Goal: Task Accomplishment & Management: Complete application form

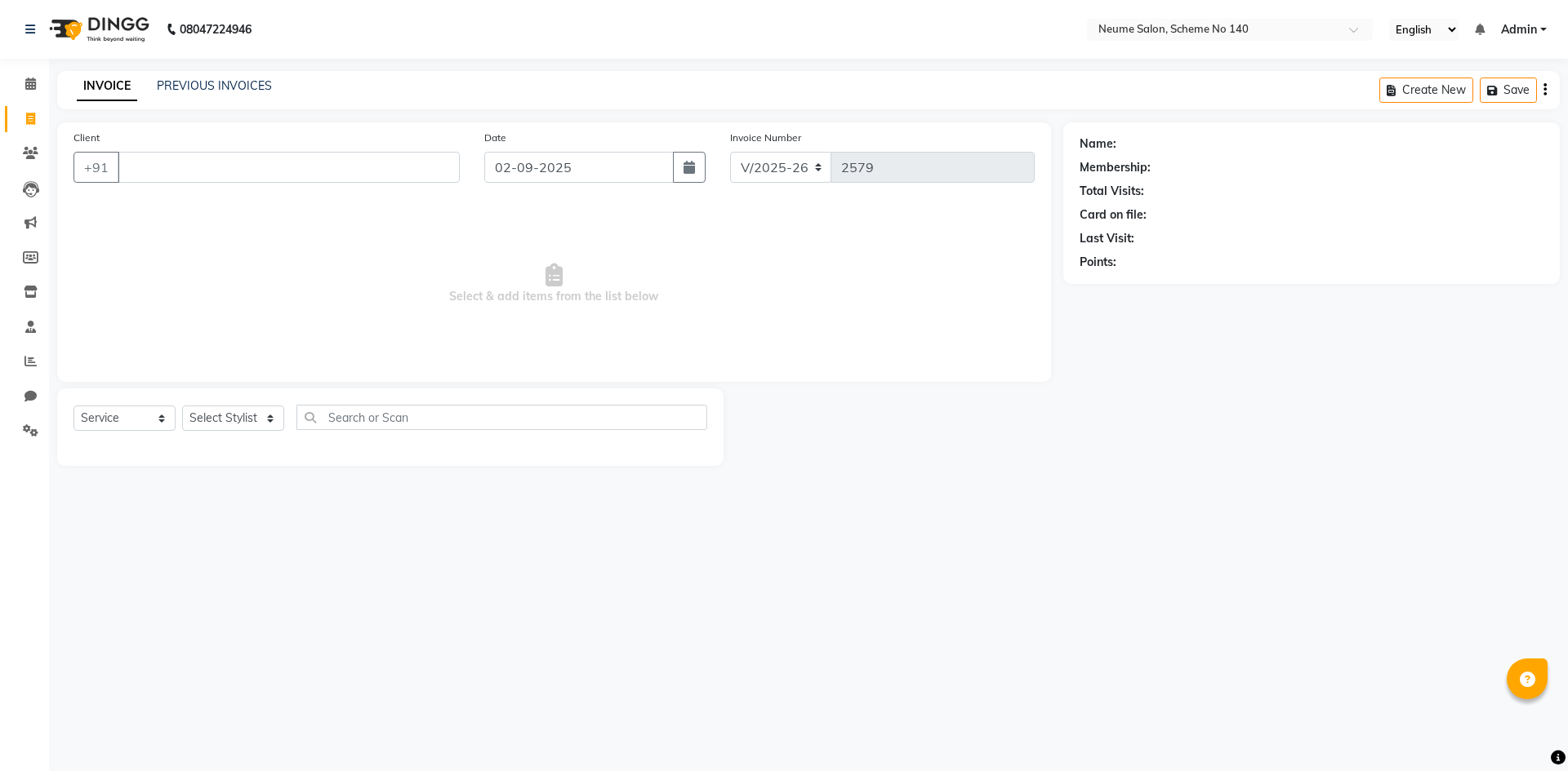
select select "8098"
select select "service"
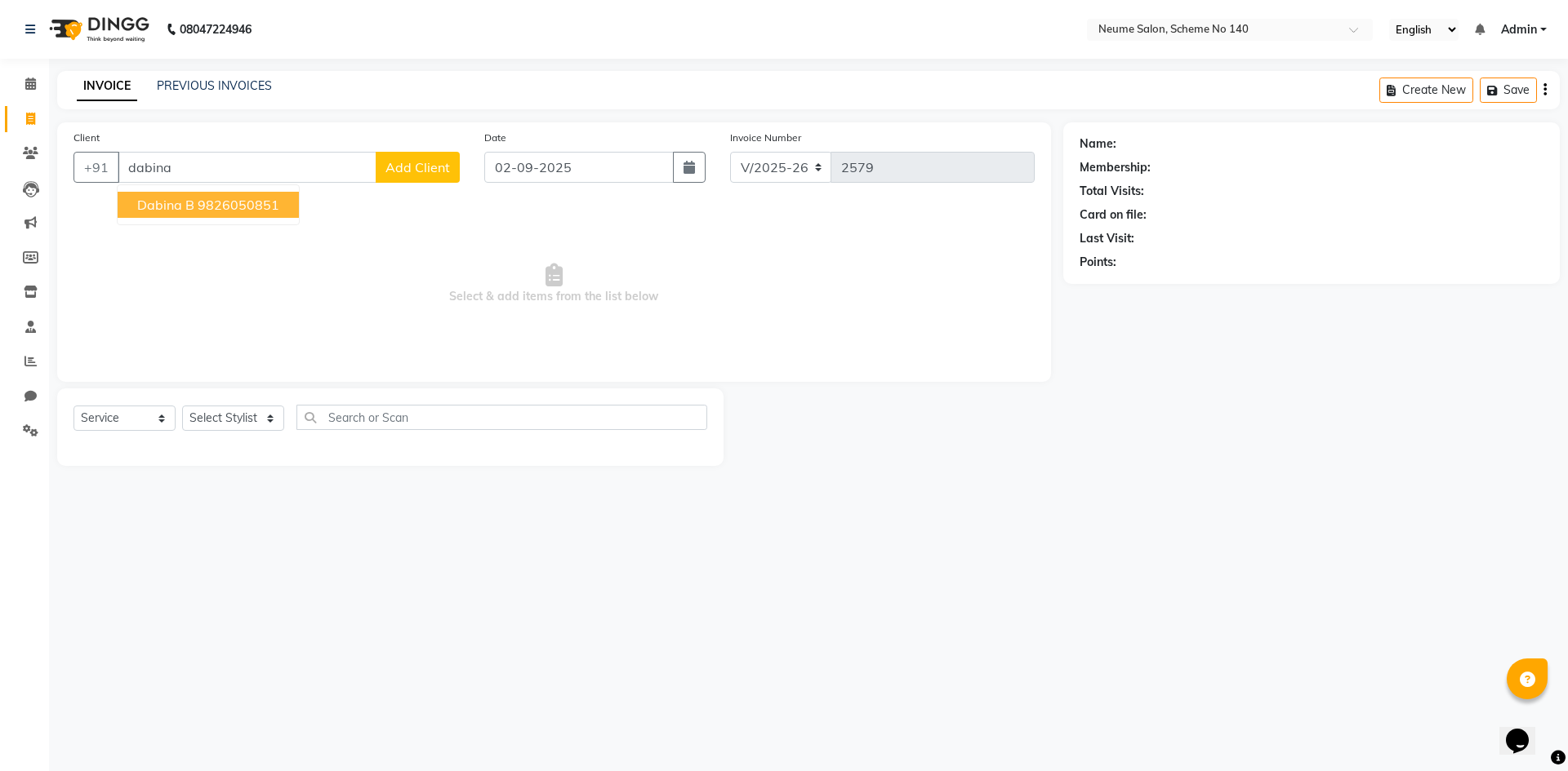
click at [167, 202] on span "Dabina B" at bounding box center [166, 204] width 57 height 16
type input "9826050851"
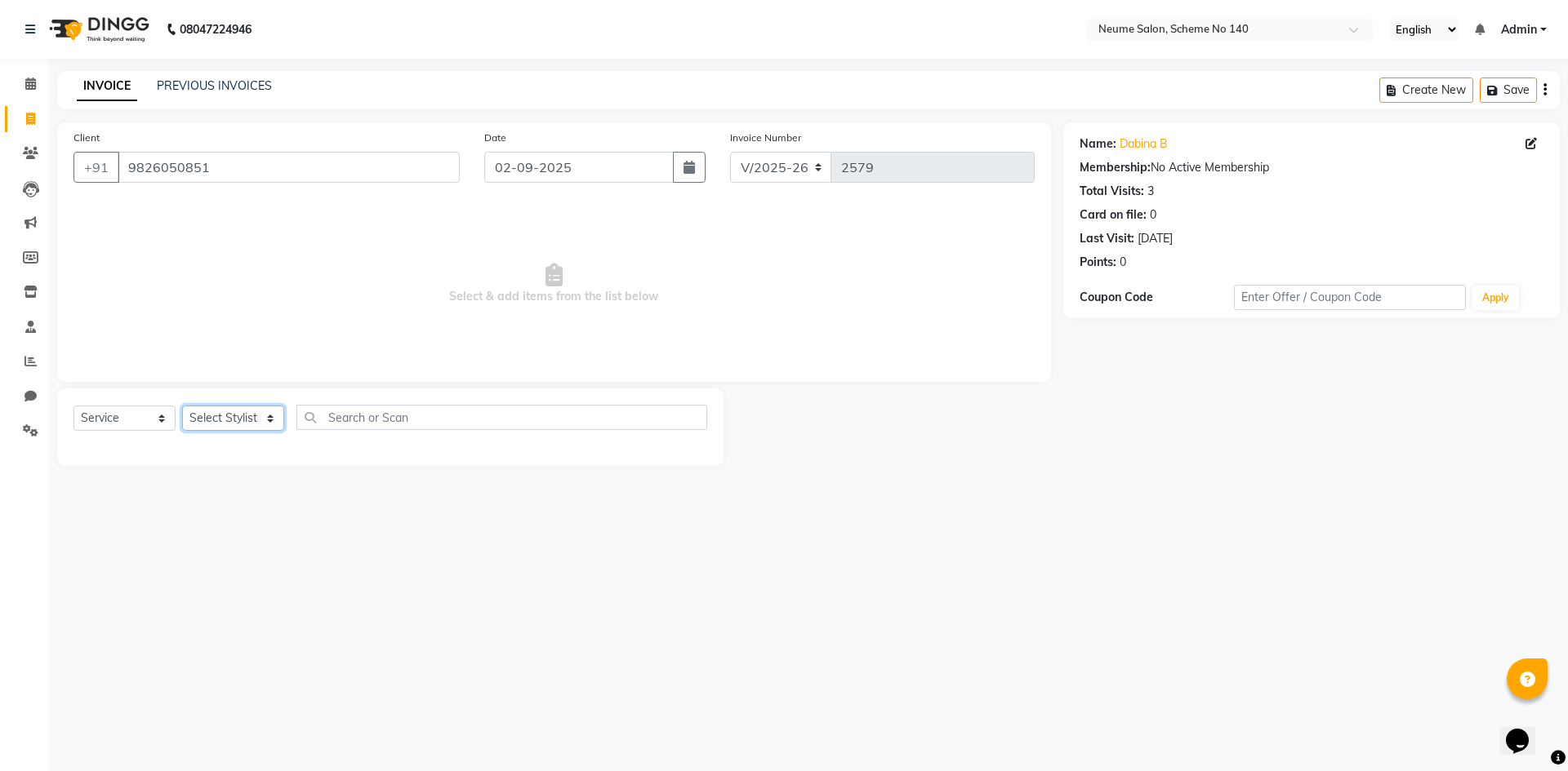
click at [247, 417] on select "Select Stylist [PERSON_NAME] [PERSON_NAME] [DATE][PERSON_NAME] Mahi [PERSON_NAM…" at bounding box center [233, 418] width 102 height 26
select select "90654"
click at [182, 406] on select "Select Stylist [PERSON_NAME] [PERSON_NAME] [DATE][PERSON_NAME] Mahi [PERSON_NAM…" at bounding box center [233, 418] width 102 height 26
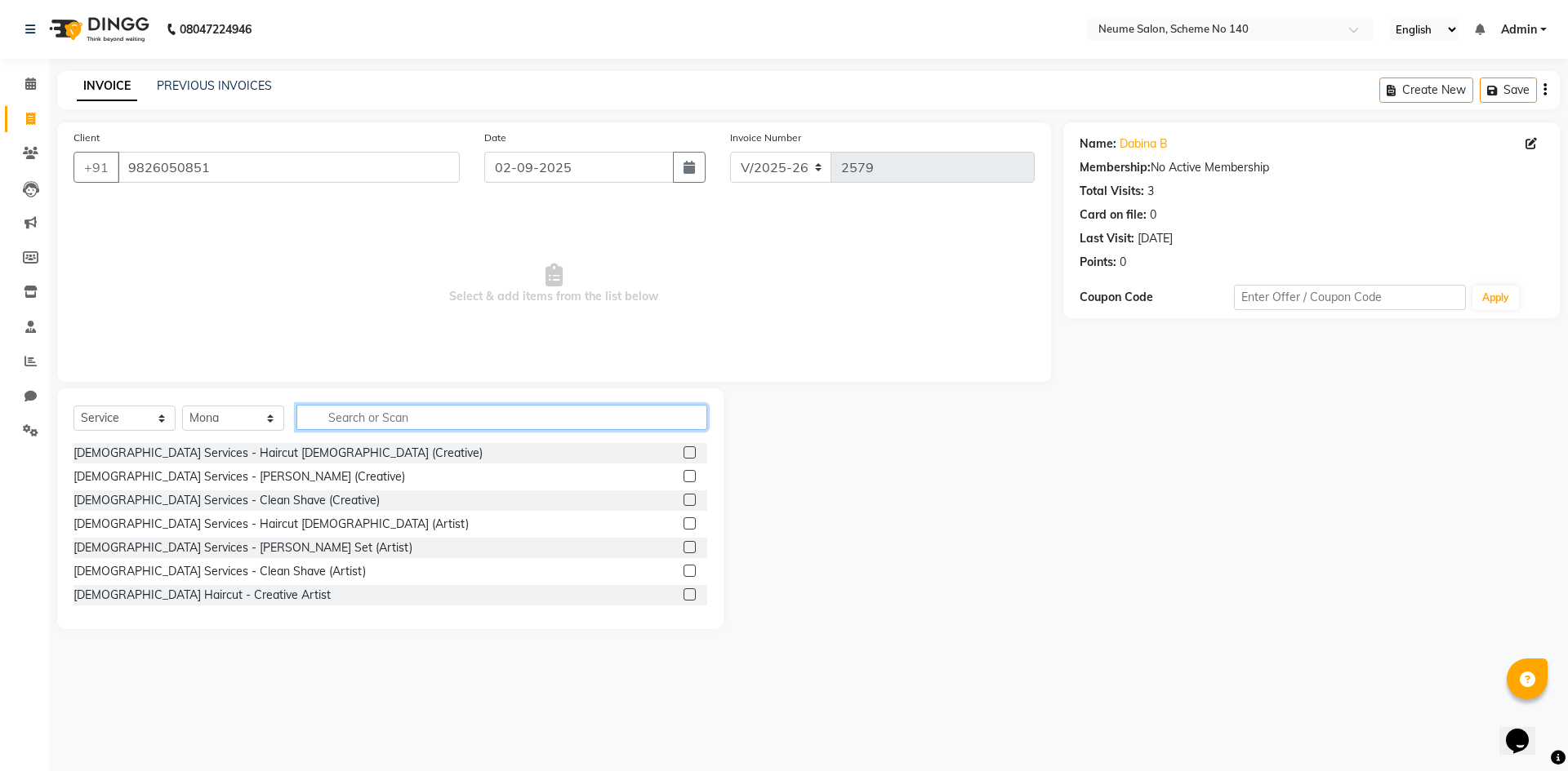
click at [356, 411] on input "text" at bounding box center [501, 418] width 411 height 26
click at [319, 422] on input "text" at bounding box center [501, 418] width 411 height 26
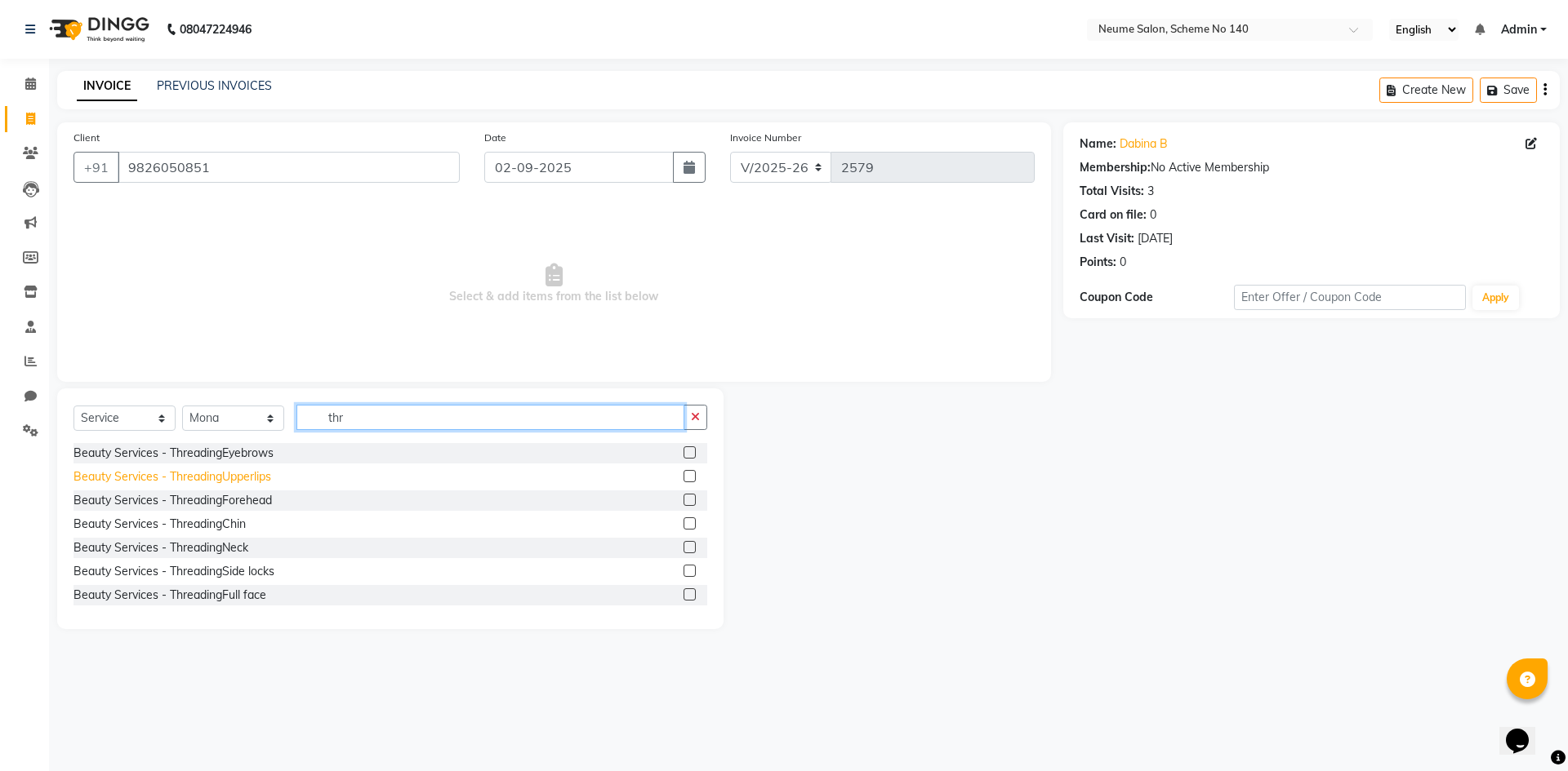
type input "thr"
click at [260, 474] on div "Beauty Services - ThreadingUpperlips" at bounding box center [172, 477] width 197 height 17
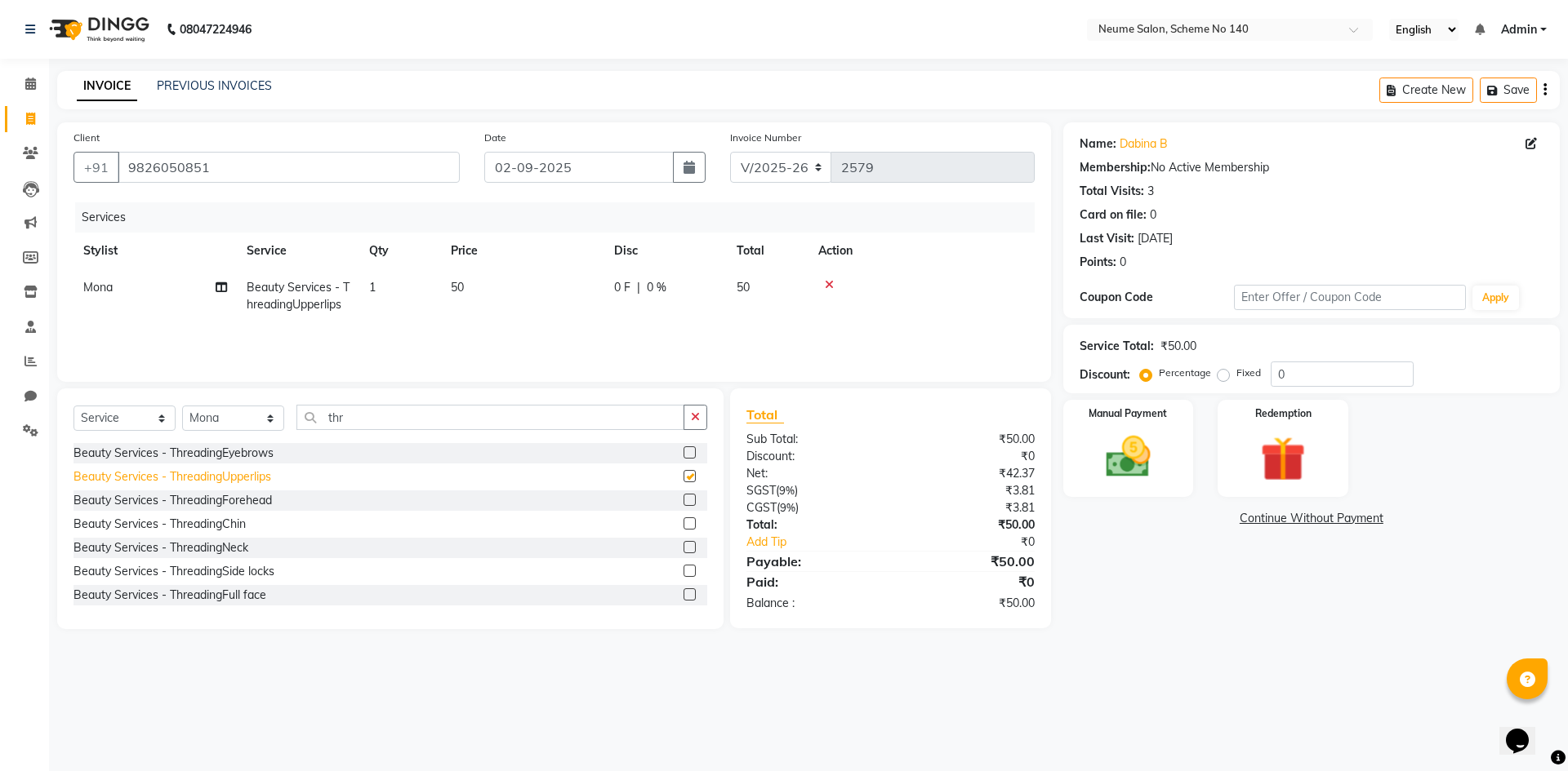
checkbox input "false"
click at [235, 571] on div "Beauty Services - ThreadingSide locks" at bounding box center [173, 572] width 201 height 17
checkbox input "false"
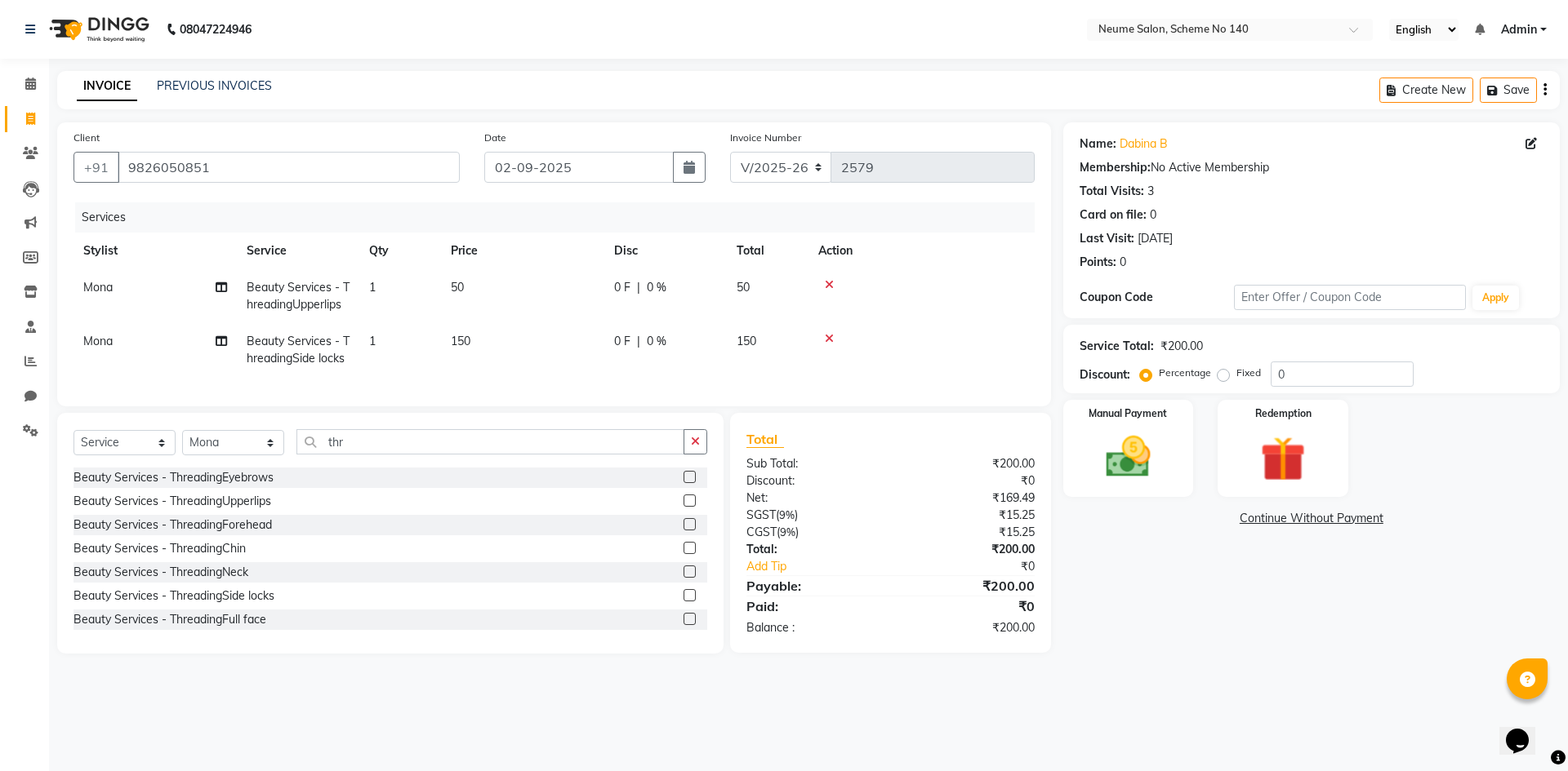
click at [459, 290] on span "50" at bounding box center [457, 287] width 13 height 15
select select "90654"
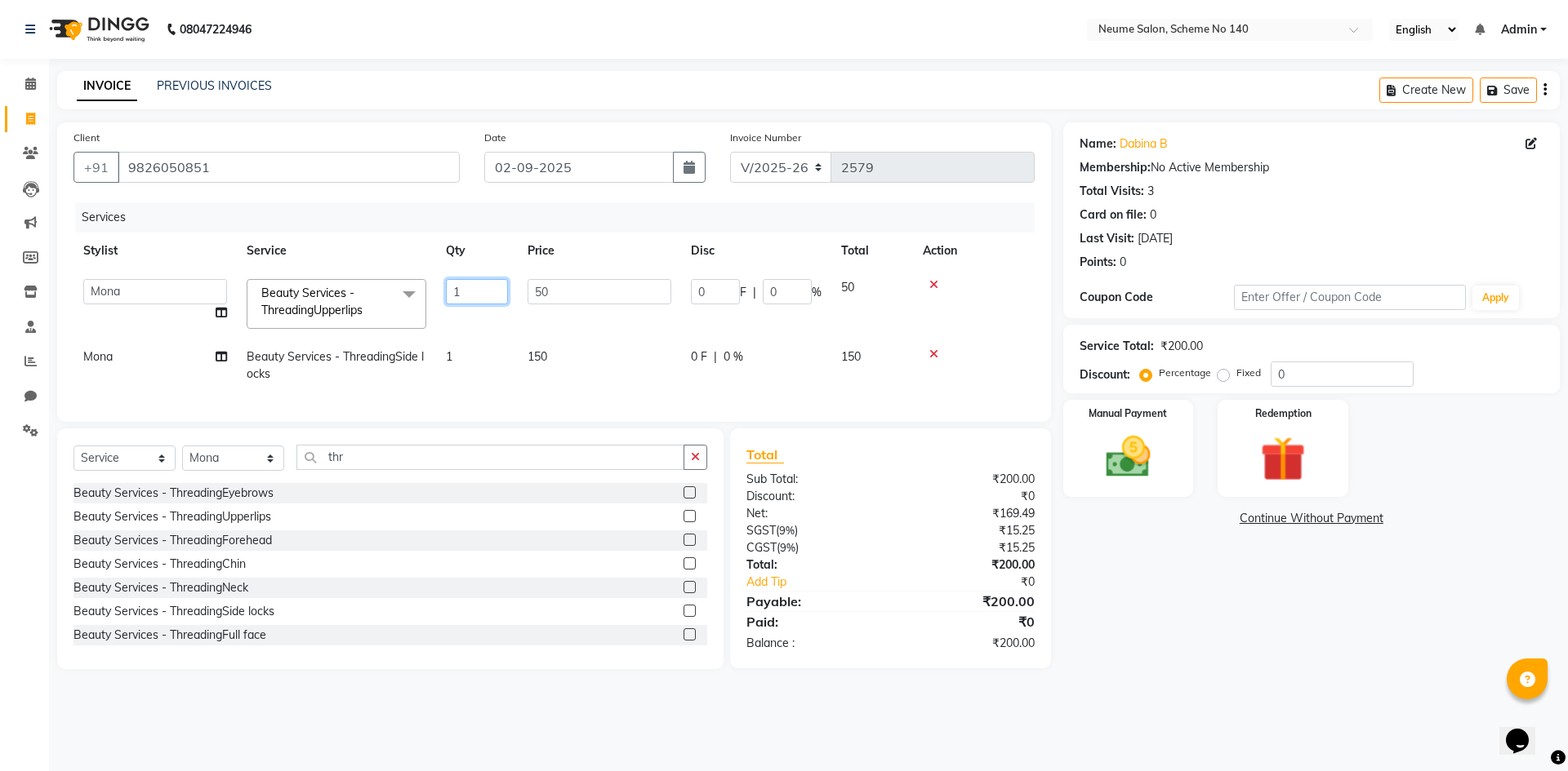
click at [459, 293] on input "1" at bounding box center [477, 292] width 62 height 26
type input "2"
click at [1232, 687] on main "INVOICE PREVIOUS INVOICES Create New Save Client [PHONE_NUMBER] Date [DATE] Inv…" at bounding box center [808, 382] width 1518 height 622
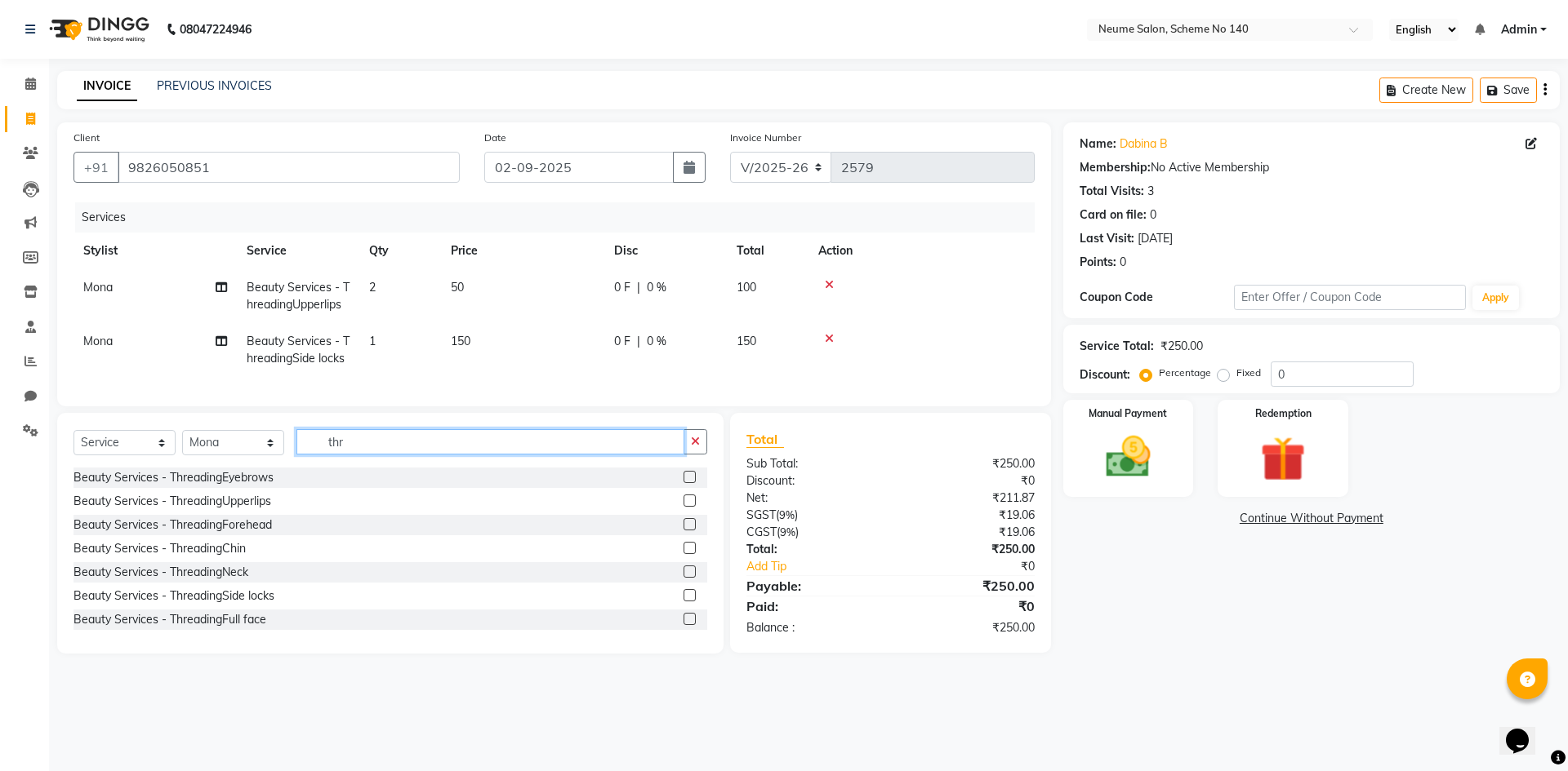
click at [372, 452] on input "thr" at bounding box center [490, 442] width 388 height 26
type input "t"
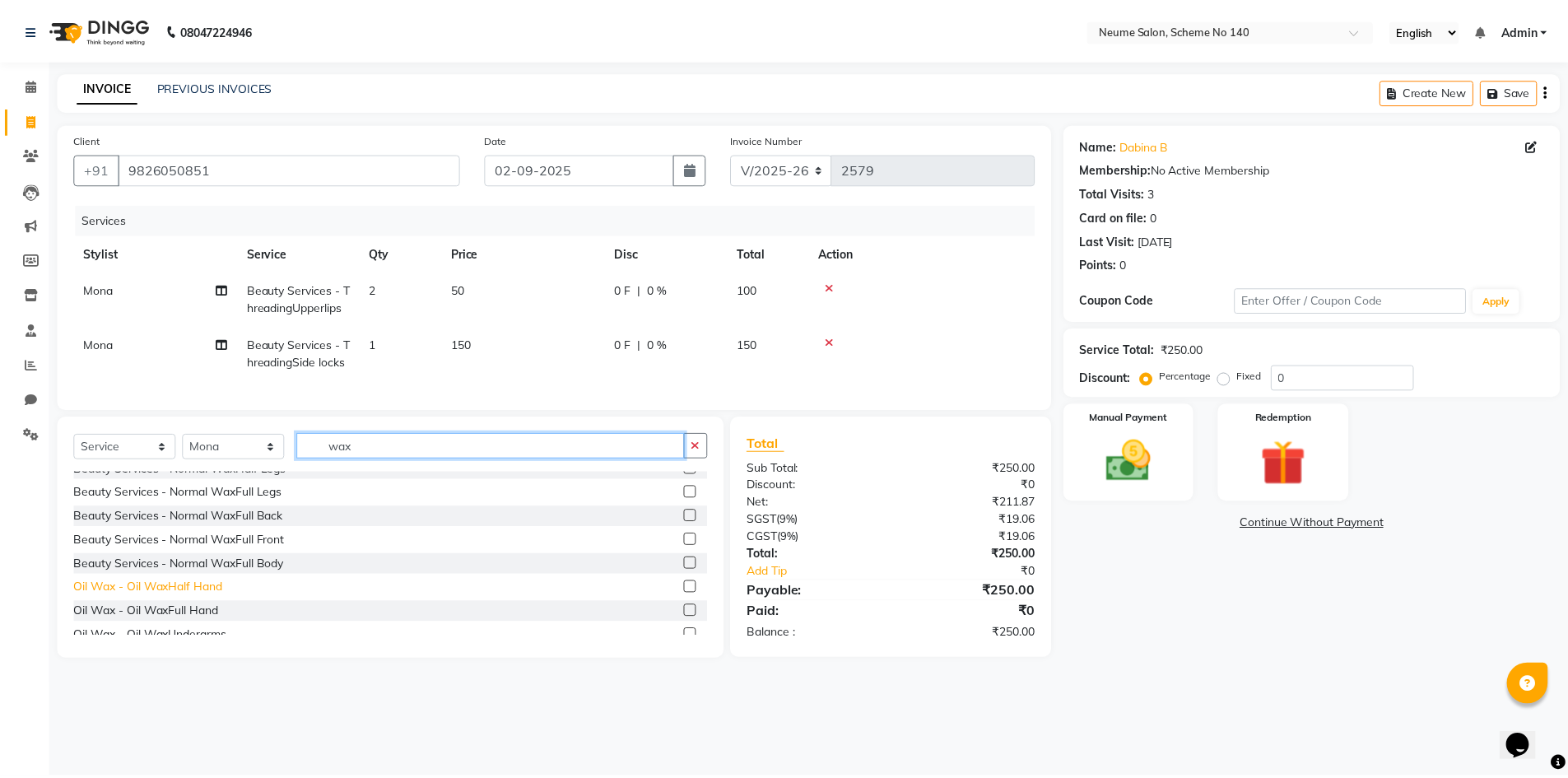
scroll to position [329, 0]
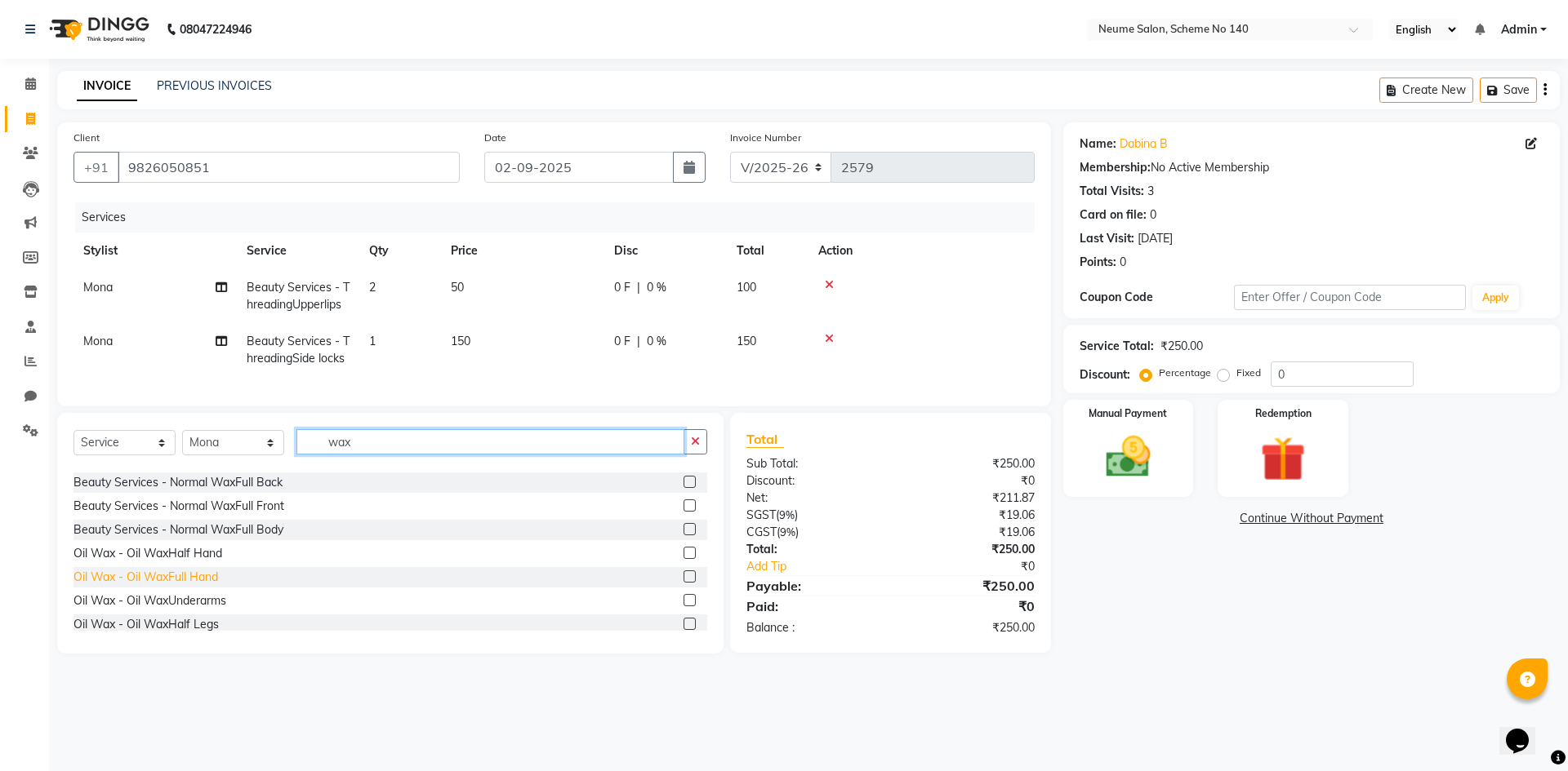
type input "wax"
click at [182, 586] on div "Oil Wax - Oil WaxFull Hand" at bounding box center [145, 577] width 144 height 17
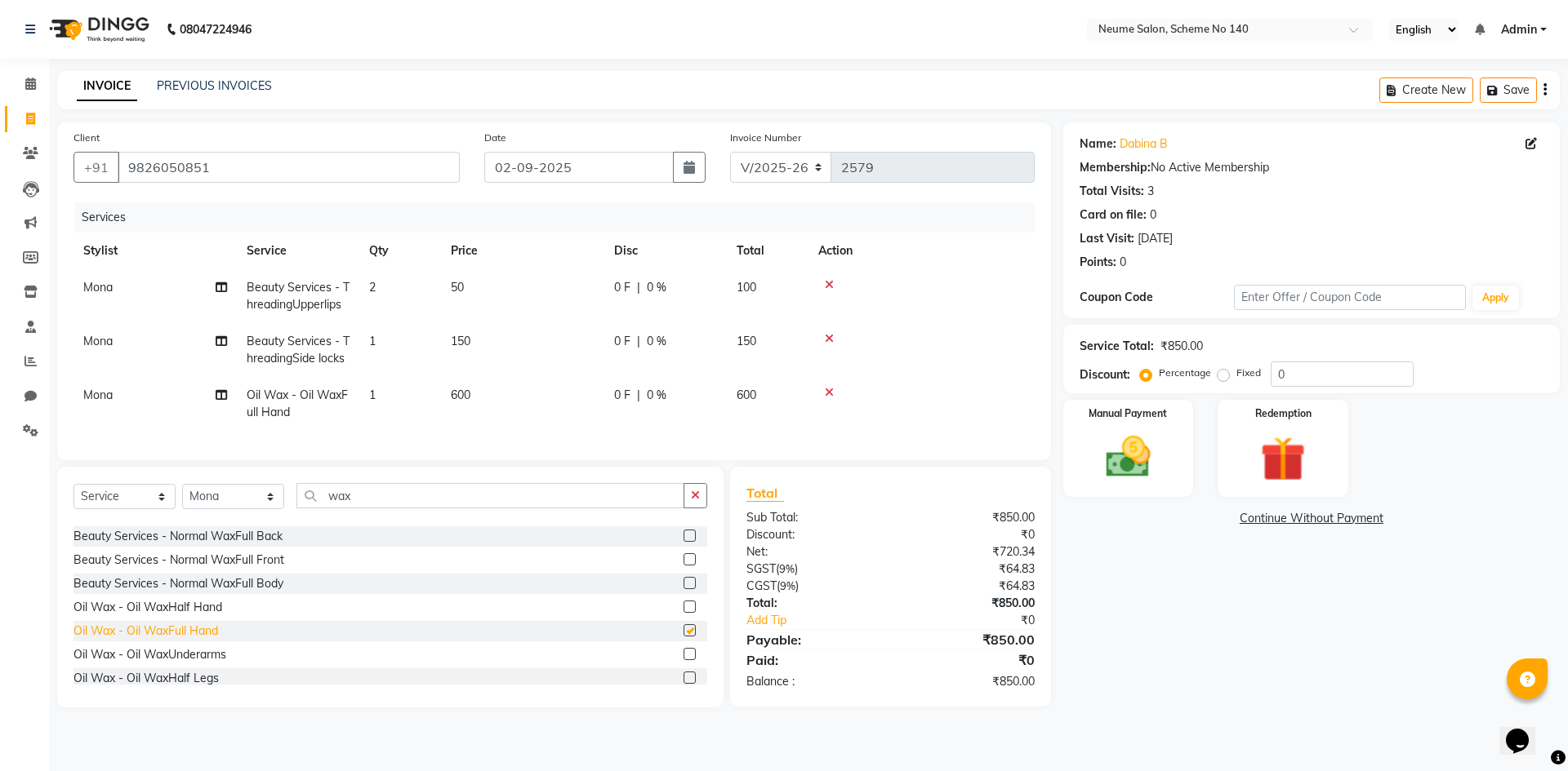
checkbox input "false"
click at [186, 663] on div "Oil Wax - Oil WaxUnderarms" at bounding box center [149, 655] width 153 height 17
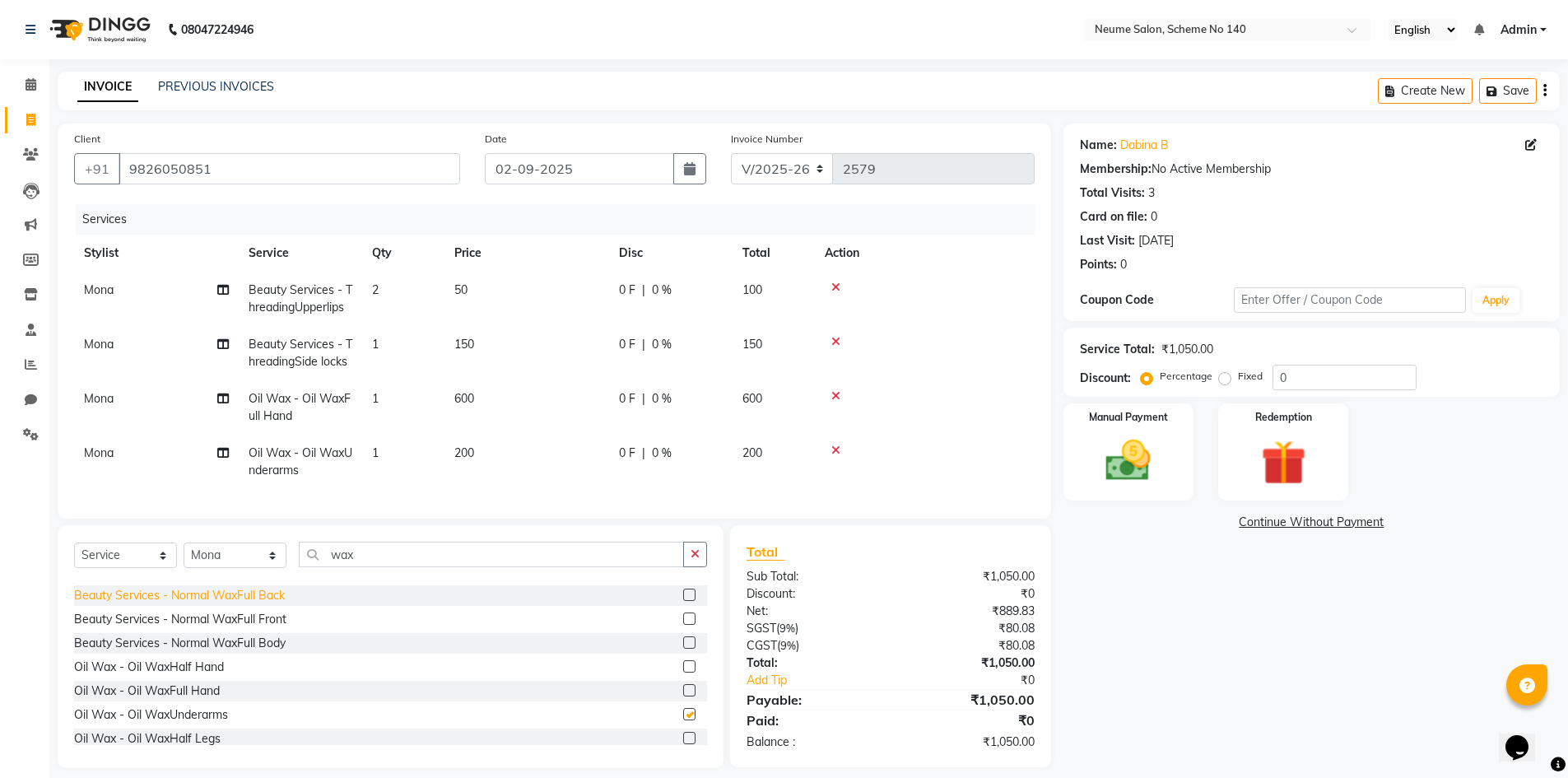
checkbox input "false"
click at [370, 566] on input "wax" at bounding box center [491, 555] width 385 height 26
type input "w"
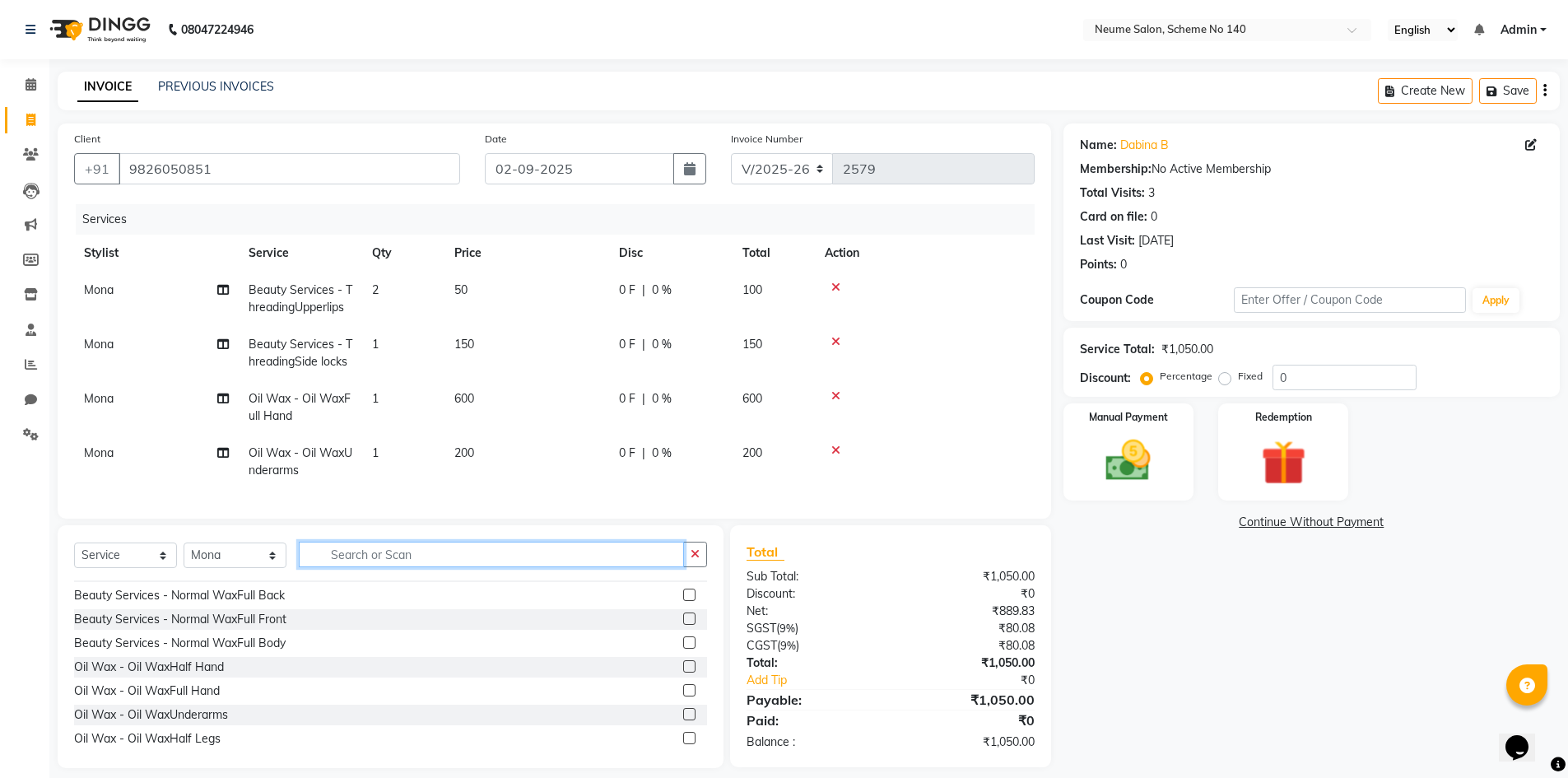
scroll to position [974, 0]
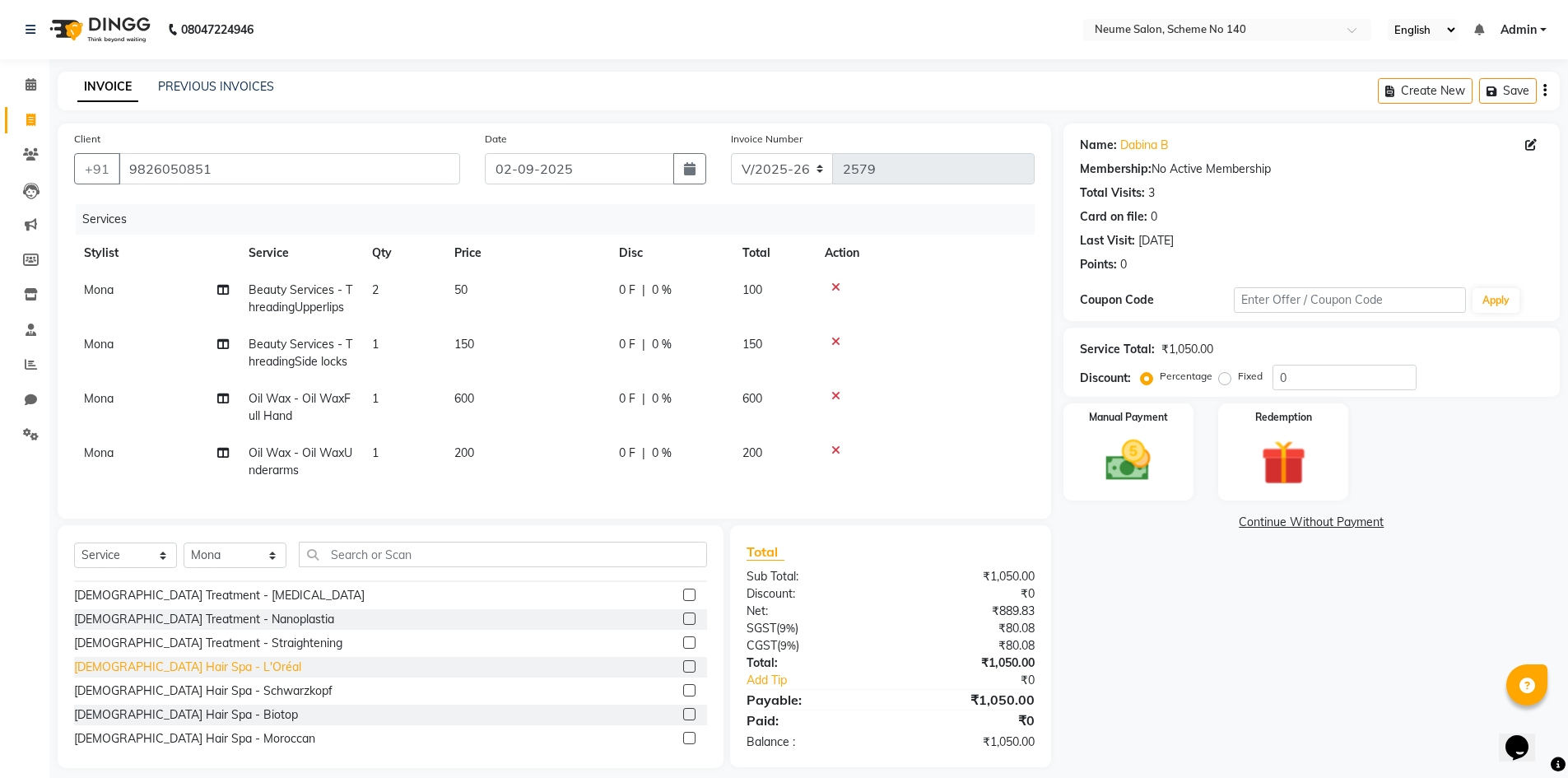
click at [185, 676] on div "[DEMOGRAPHIC_DATA] Hair Spa - L'Oréal" at bounding box center [188, 668] width 227 height 17
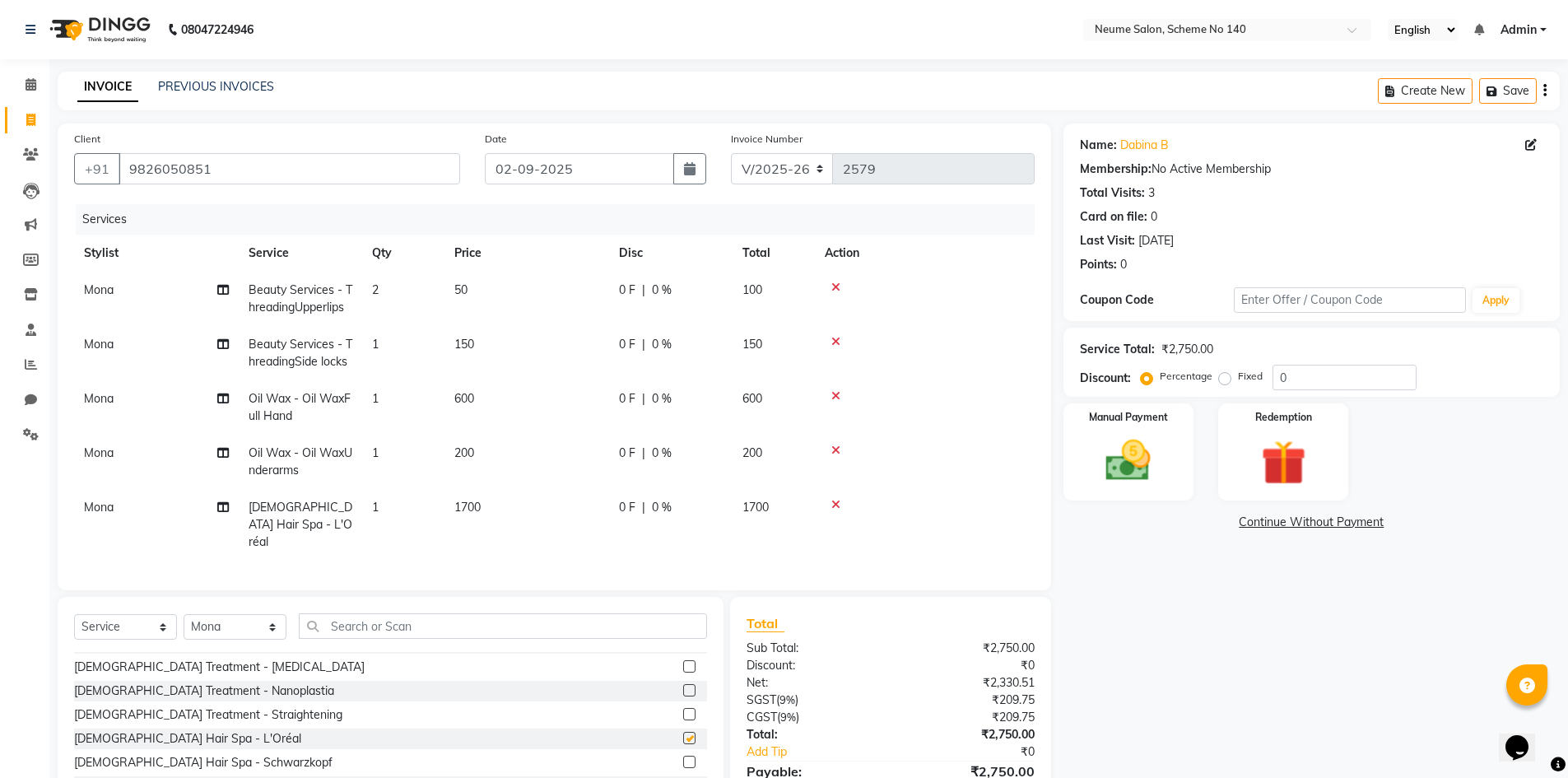
checkbox input "false"
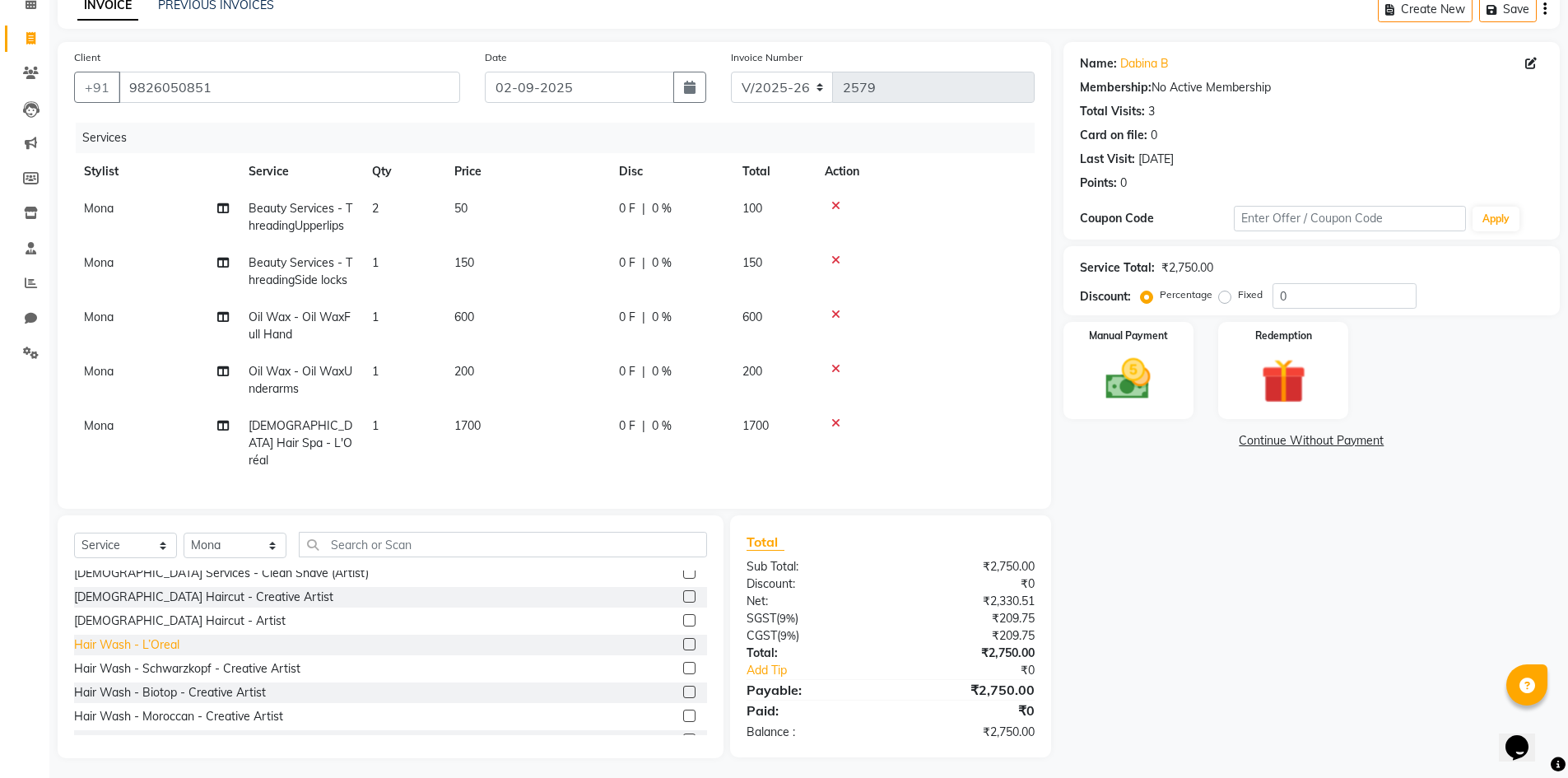
scroll to position [165, 0]
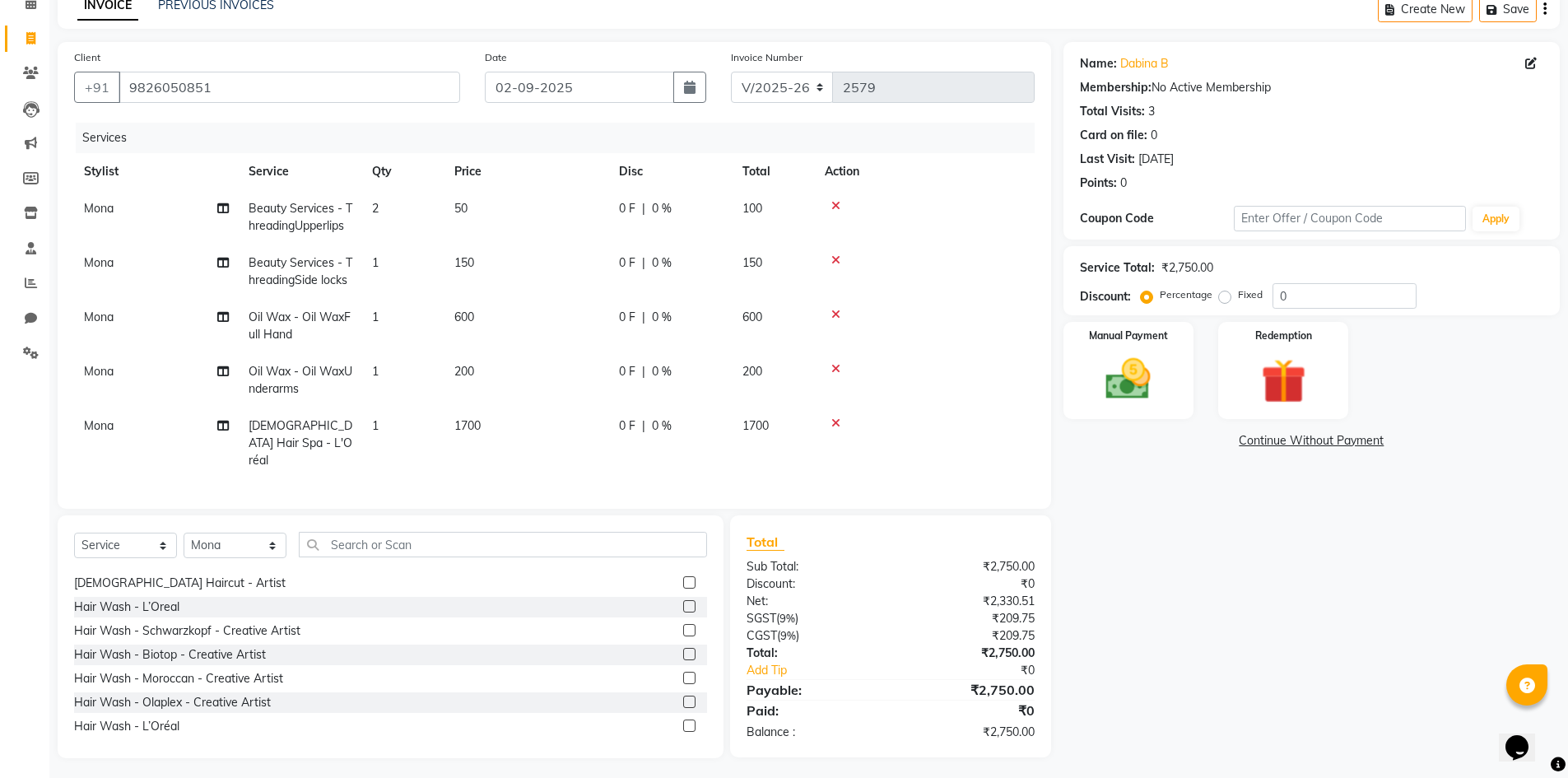
click at [152, 708] on div "[DEMOGRAPHIC_DATA] Services - Haircut [DEMOGRAPHIC_DATA] (Creative) [DEMOGRAPHI…" at bounding box center [390, 653] width 633 height 165
drag, startPoint x: 152, startPoint y: 716, endPoint x: 385, endPoint y: 628, distance: 249.1
click at [152, 719] on div "Hair Wash - L’Oréal" at bounding box center [127, 727] width 105 height 17
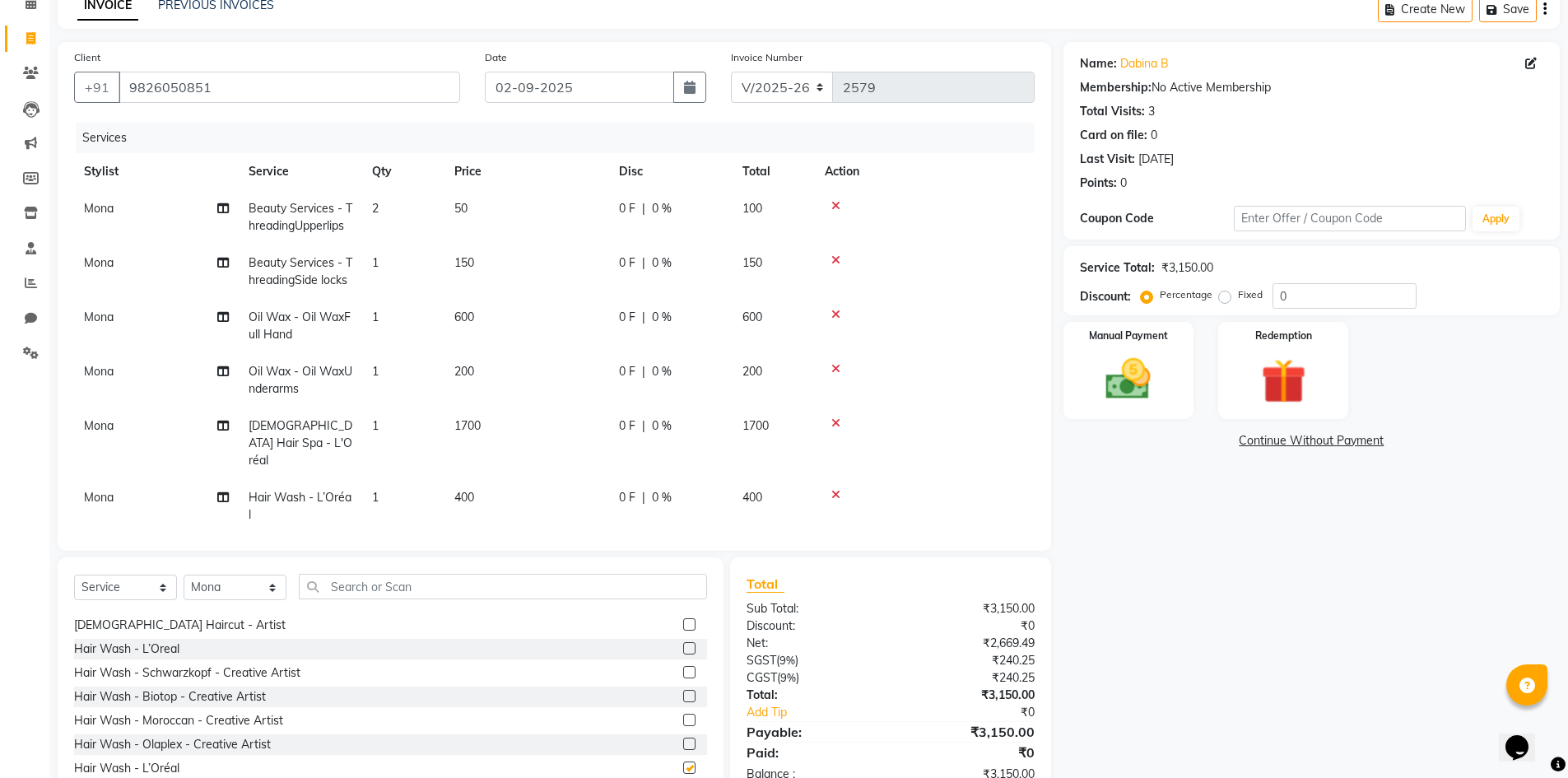
checkbox input "false"
click at [834, 421] on icon at bounding box center [836, 423] width 9 height 11
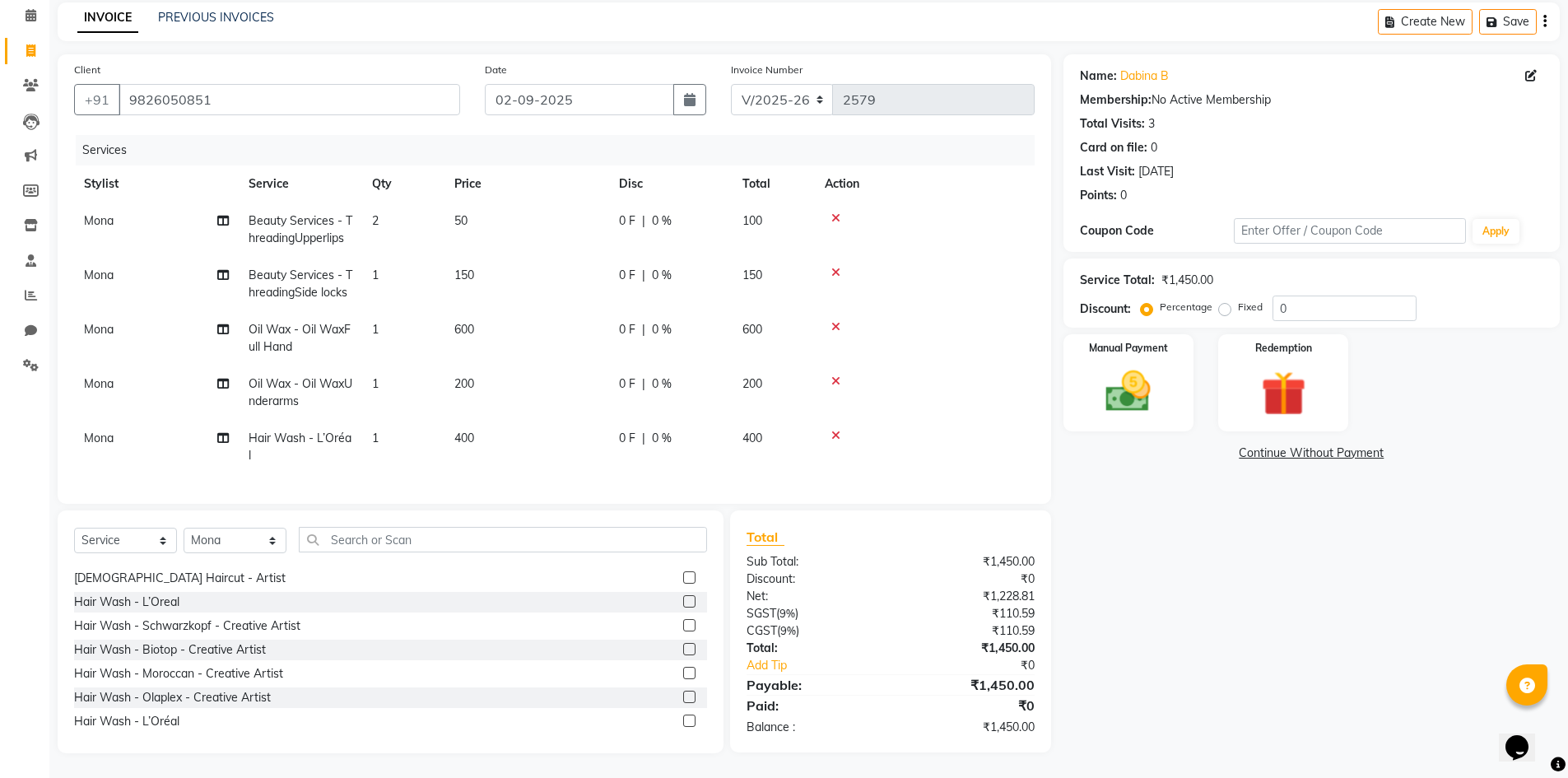
click at [482, 290] on td "150" at bounding box center [526, 283] width 164 height 54
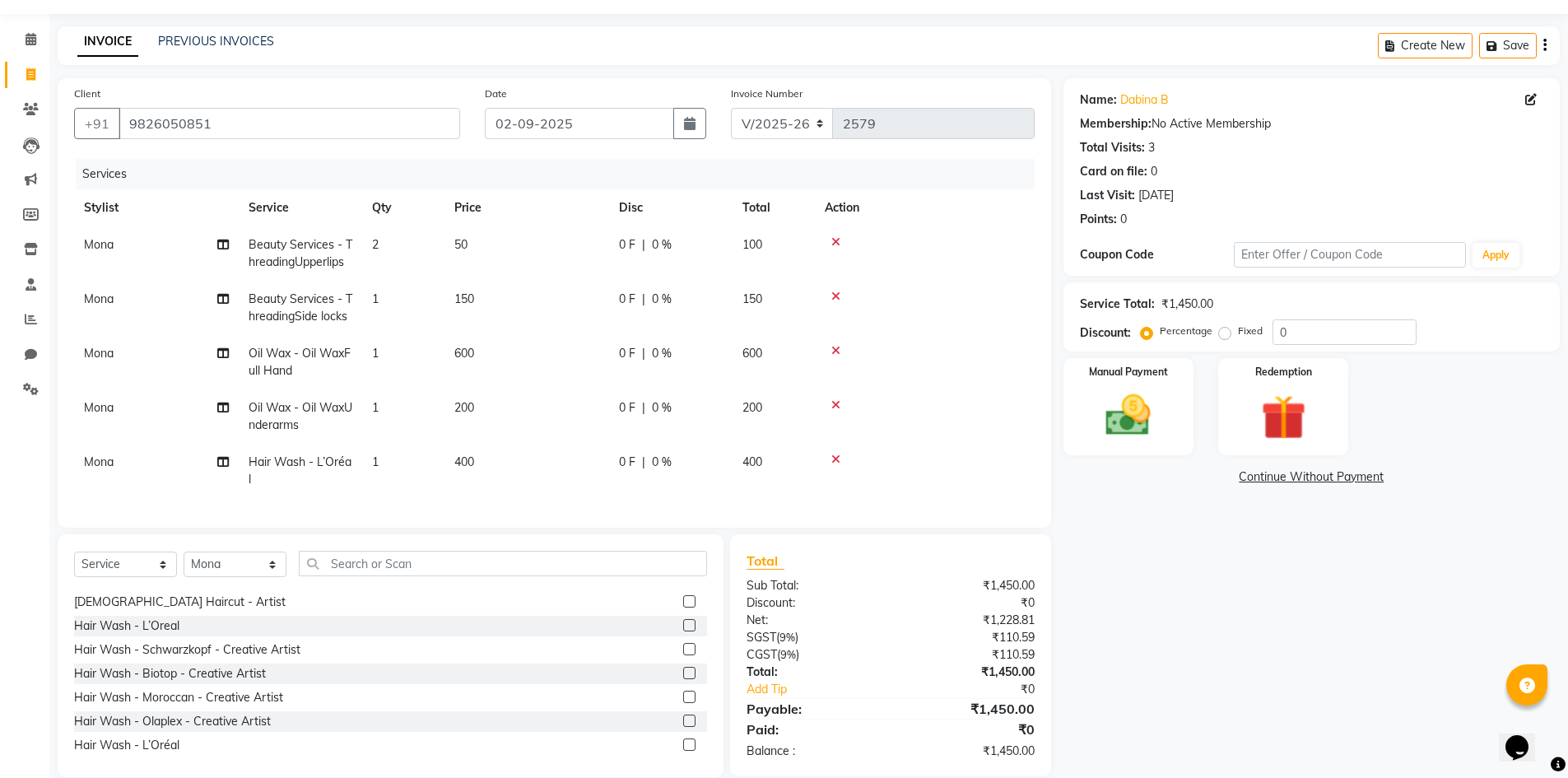
select select "90654"
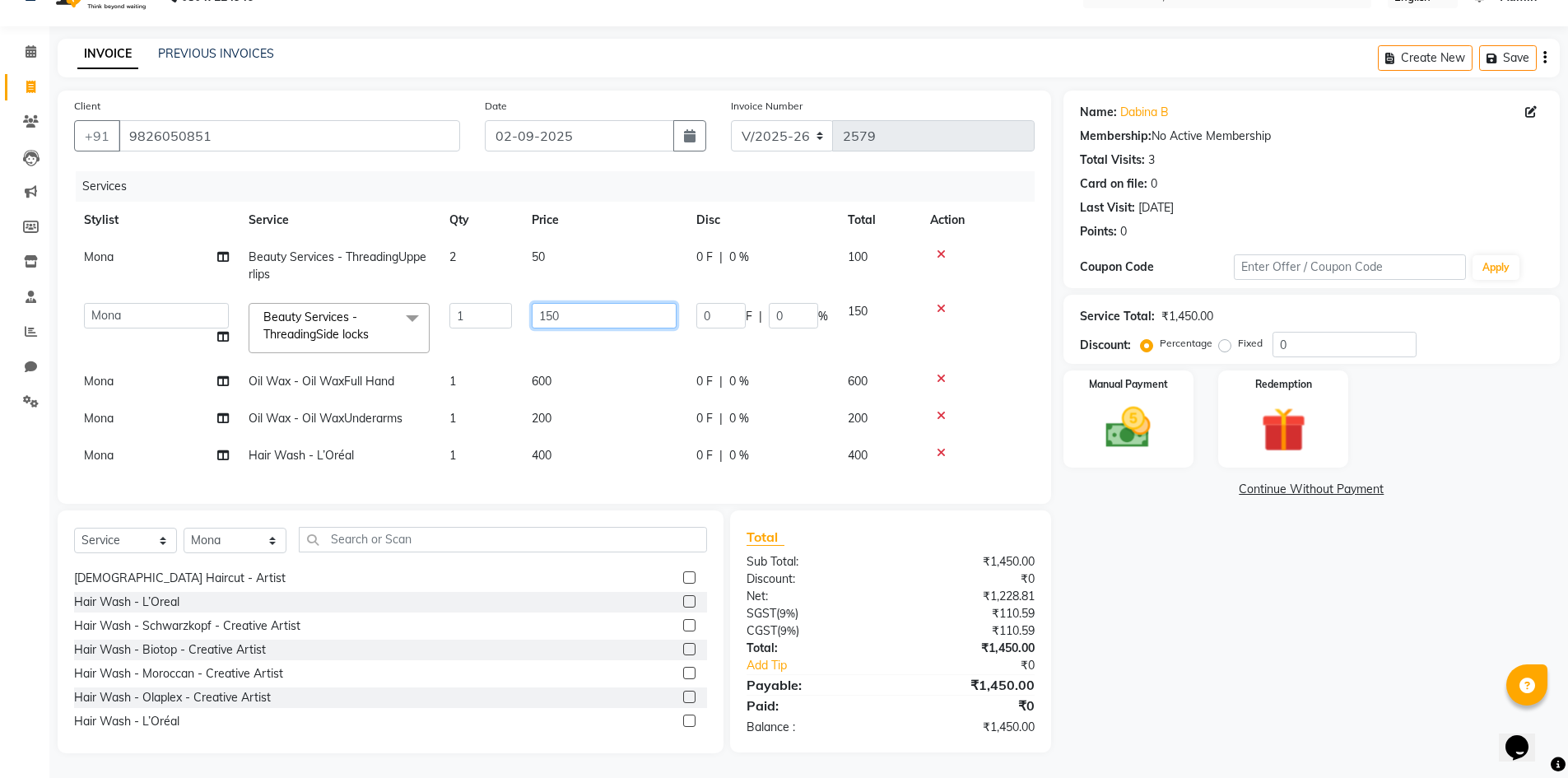
click at [552, 307] on input "150" at bounding box center [604, 316] width 145 height 26
type input "100"
click at [1220, 569] on div "Name: Dabina B Membership: No Active Membership Total Visits: 3 Card on file: 0…" at bounding box center [1317, 422] width 509 height 663
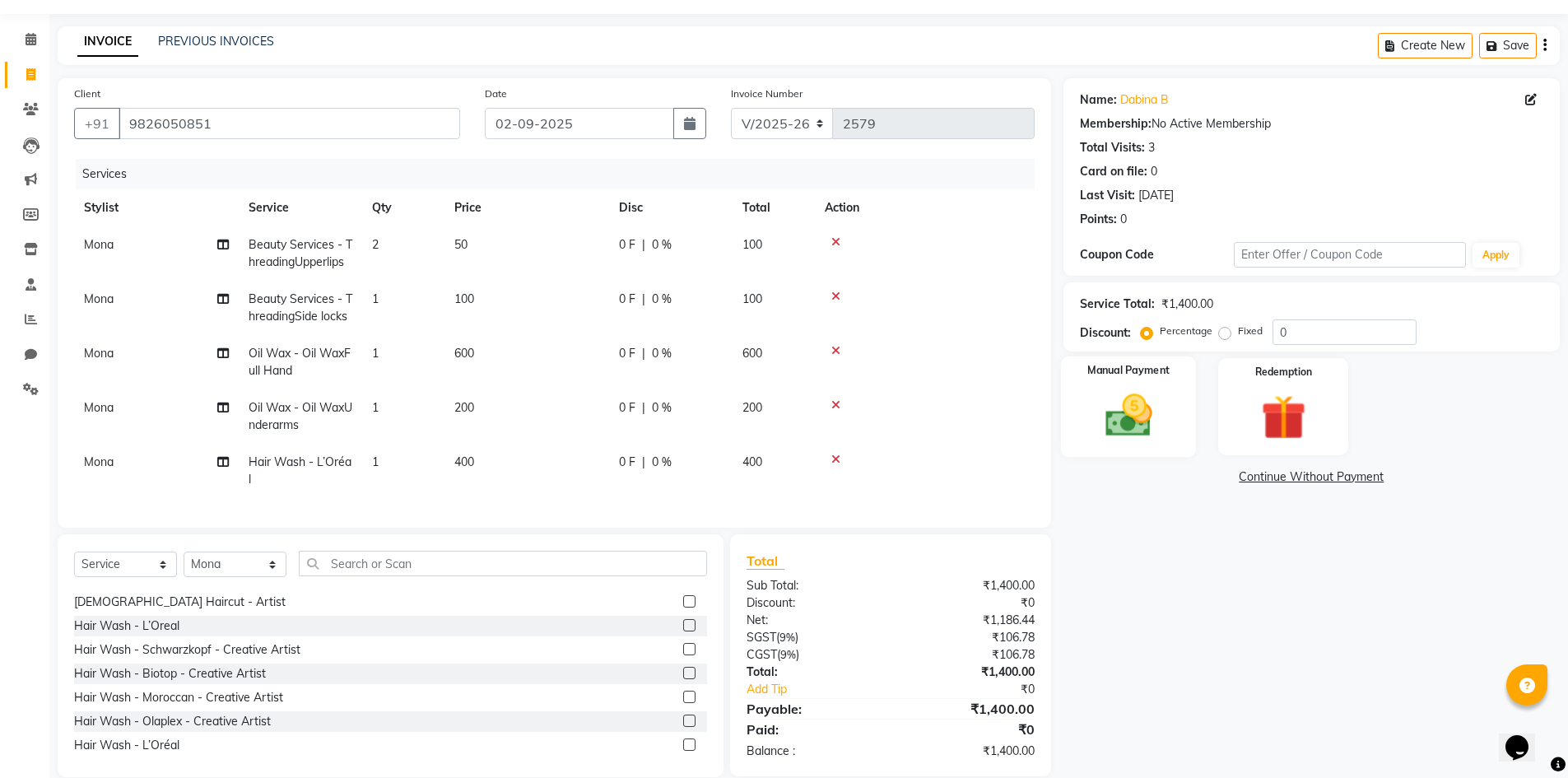
click at [1134, 387] on div "Manual Payment" at bounding box center [1128, 408] width 136 height 102
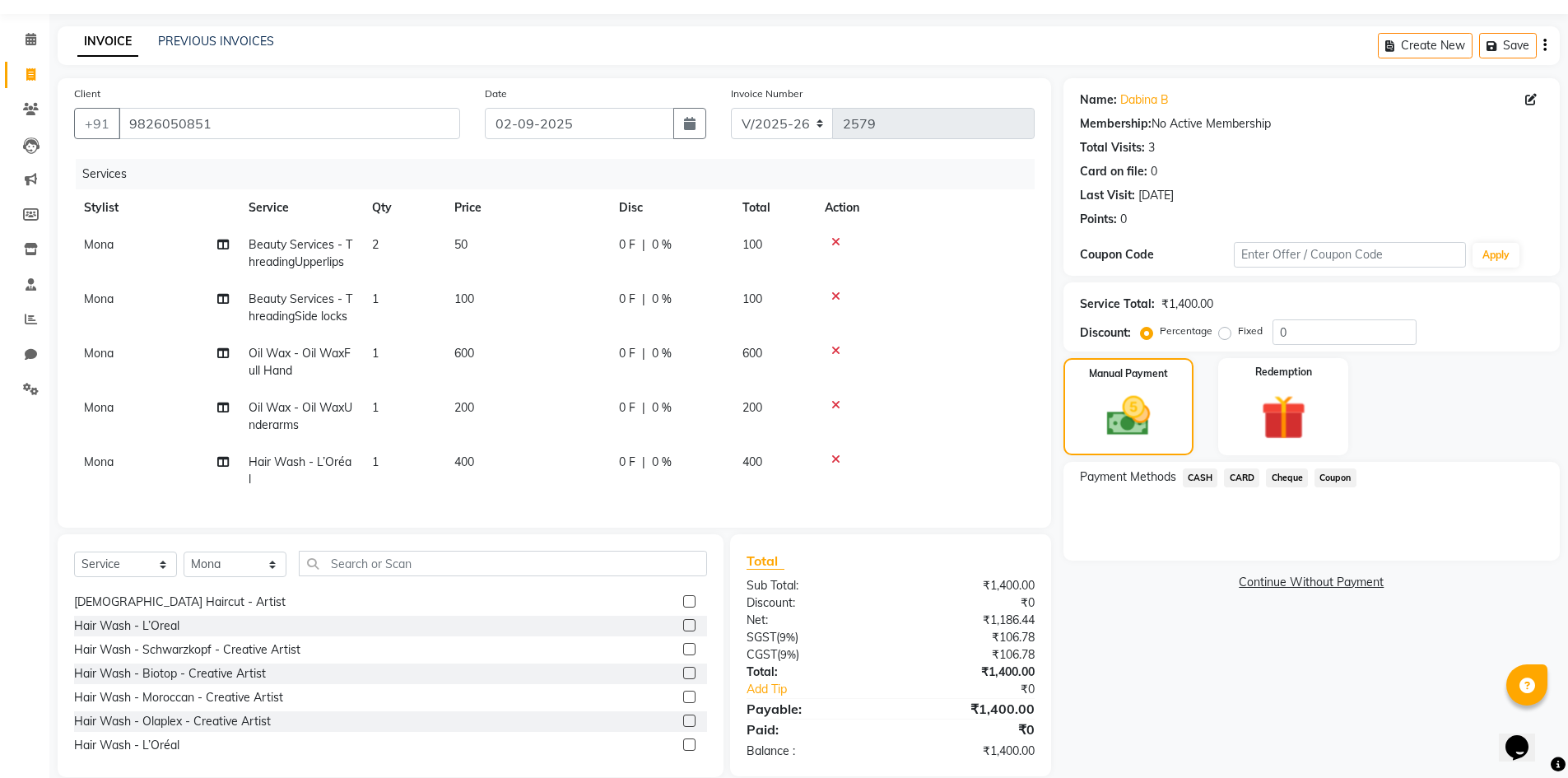
click at [1241, 486] on span "CARD" at bounding box center [1242, 478] width 35 height 19
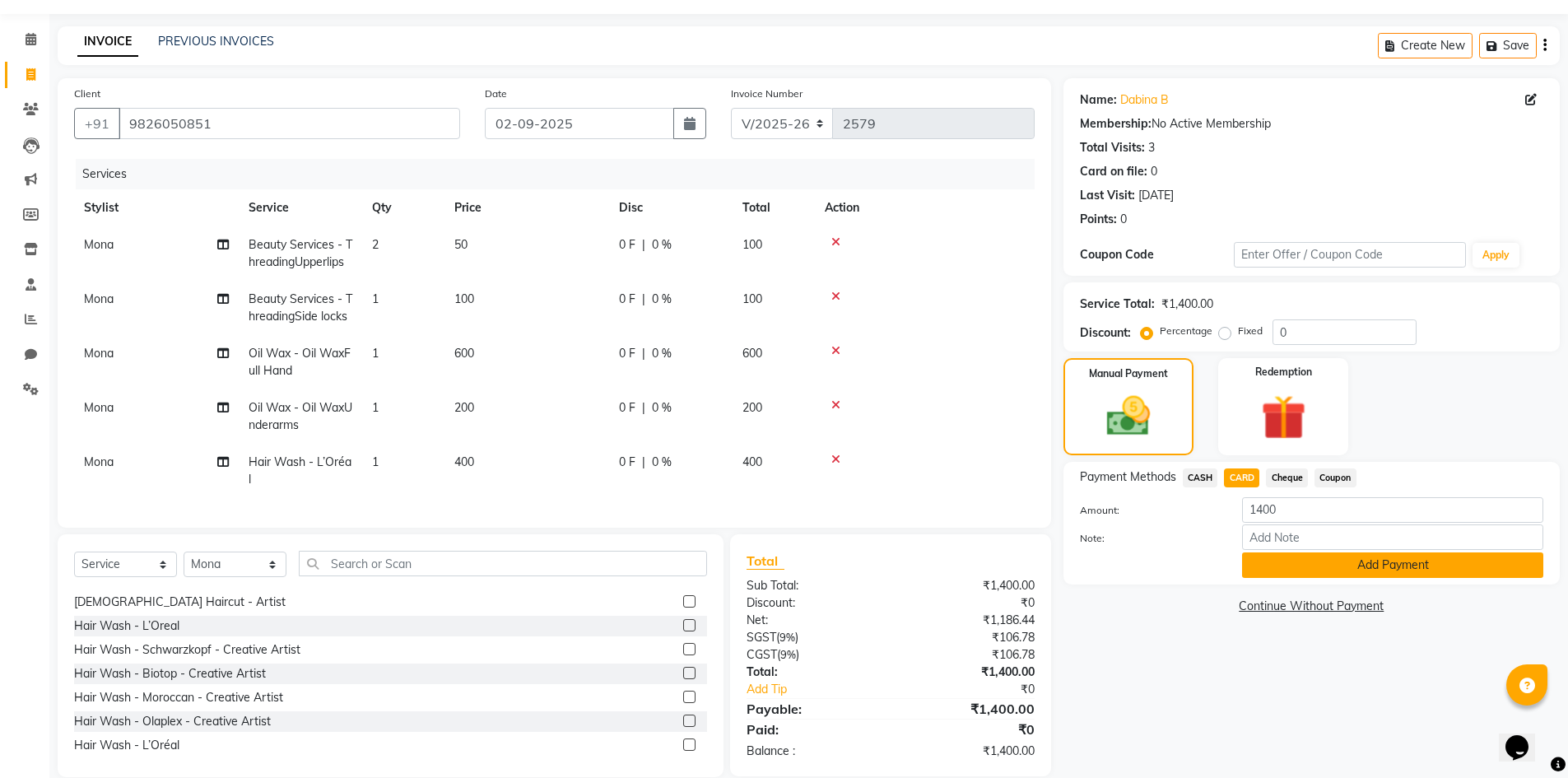
click at [1280, 557] on button "Add Payment" at bounding box center [1393, 565] width 301 height 26
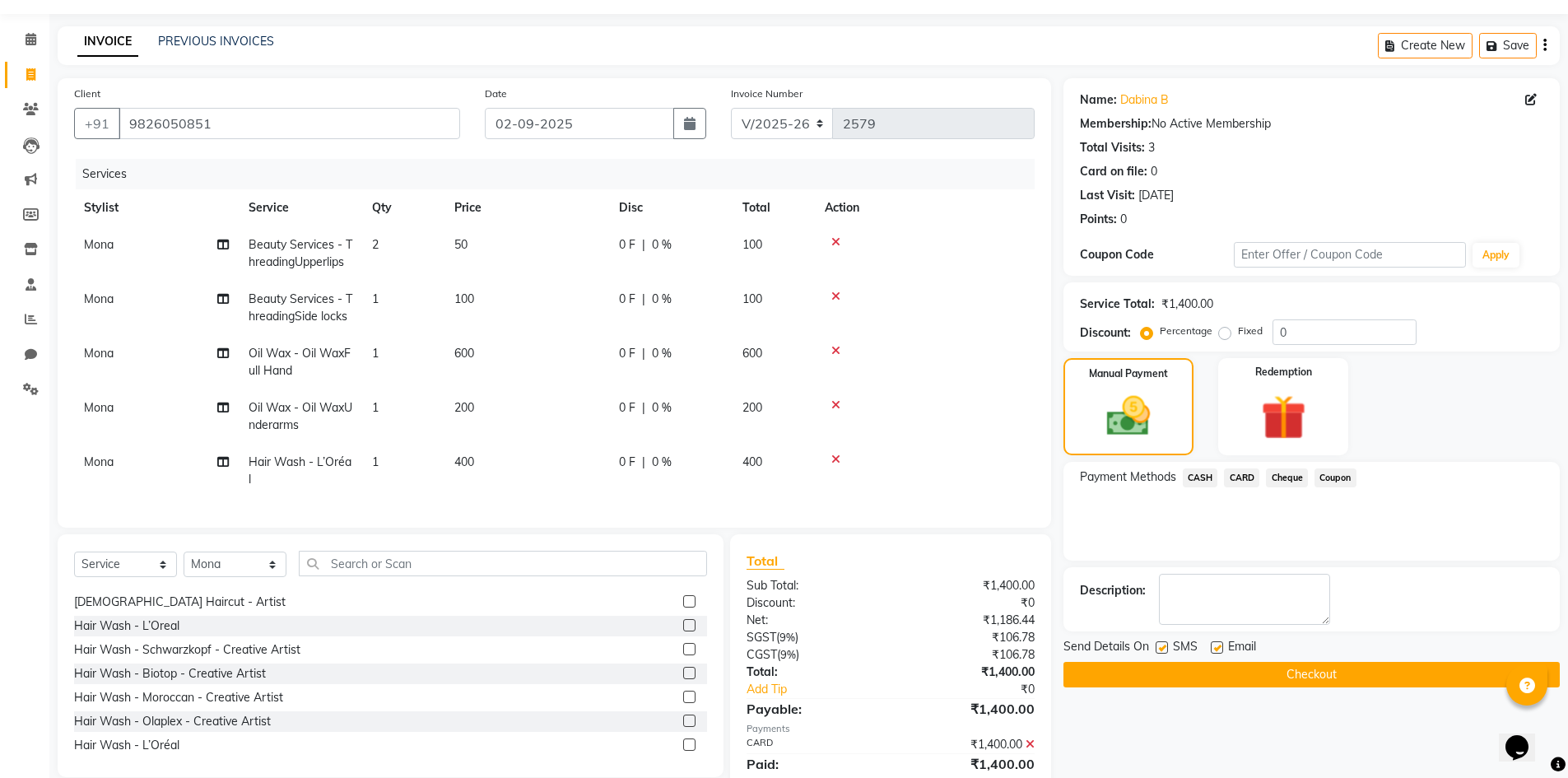
click at [1270, 665] on button "Checkout" at bounding box center [1311, 675] width 496 height 26
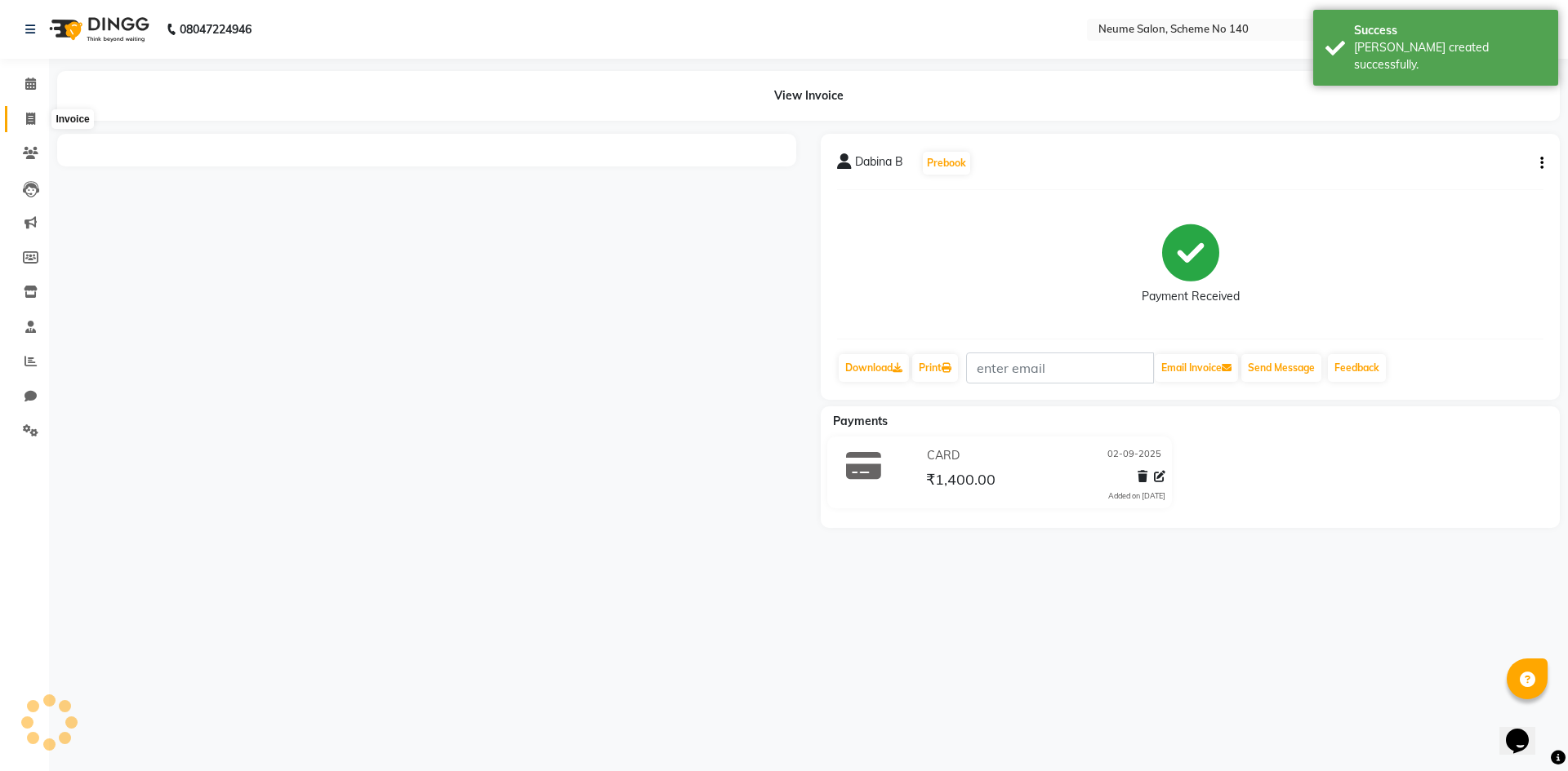
click at [26, 121] on icon at bounding box center [31, 119] width 9 height 12
select select "8098"
select select "service"
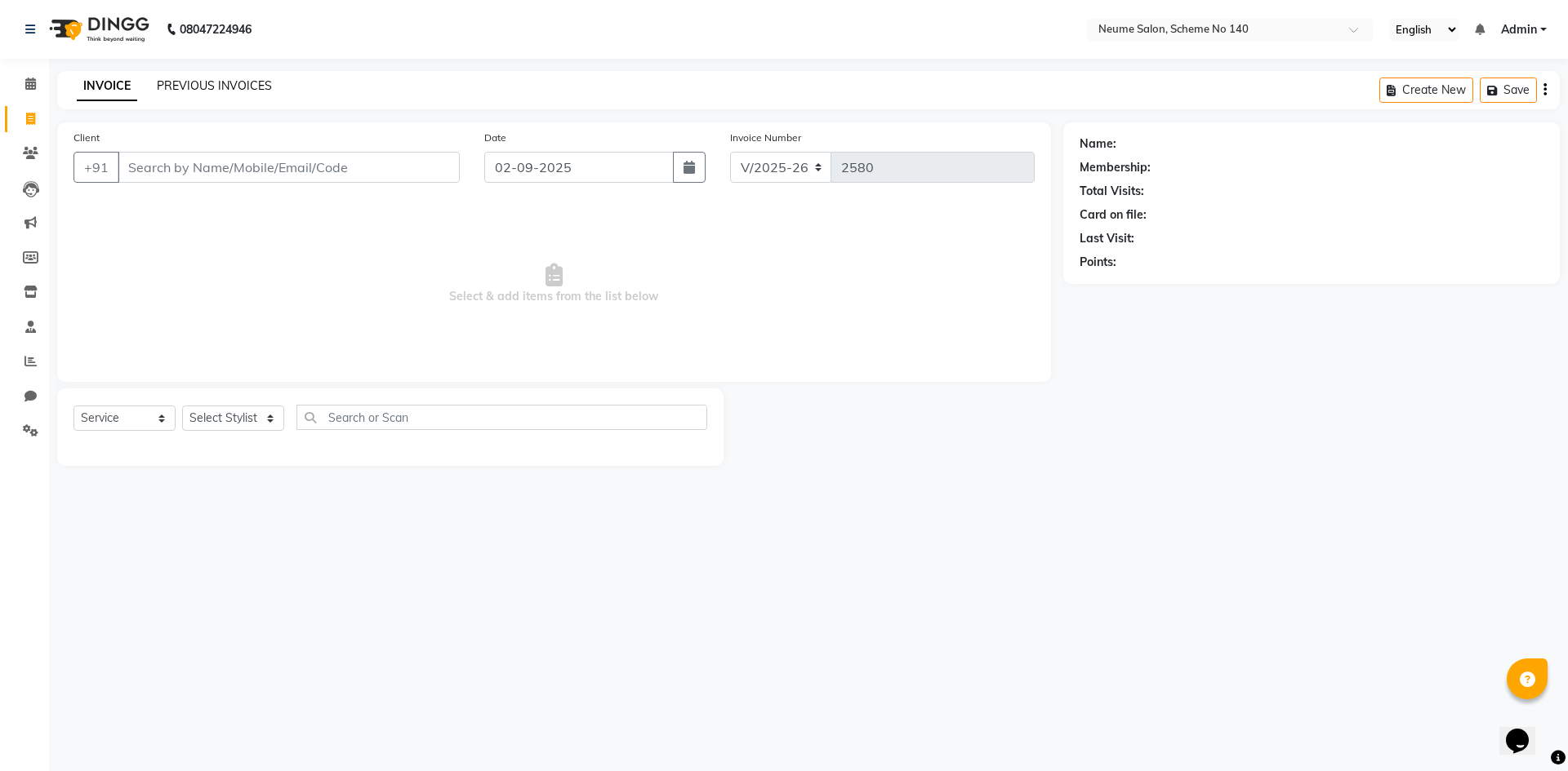
click at [220, 84] on link "PREVIOUS INVOICES" at bounding box center [214, 85] width 115 height 15
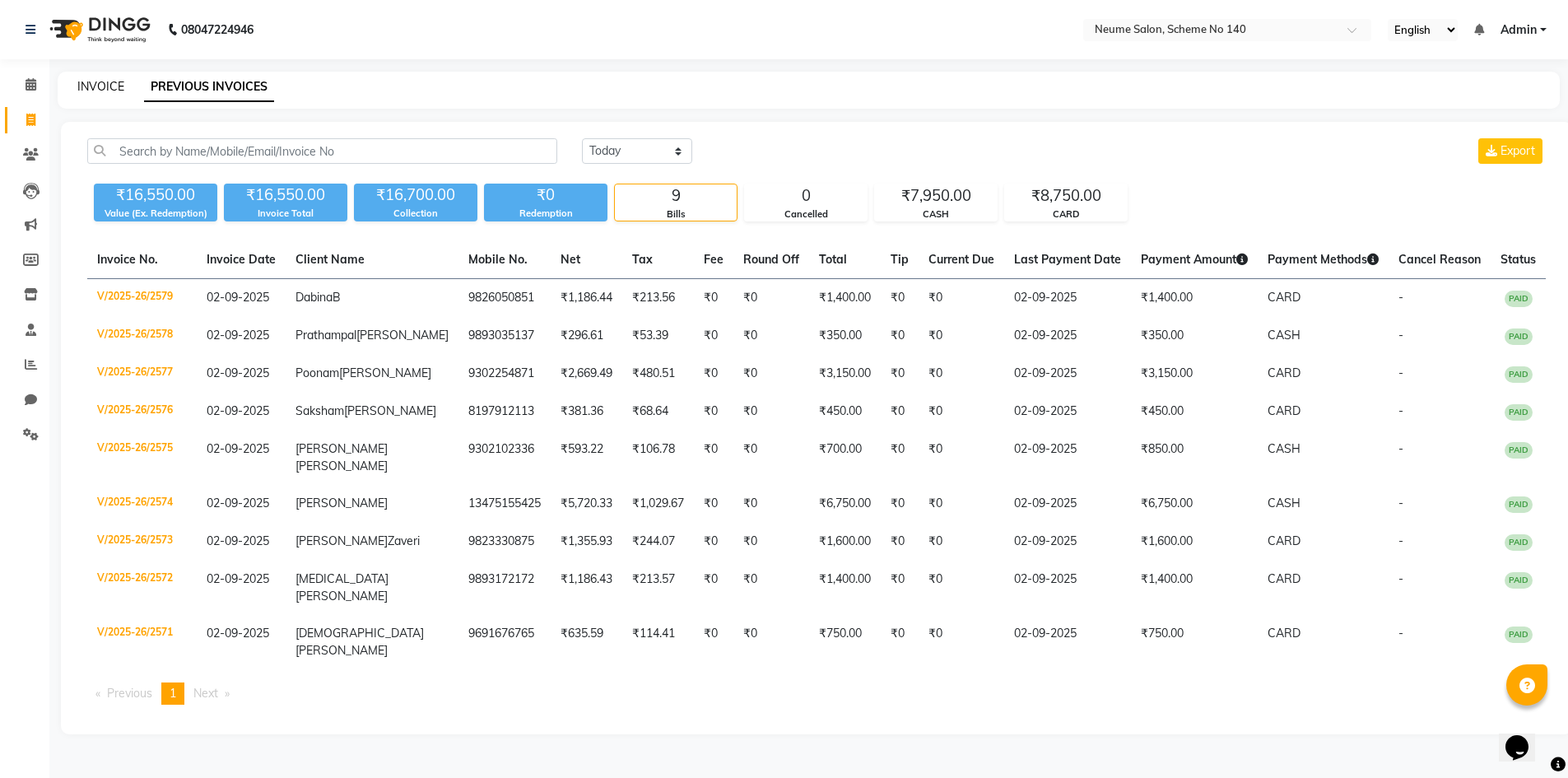
click at [121, 81] on link "INVOICE" at bounding box center [101, 86] width 46 height 15
select select "service"
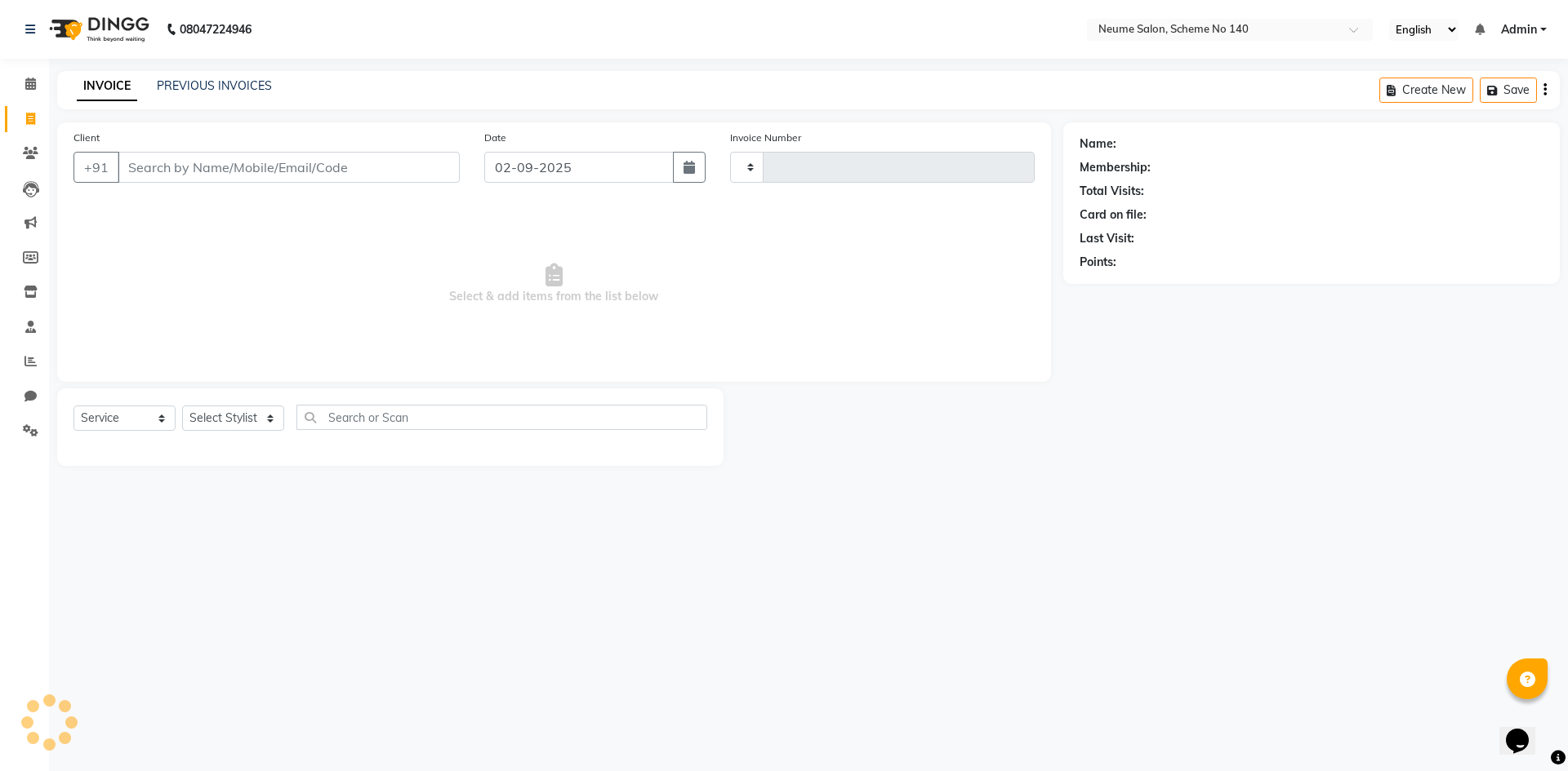
type input "2580"
select select "8098"
click at [214, 160] on input "Client" at bounding box center [289, 167] width 342 height 31
type input "9630564644"
click at [419, 172] on span "Add Client" at bounding box center [418, 166] width 65 height 16
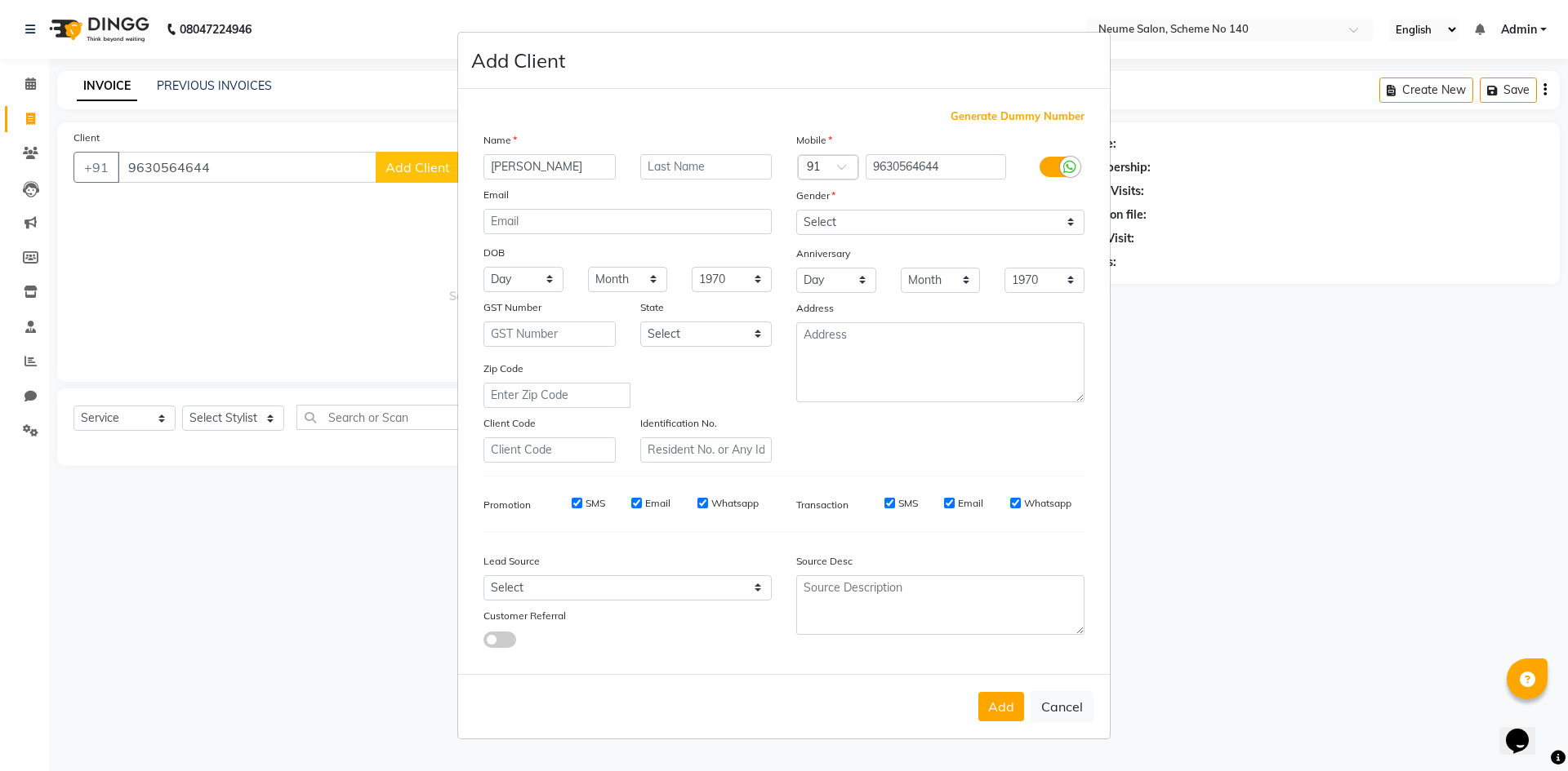
type input "[PERSON_NAME]"
click at [835, 214] on select "Select [DEMOGRAPHIC_DATA] [DEMOGRAPHIC_DATA] Other Prefer Not To Say" at bounding box center [939, 223] width 288 height 26
select select "[DEMOGRAPHIC_DATA]"
click at [796, 210] on select "Select [DEMOGRAPHIC_DATA] [DEMOGRAPHIC_DATA] Other Prefer Not To Say" at bounding box center [939, 223] width 288 height 26
drag, startPoint x: 1014, startPoint y: 712, endPoint x: 764, endPoint y: 606, distance: 271.5
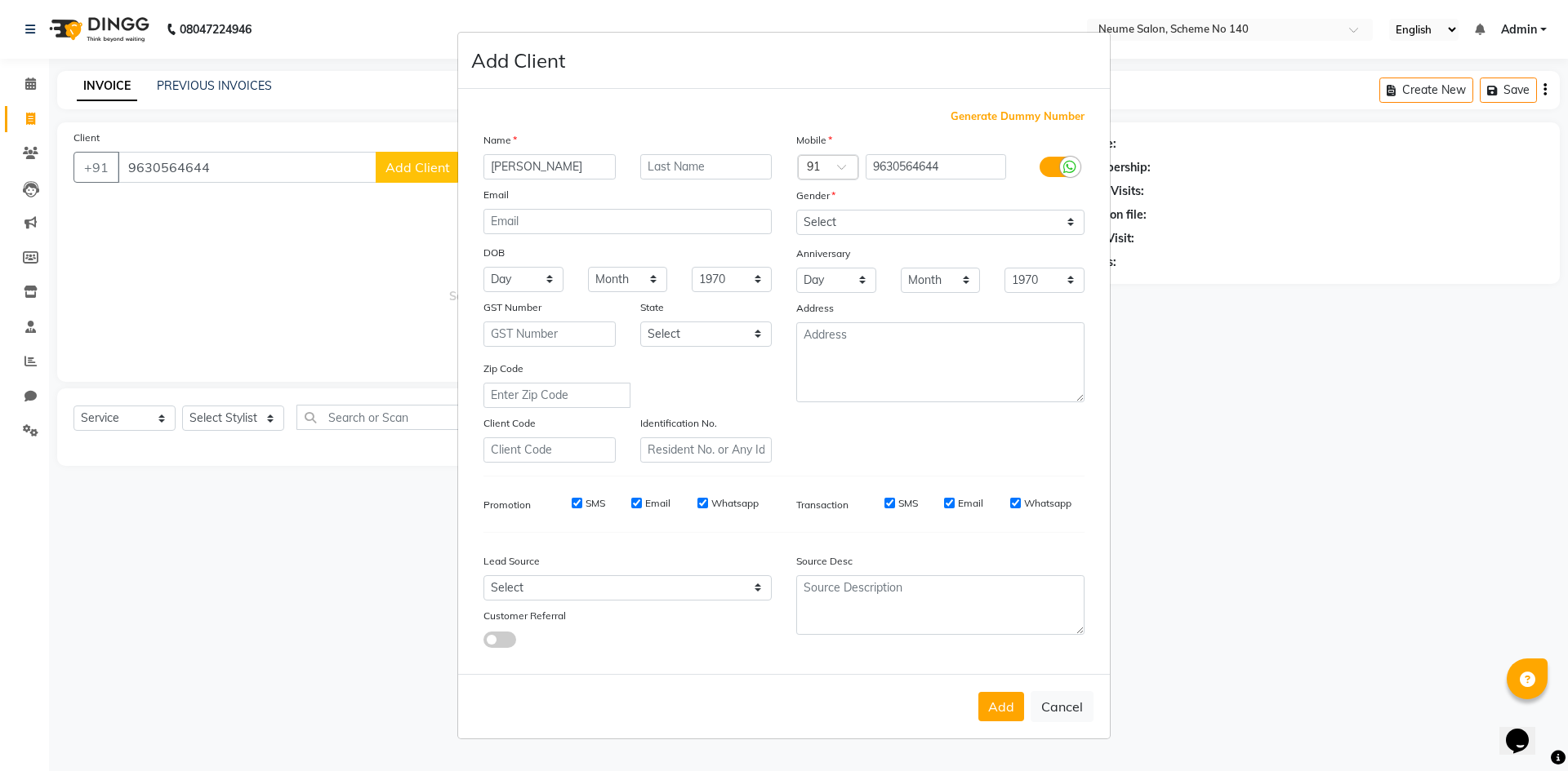
click at [1013, 712] on button "Add" at bounding box center [1001, 707] width 46 height 29
select select
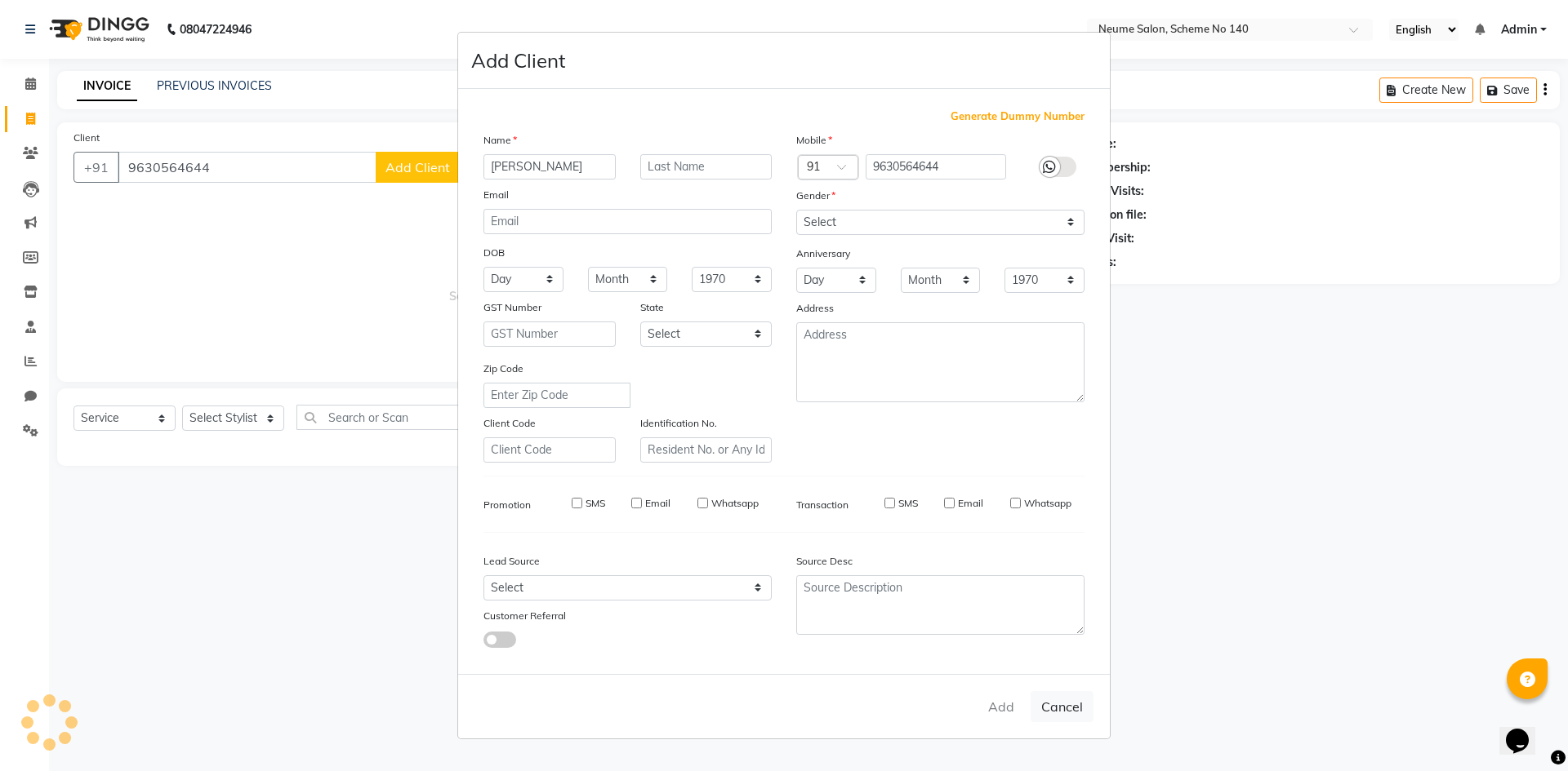
select select
checkbox input "false"
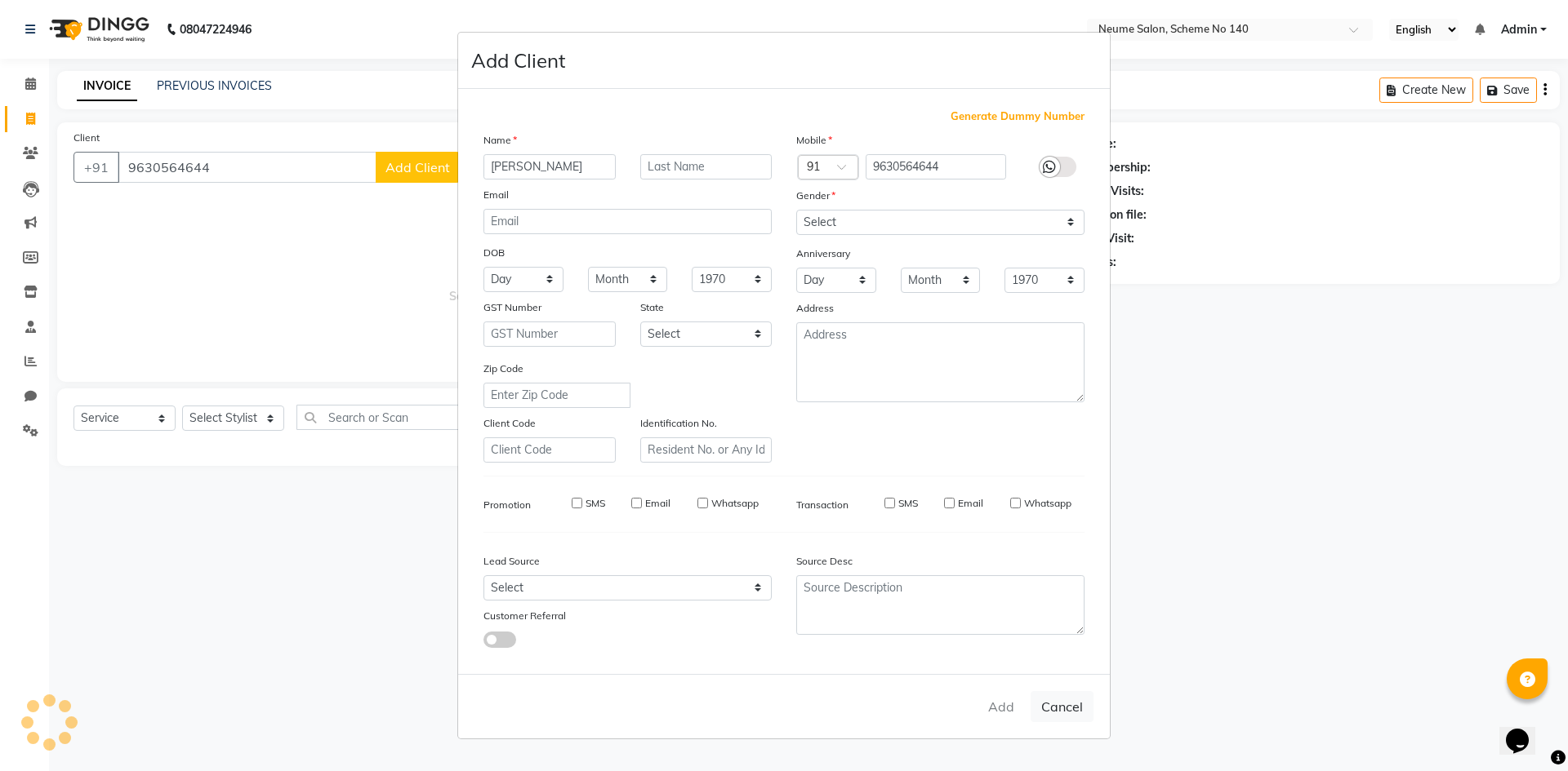
checkbox input "false"
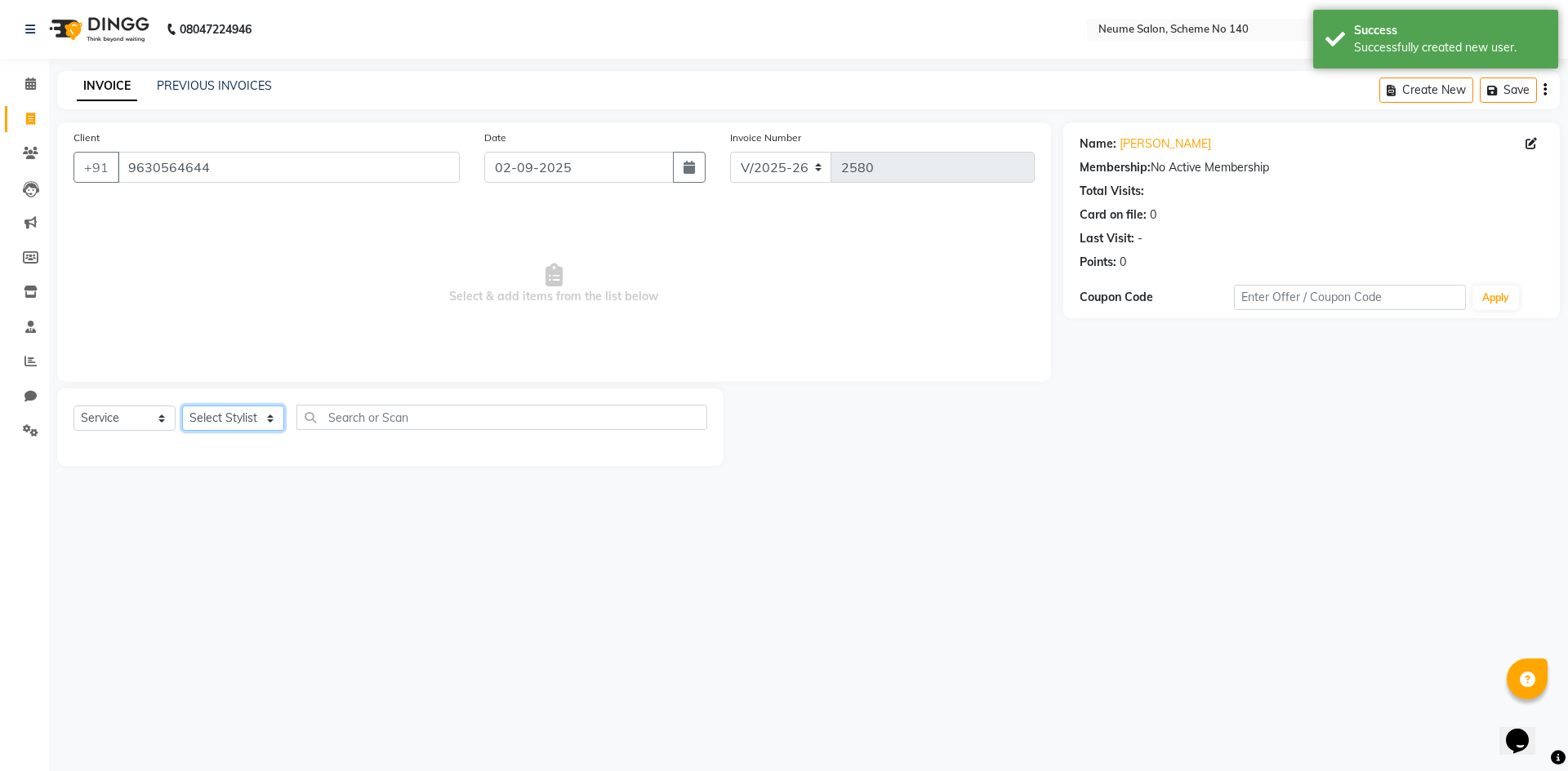
click at [255, 412] on select "Select Stylist [PERSON_NAME] [PERSON_NAME] [DATE][PERSON_NAME] Mahi [PERSON_NAM…" at bounding box center [233, 418] width 102 height 26
select select "75329"
click at [182, 406] on select "Select Stylist [PERSON_NAME] [PERSON_NAME] [DATE][PERSON_NAME] Mahi [PERSON_NAM…" at bounding box center [233, 418] width 102 height 26
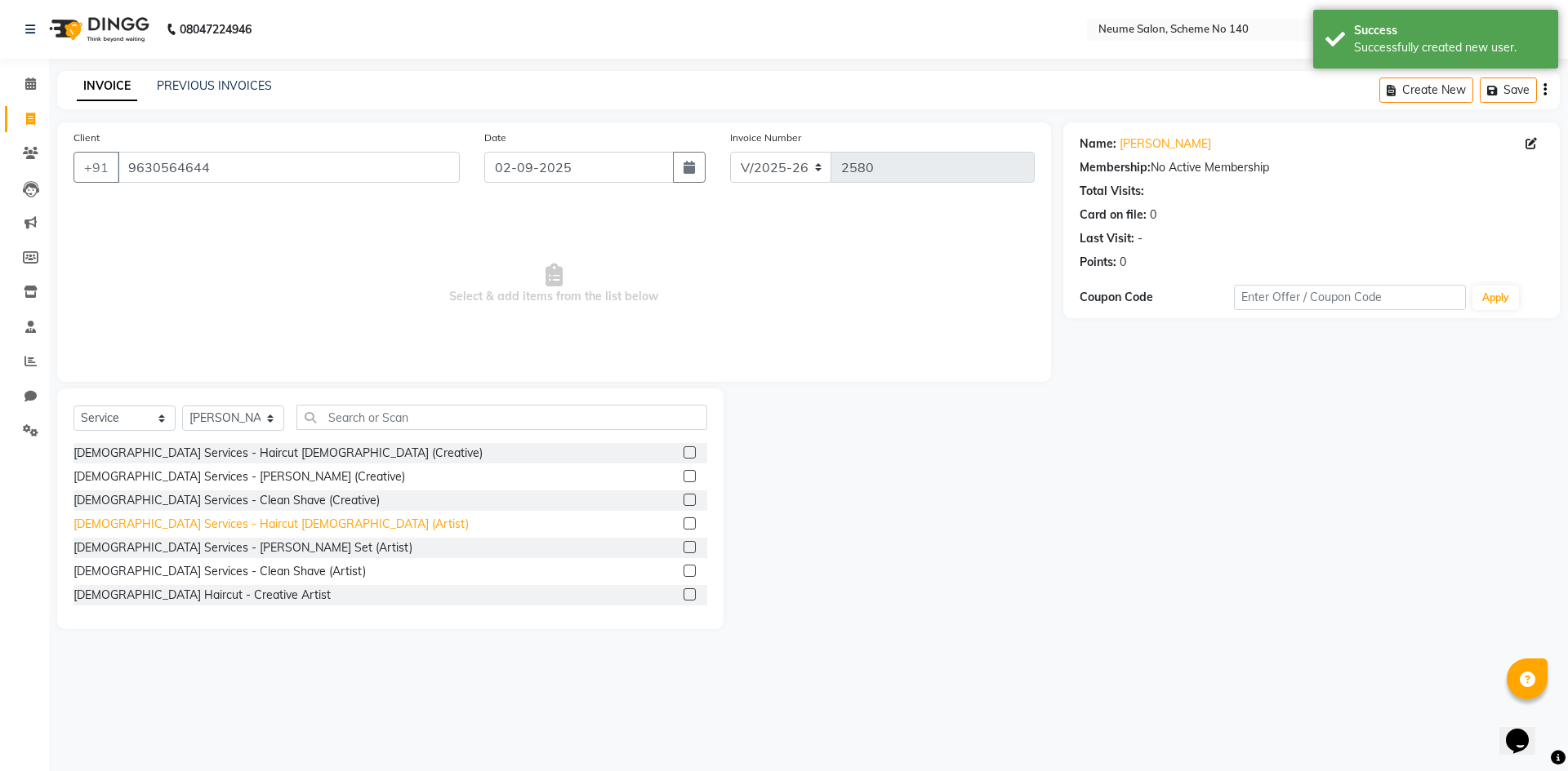
click at [248, 523] on div "[DEMOGRAPHIC_DATA] Services - Haircut [DEMOGRAPHIC_DATA] (Artist)" at bounding box center [271, 524] width 395 height 17
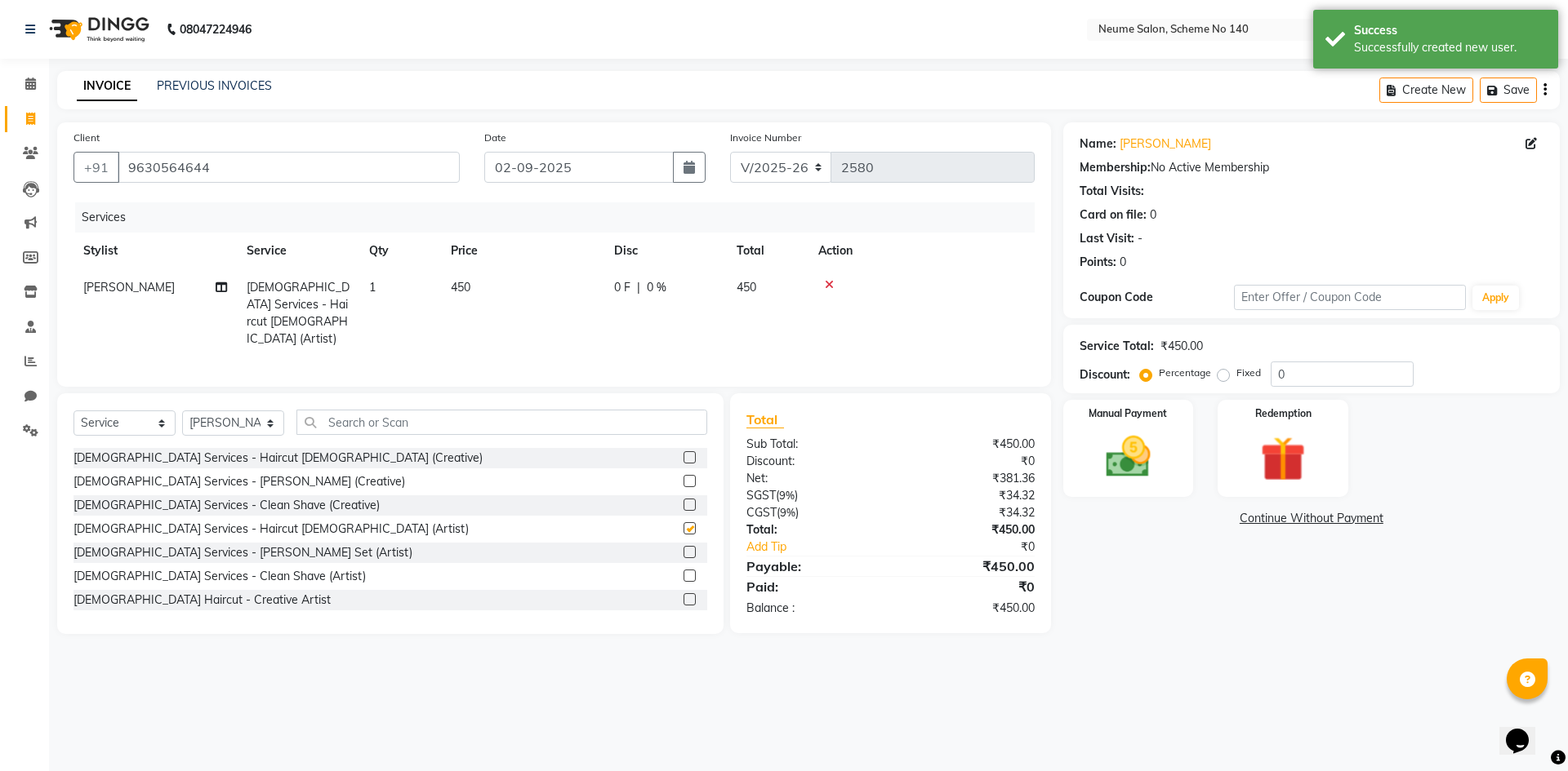
checkbox input "false"
click at [1163, 487] on div "Manual Payment" at bounding box center [1127, 449] width 136 height 101
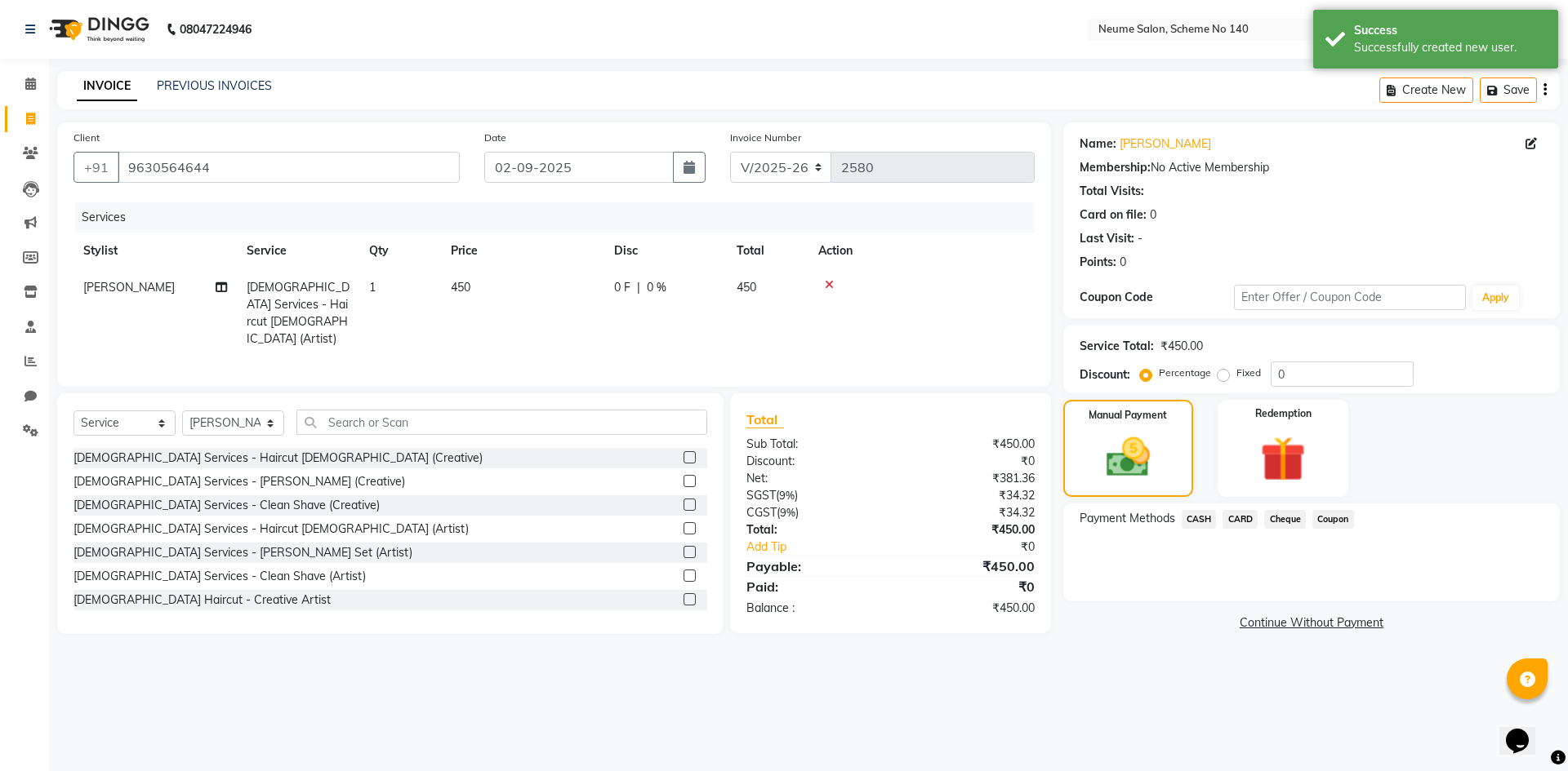
click at [1235, 524] on span "CARD" at bounding box center [1239, 520] width 35 height 19
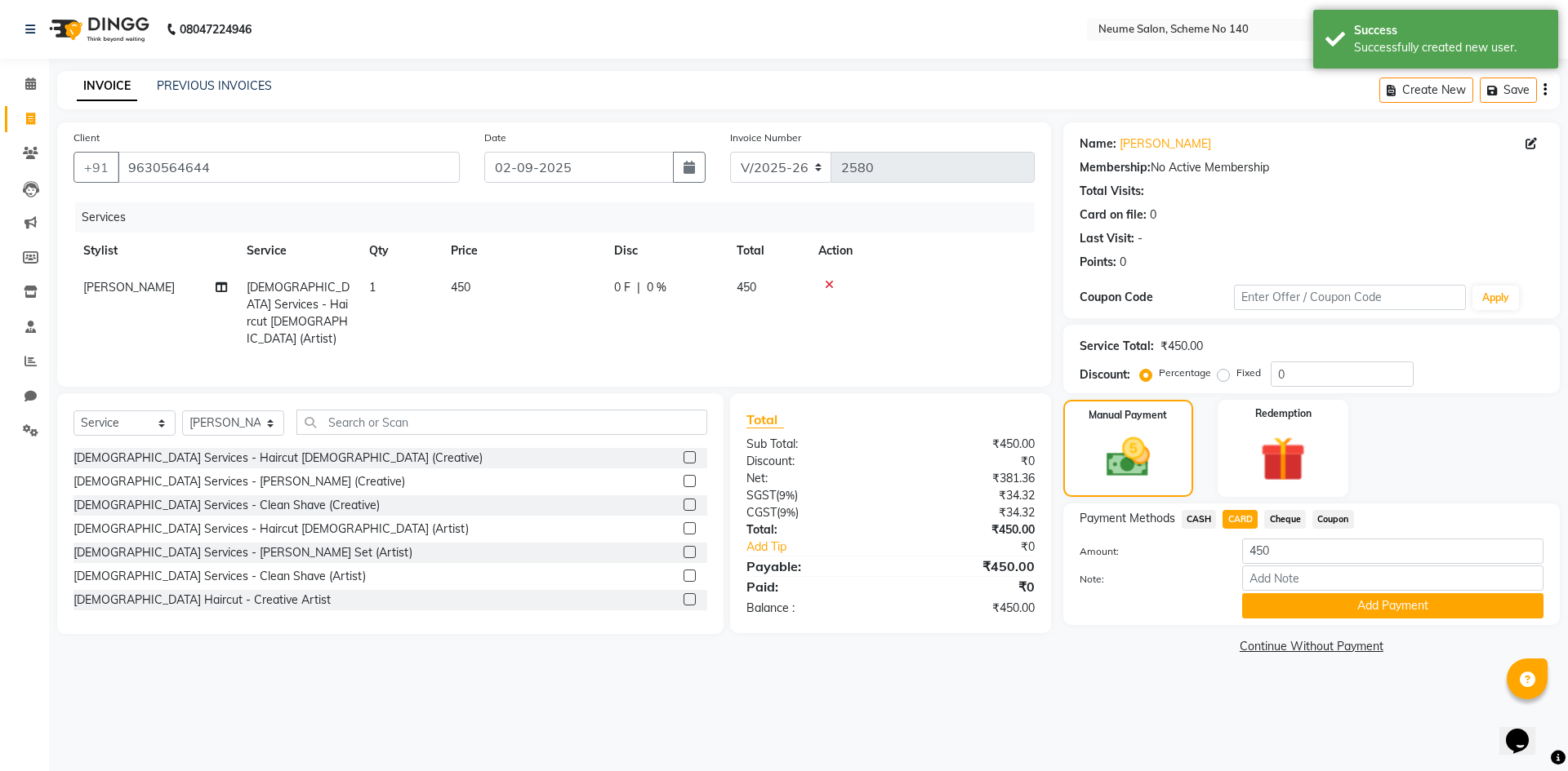
click at [1290, 620] on div "Payment Methods CASH CARD Cheque Coupon Amount: 450 Note: Add Payment" at bounding box center [1311, 564] width 496 height 121
click at [1294, 598] on button "Add Payment" at bounding box center [1392, 606] width 301 height 26
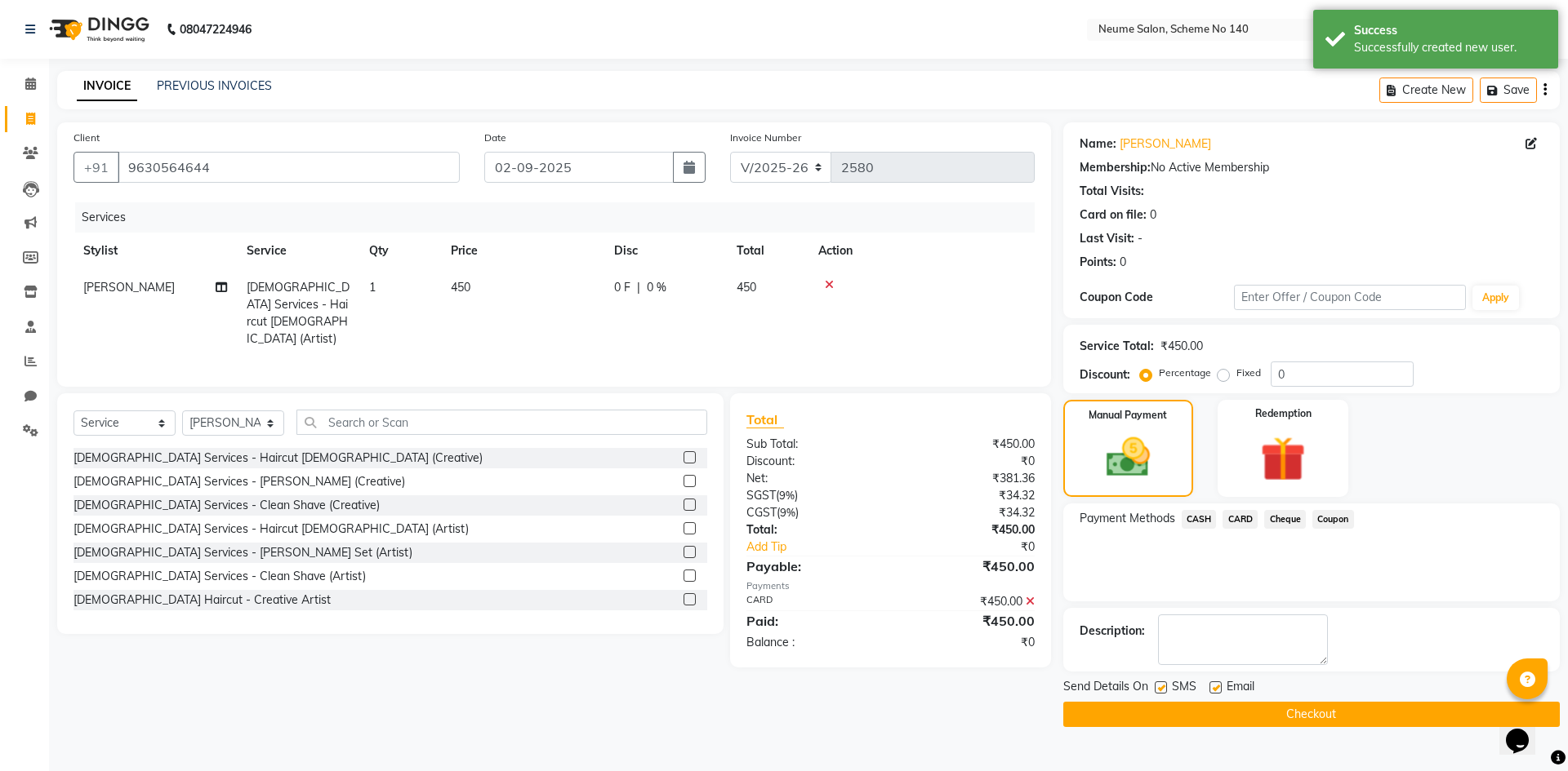
click at [1315, 709] on button "Checkout" at bounding box center [1311, 715] width 496 height 26
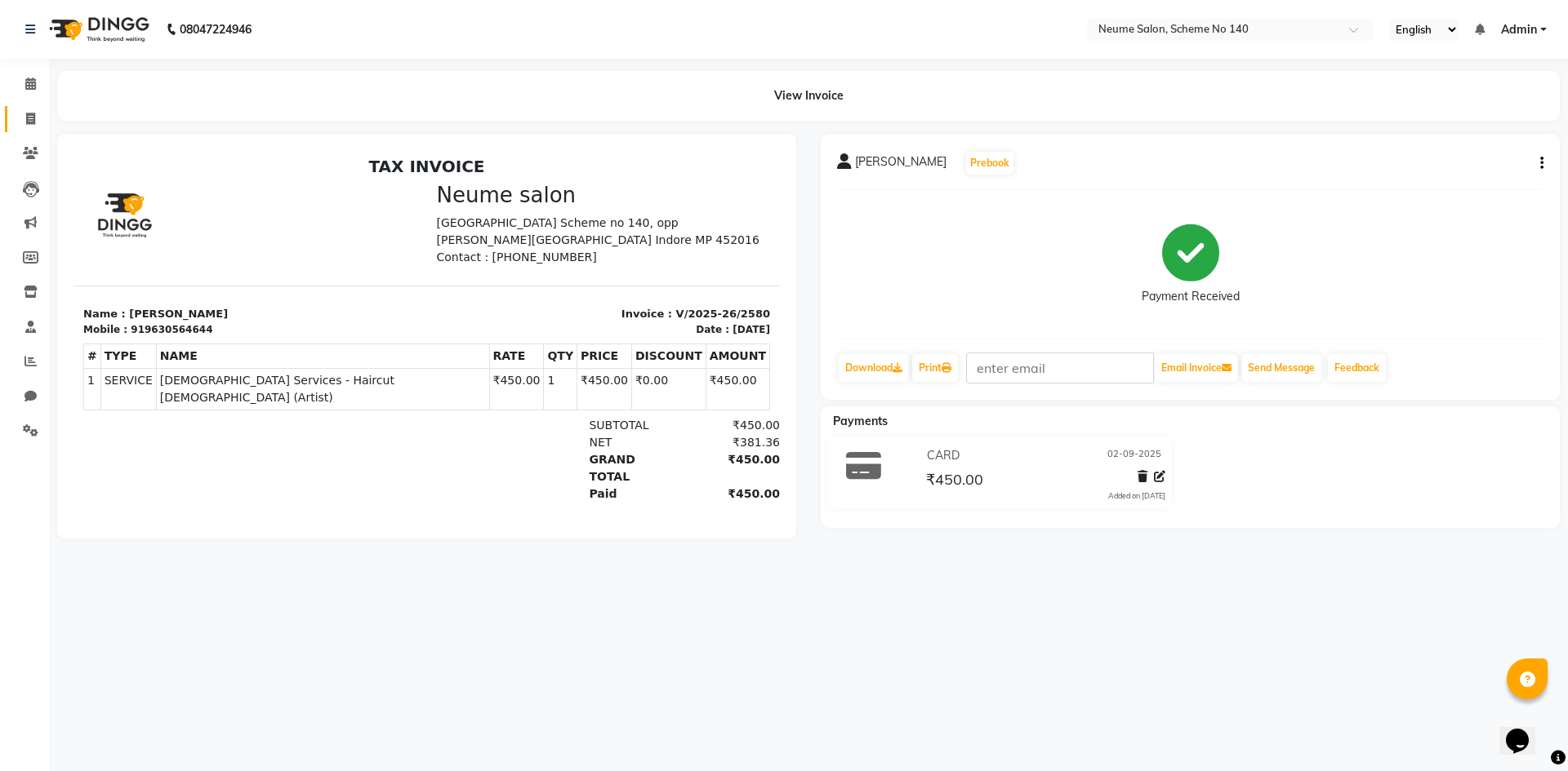
click at [35, 118] on icon at bounding box center [31, 119] width 9 height 12
select select "service"
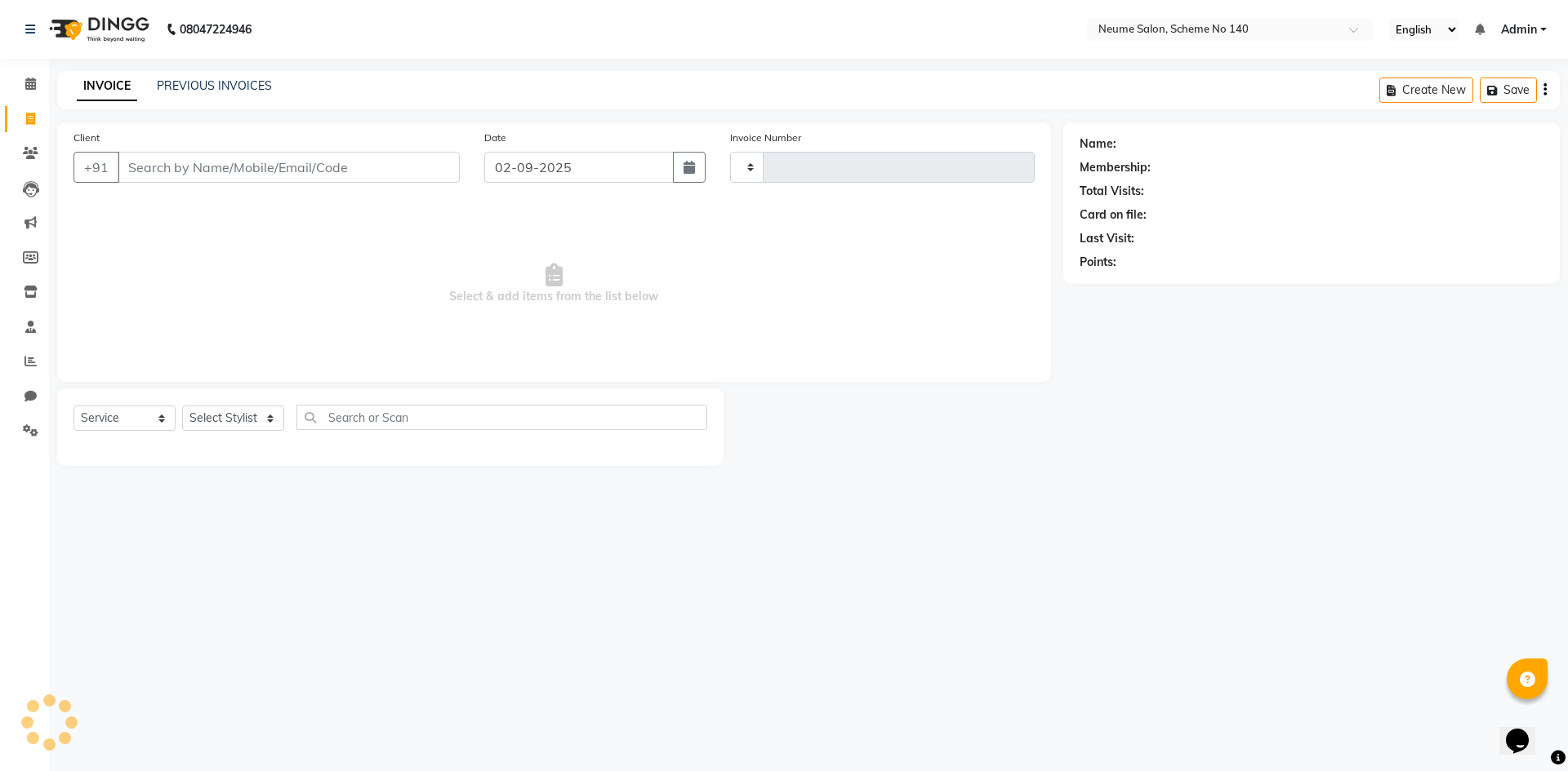
type input "2581"
select select "8098"
click at [143, 161] on input "Client" at bounding box center [289, 167] width 342 height 31
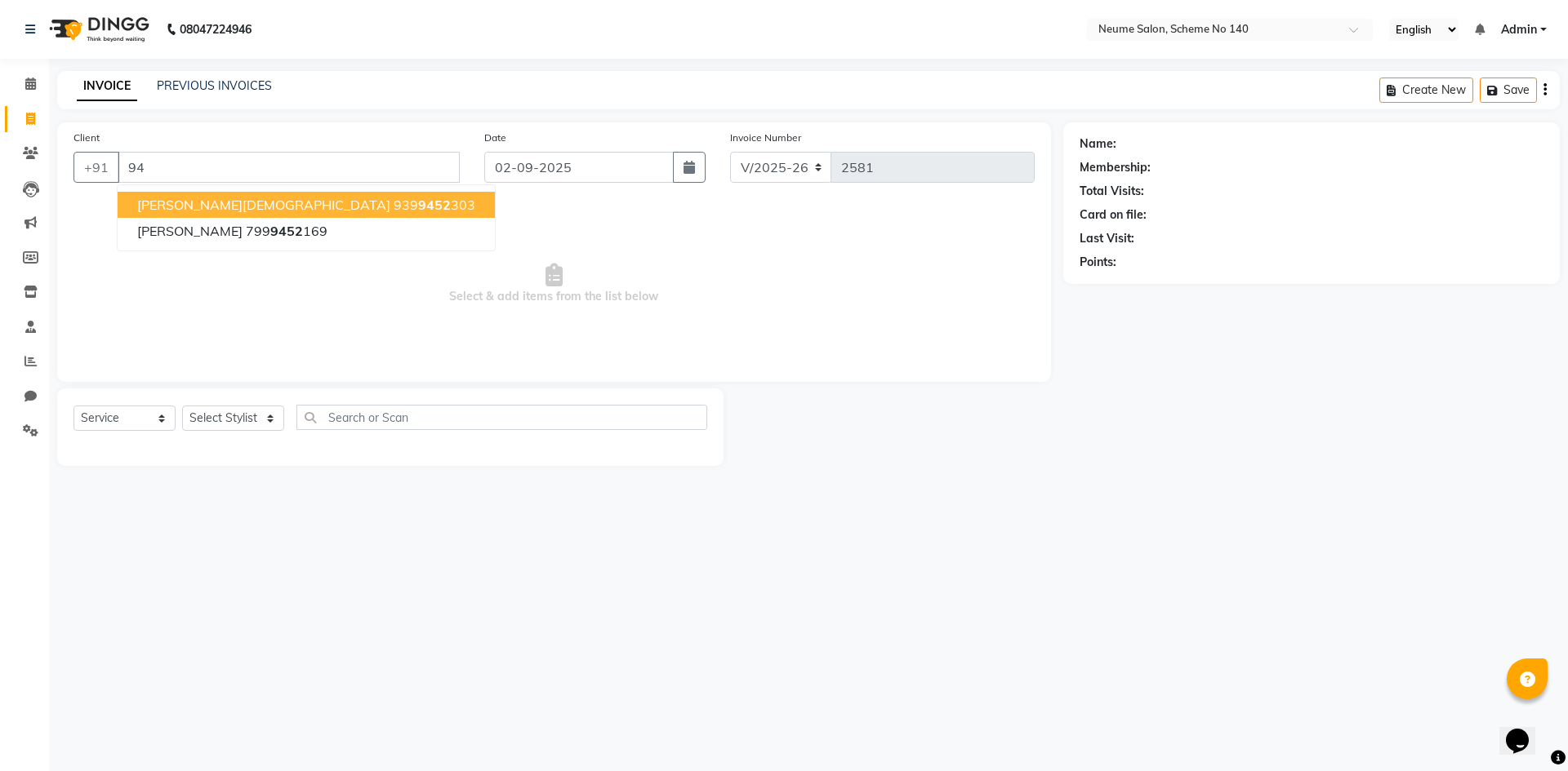
type input "9"
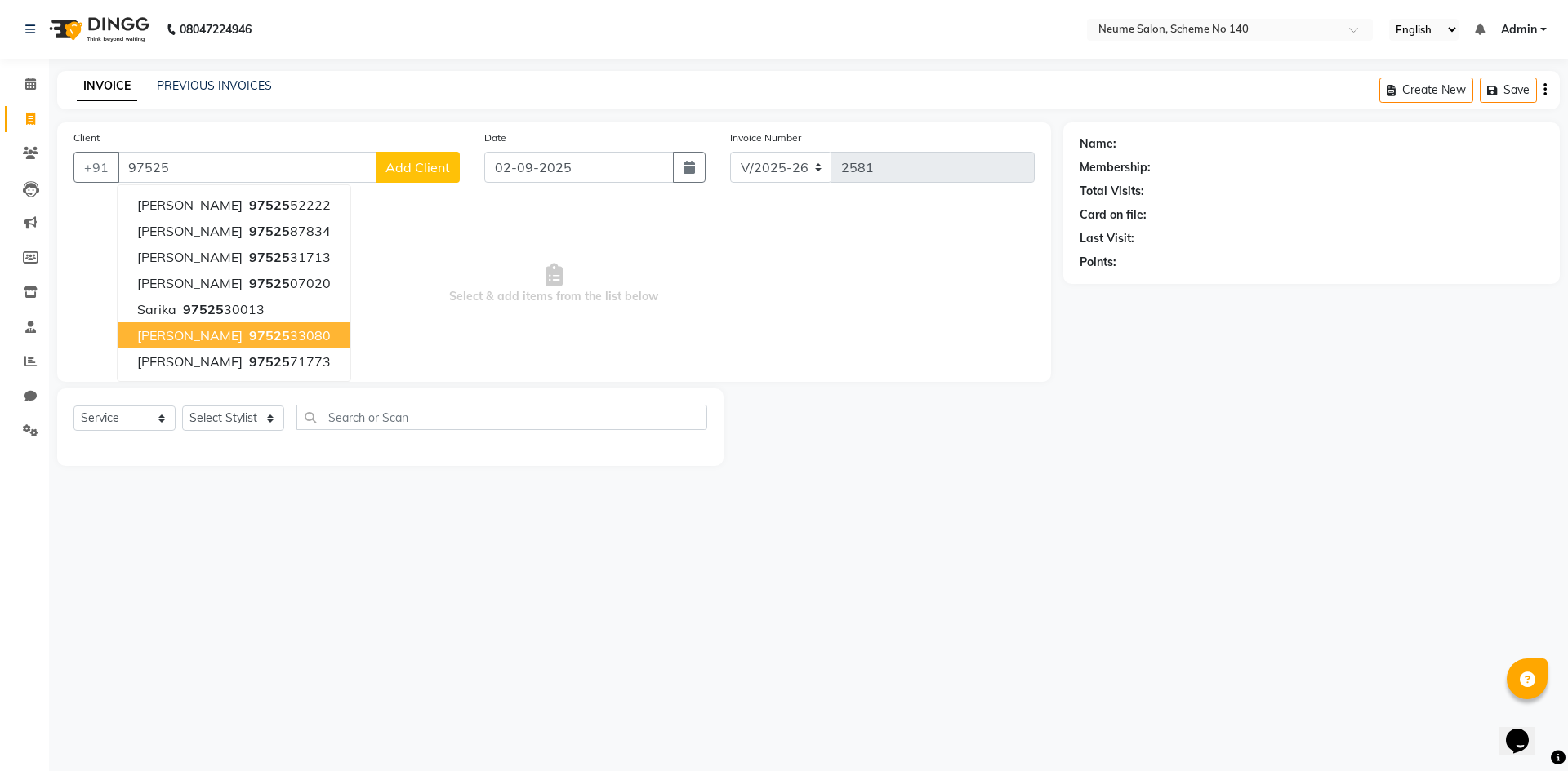
click at [259, 333] on ngb-highlight "97525 33080" at bounding box center [288, 335] width 85 height 16
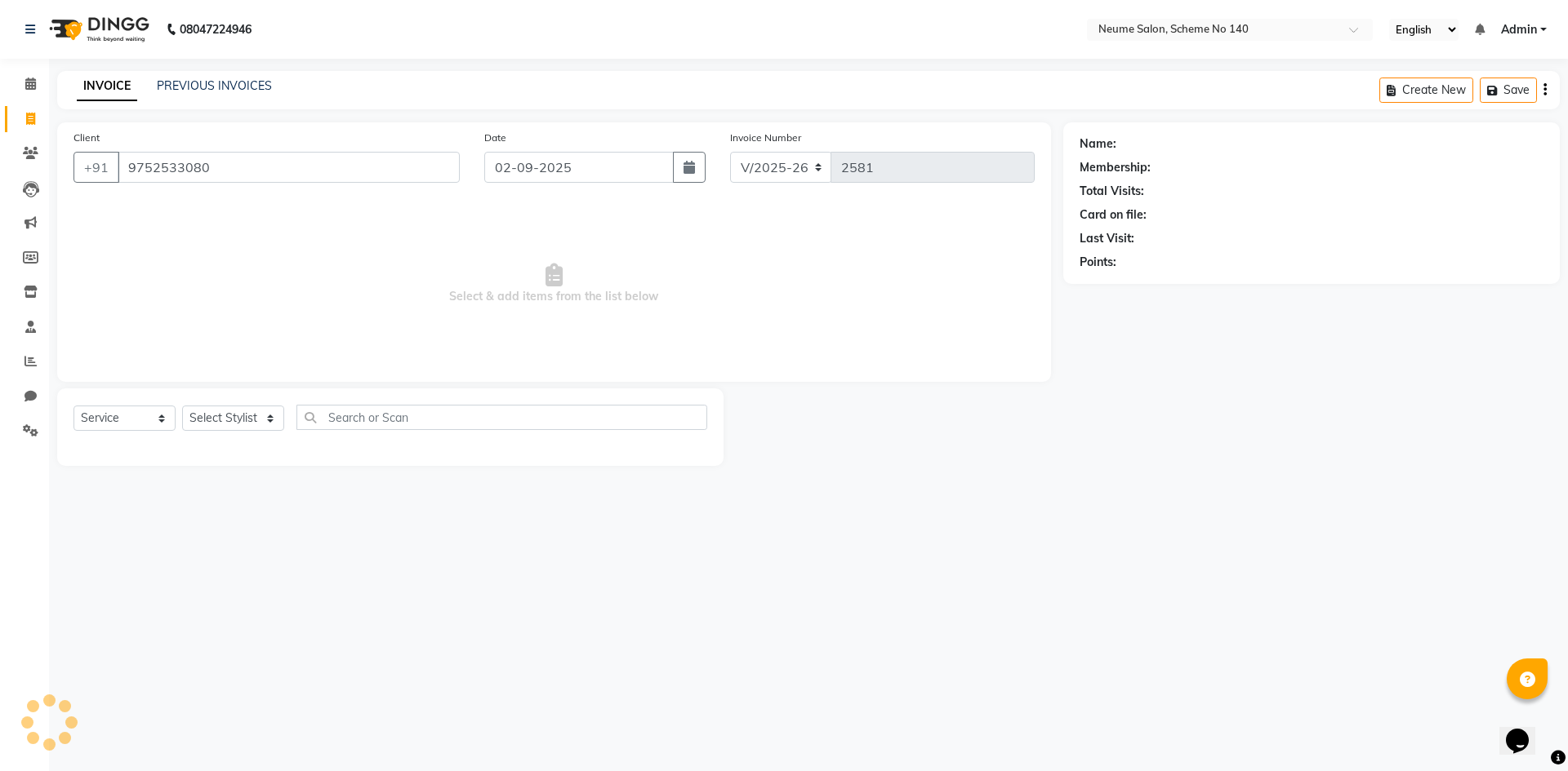
type input "9752533080"
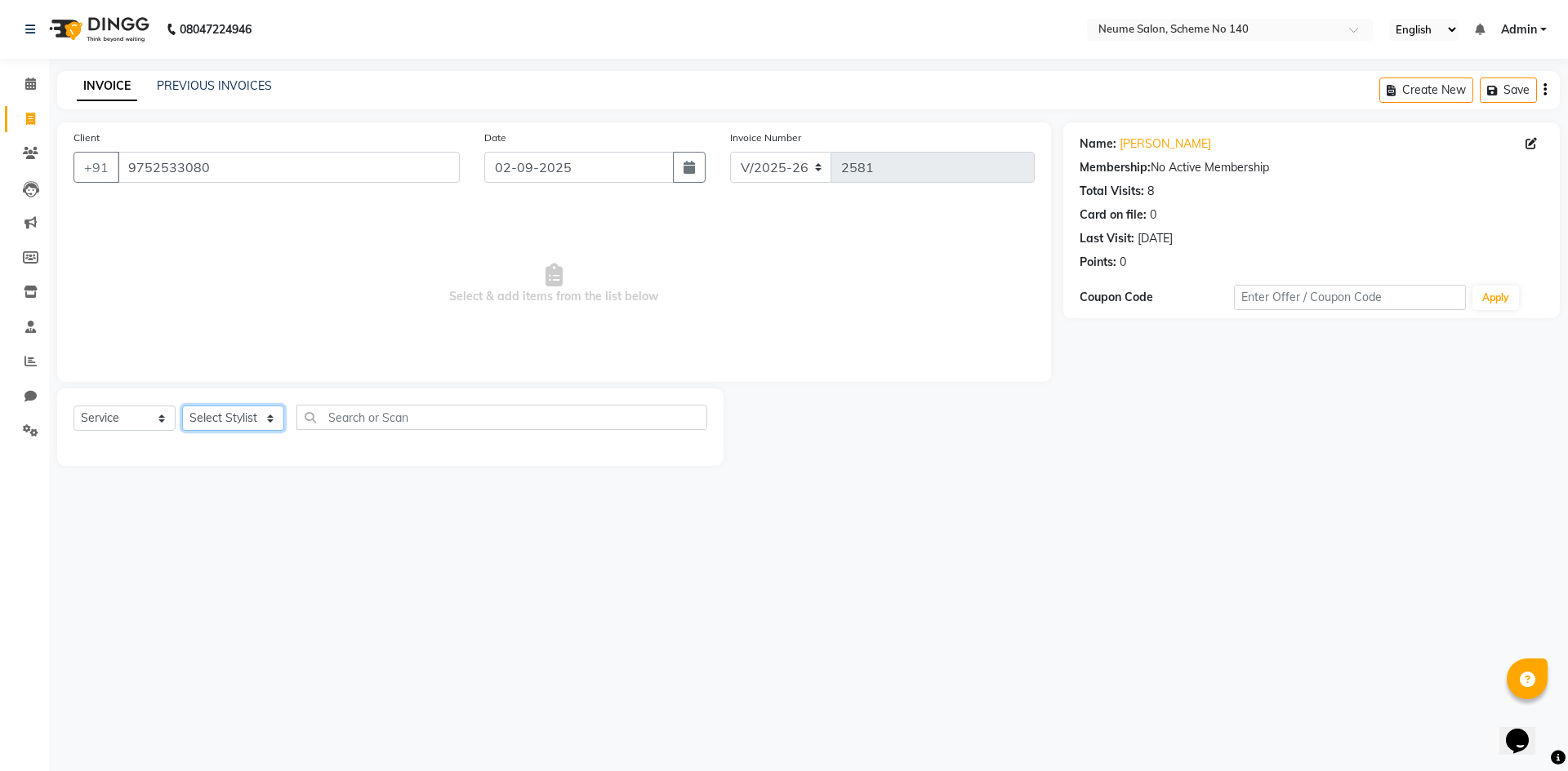
click at [230, 412] on select "Select Stylist [PERSON_NAME] [PERSON_NAME] [DATE][PERSON_NAME] Mahi [PERSON_NAM…" at bounding box center [233, 418] width 102 height 26
select select "75331"
click at [182, 406] on select "Select Stylist [PERSON_NAME] [PERSON_NAME] [DATE][PERSON_NAME] Mahi [PERSON_NAM…" at bounding box center [233, 418] width 102 height 26
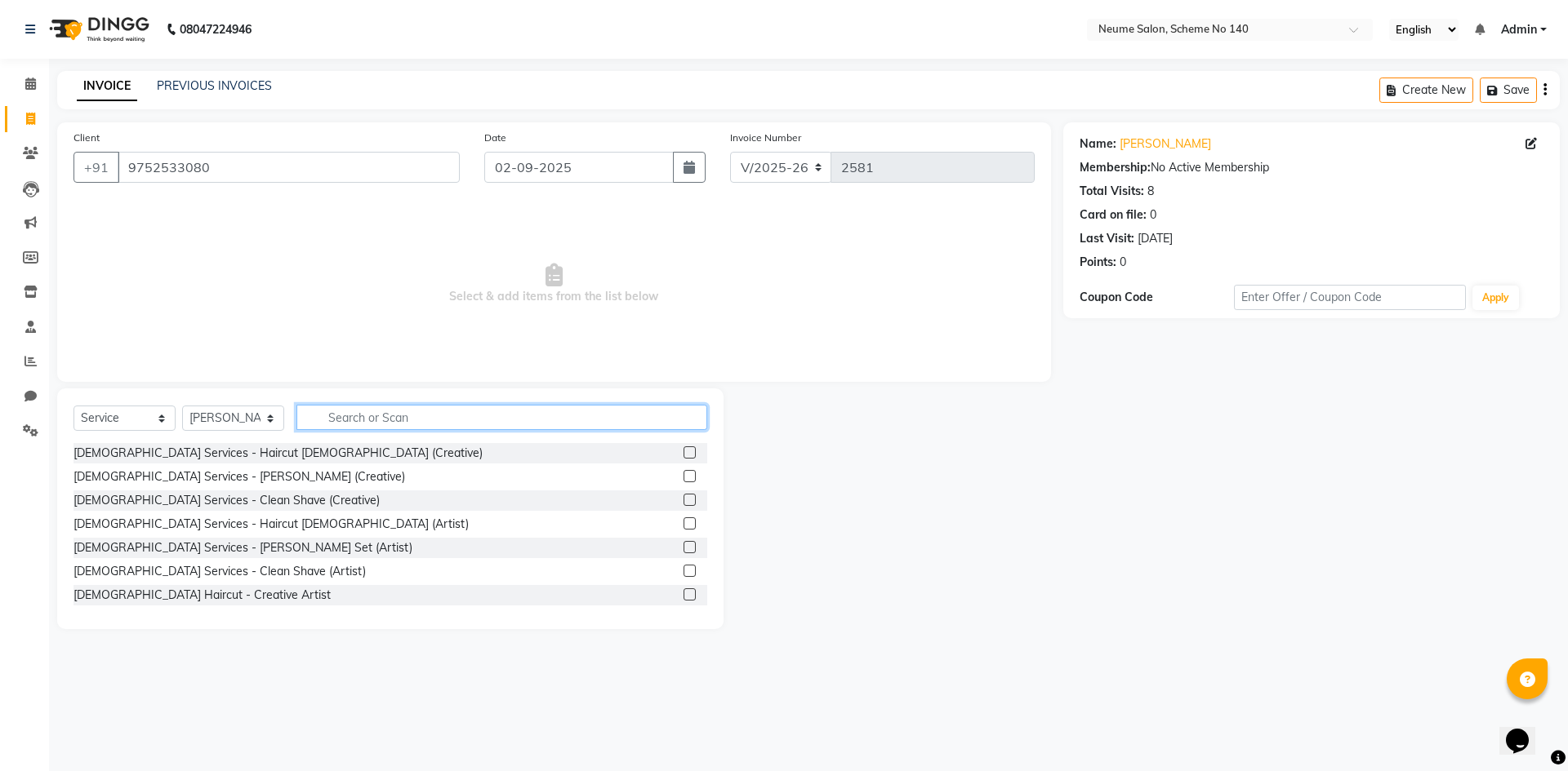
click at [360, 417] on input "text" at bounding box center [501, 418] width 411 height 26
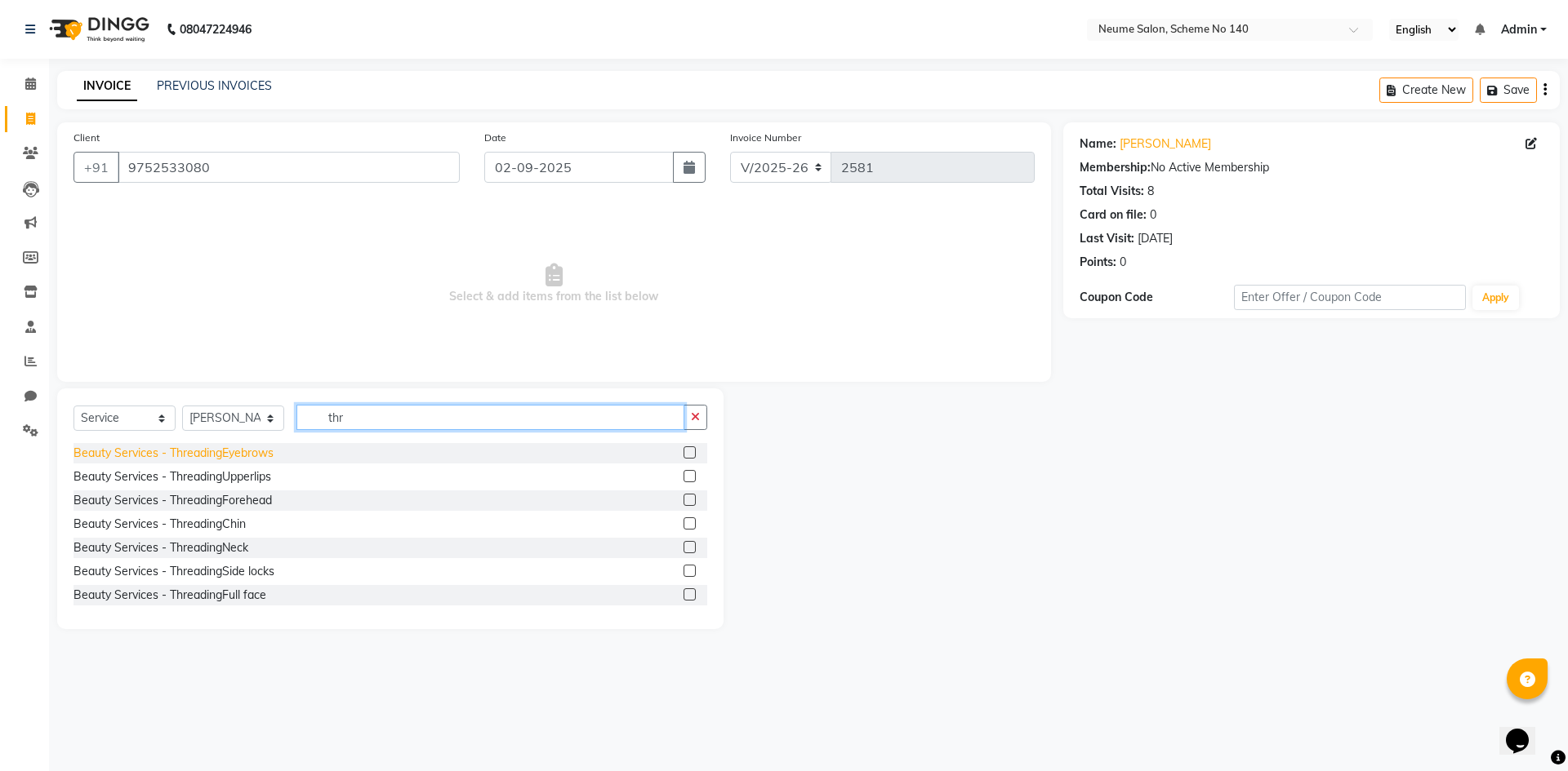
type input "thr"
drag, startPoint x: 242, startPoint y: 457, endPoint x: 242, endPoint y: 466, distance: 9.0
click at [242, 456] on div "Beauty Services - ThreadingEyebrows" at bounding box center [173, 453] width 200 height 17
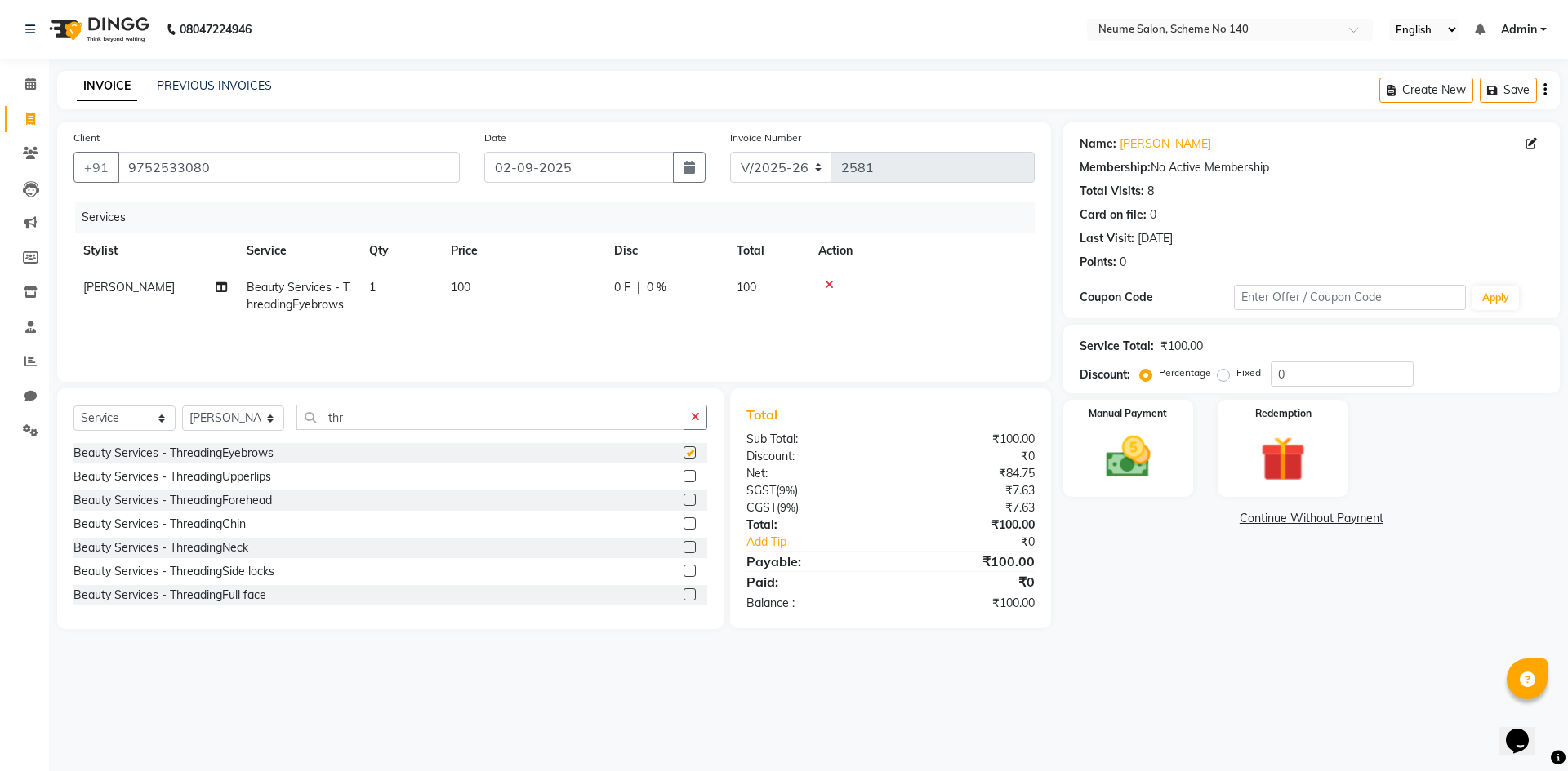
checkbox input "false"
click at [249, 490] on div "Beauty Services - ThreadingEyebrows Beauty Services - ThreadingUpperlips Beauty…" at bounding box center [390, 524] width 634 height 163
drag, startPoint x: 249, startPoint y: 480, endPoint x: 305, endPoint y: 458, distance: 60.2
click at [250, 479] on div "Beauty Services - ThreadingUpperlips" at bounding box center [172, 477] width 197 height 17
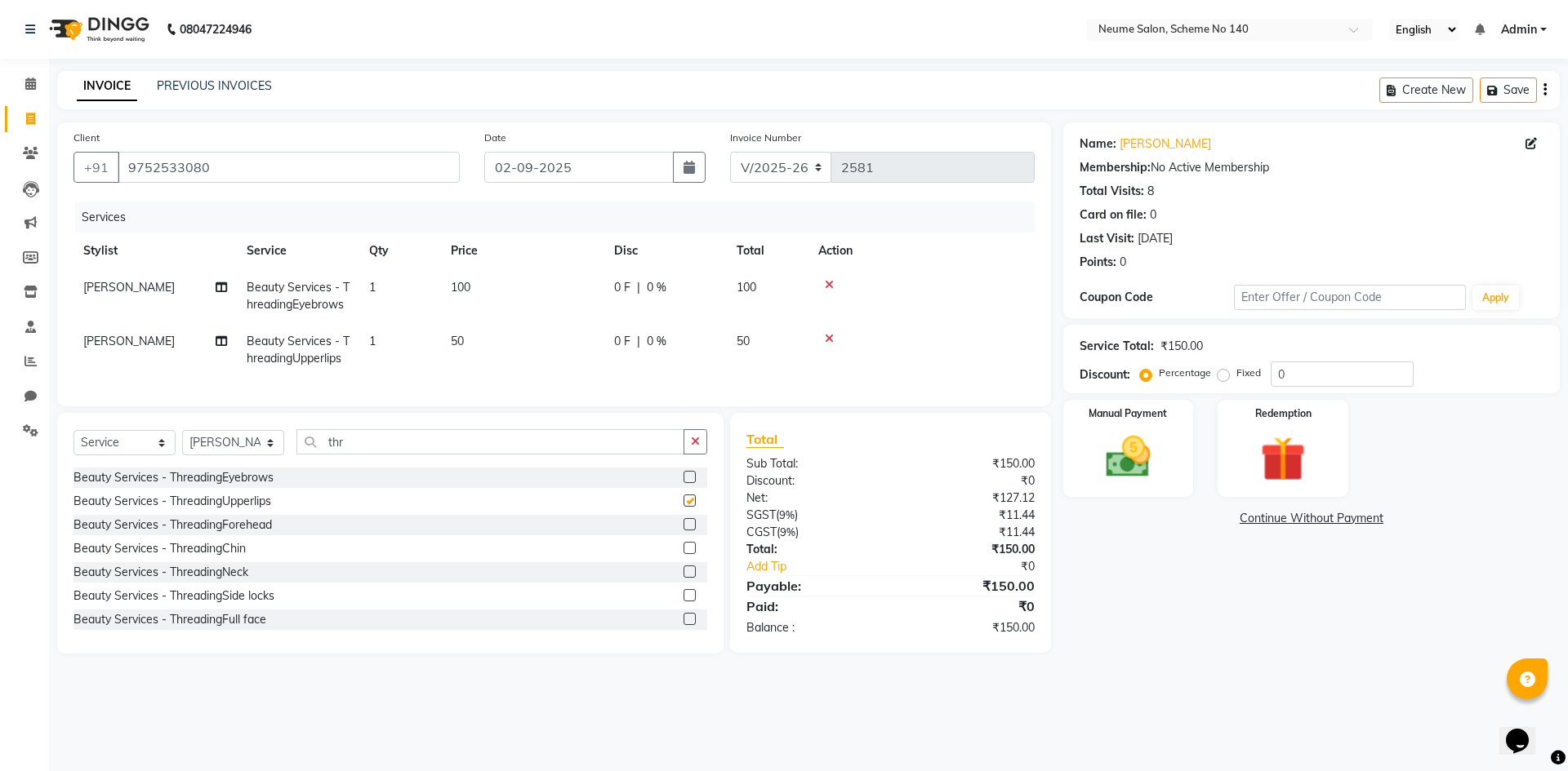
checkbox input "false"
click at [367, 455] on input "thr" at bounding box center [490, 442] width 388 height 26
type input "t"
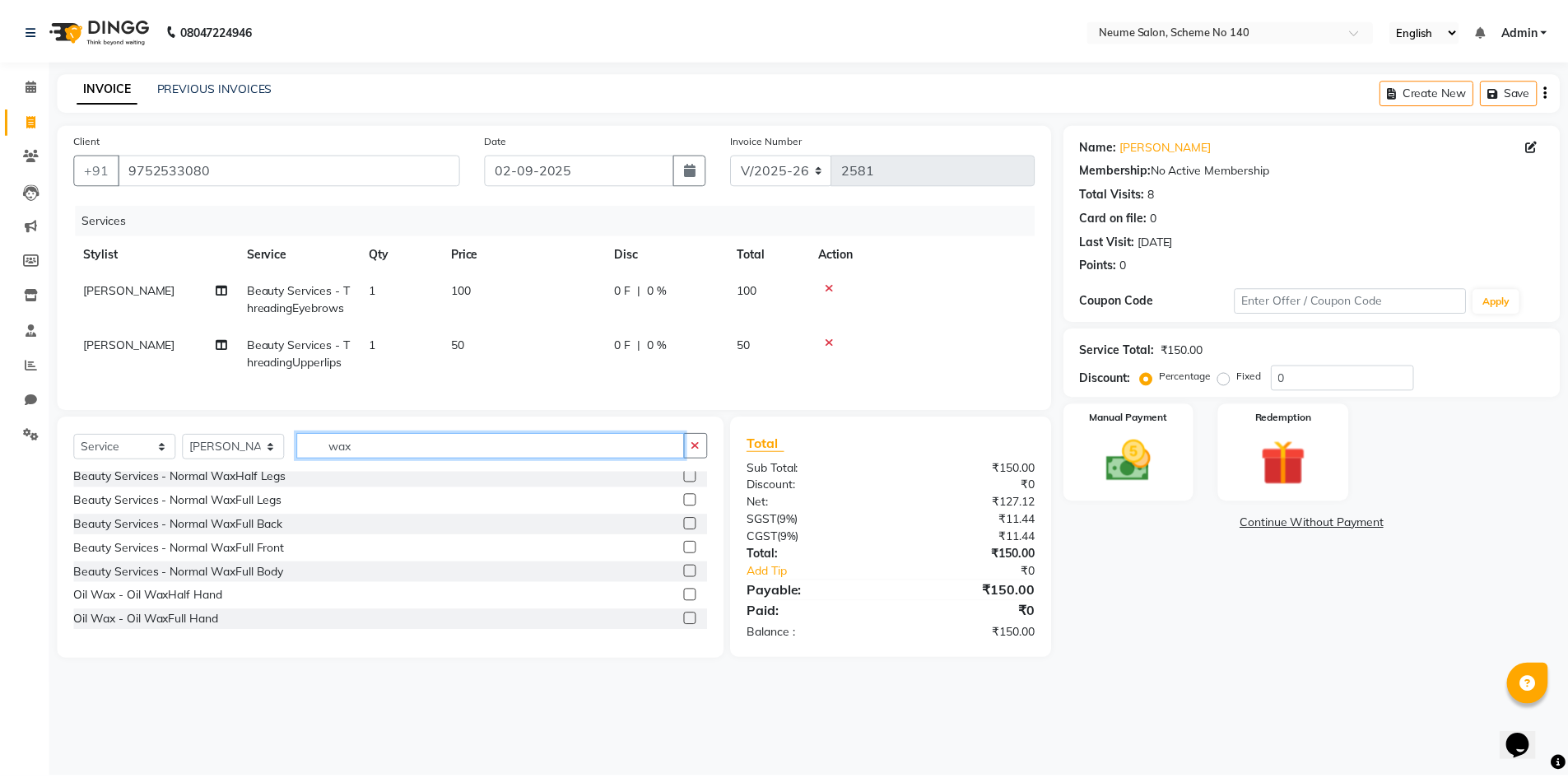
scroll to position [329, 0]
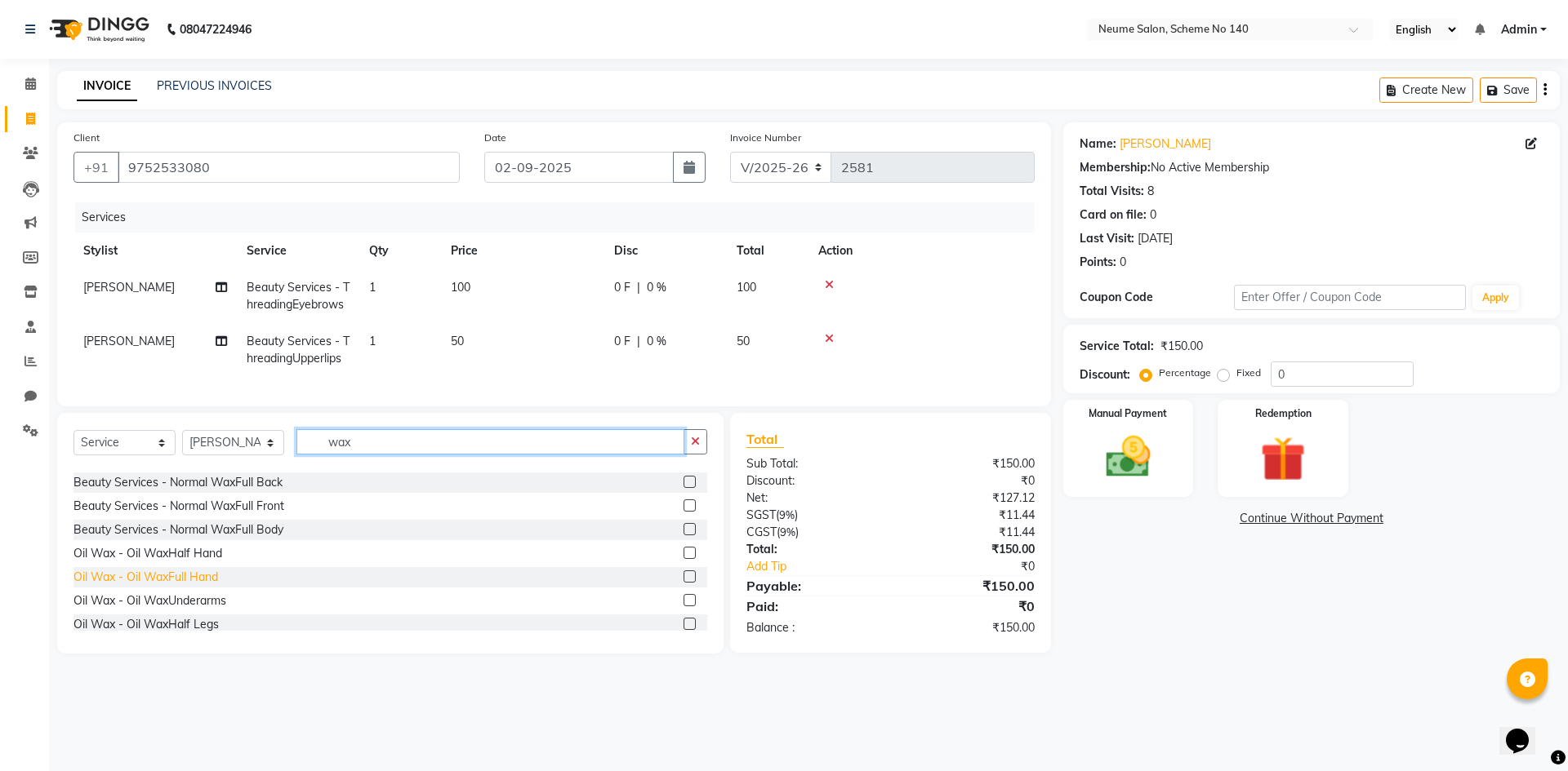
type input "wax"
click at [196, 586] on div "Oil Wax - Oil WaxFull Hand" at bounding box center [145, 577] width 144 height 17
checkbox input "false"
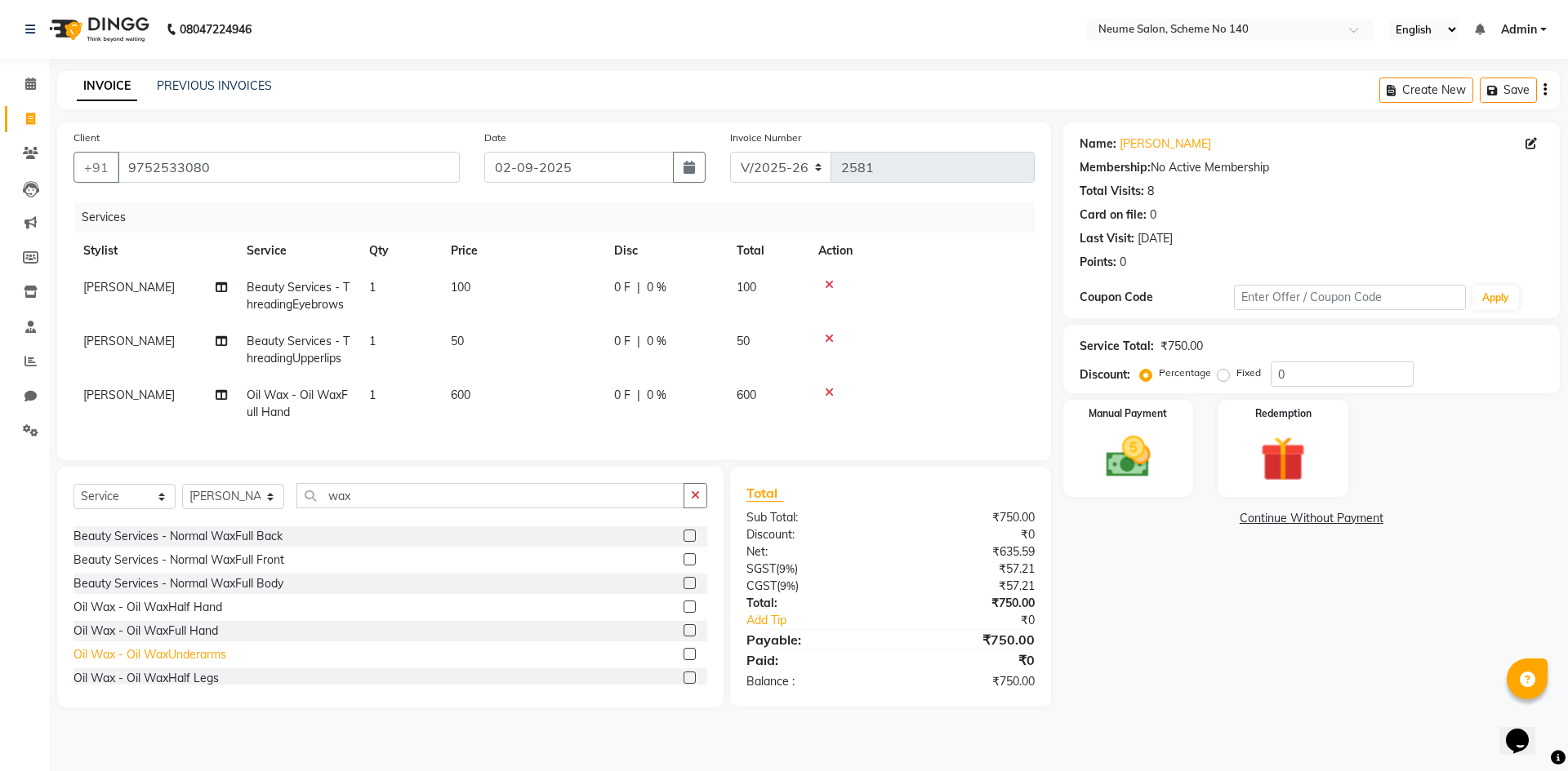
click at [200, 663] on div "Oil Wax - Oil WaxUnderarms" at bounding box center [149, 655] width 153 height 17
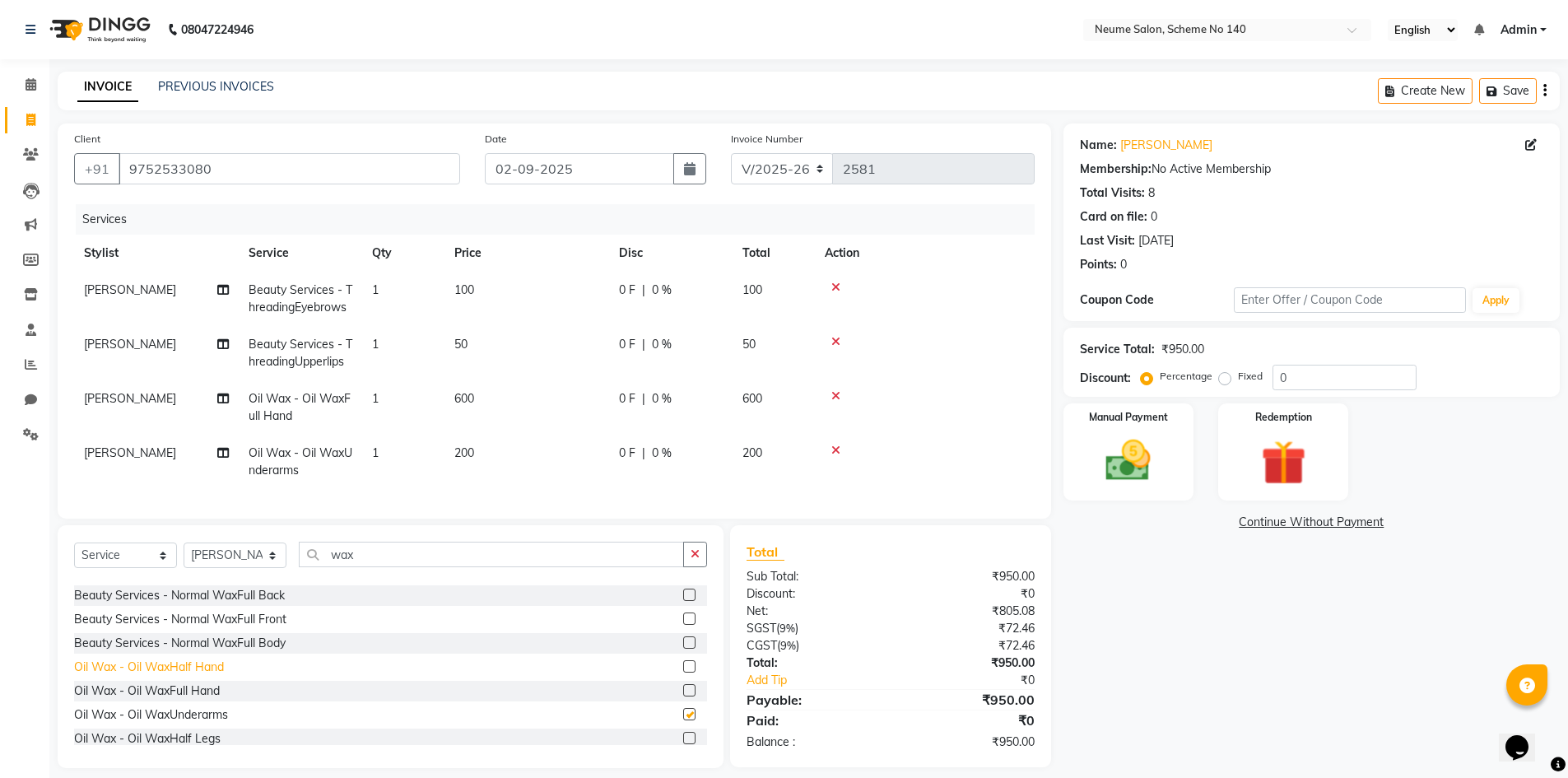
checkbox input "false"
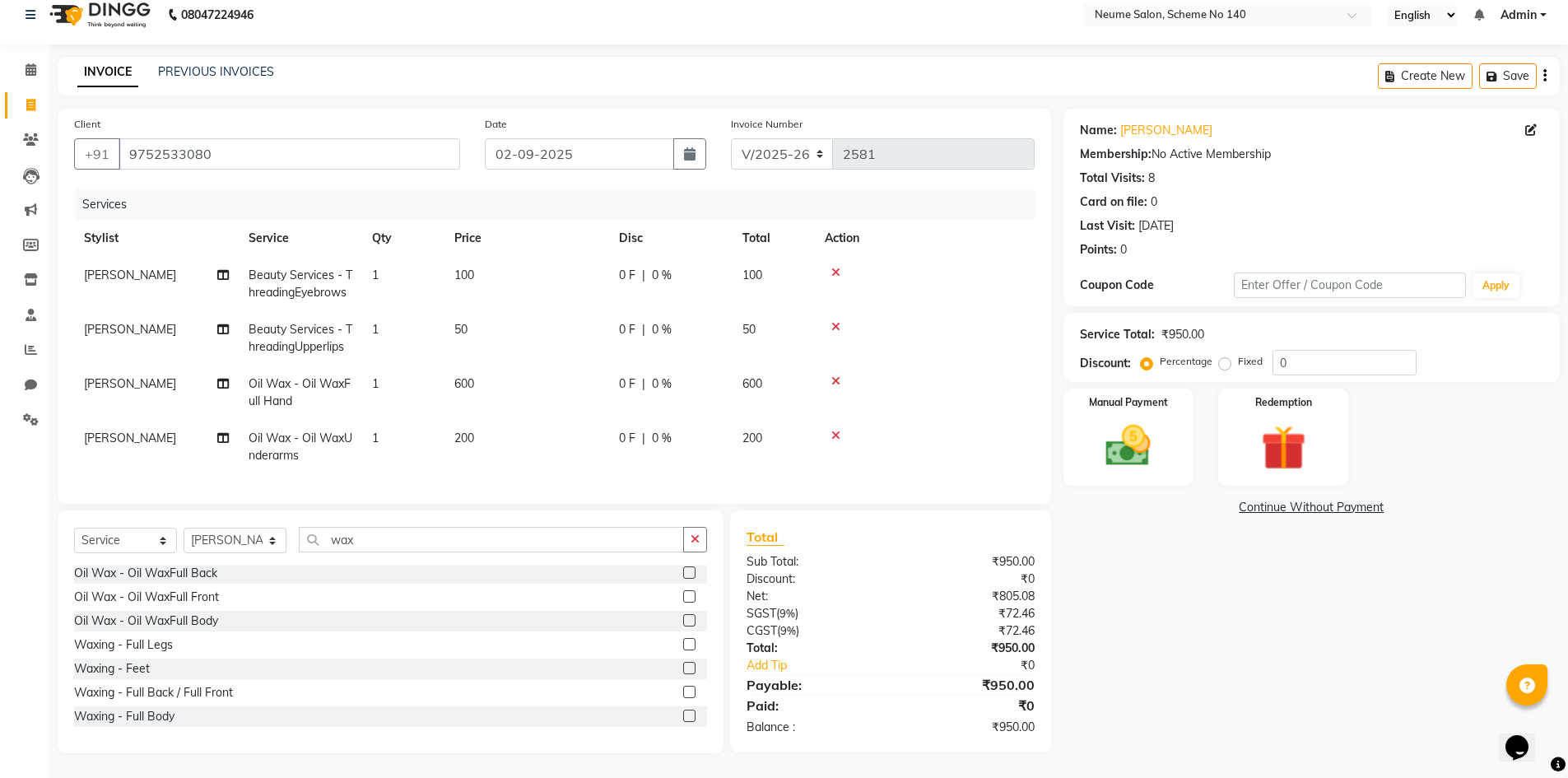
scroll to position [28, 0]
click at [391, 544] on input "wax" at bounding box center [491, 540] width 385 height 26
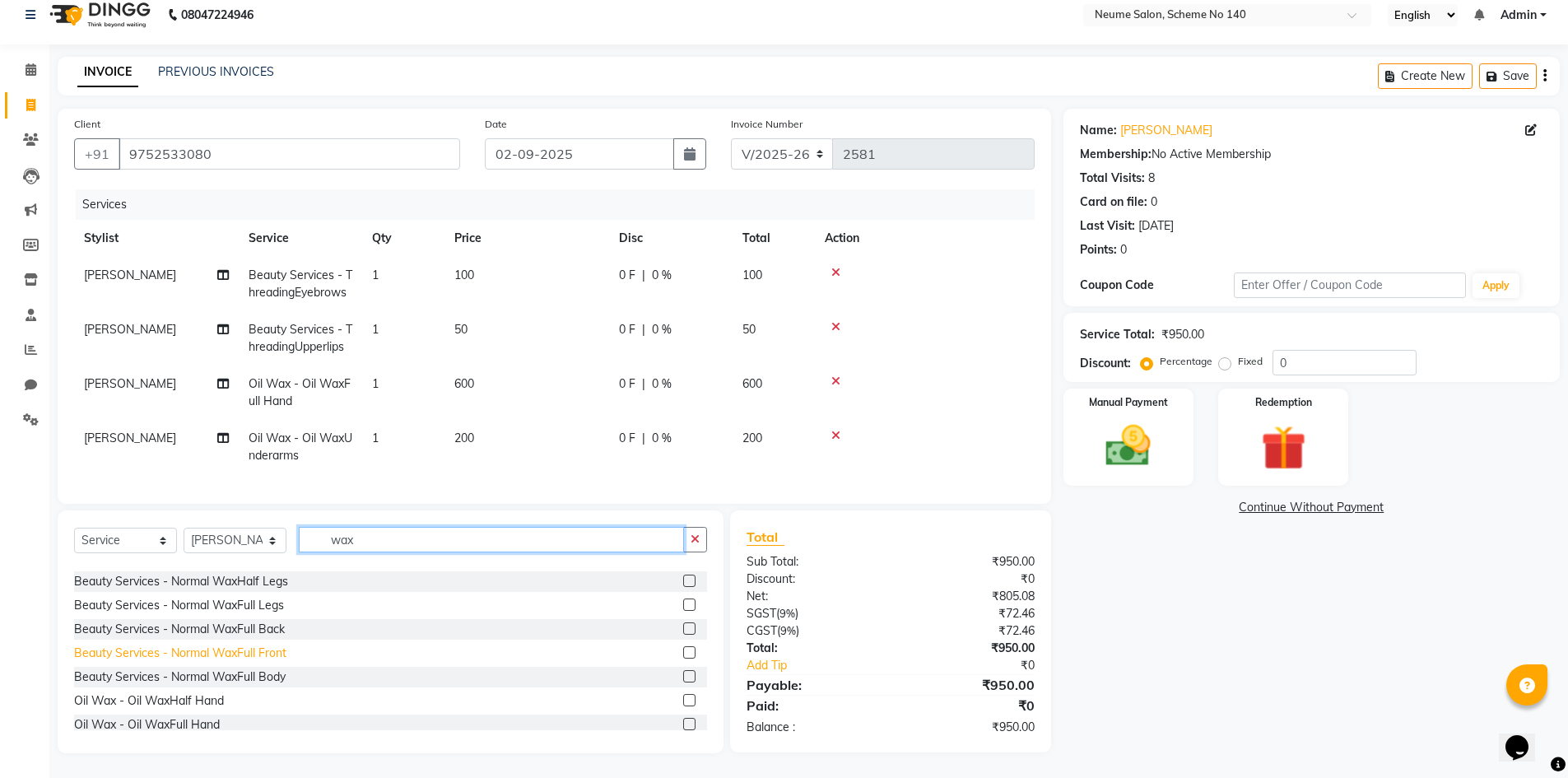
scroll to position [116, 0]
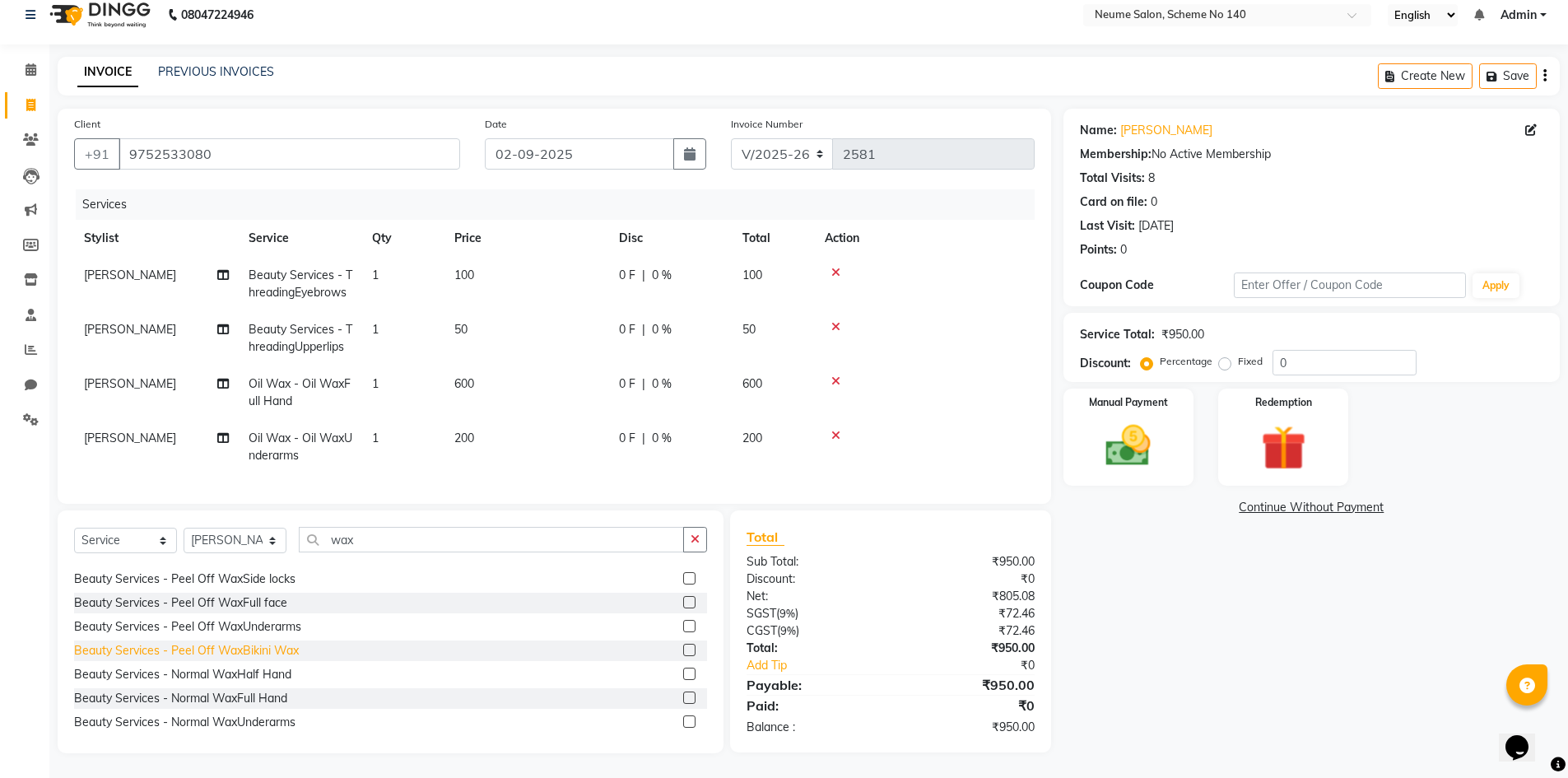
click at [245, 646] on div "Beauty Services - Peel Off WaxBikini Wax" at bounding box center [186, 651] width 225 height 17
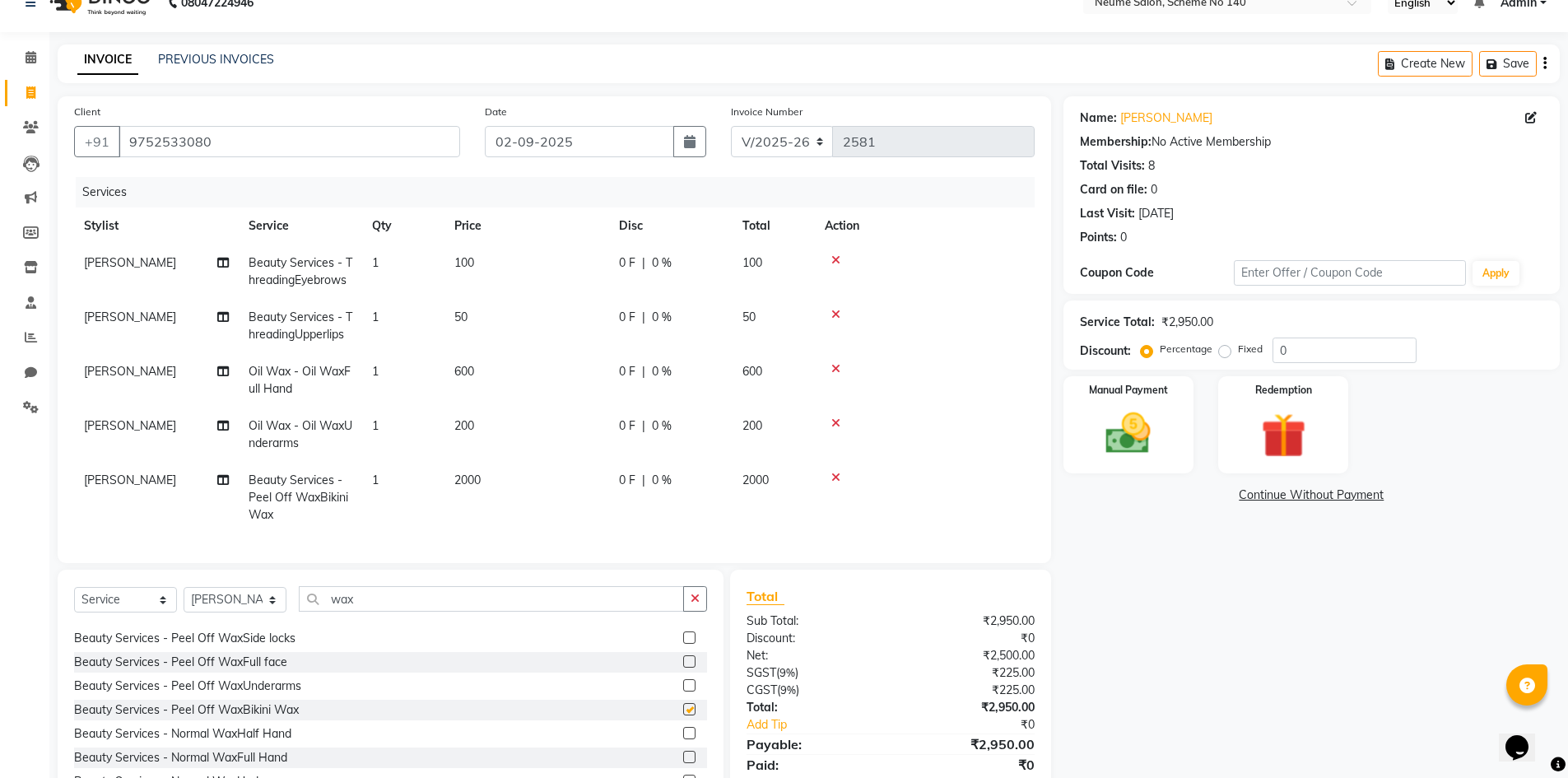
checkbox input "false"
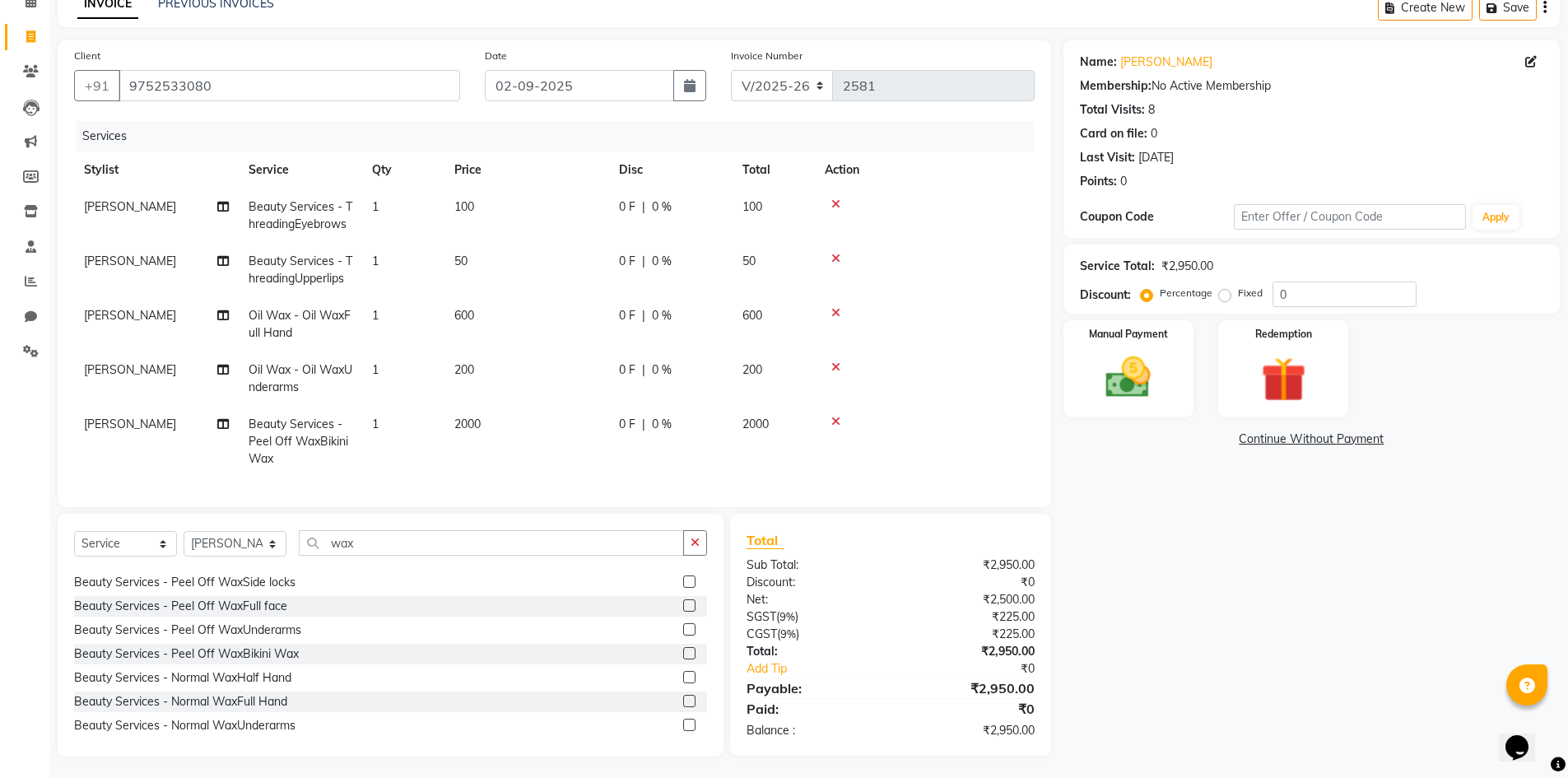
scroll to position [99, 0]
click at [1105, 364] on img at bounding box center [1129, 374] width 76 height 53
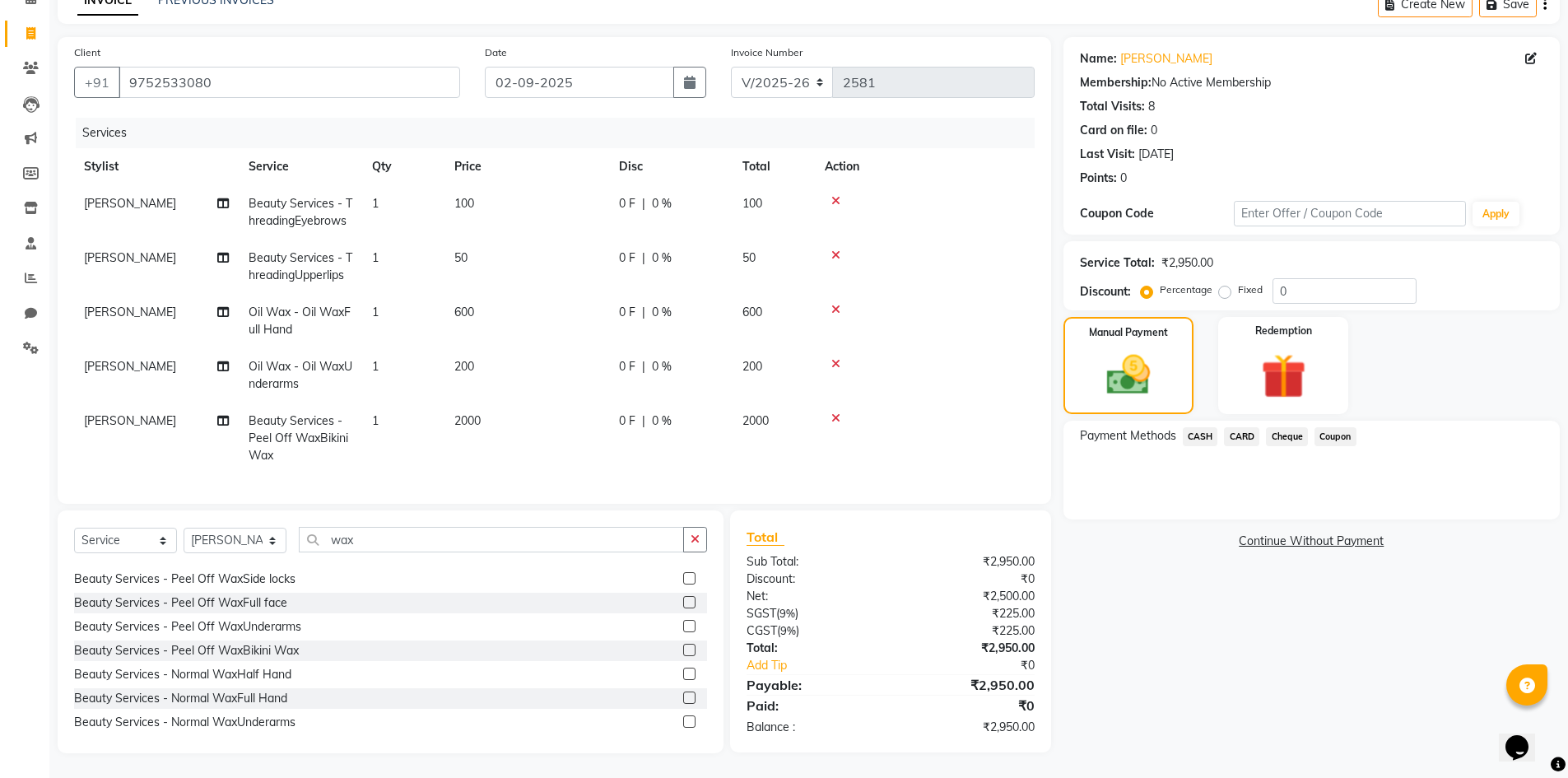
click at [1200, 427] on span "CASH" at bounding box center [1200, 437] width 35 height 19
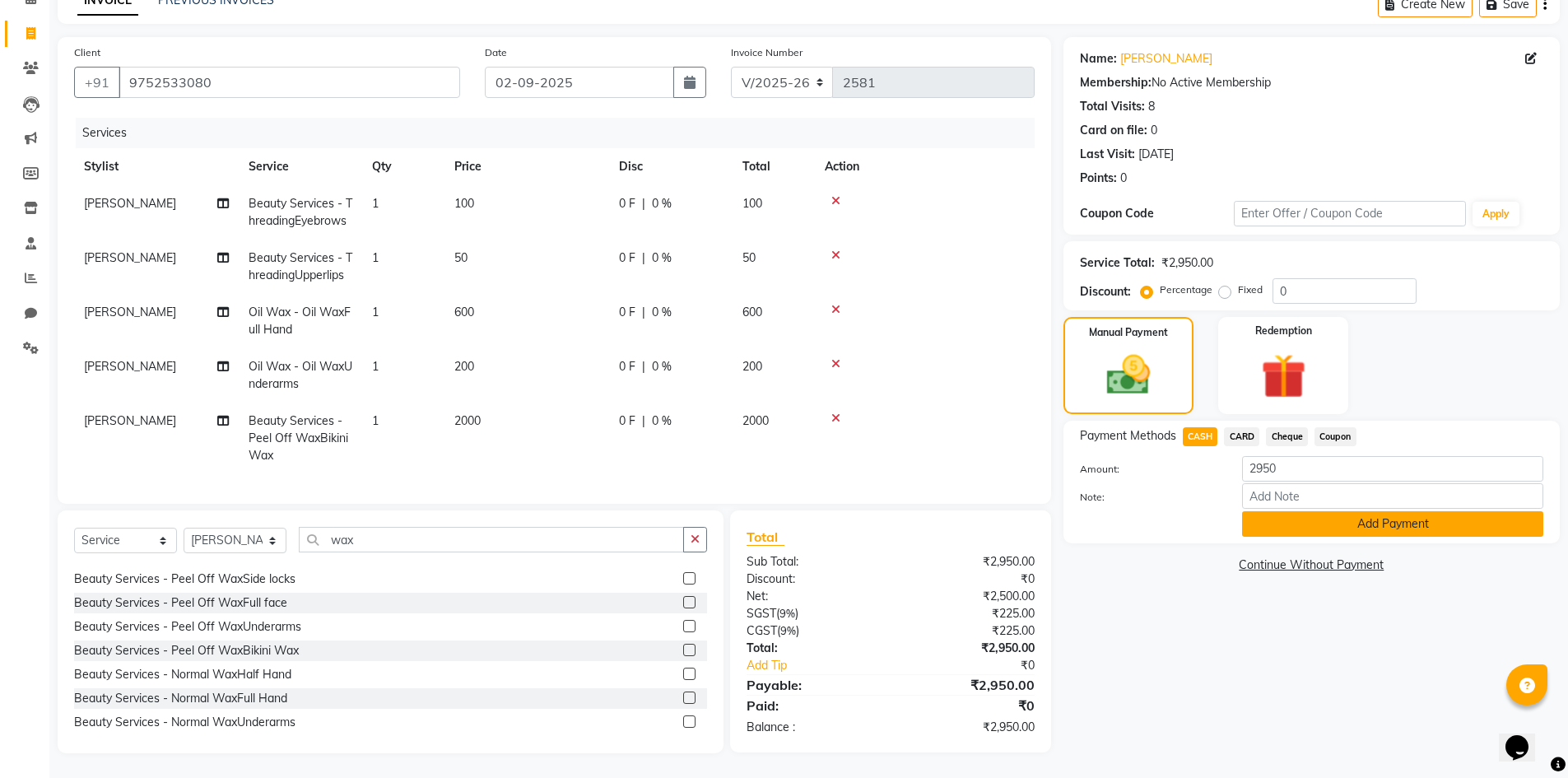
click at [1267, 512] on button "Add Payment" at bounding box center [1393, 525] width 301 height 26
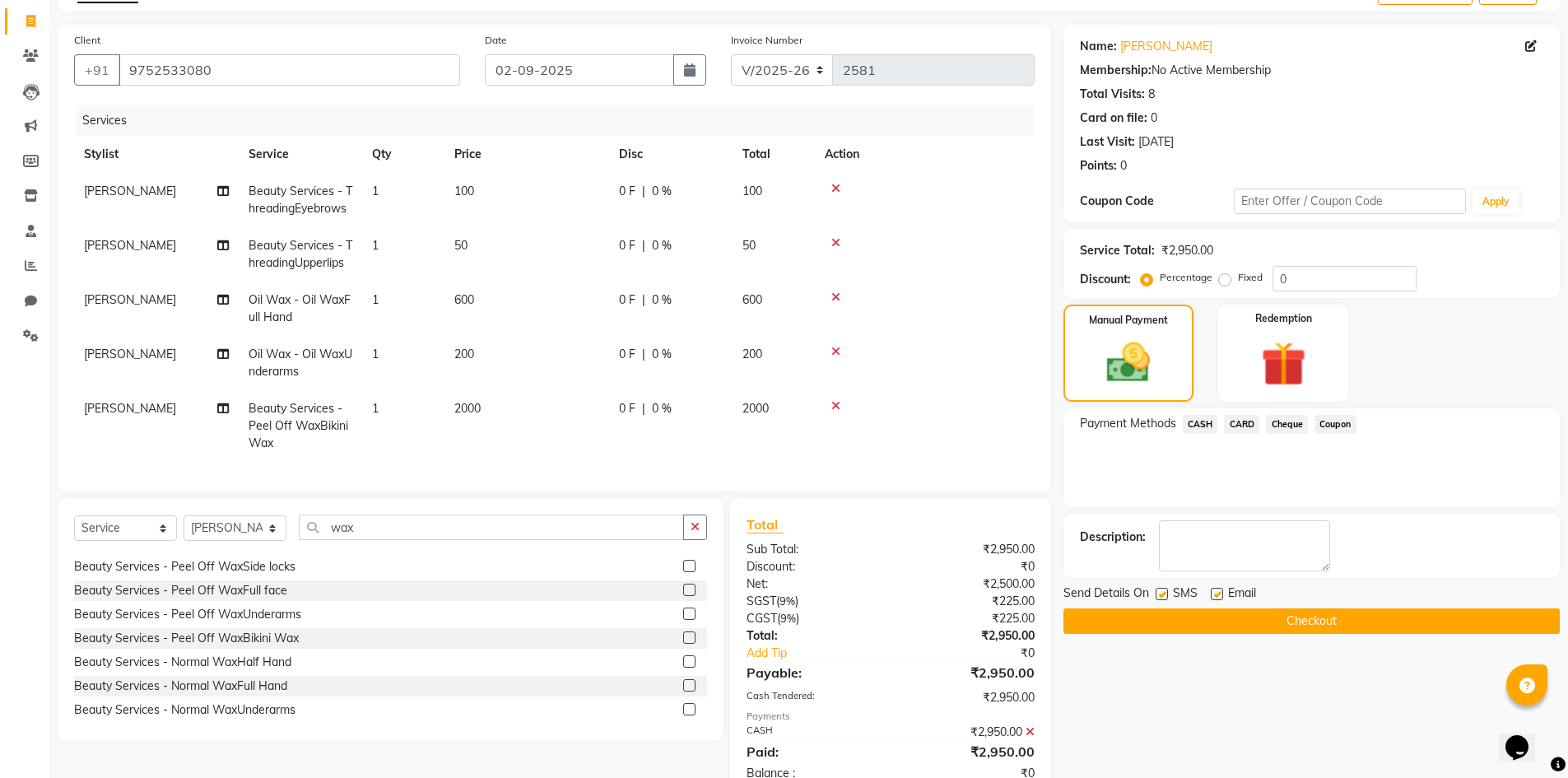
click at [1286, 644] on div "Name: [PERSON_NAME] Membership: No Active Membership Total Visits: 8 Card on fi…" at bounding box center [1317, 412] width 509 height 775
click at [1283, 627] on button "Checkout" at bounding box center [1311, 621] width 496 height 26
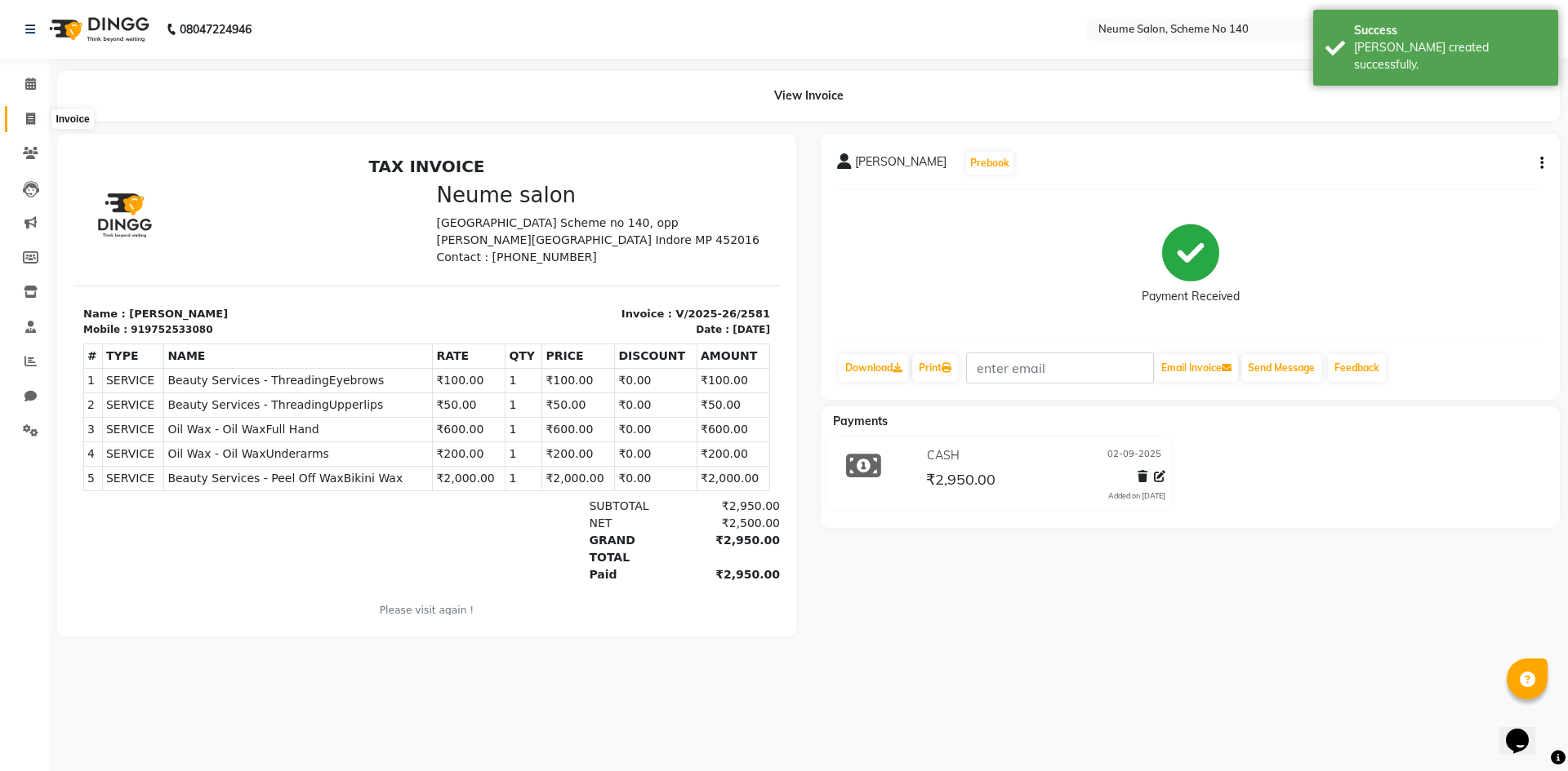
drag, startPoint x: 32, startPoint y: 114, endPoint x: 48, endPoint y: 110, distance: 16.5
click at [32, 114] on icon at bounding box center [31, 119] width 9 height 12
select select "service"
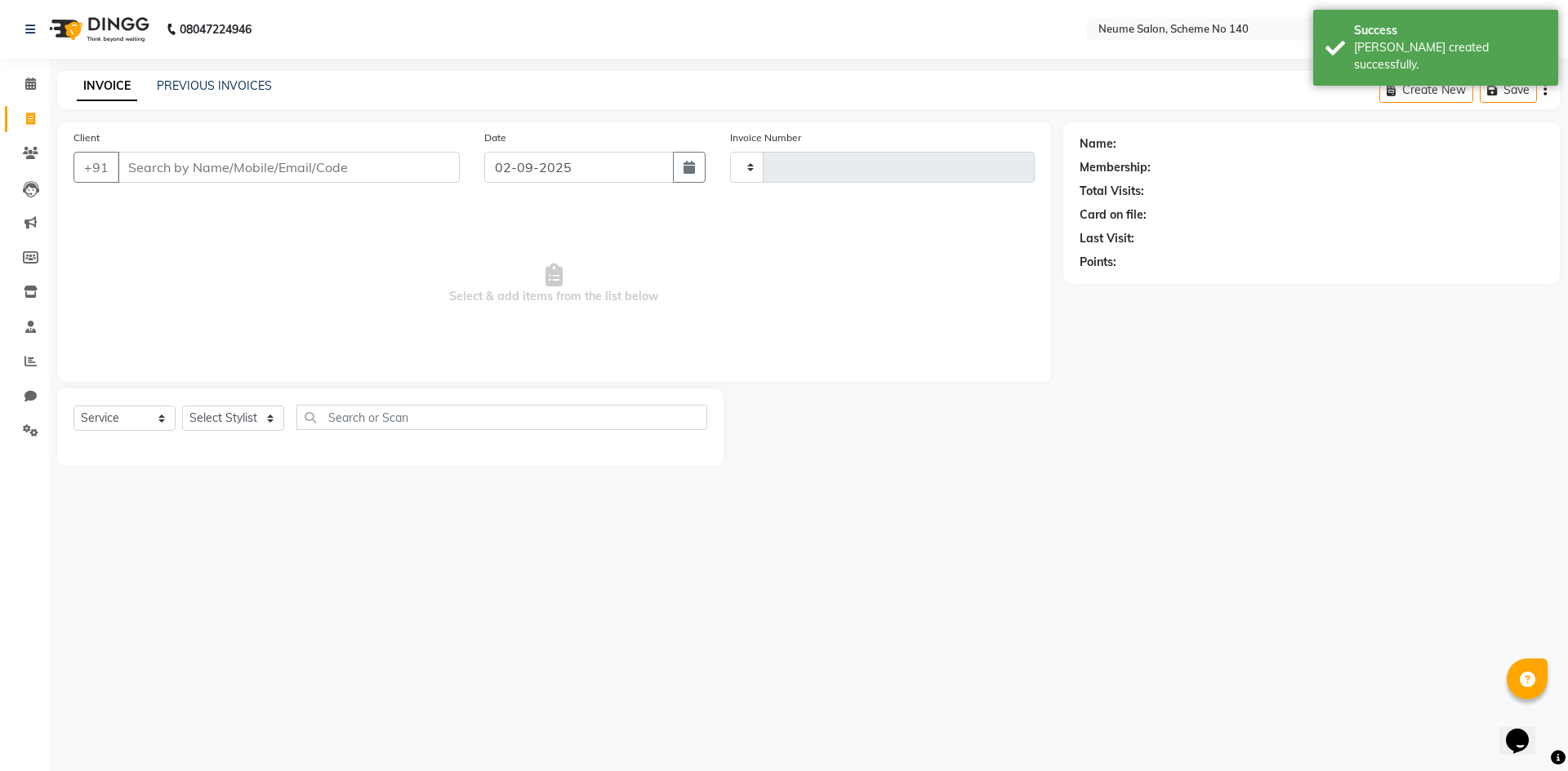
type input "2582"
select select "8098"
click at [212, 84] on link "PREVIOUS INVOICES" at bounding box center [214, 85] width 115 height 15
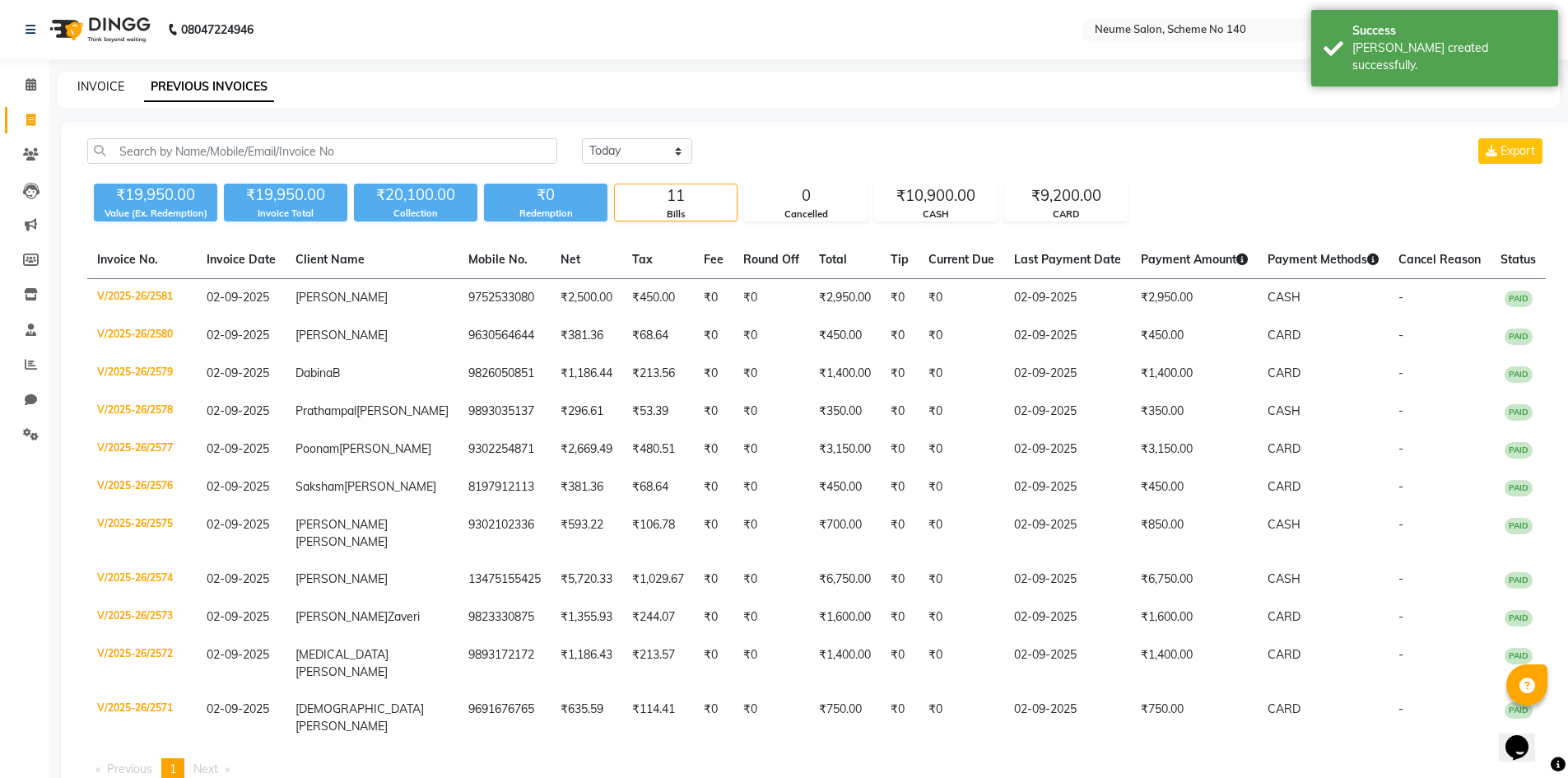
click at [107, 84] on link "INVOICE" at bounding box center [101, 86] width 46 height 15
select select "service"
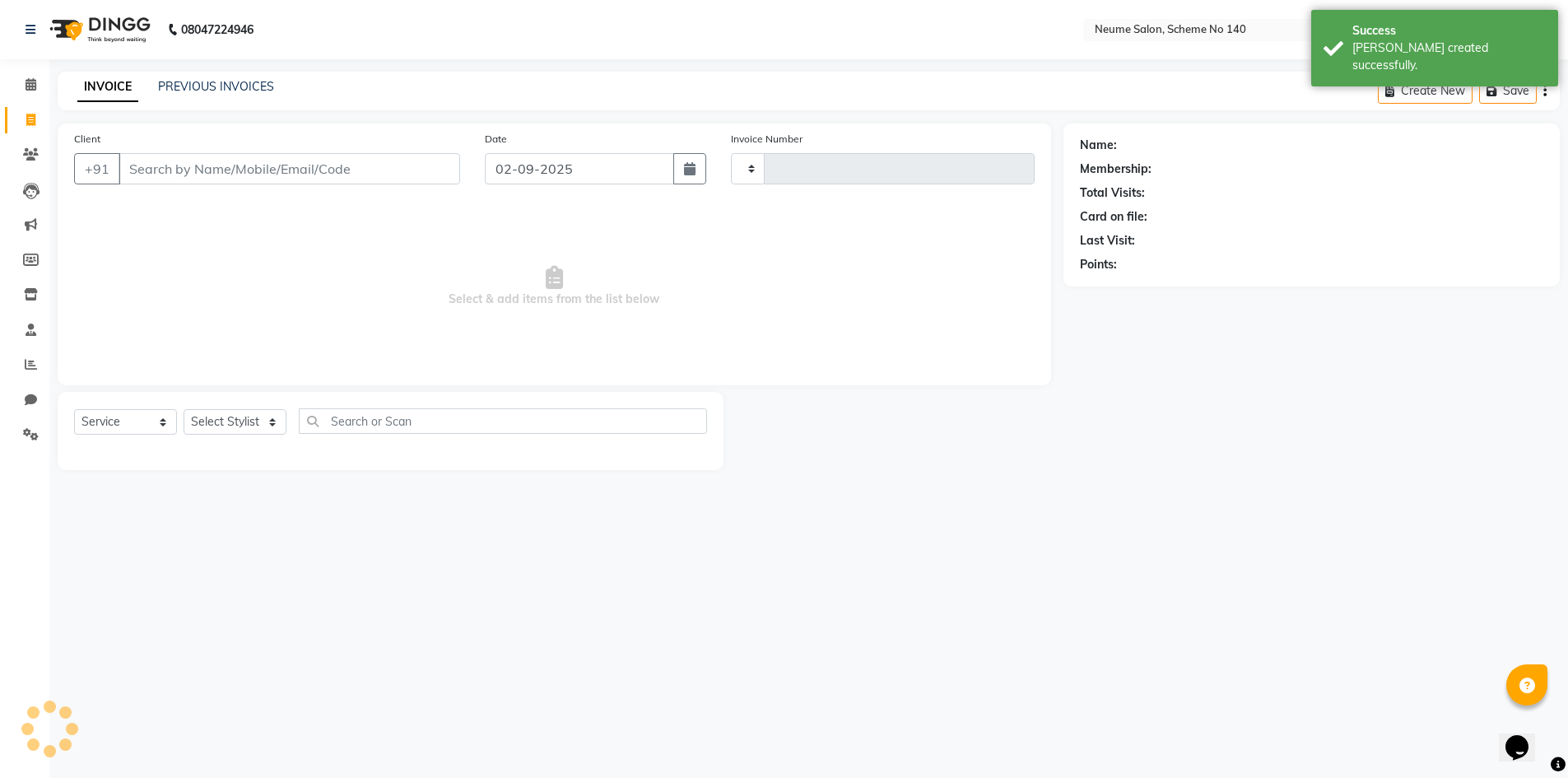
type input "2582"
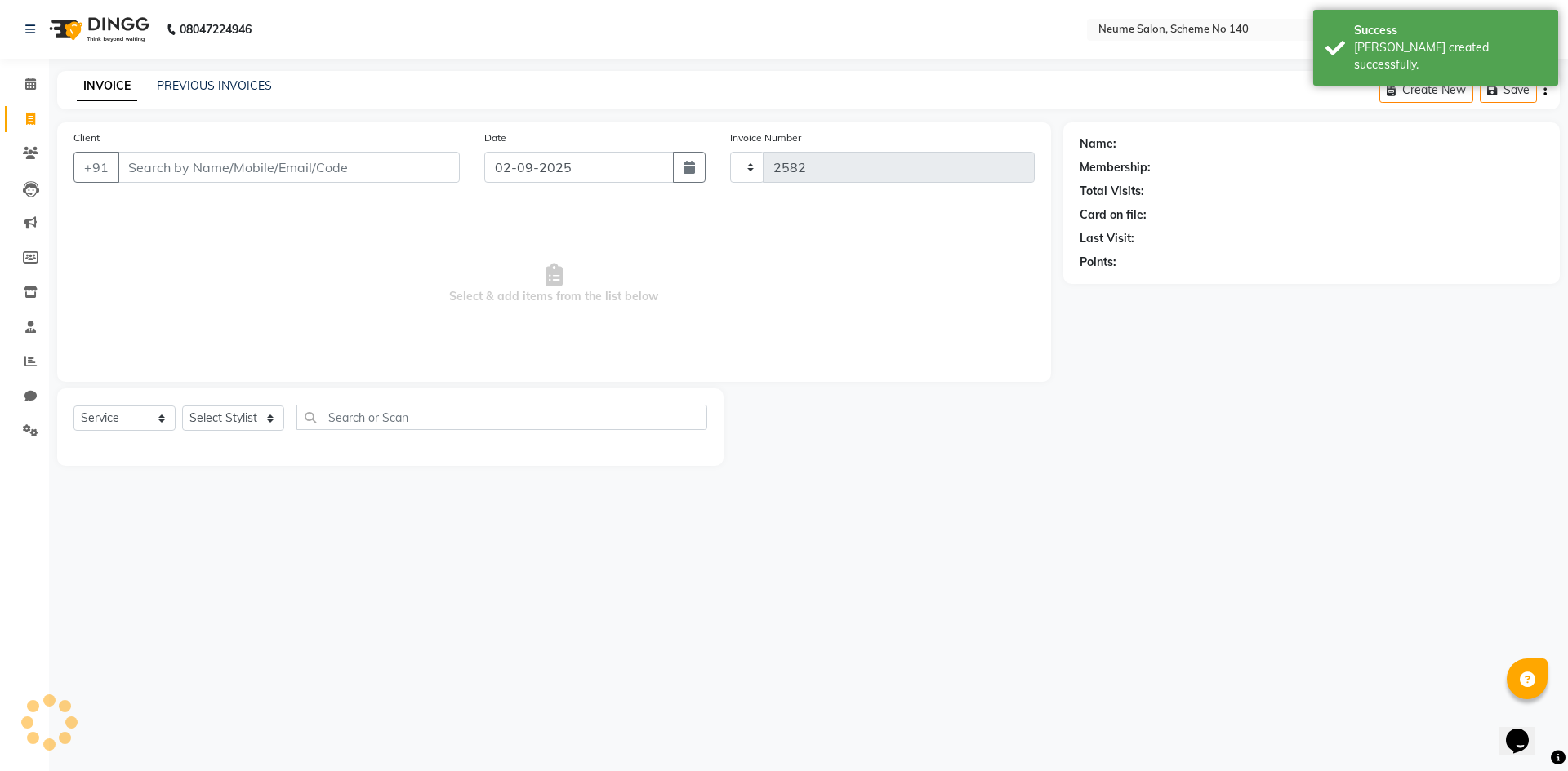
select select "8098"
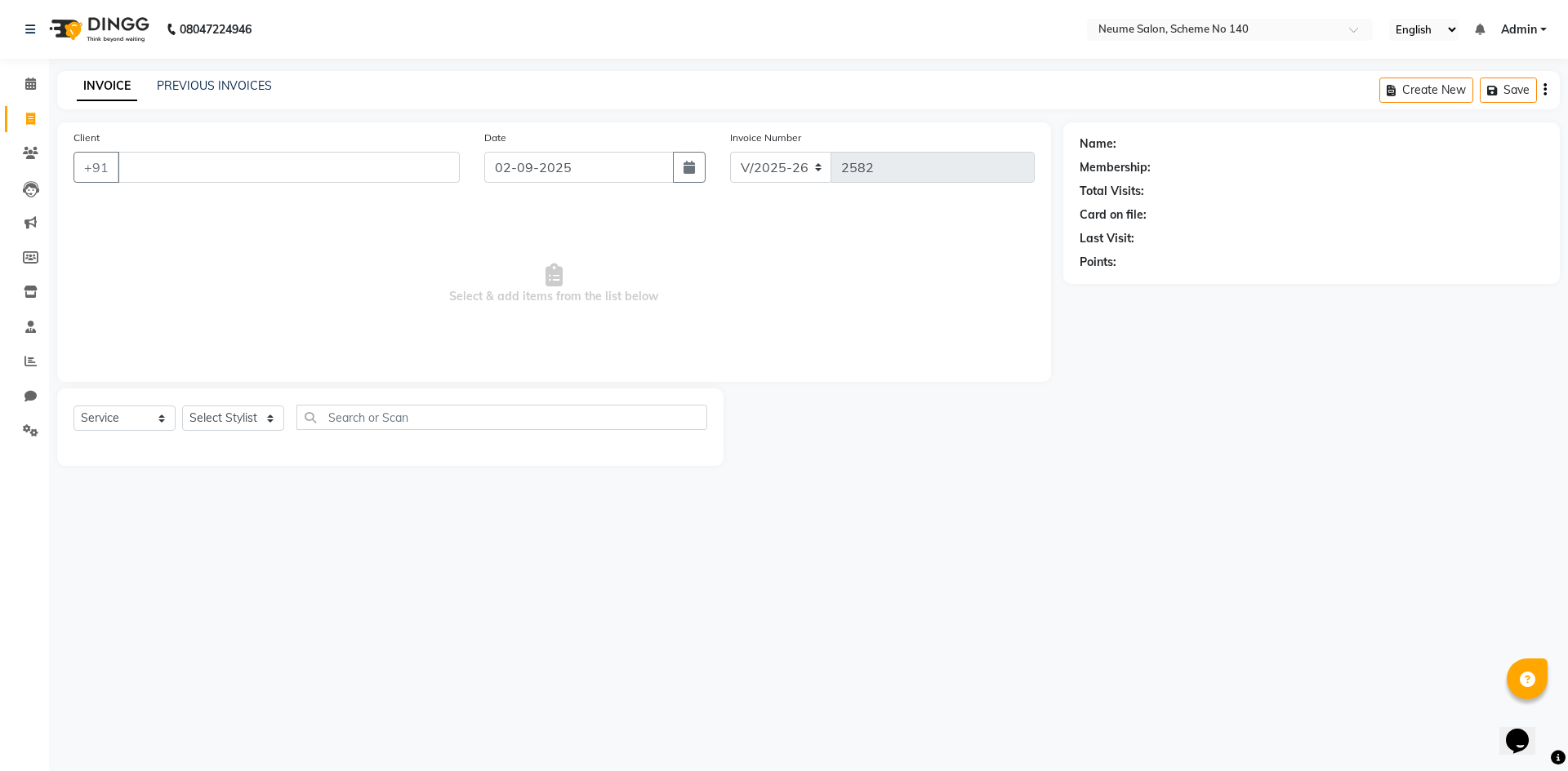
click at [161, 168] on input "Client" at bounding box center [289, 167] width 342 height 31
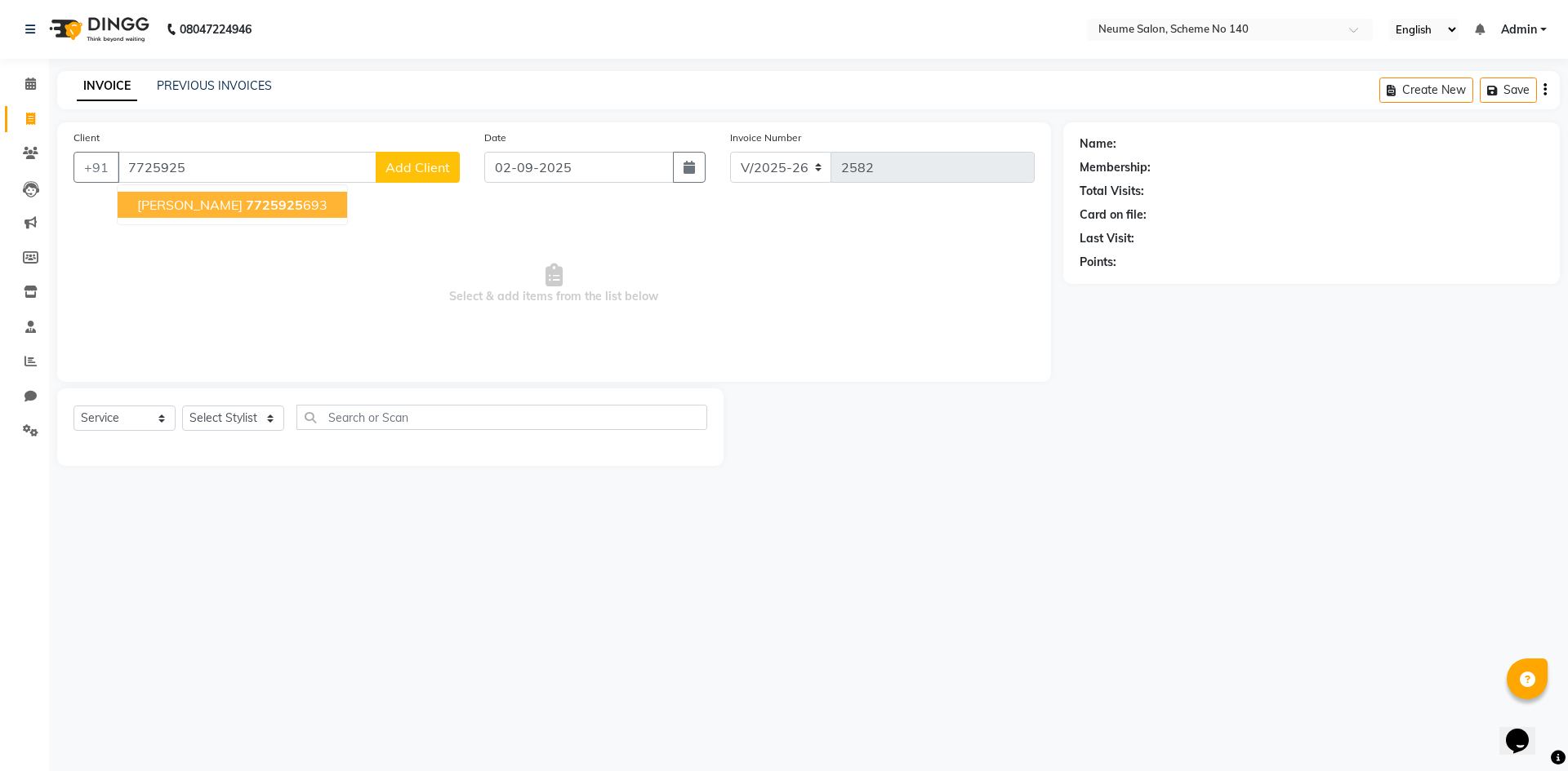
click at [274, 215] on button "[PERSON_NAME] 7725925 693" at bounding box center [232, 205] width 230 height 26
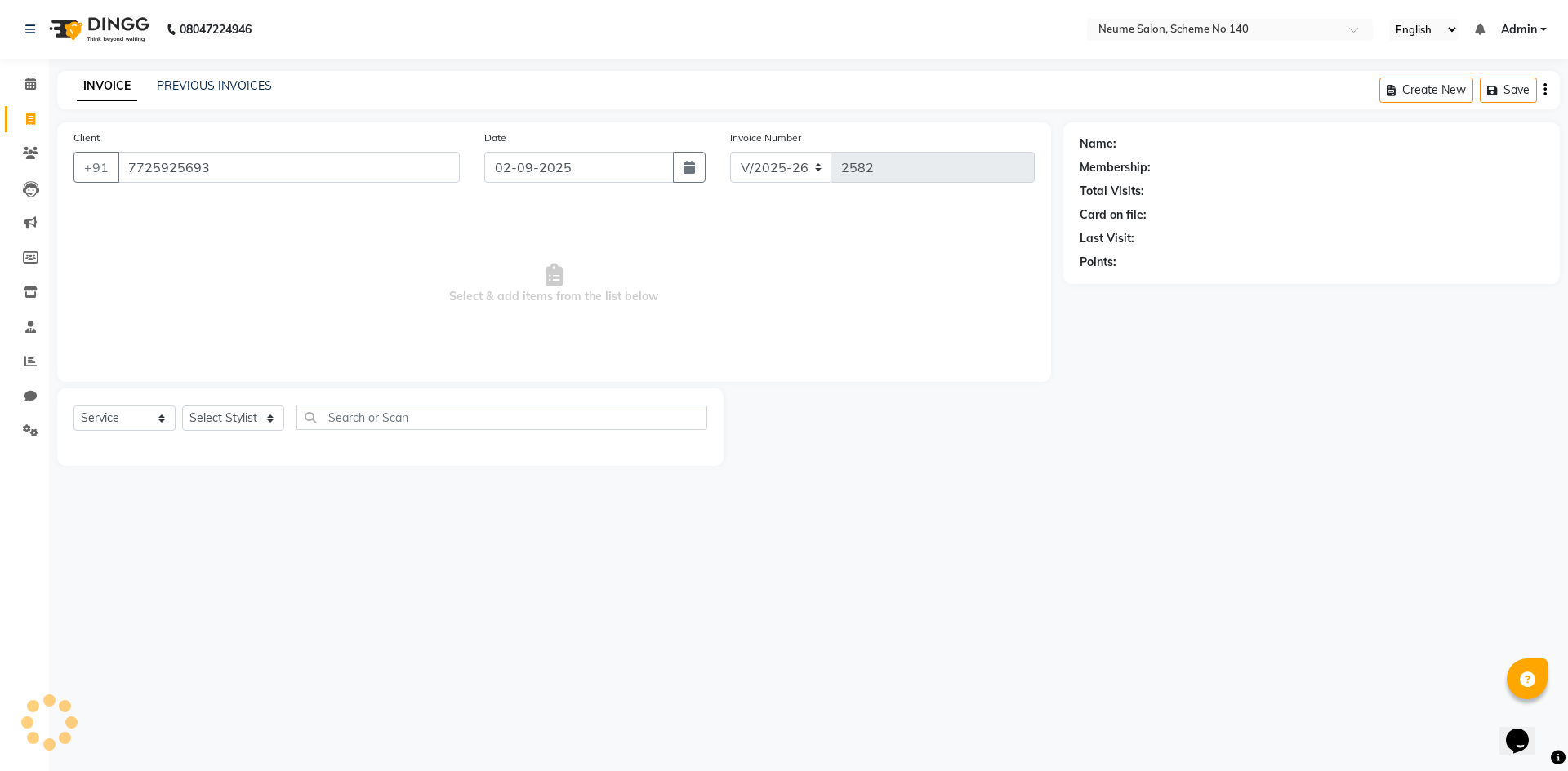
type input "7725925693"
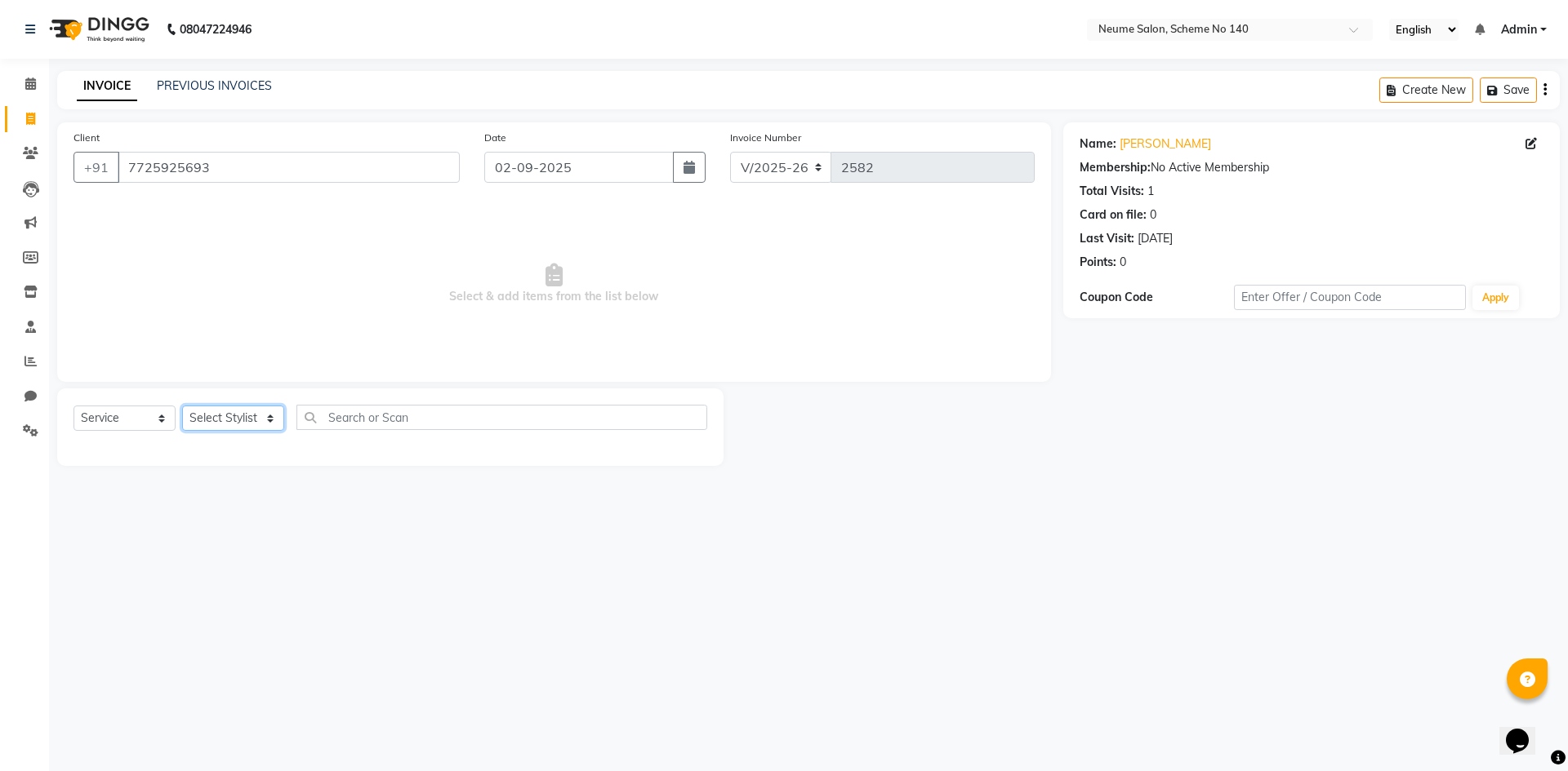
drag, startPoint x: 217, startPoint y: 420, endPoint x: 218, endPoint y: 429, distance: 9.1
click at [217, 420] on select "Select Stylist [PERSON_NAME] [PERSON_NAME] [DATE][PERSON_NAME] Mahi [PERSON_NAM…" at bounding box center [233, 418] width 102 height 26
select select "75329"
click at [182, 406] on select "Select Stylist [PERSON_NAME] [PERSON_NAME] [DATE][PERSON_NAME] Mahi [PERSON_NAM…" at bounding box center [233, 418] width 102 height 26
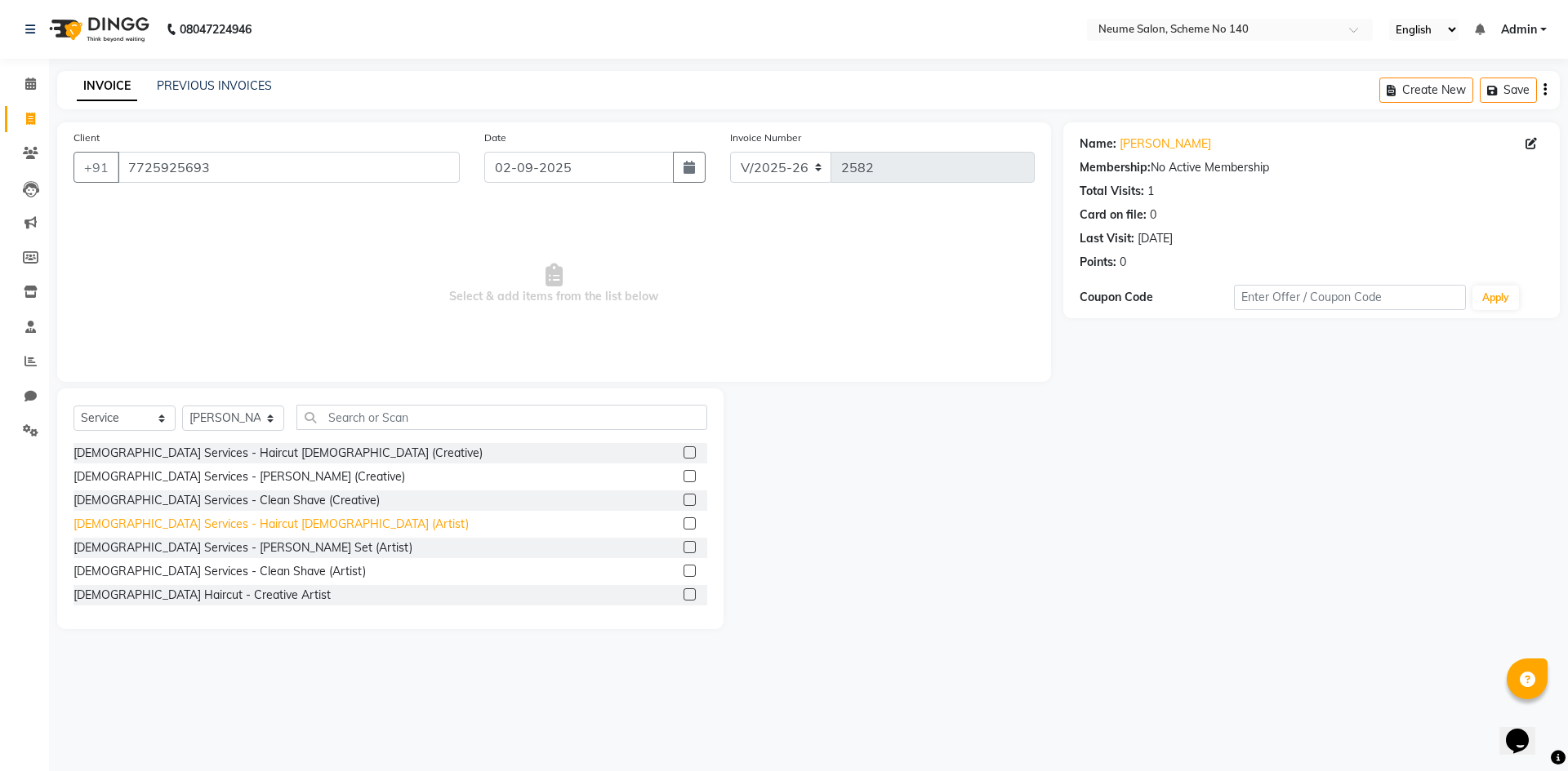
click at [234, 523] on div "[DEMOGRAPHIC_DATA] Services - Haircut [DEMOGRAPHIC_DATA] (Artist)" at bounding box center [271, 524] width 395 height 17
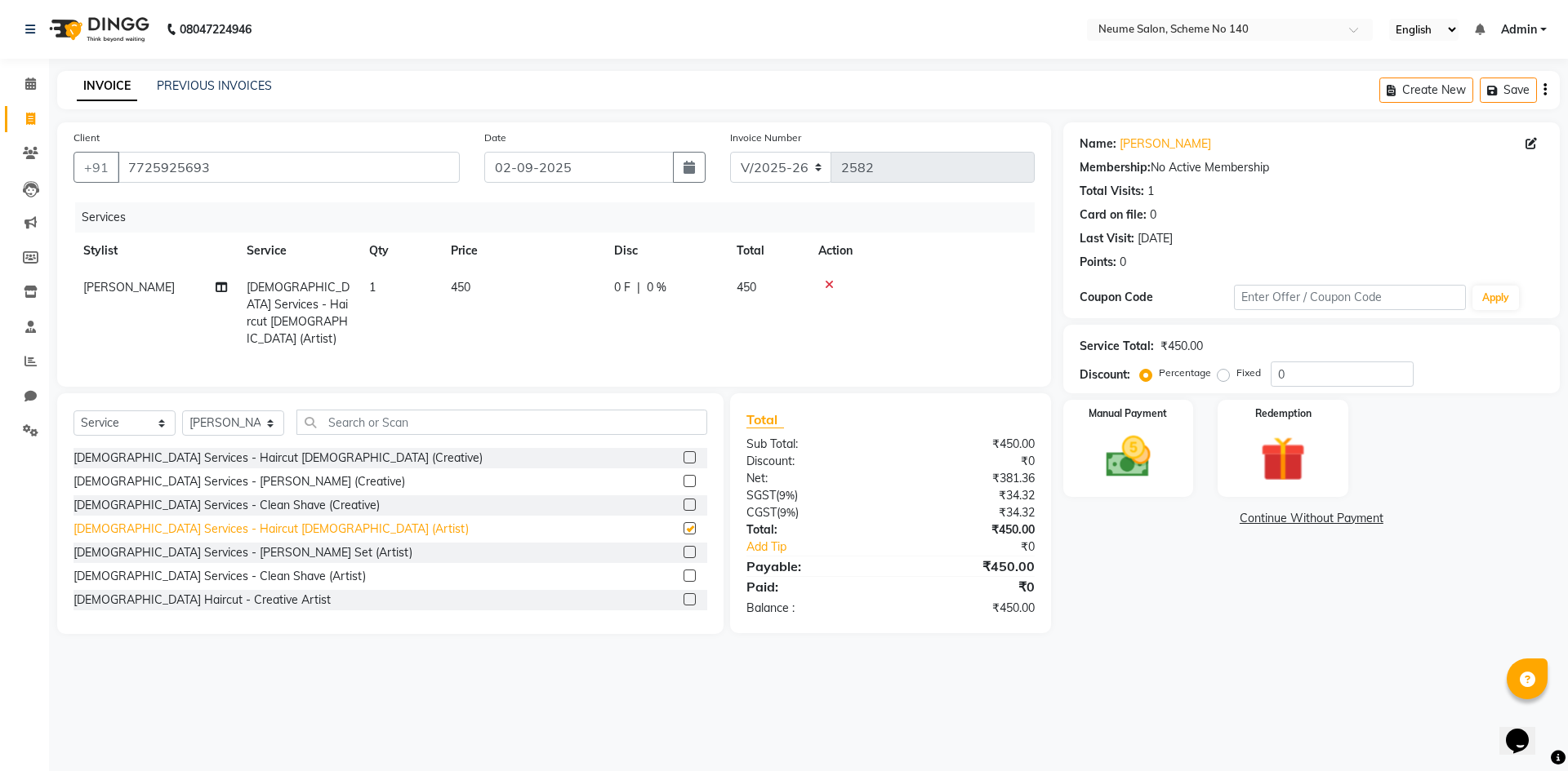
checkbox input "false"
click at [1123, 476] on img at bounding box center [1127, 457] width 76 height 54
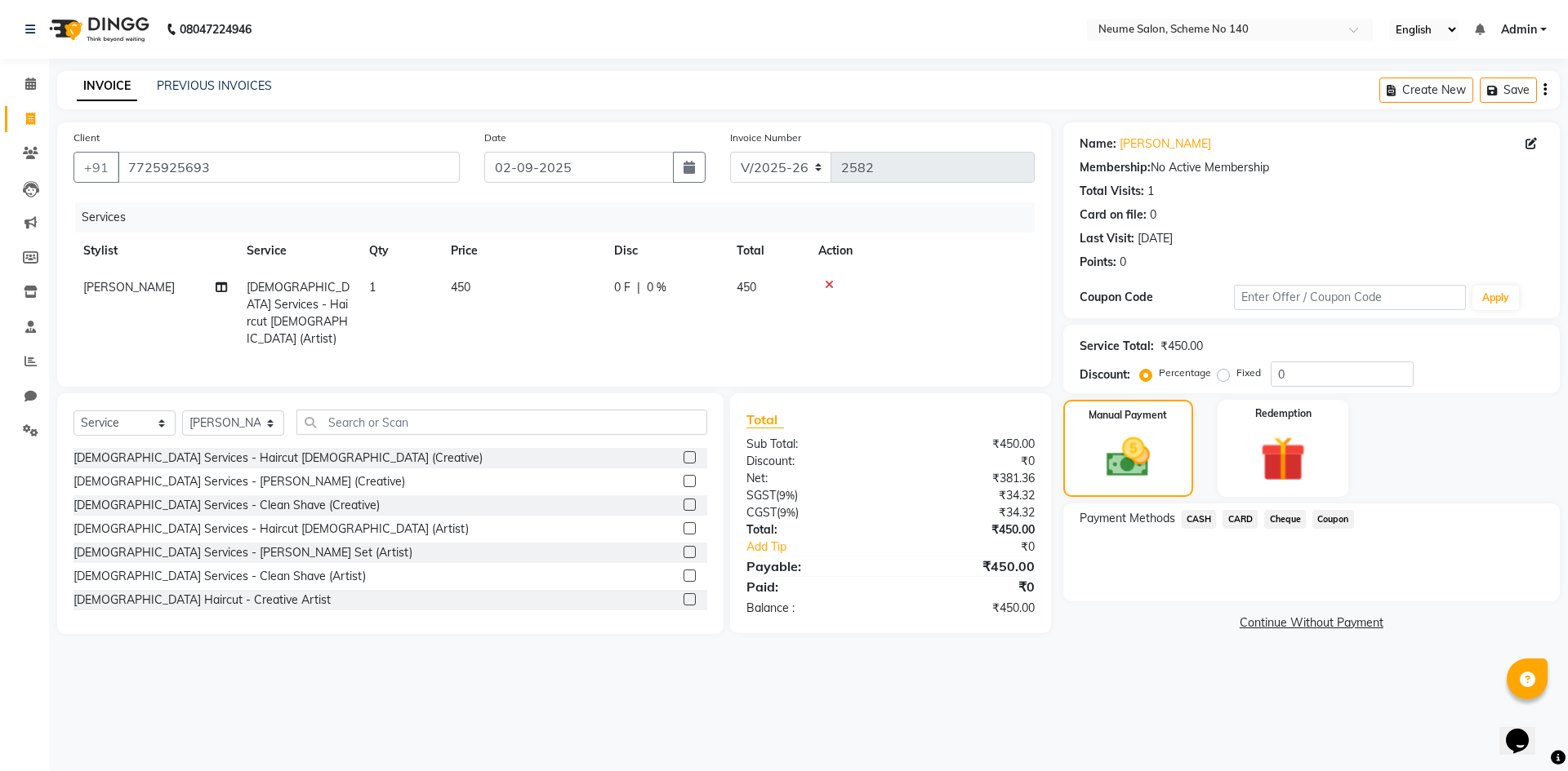
click at [1243, 520] on span "CARD" at bounding box center [1239, 520] width 35 height 19
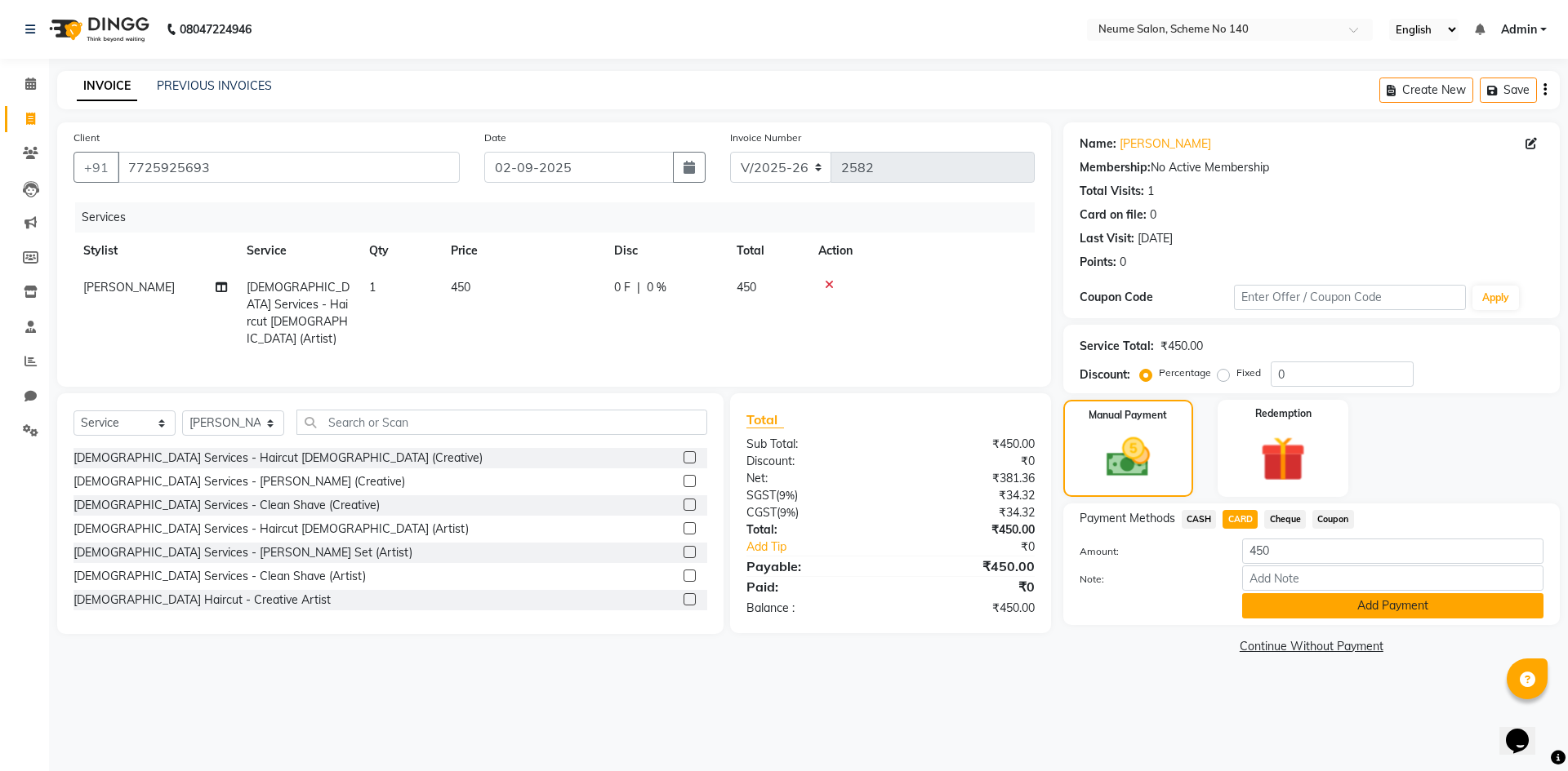
click at [1317, 605] on button "Add Payment" at bounding box center [1392, 606] width 301 height 26
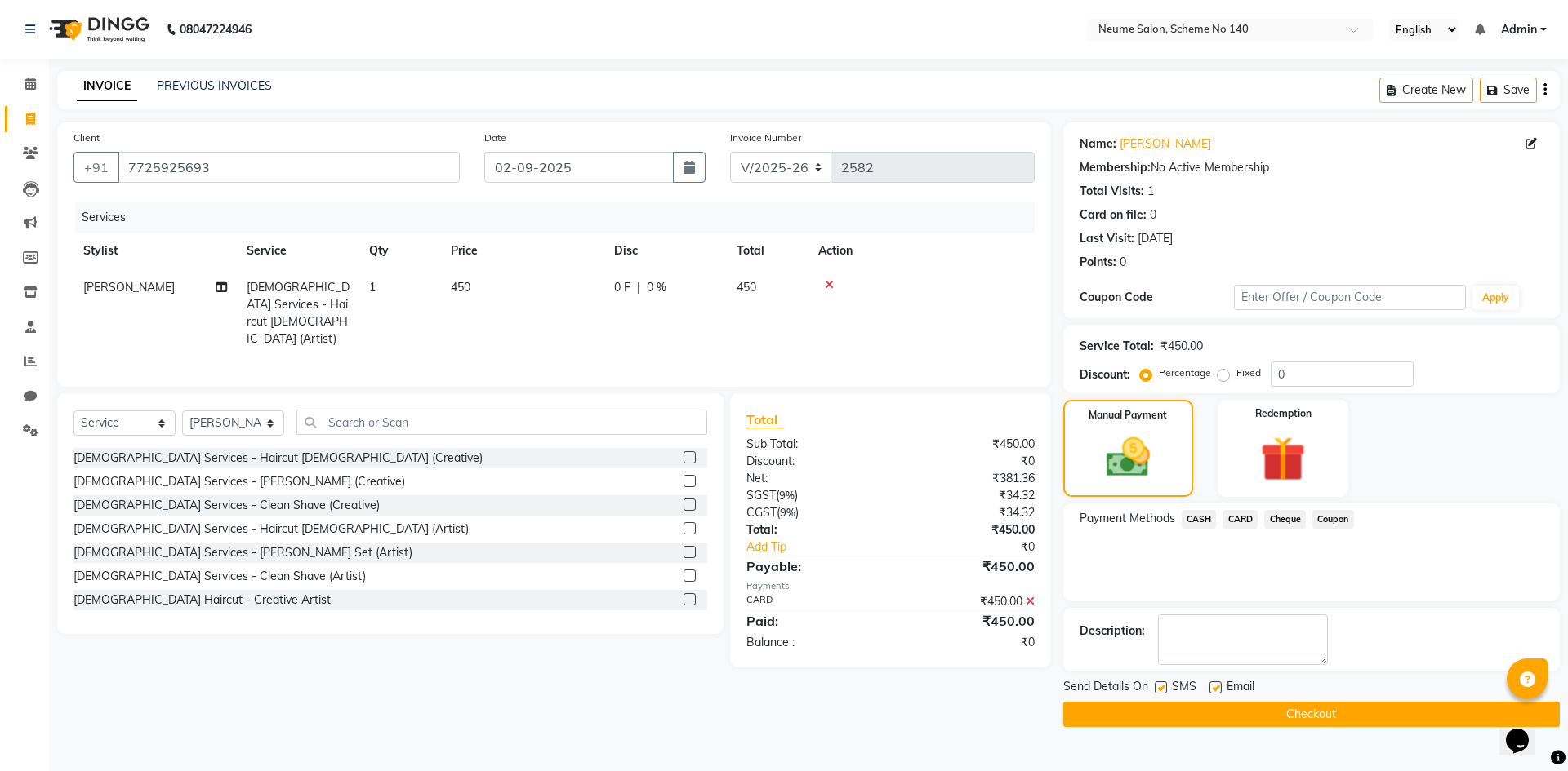
click at [1333, 716] on button "Checkout" at bounding box center [1311, 715] width 496 height 26
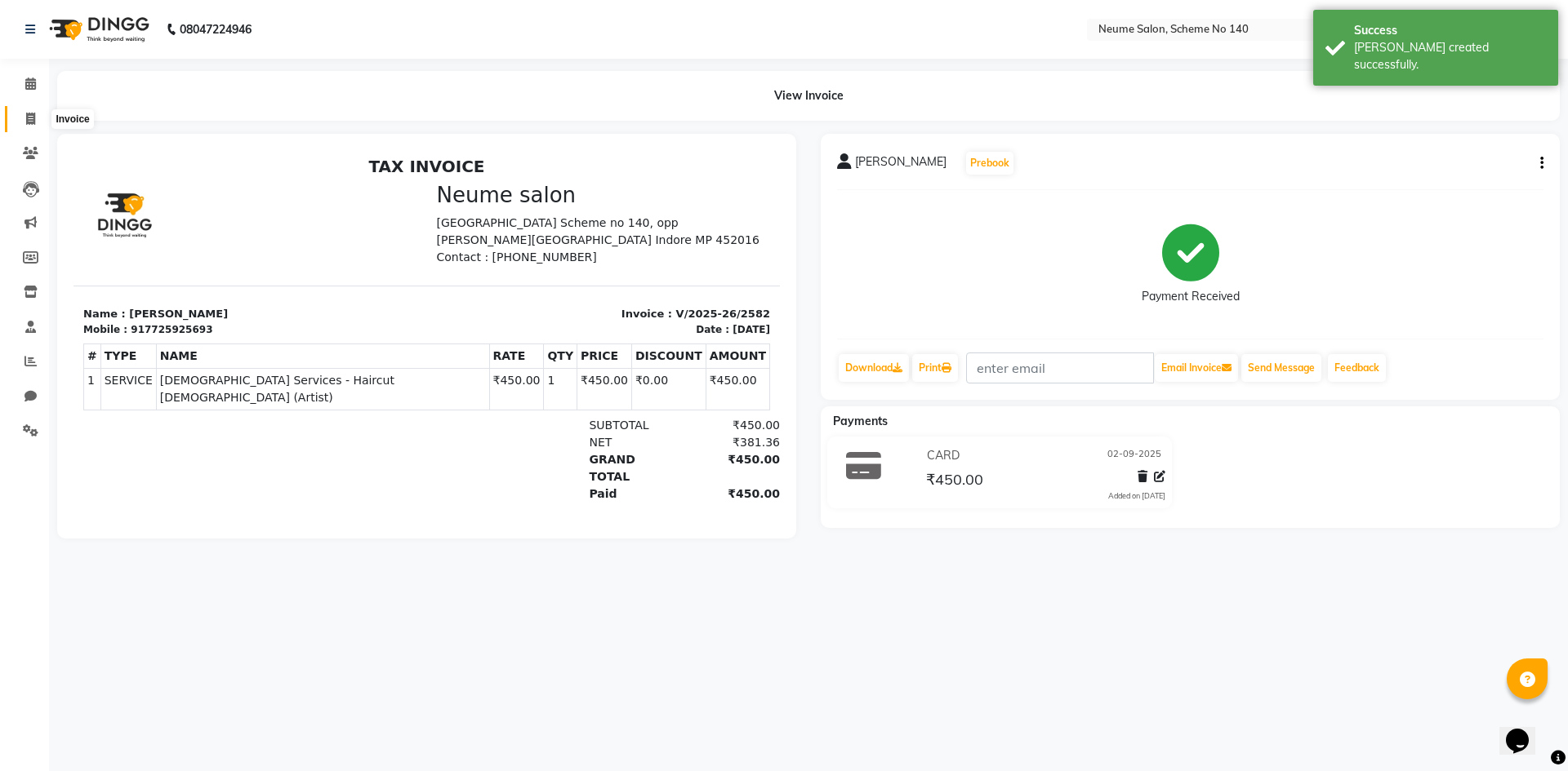
drag, startPoint x: 29, startPoint y: 112, endPoint x: 46, endPoint y: 129, distance: 24.0
click at [29, 113] on icon at bounding box center [31, 119] width 9 height 12
select select "service"
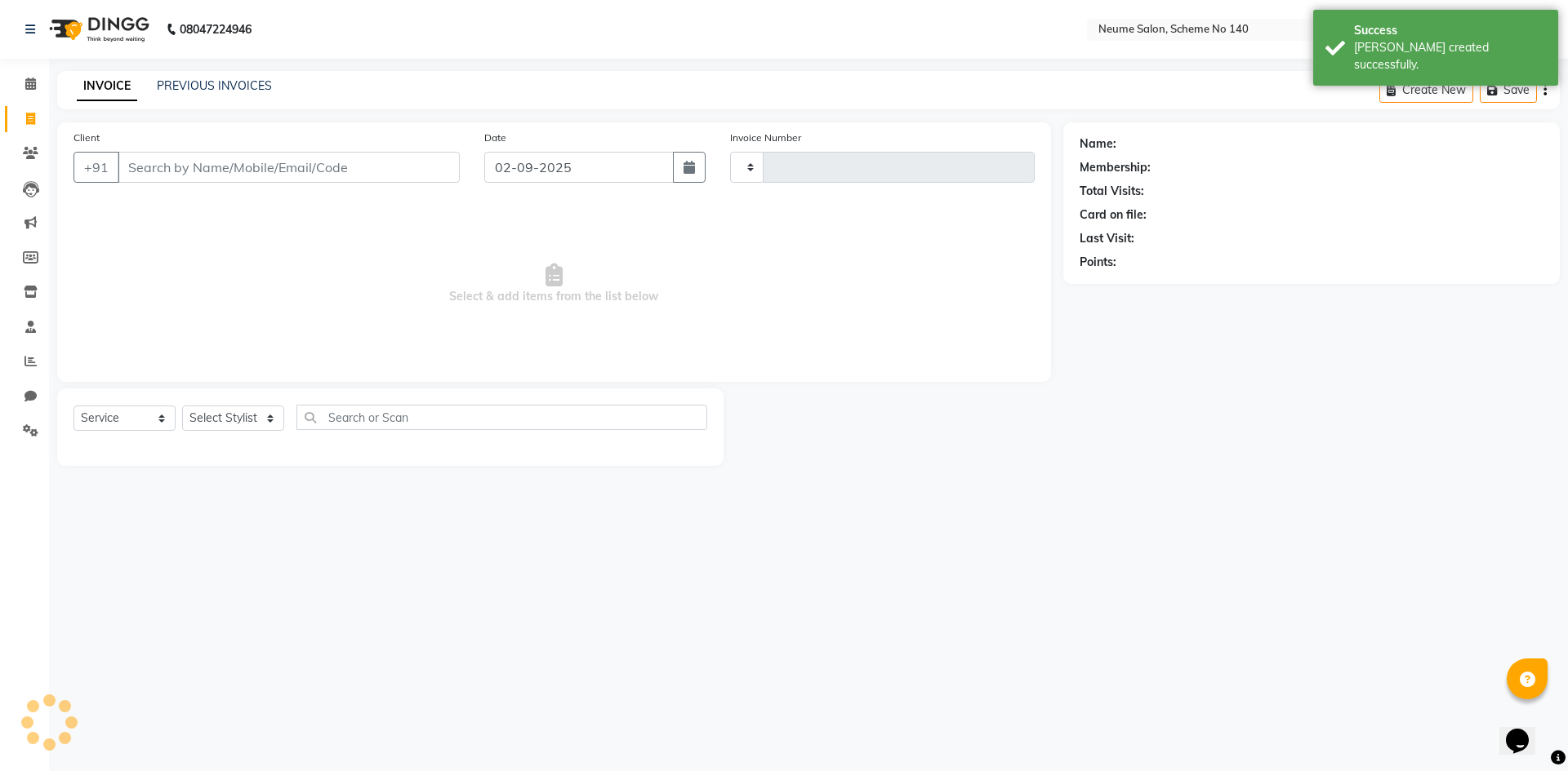
type input "2583"
select select "8098"
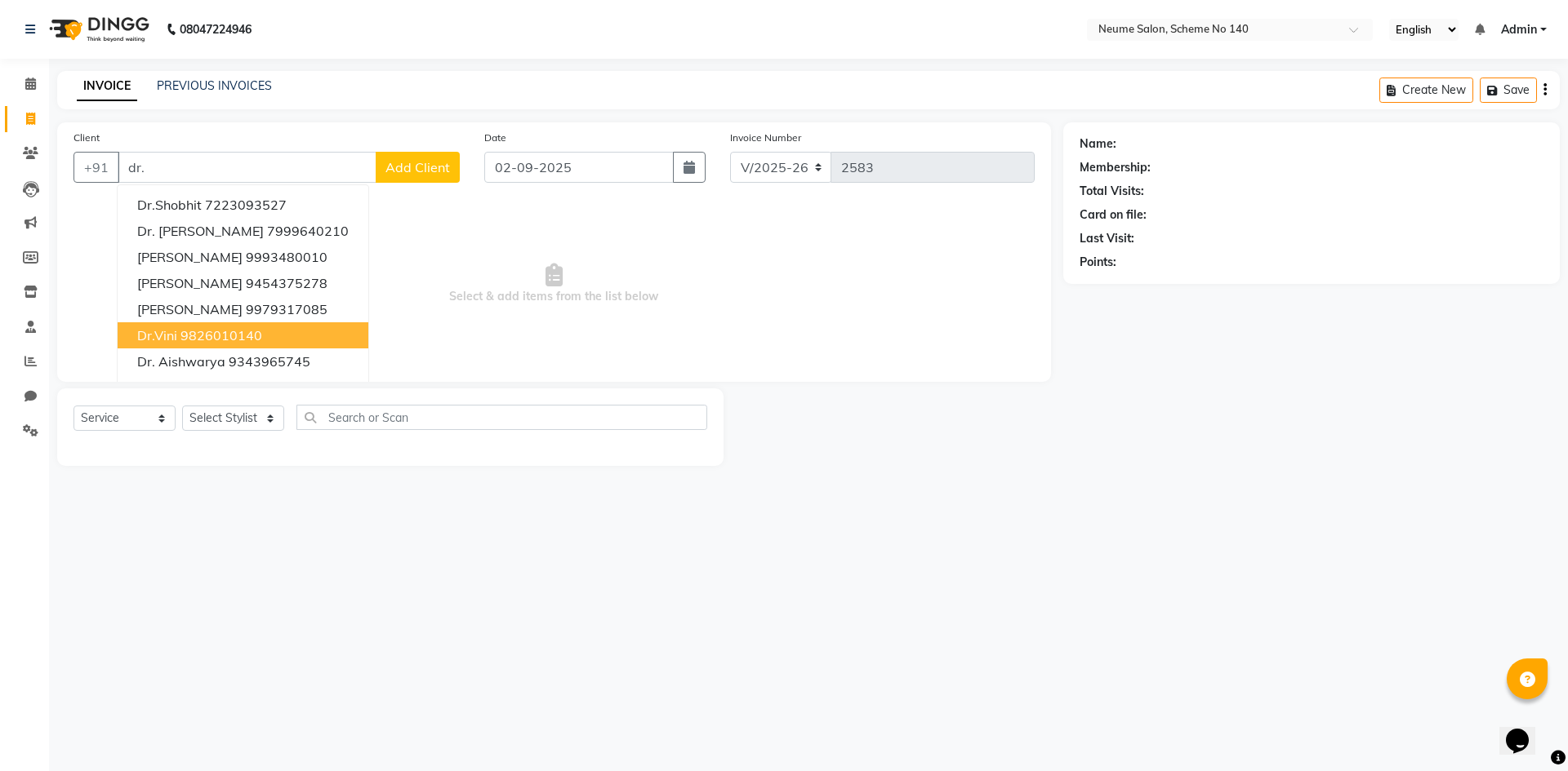
click at [161, 333] on span "Dr.Vini" at bounding box center [157, 335] width 40 height 16
type input "9826010140"
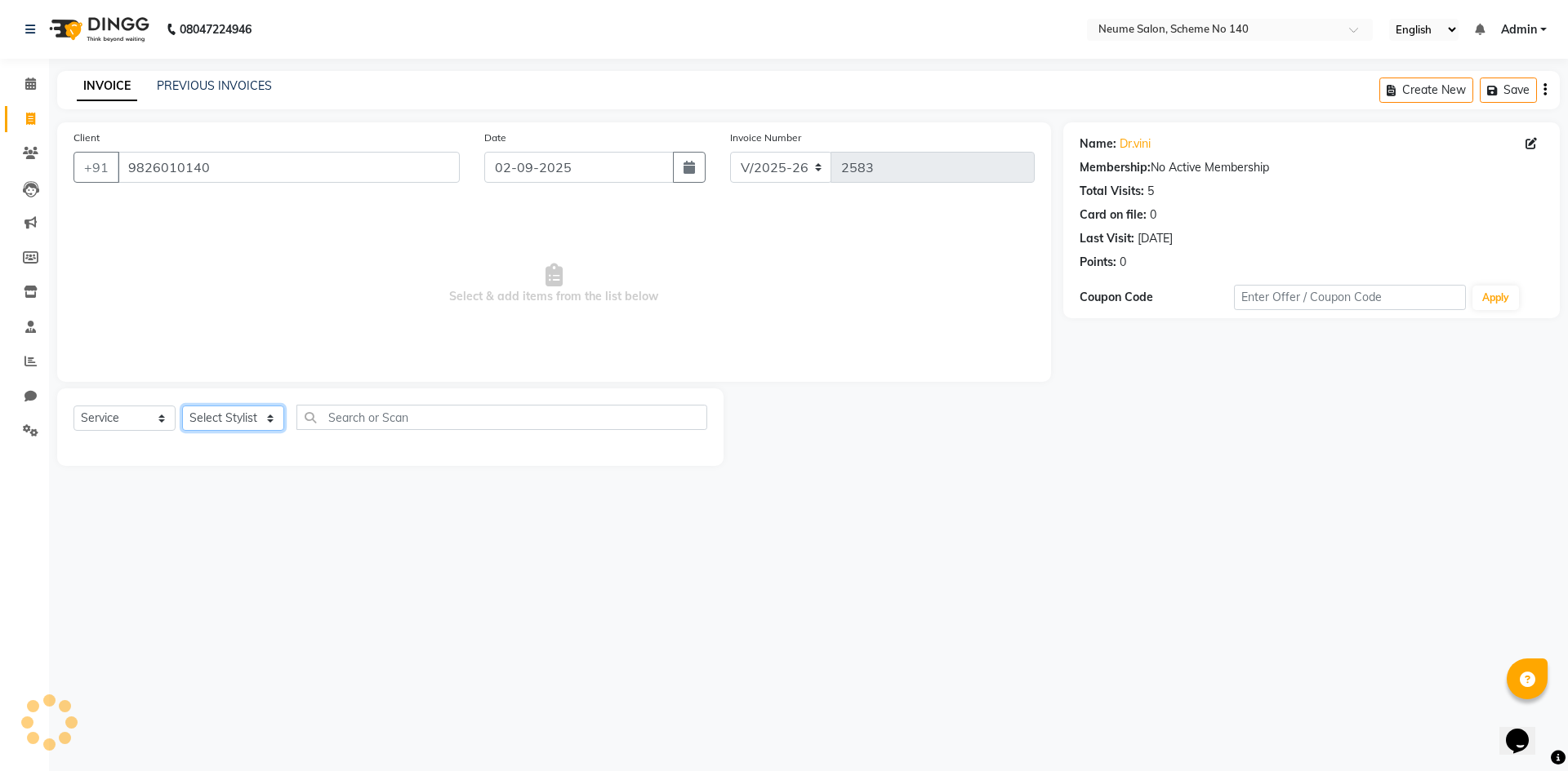
click at [237, 425] on select "Select Stylist [PERSON_NAME] [PERSON_NAME] [DATE][PERSON_NAME] Mahi [PERSON_NAM…" at bounding box center [233, 418] width 102 height 26
select select "90654"
click at [182, 406] on select "Select Stylist [PERSON_NAME] [PERSON_NAME] [DATE][PERSON_NAME] Mahi [PERSON_NAM…" at bounding box center [233, 418] width 102 height 26
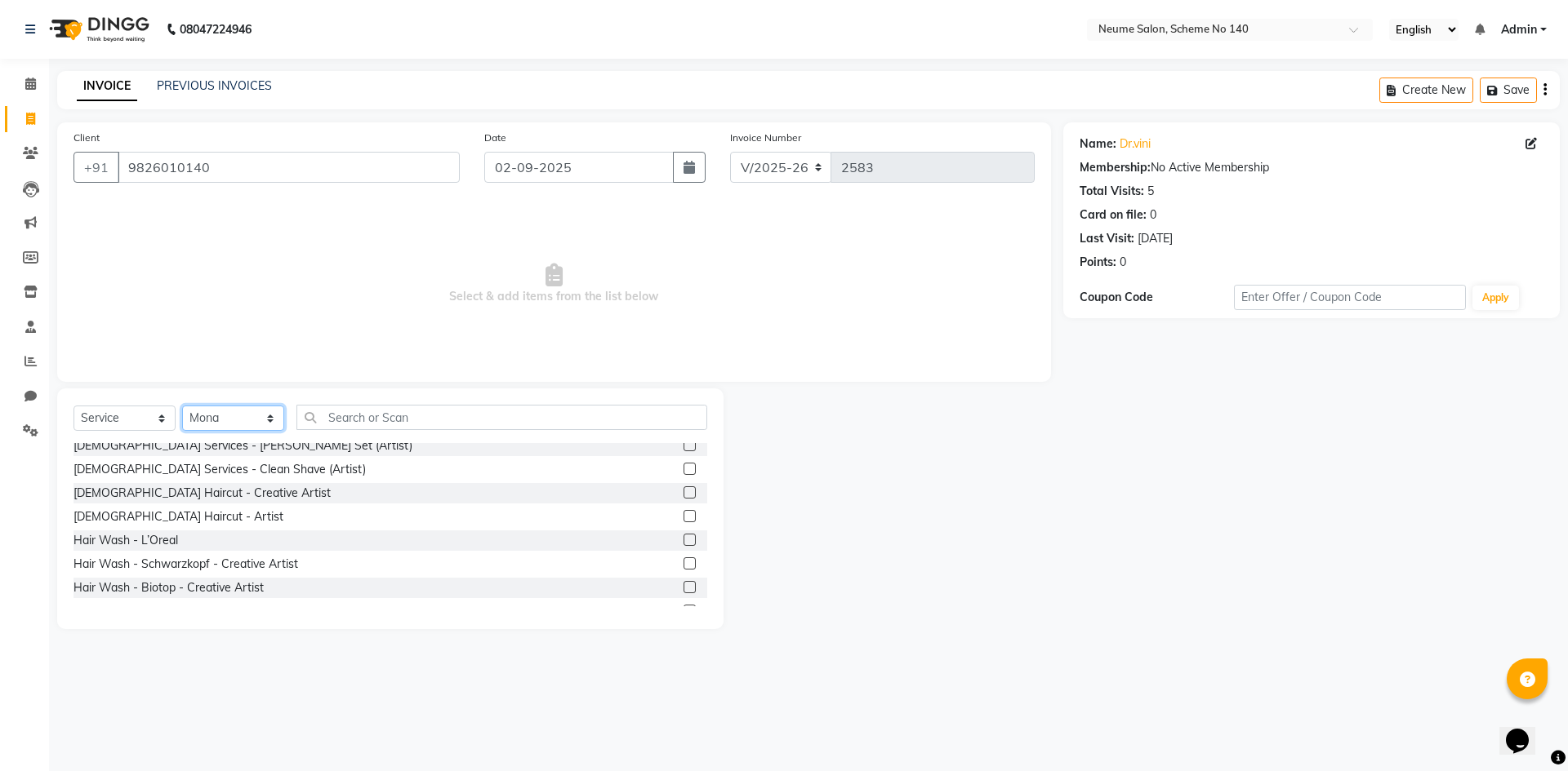
scroll to position [163, 0]
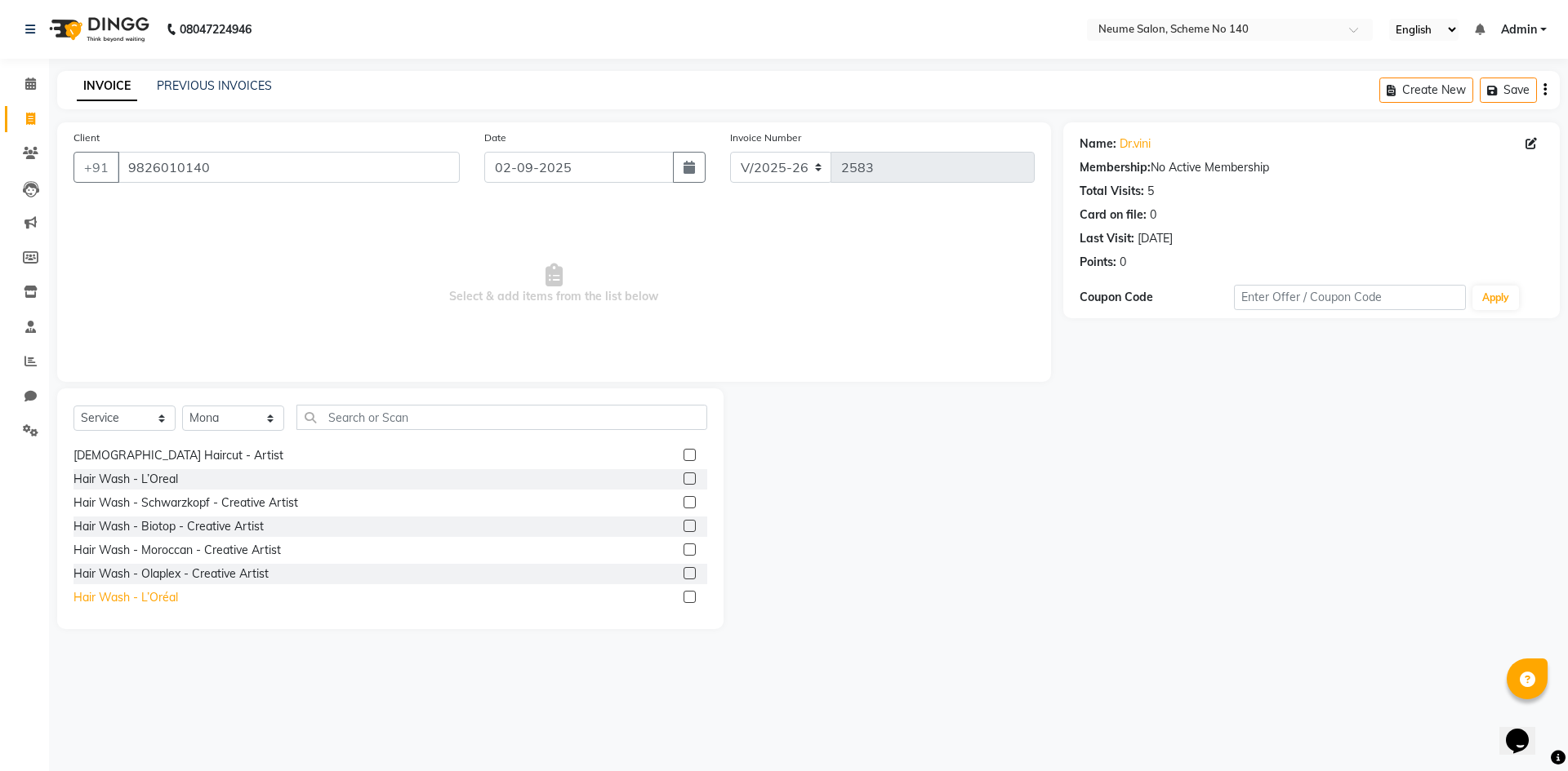
click at [161, 590] on div "Hair Wash - L’Oréal" at bounding box center [126, 598] width 104 height 17
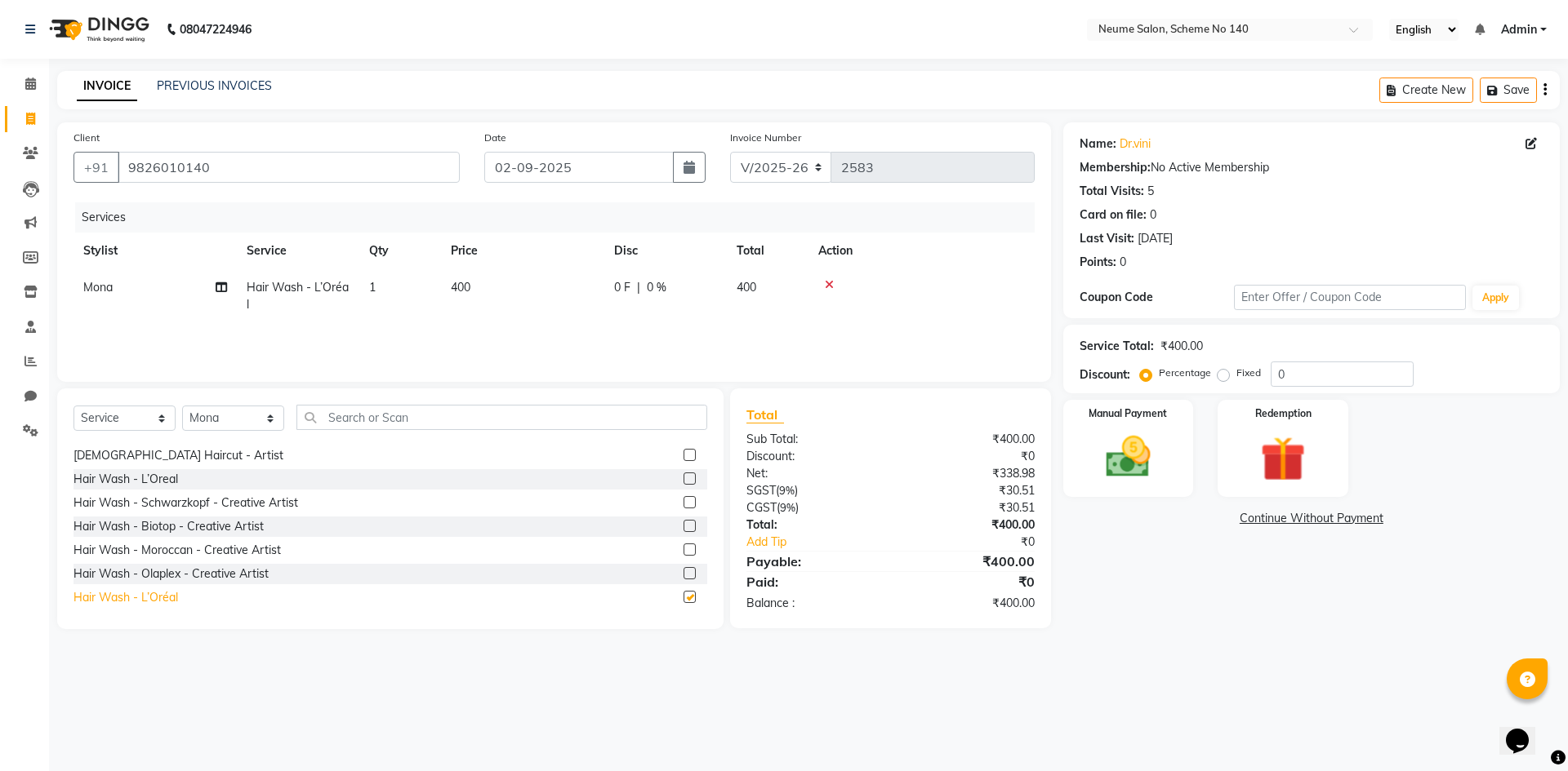
checkbox input "false"
click at [196, 563] on div "[DEMOGRAPHIC_DATA] Services - Haircut [DEMOGRAPHIC_DATA] (Creative) [DEMOGRAPHI…" at bounding box center [390, 524] width 634 height 163
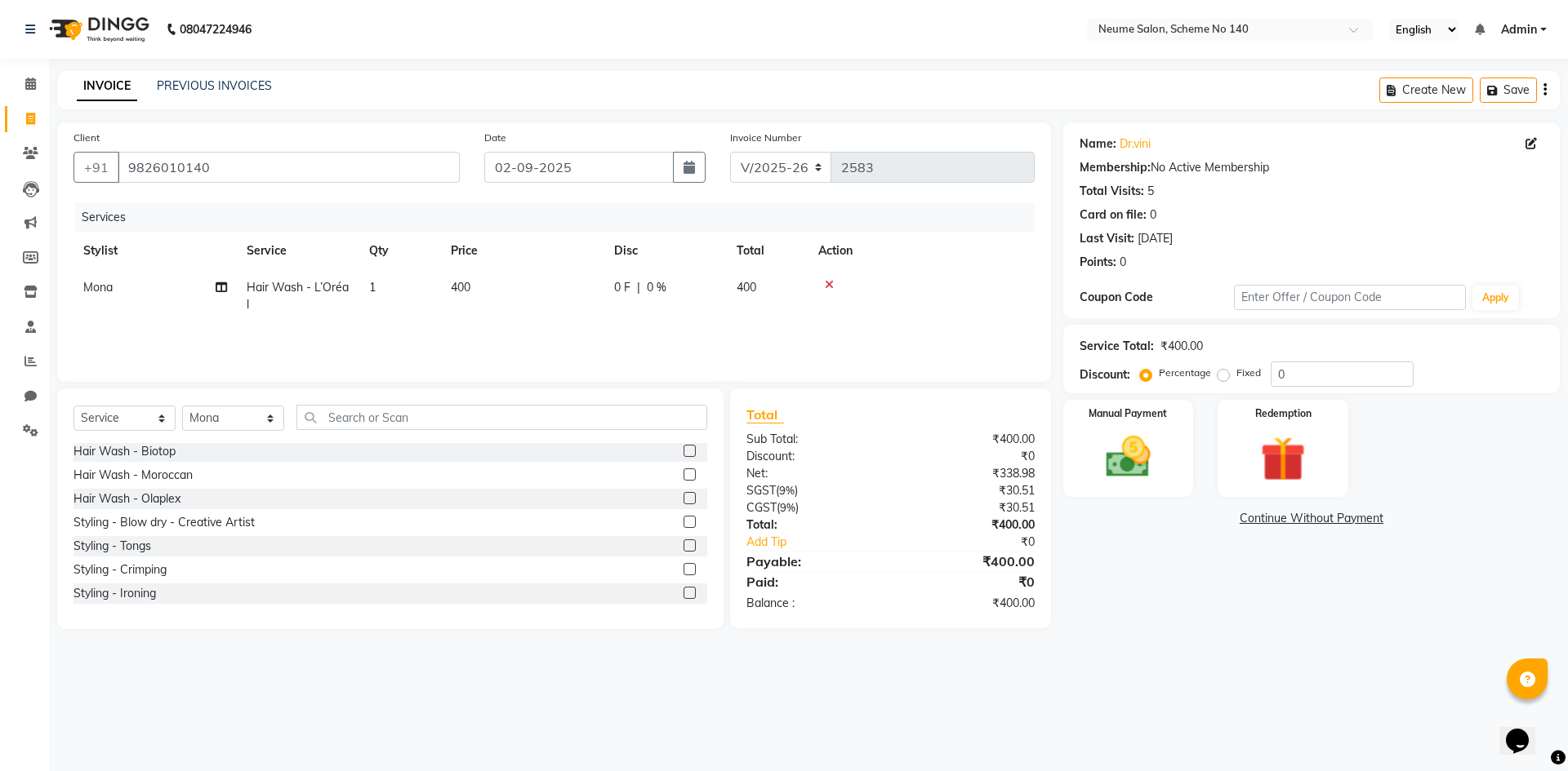
scroll to position [470, 0]
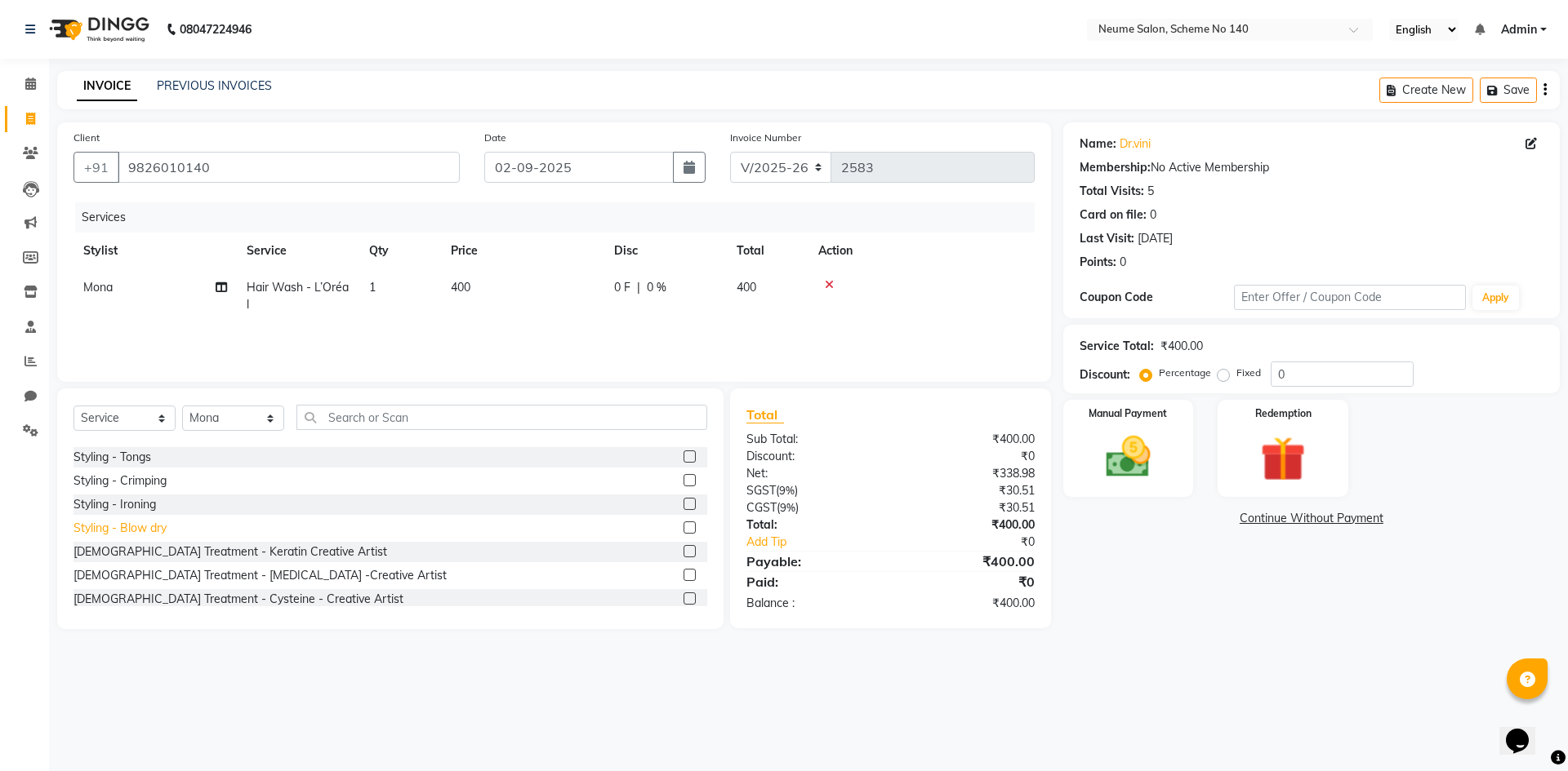
click at [150, 528] on div "Styling - Blow dry" at bounding box center [120, 529] width 93 height 17
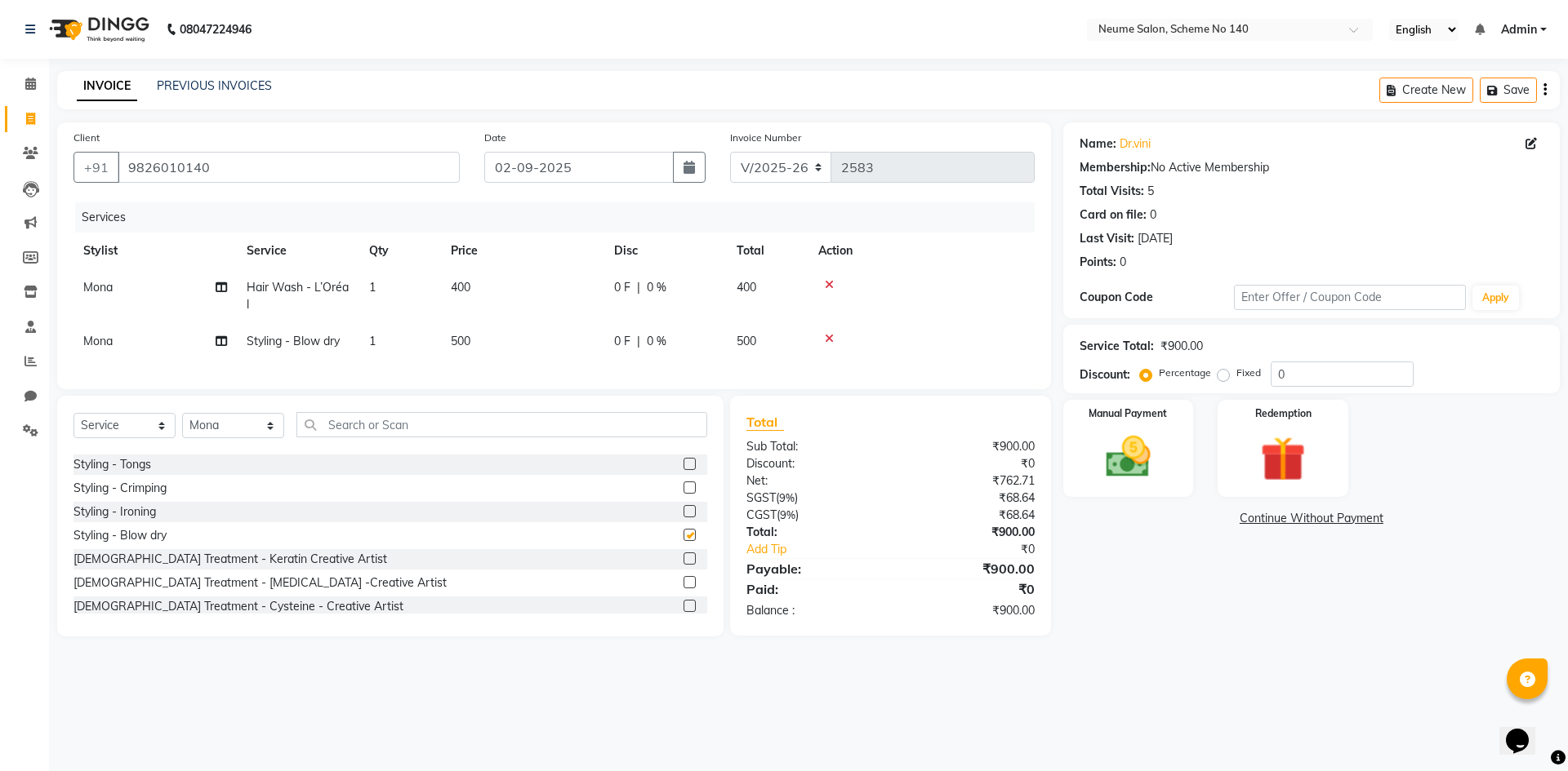
checkbox input "false"
drag, startPoint x: 1173, startPoint y: 452, endPoint x: 1187, endPoint y: 473, distance: 25.2
click at [1185, 470] on div "Manual Payment" at bounding box center [1127, 449] width 136 height 101
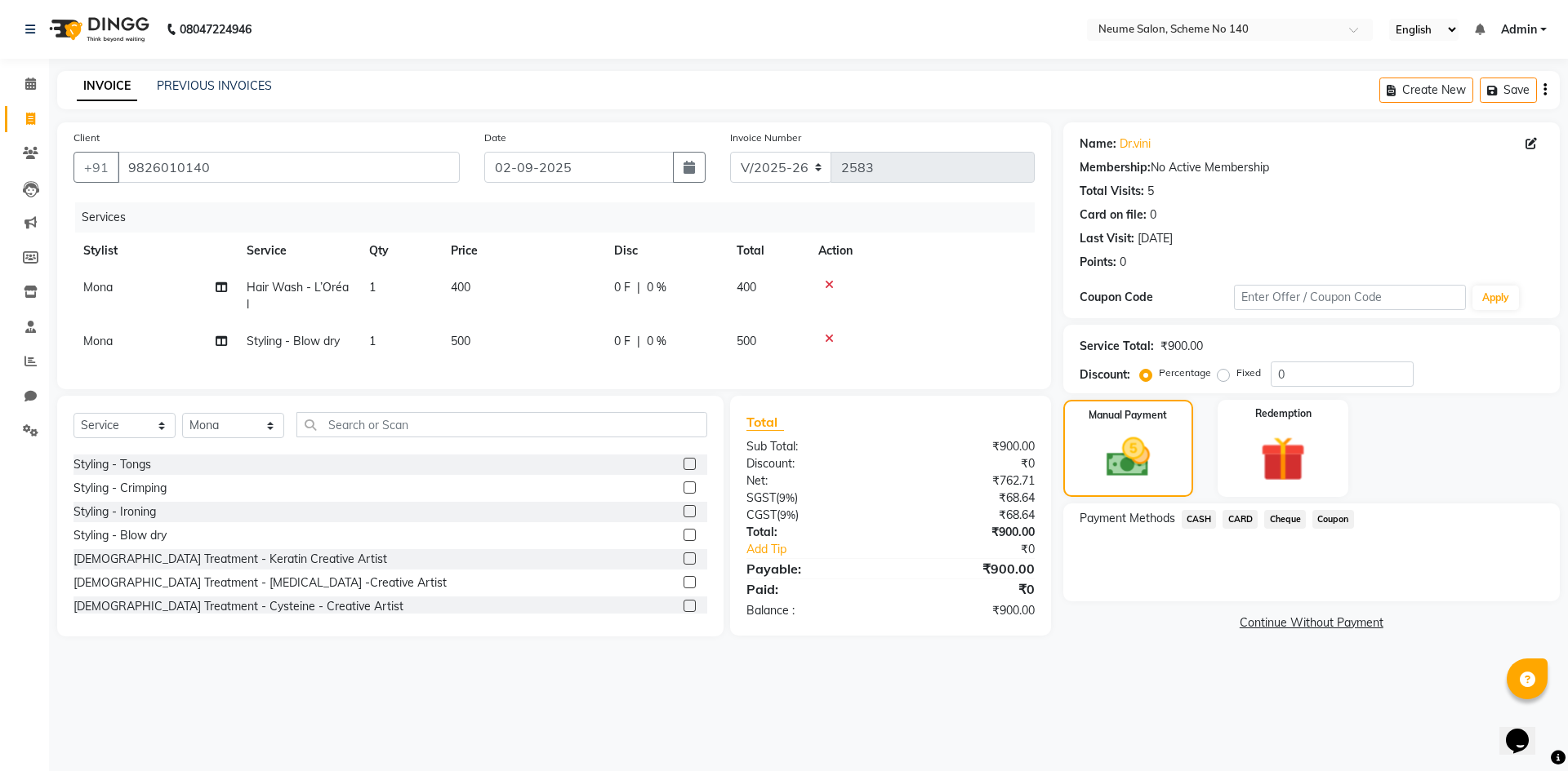
click at [1191, 518] on span "CASH" at bounding box center [1198, 520] width 35 height 19
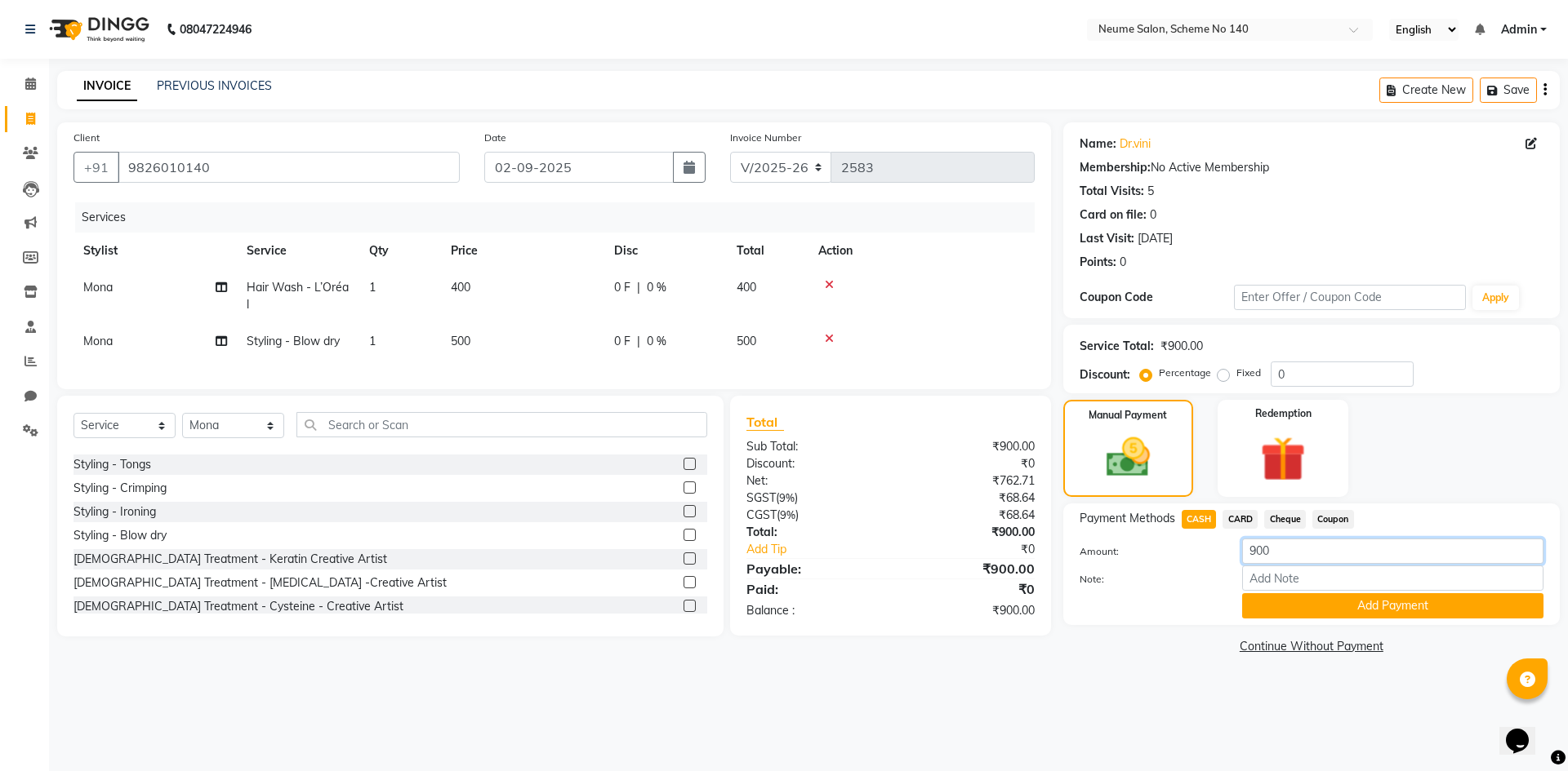
click at [1253, 550] on input "900" at bounding box center [1392, 552] width 301 height 26
click at [1253, 551] on input "900" at bounding box center [1392, 552] width 301 height 26
click at [1258, 551] on input "900" at bounding box center [1392, 552] width 301 height 26
click at [1255, 551] on input "900" at bounding box center [1392, 552] width 301 height 26
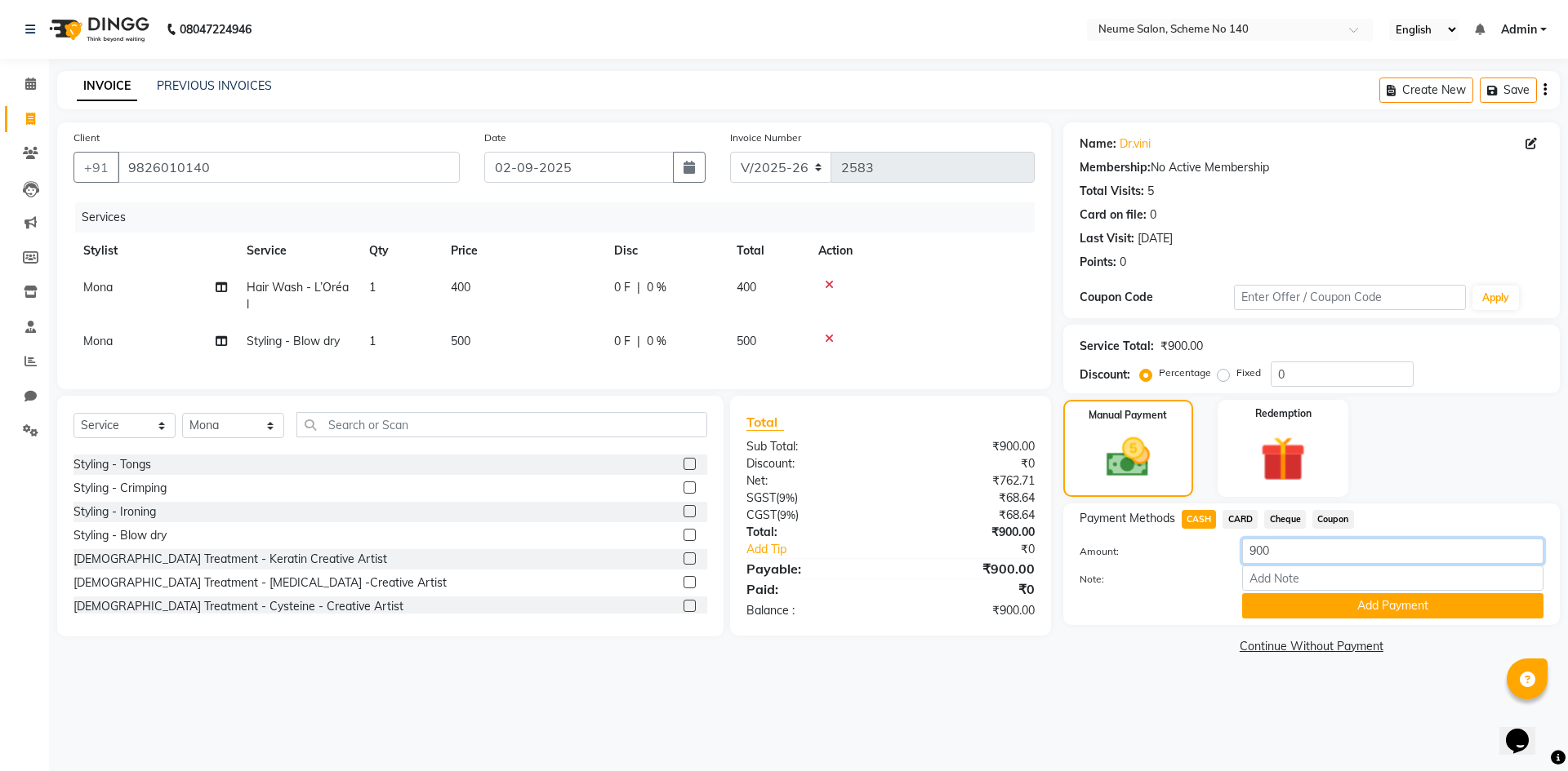
click at [1255, 552] on input "900" at bounding box center [1392, 552] width 301 height 26
click at [1252, 552] on input "900" at bounding box center [1392, 552] width 301 height 26
type input "1000"
click at [1404, 614] on button "Add Payment" at bounding box center [1392, 606] width 301 height 26
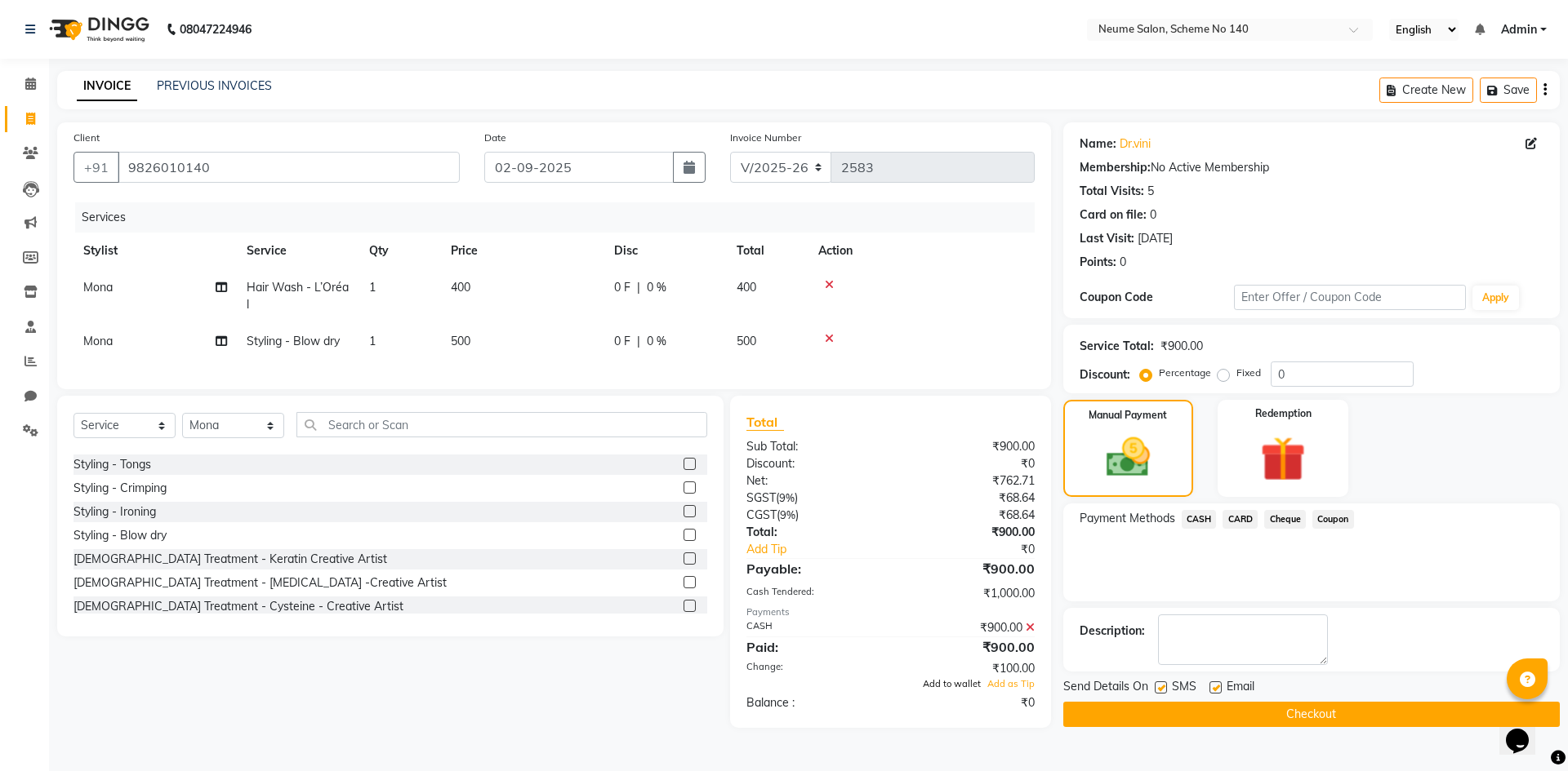
click at [949, 690] on span "Add to wallet" at bounding box center [951, 683] width 58 height 11
click at [1202, 725] on button "Checkout" at bounding box center [1311, 715] width 496 height 26
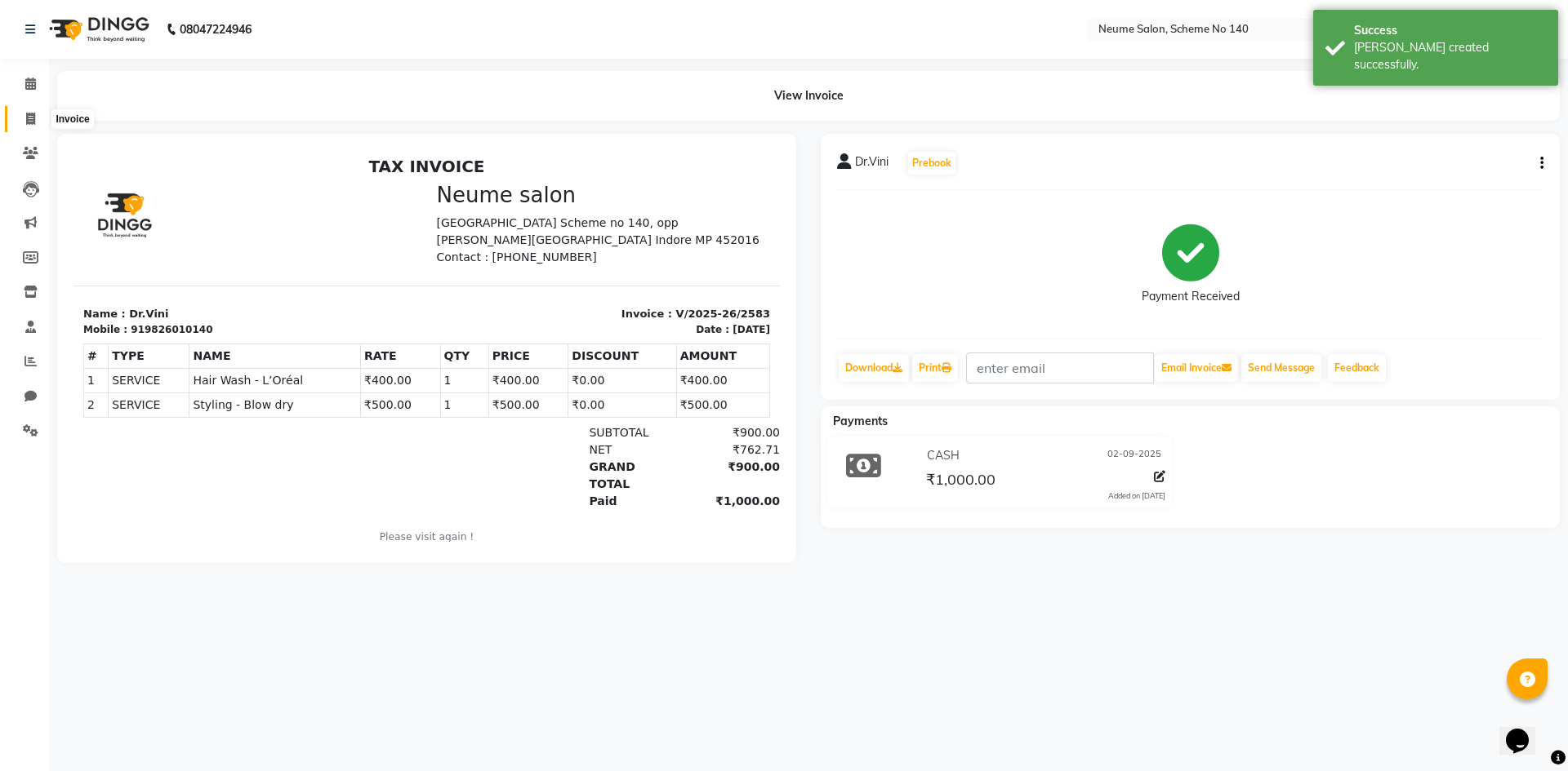
click at [32, 120] on icon at bounding box center [31, 119] width 9 height 12
select select "service"
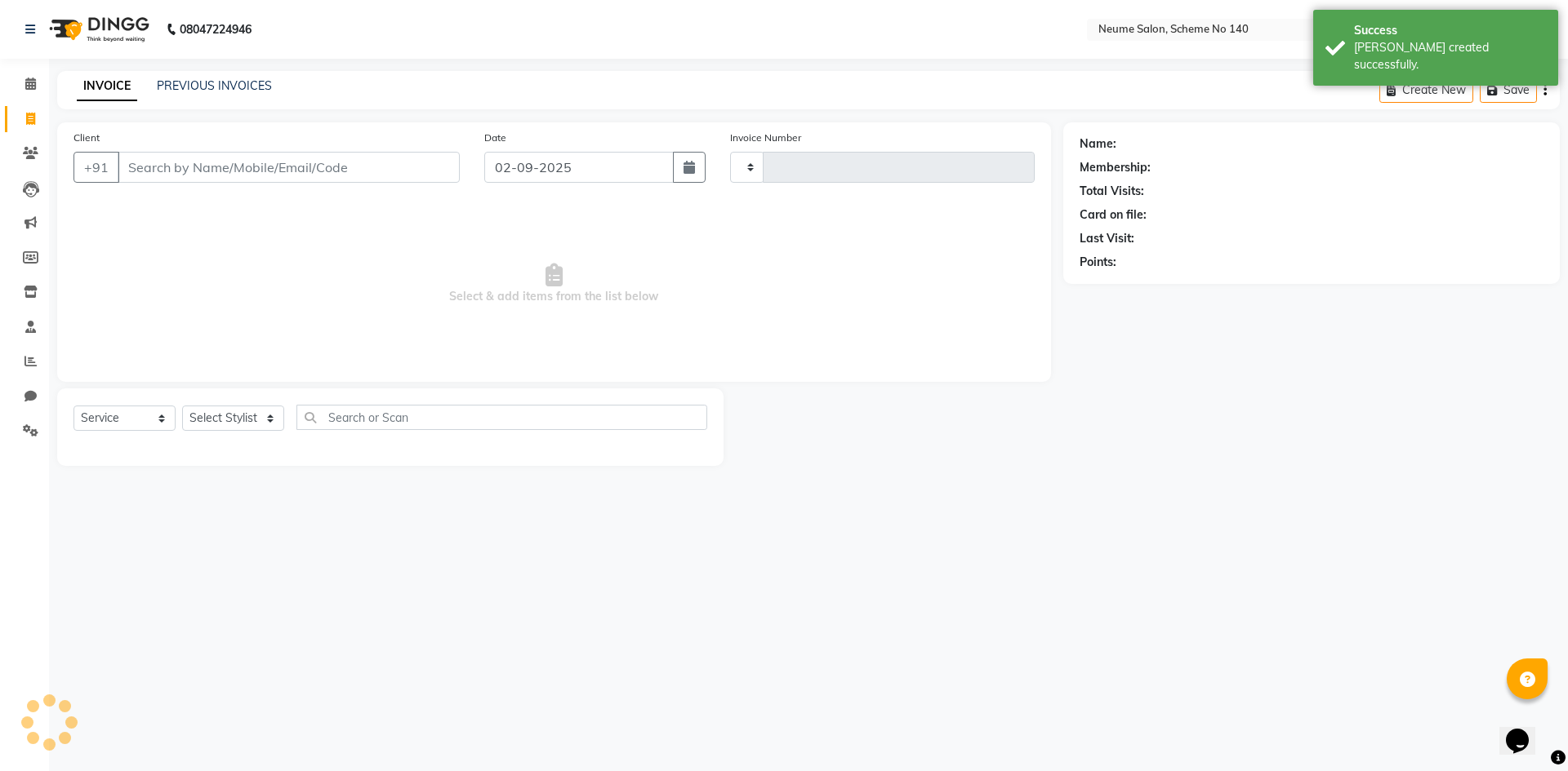
type input "2584"
select select "8098"
click at [214, 165] on input "Client" at bounding box center [289, 167] width 342 height 31
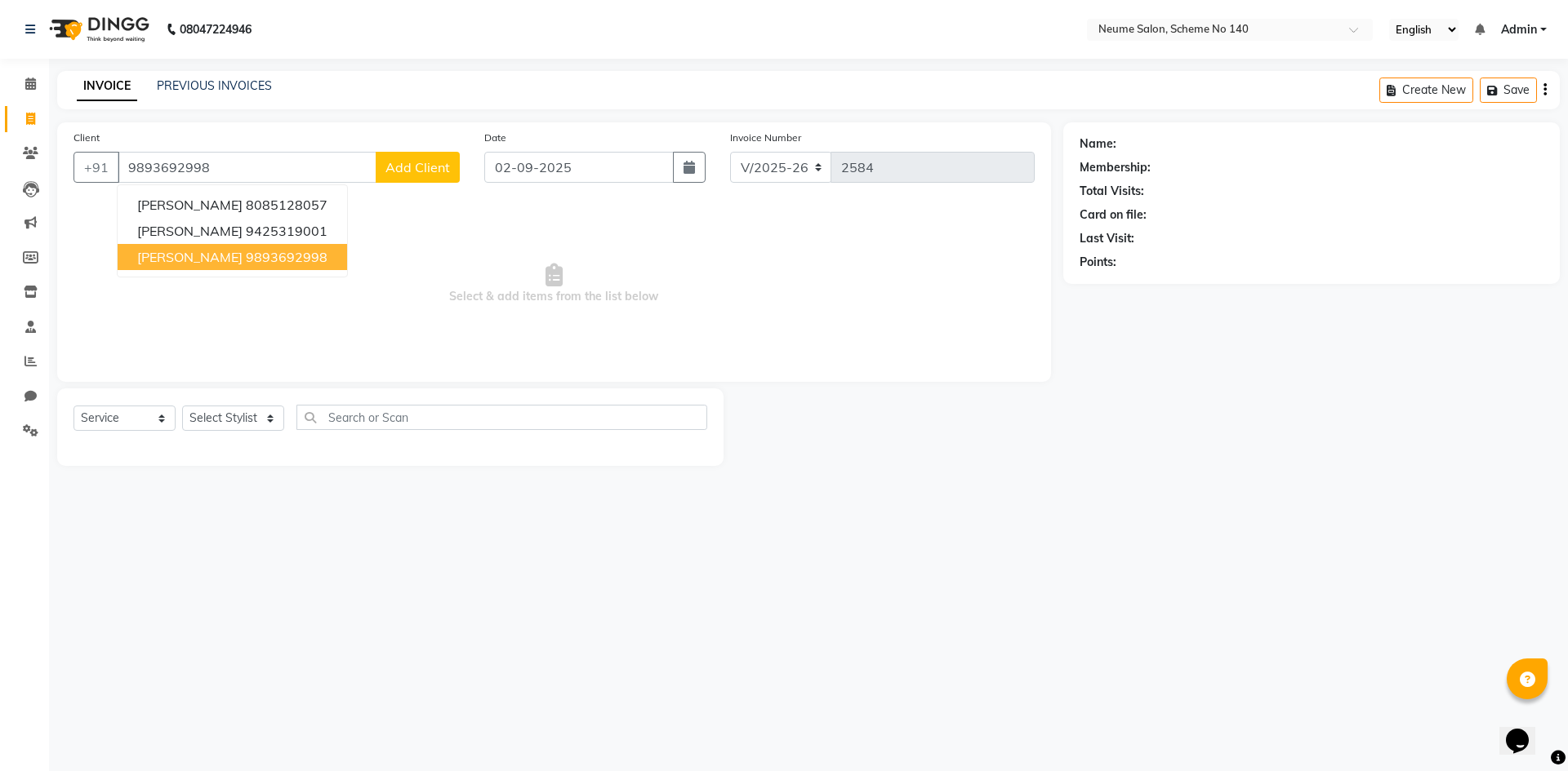
type input "9893692998"
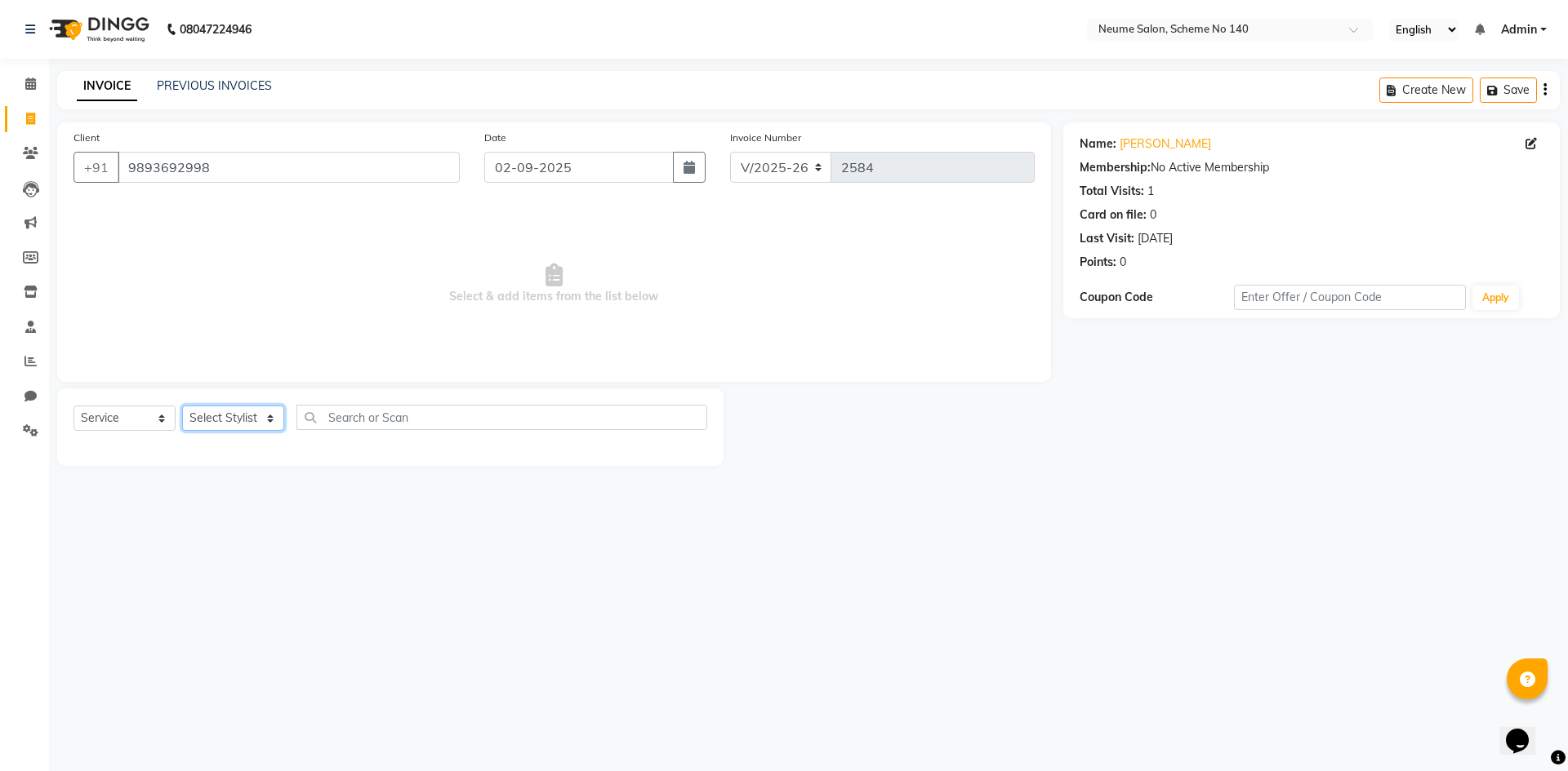
click at [225, 415] on select "Select Stylist [PERSON_NAME] [PERSON_NAME] [DATE][PERSON_NAME] Mahi [PERSON_NAM…" at bounding box center [233, 418] width 102 height 26
select select "75327"
click at [182, 406] on select "Select Stylist [PERSON_NAME] [PERSON_NAME] [DATE][PERSON_NAME] Mahi [PERSON_NAM…" at bounding box center [233, 418] width 102 height 26
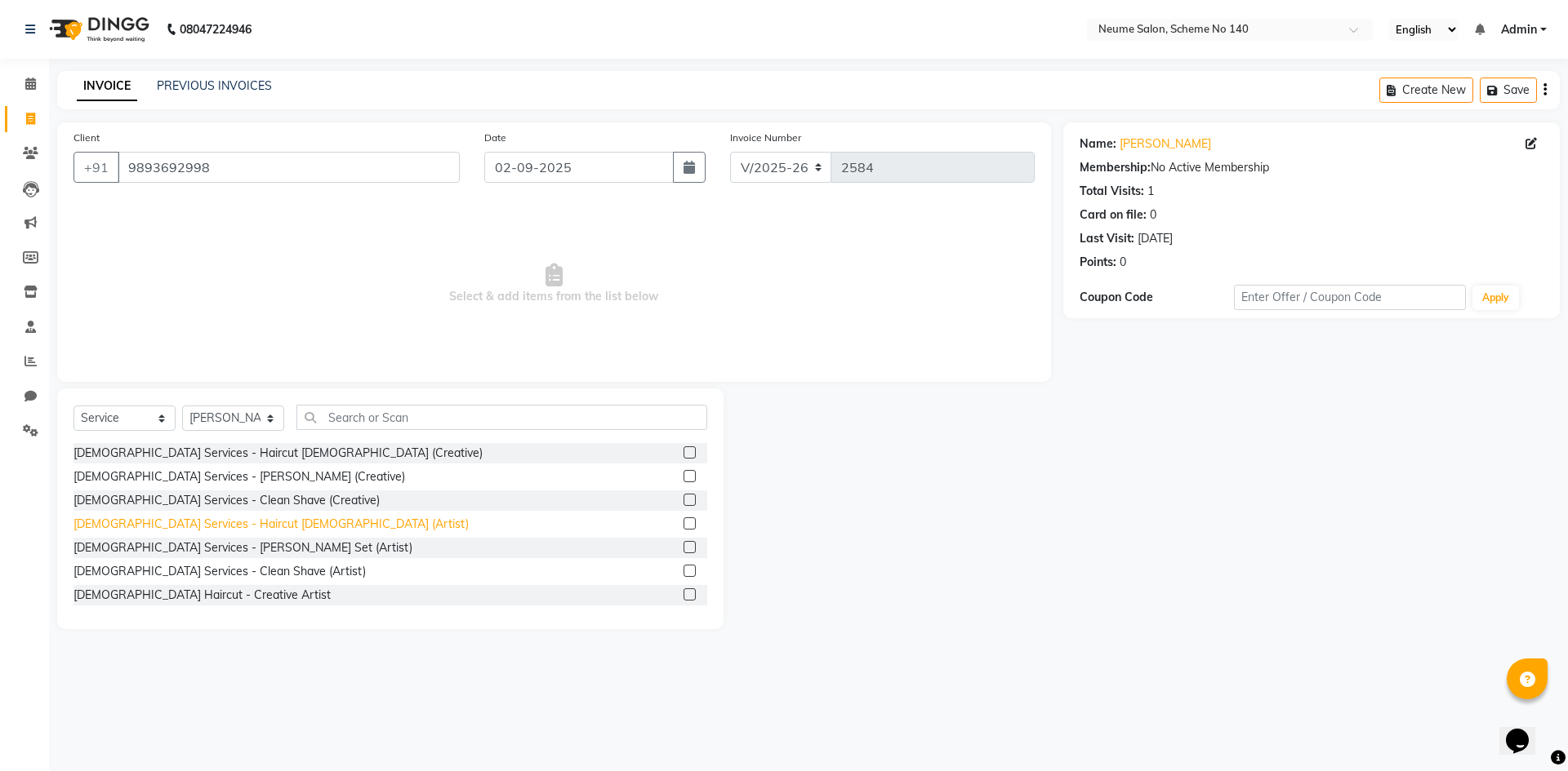
click at [230, 525] on div "[DEMOGRAPHIC_DATA] Services - Haircut [DEMOGRAPHIC_DATA] (Artist)" at bounding box center [271, 524] width 395 height 17
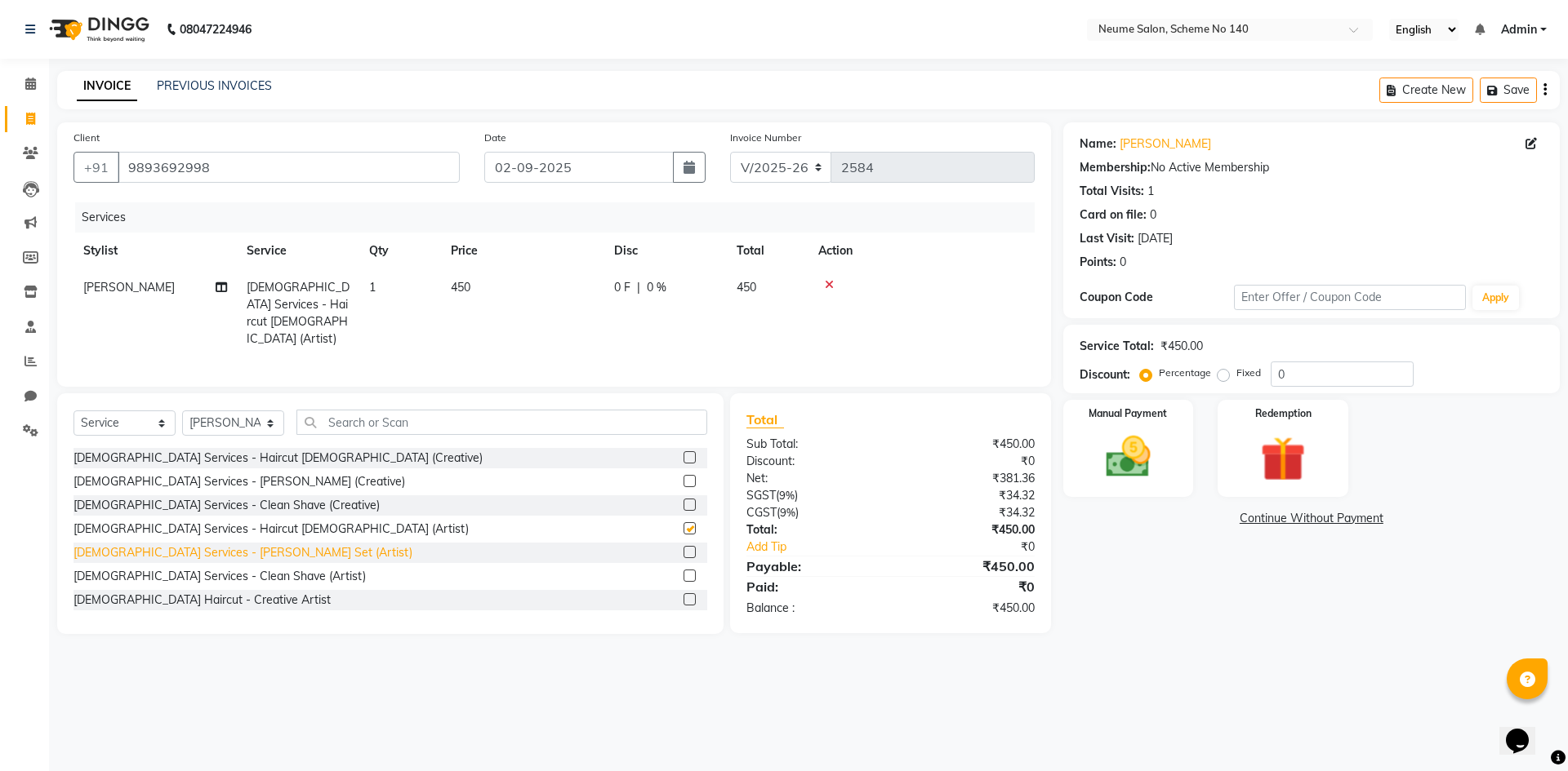
checkbox input "false"
click at [235, 549] on div "[DEMOGRAPHIC_DATA] Services - [PERSON_NAME] Set (Artist)" at bounding box center [243, 553] width 339 height 17
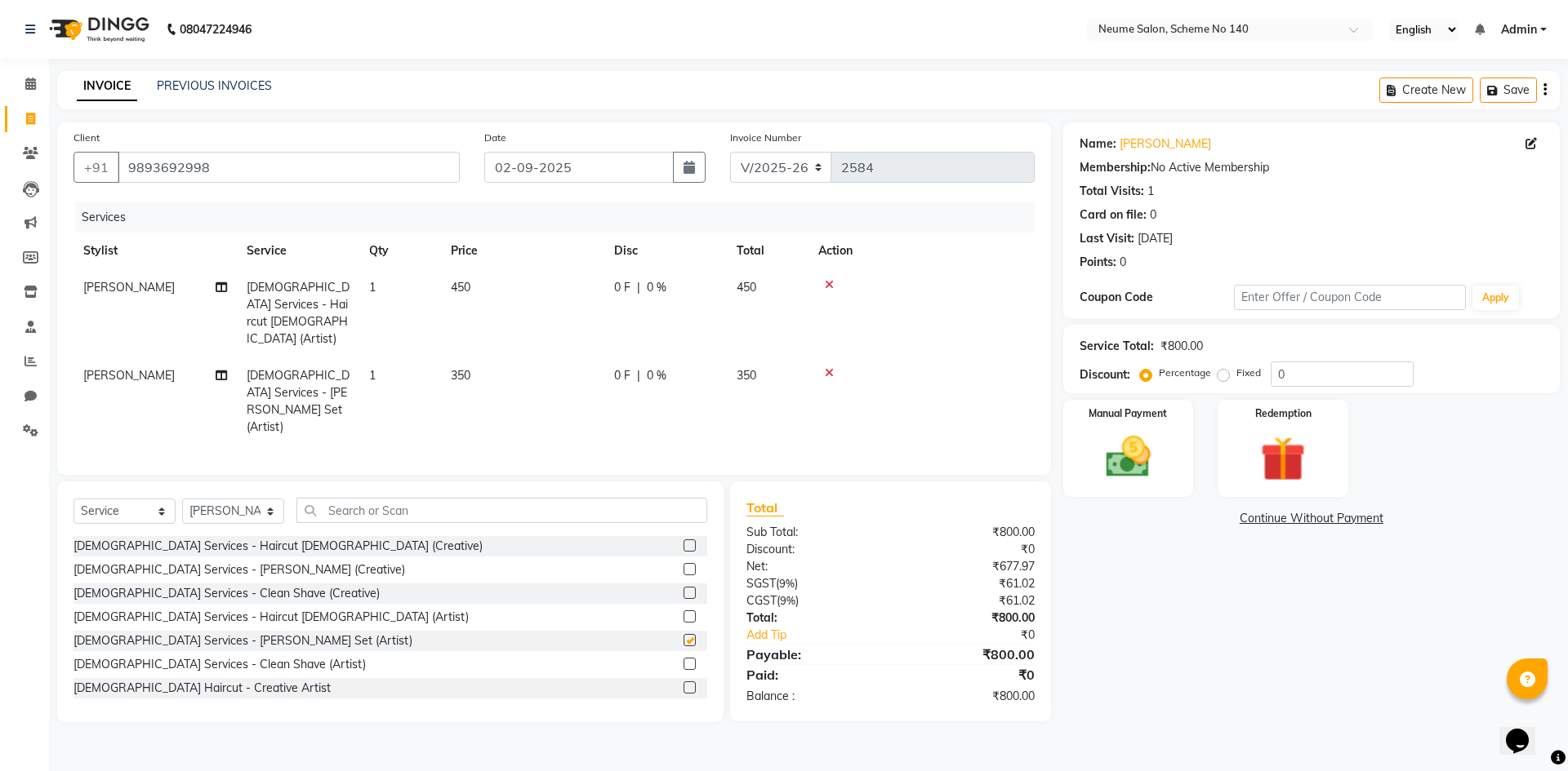
checkbox input "false"
click at [1174, 457] on div "Manual Payment" at bounding box center [1127, 449] width 136 height 101
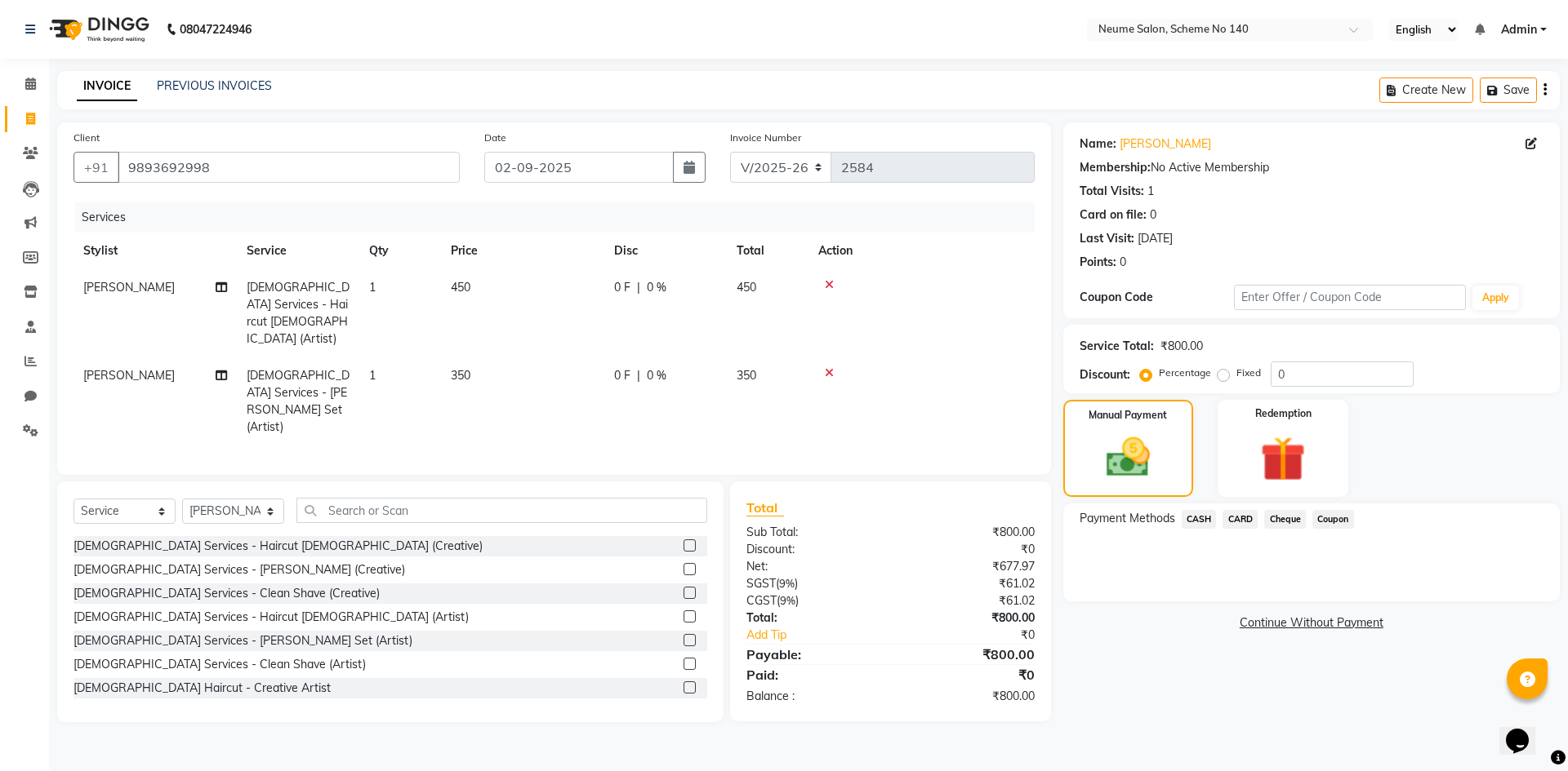
drag, startPoint x: 1185, startPoint y: 512, endPoint x: 1201, endPoint y: 522, distance: 18.9
click at [1185, 511] on span "CASH" at bounding box center [1198, 520] width 35 height 19
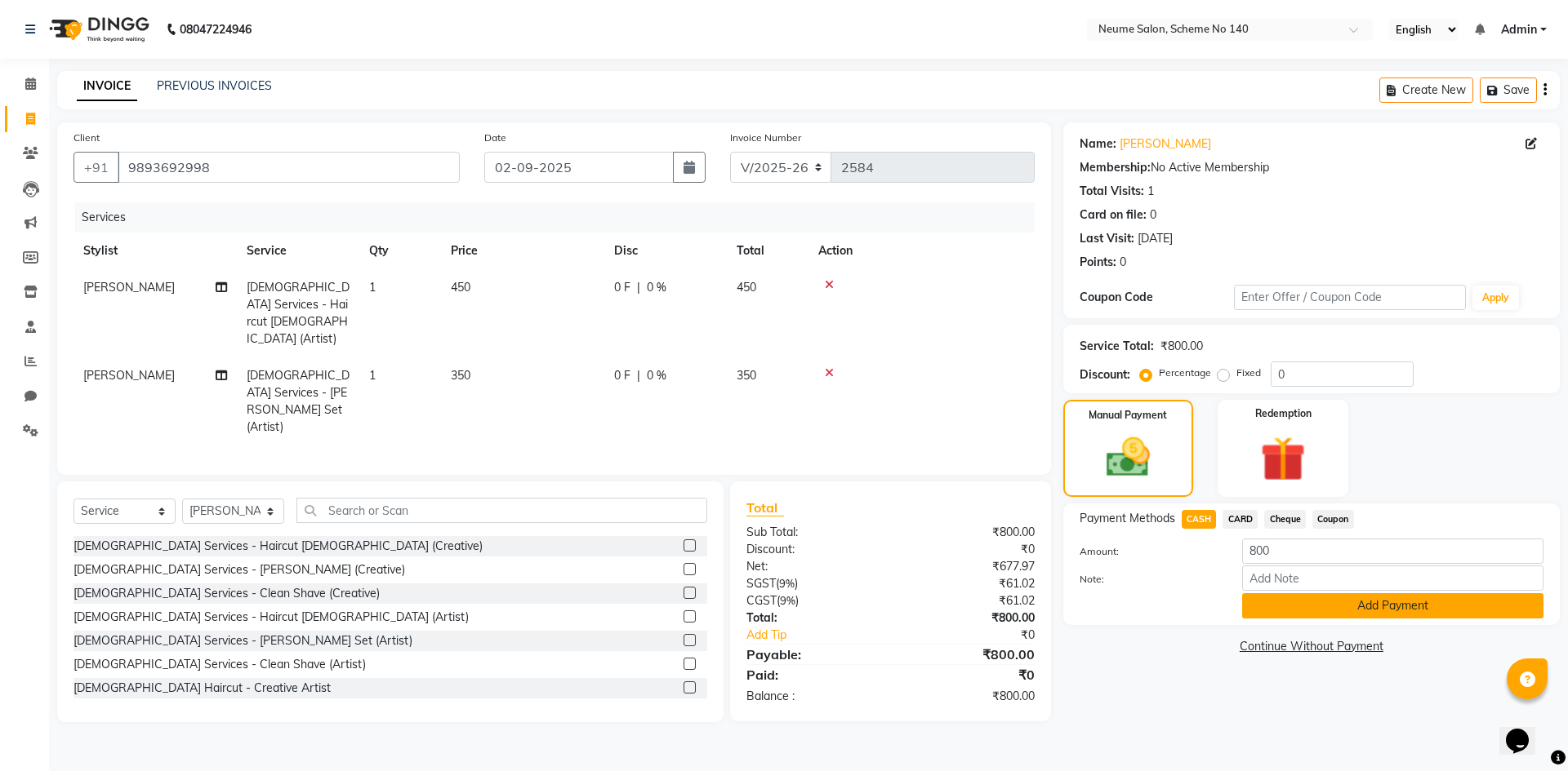
click at [1290, 601] on button "Add Payment" at bounding box center [1392, 606] width 301 height 26
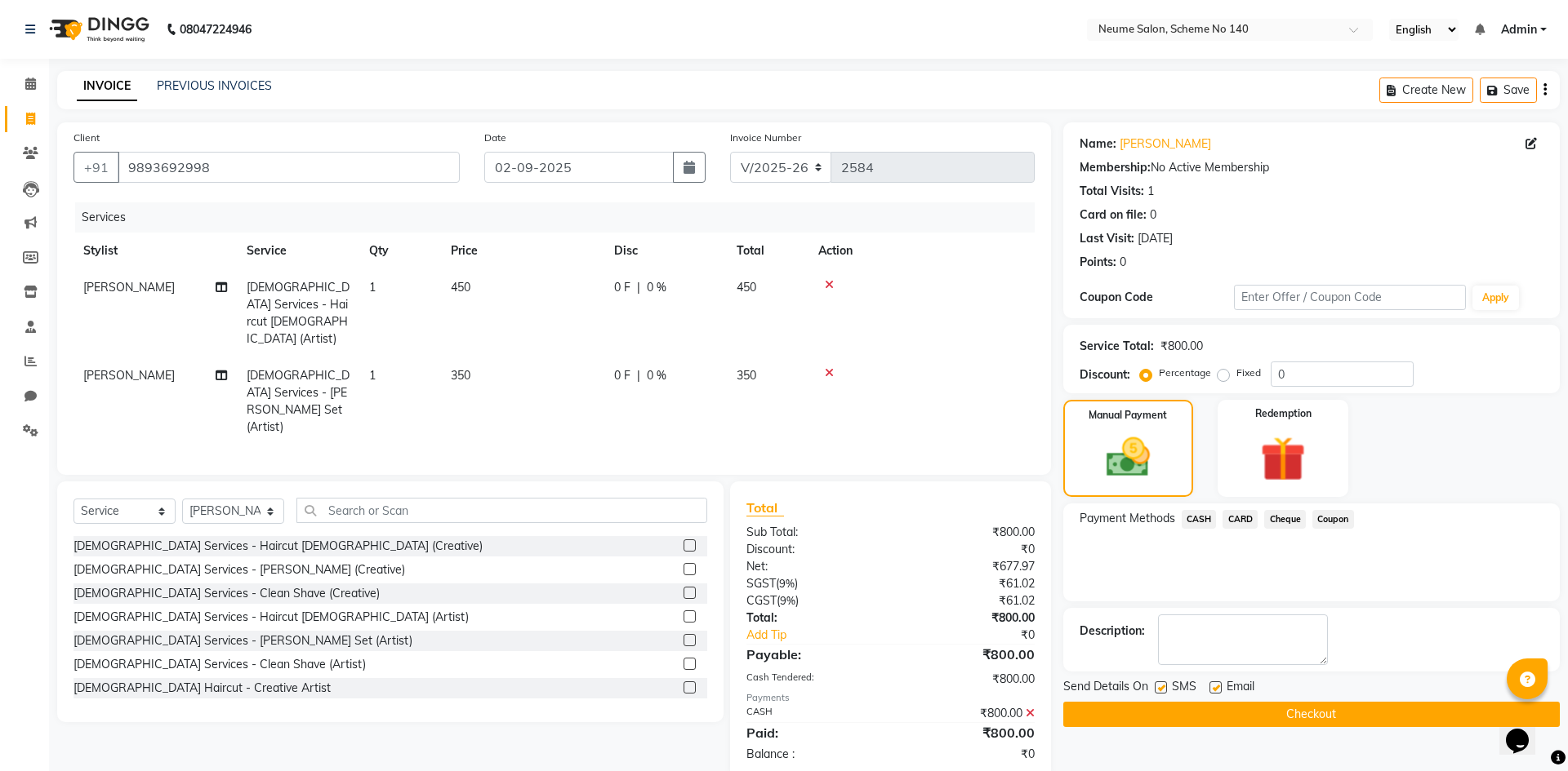
click at [1304, 709] on button "Checkout" at bounding box center [1311, 715] width 496 height 26
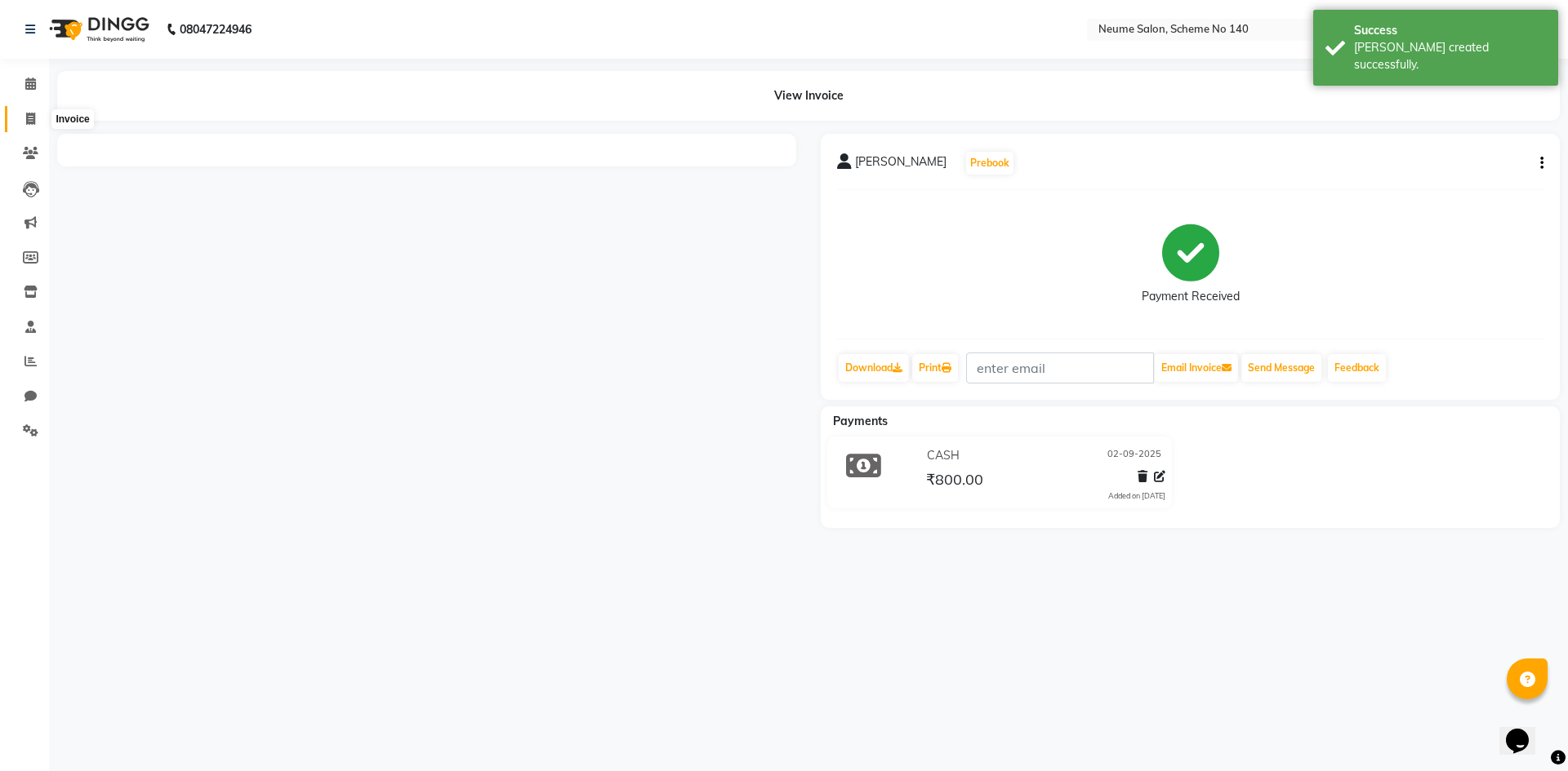
click at [26, 116] on icon at bounding box center [31, 119] width 9 height 12
select select "service"
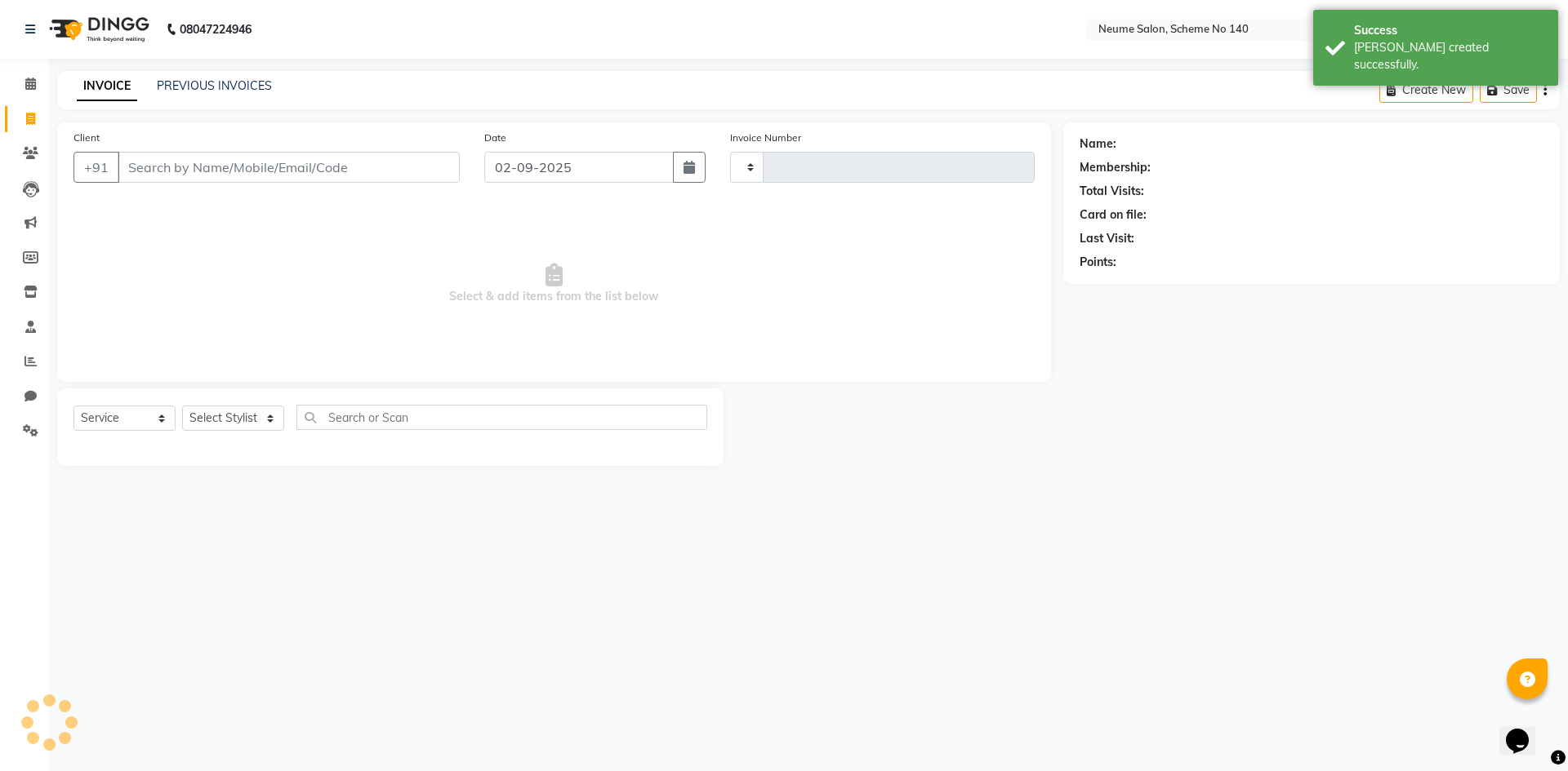
click at [217, 172] on input "Client" at bounding box center [289, 167] width 342 height 31
type input "s"
type input "2585"
select select "8098"
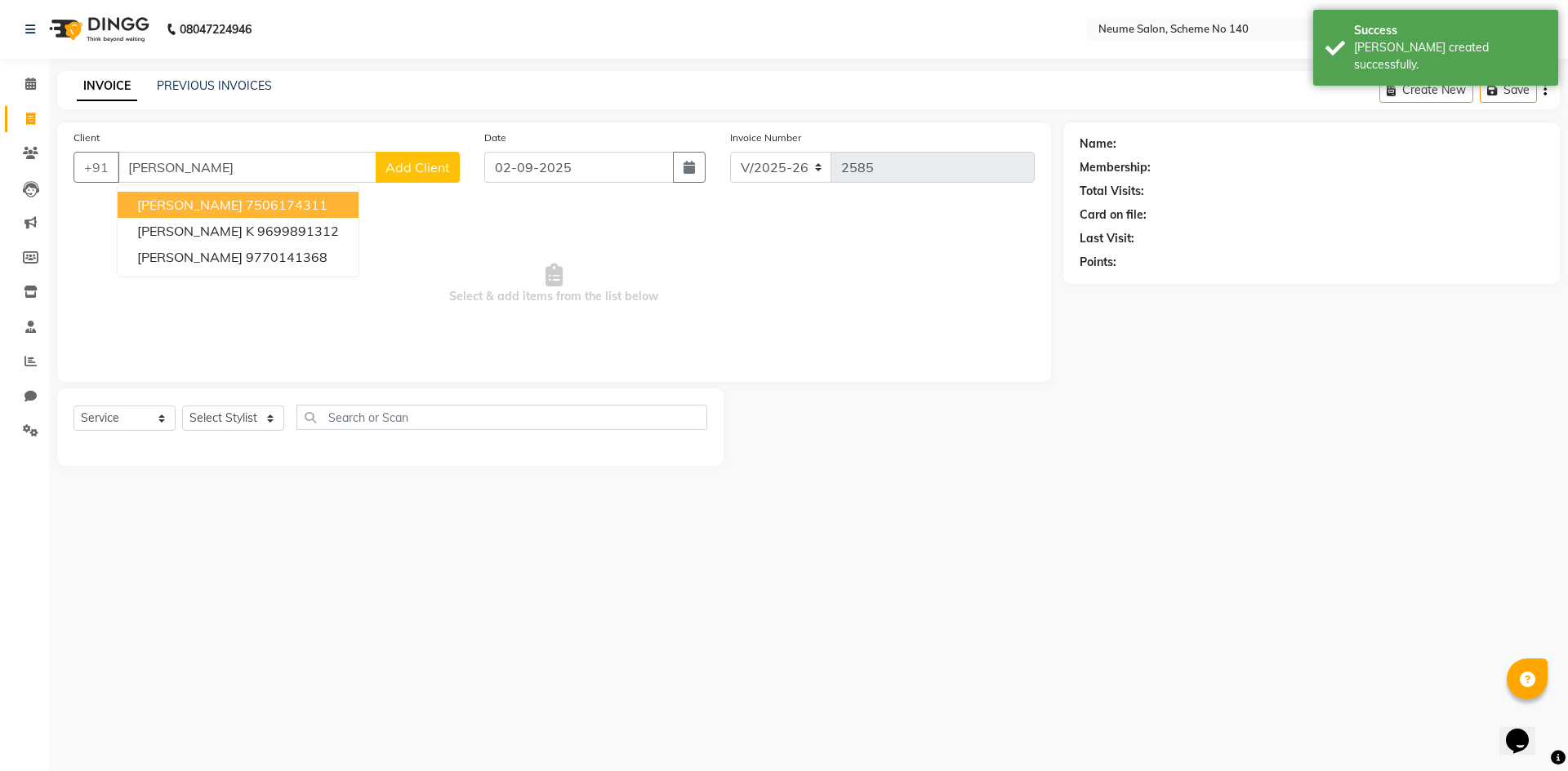
click at [195, 207] on span "[PERSON_NAME]" at bounding box center [190, 204] width 105 height 16
type input "7506174311"
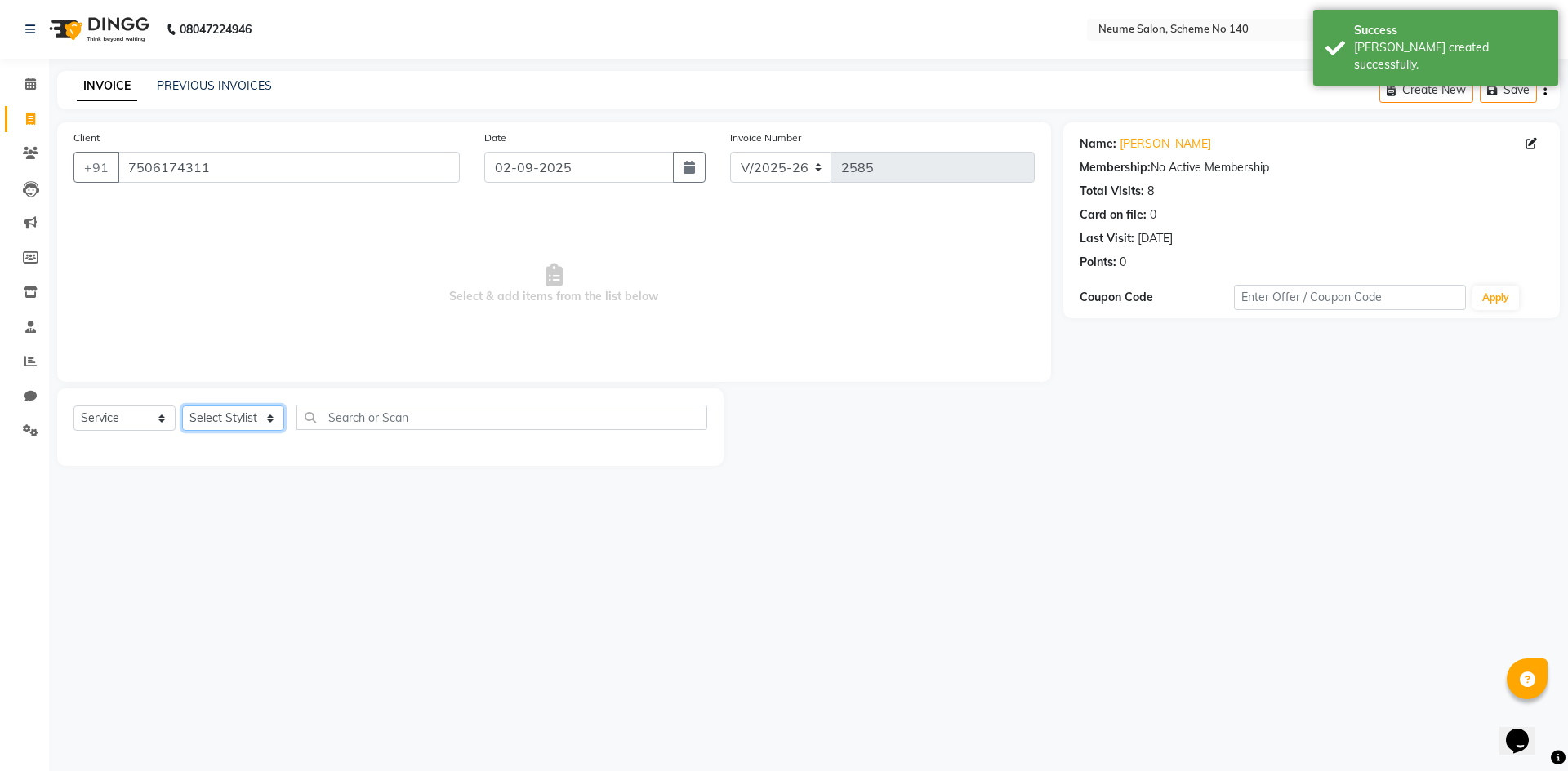
drag, startPoint x: 236, startPoint y: 406, endPoint x: 237, endPoint y: 415, distance: 9.1
click at [237, 410] on select "Select Stylist [PERSON_NAME] [PERSON_NAME] [DATE][PERSON_NAME] Mahi [PERSON_NAM…" at bounding box center [233, 418] width 102 height 26
select select "75326"
click at [182, 406] on select "Select Stylist [PERSON_NAME] [PERSON_NAME] [DATE][PERSON_NAME] Mahi [PERSON_NAM…" at bounding box center [233, 418] width 102 height 26
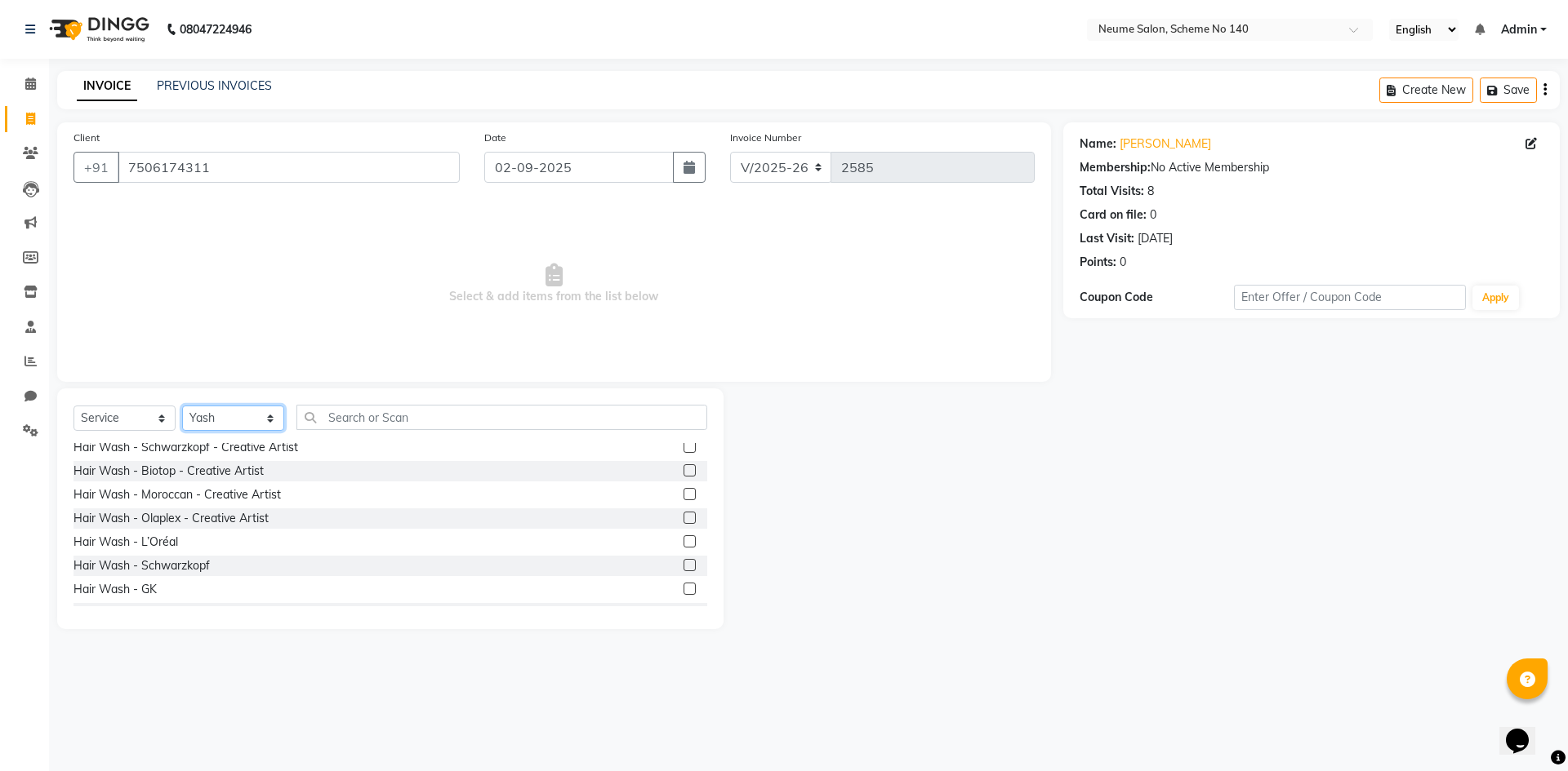
scroll to position [326, 0]
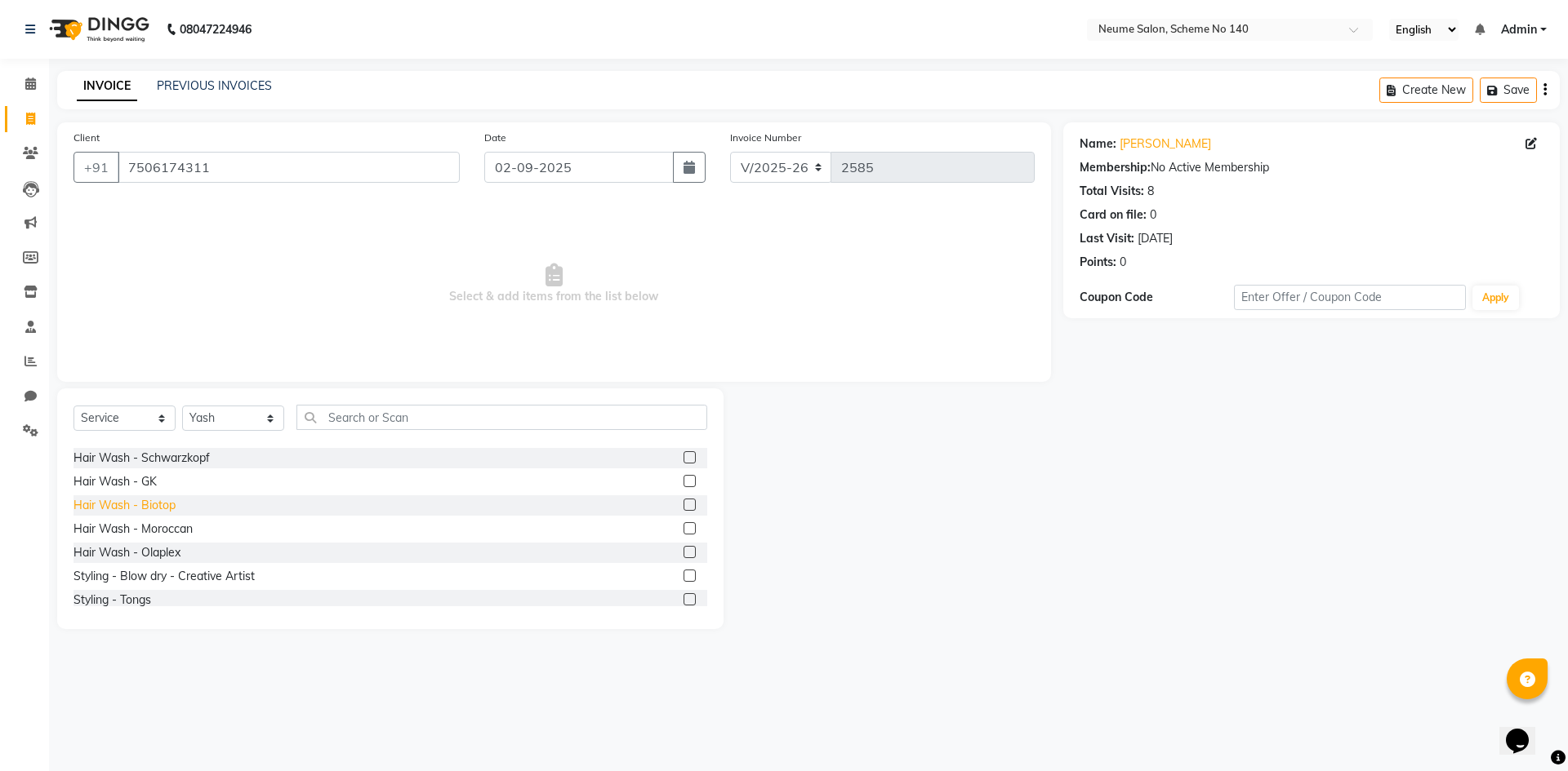
click at [153, 511] on div "Hair Wash - Biotop" at bounding box center [125, 505] width 102 height 17
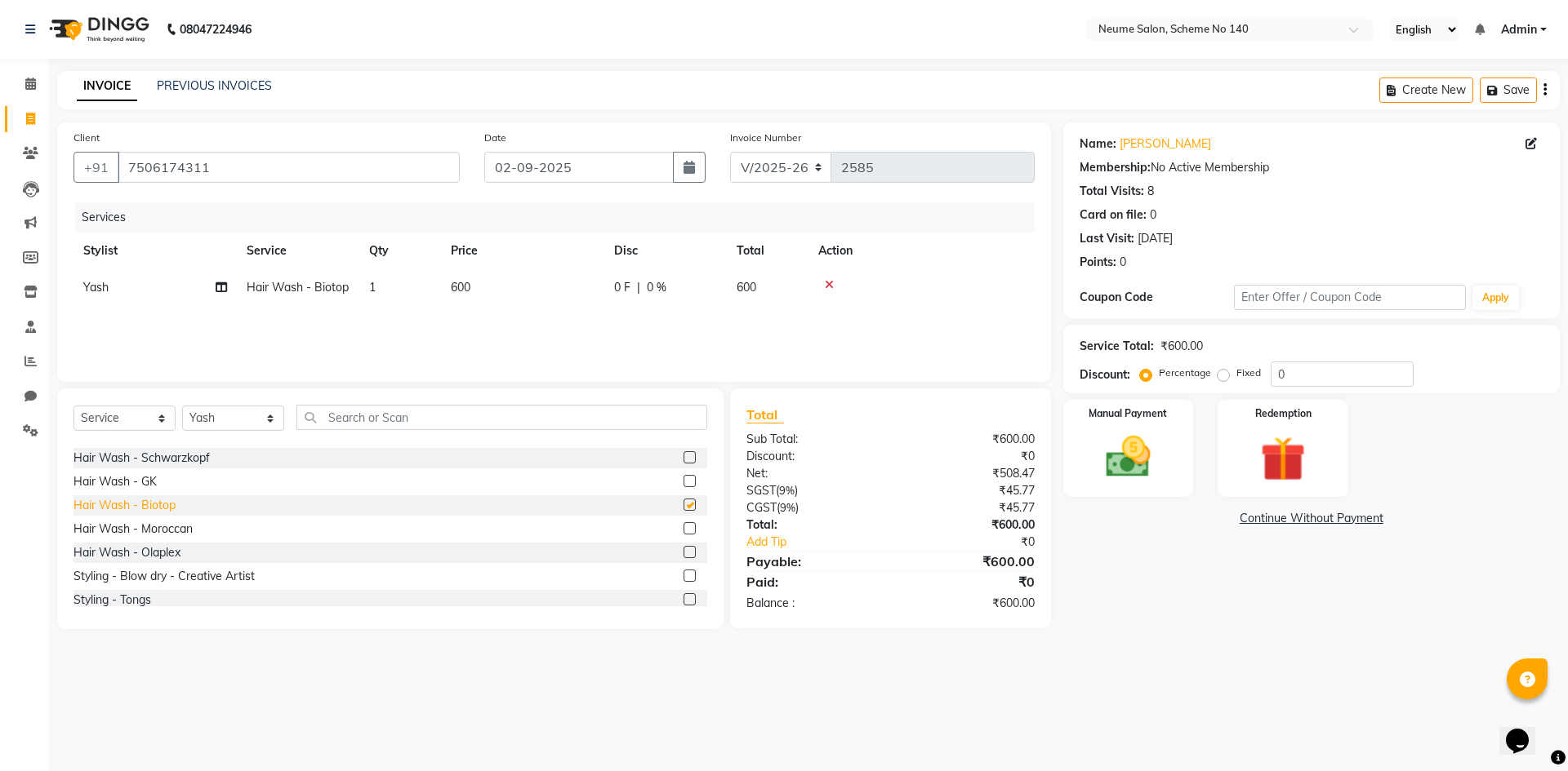
checkbox input "false"
click at [1144, 453] on img at bounding box center [1127, 457] width 76 height 54
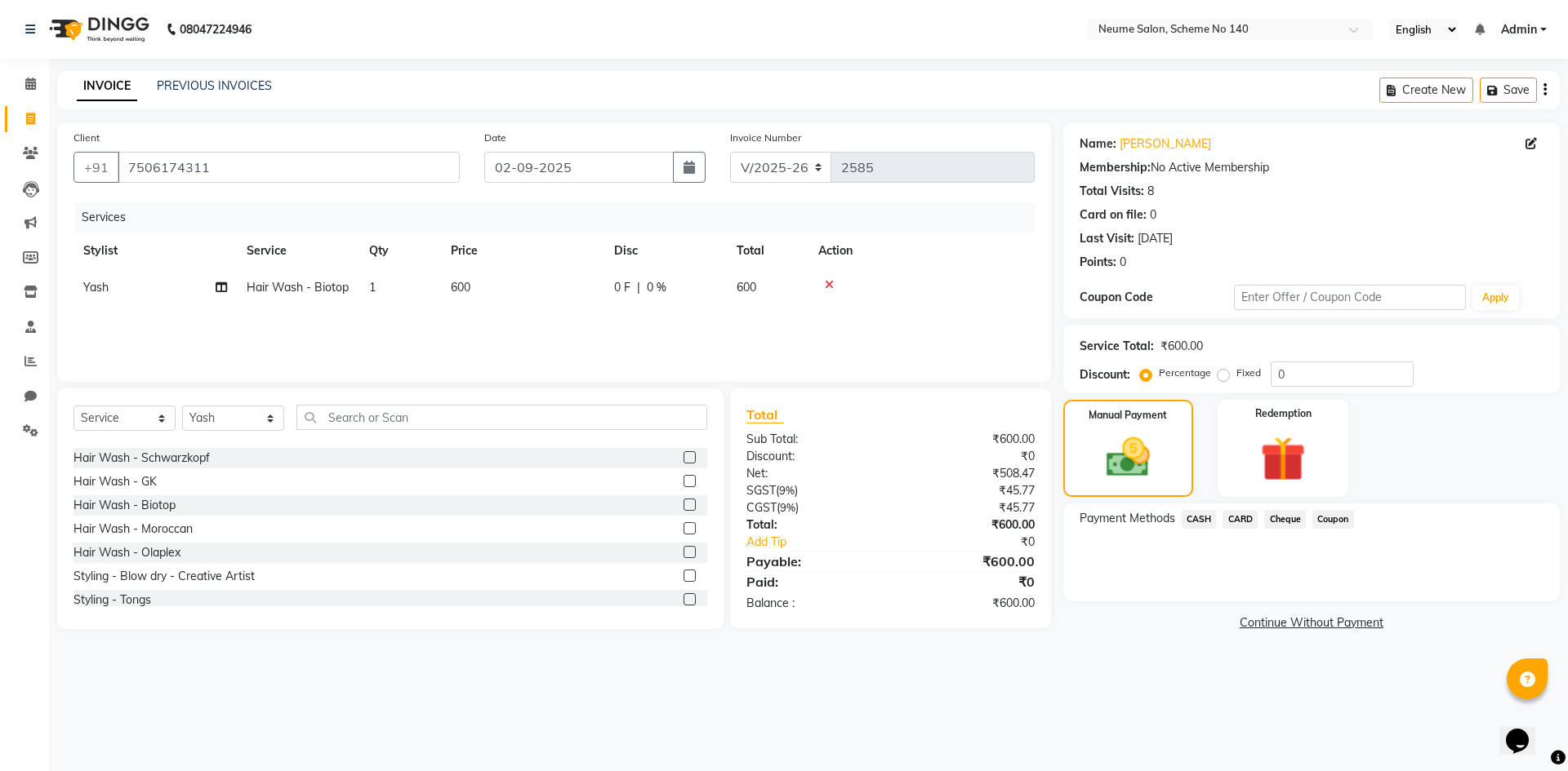
click at [1206, 514] on span "CASH" at bounding box center [1198, 520] width 35 height 19
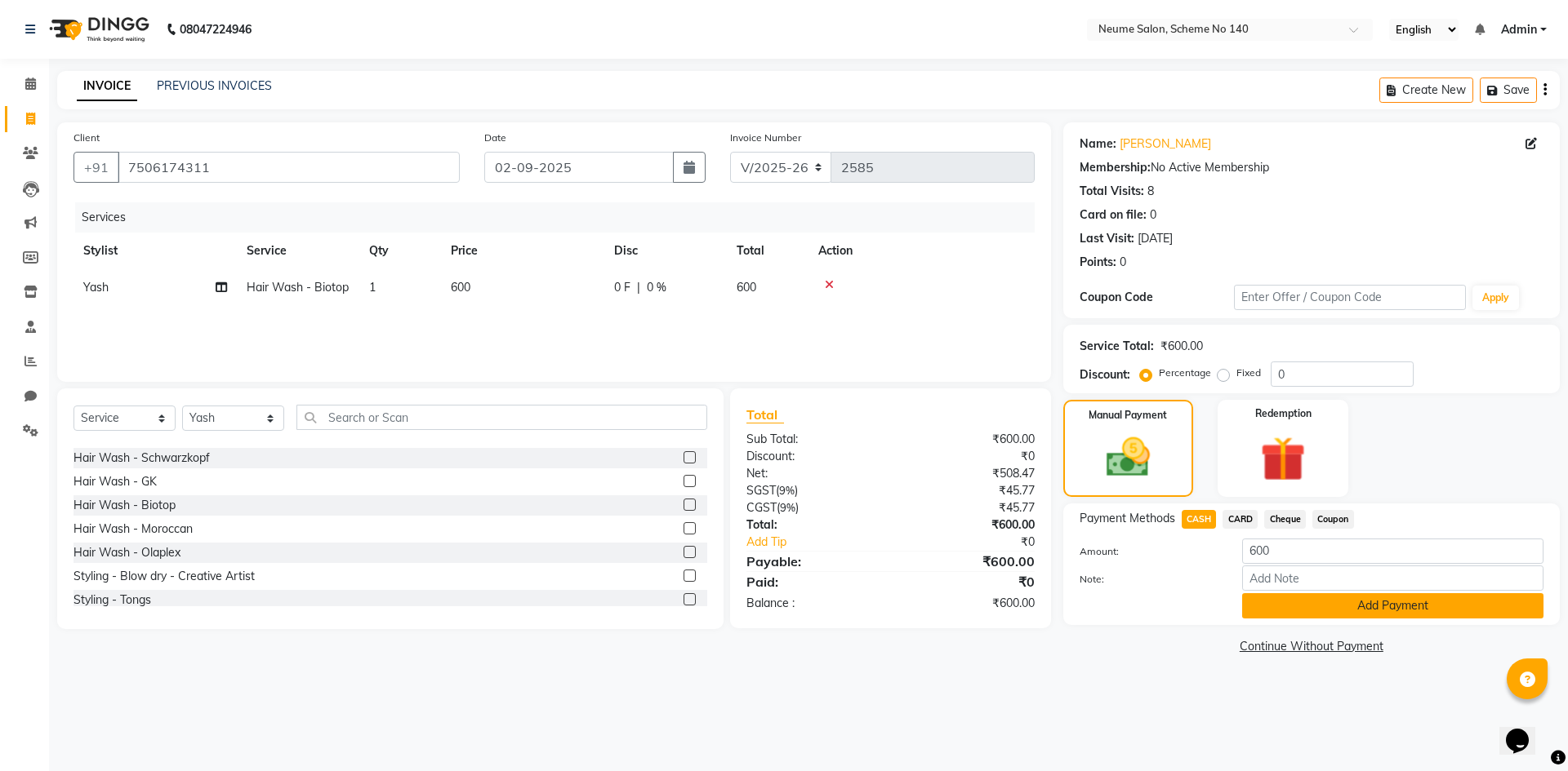
click at [1265, 610] on button "Add Payment" at bounding box center [1392, 606] width 301 height 26
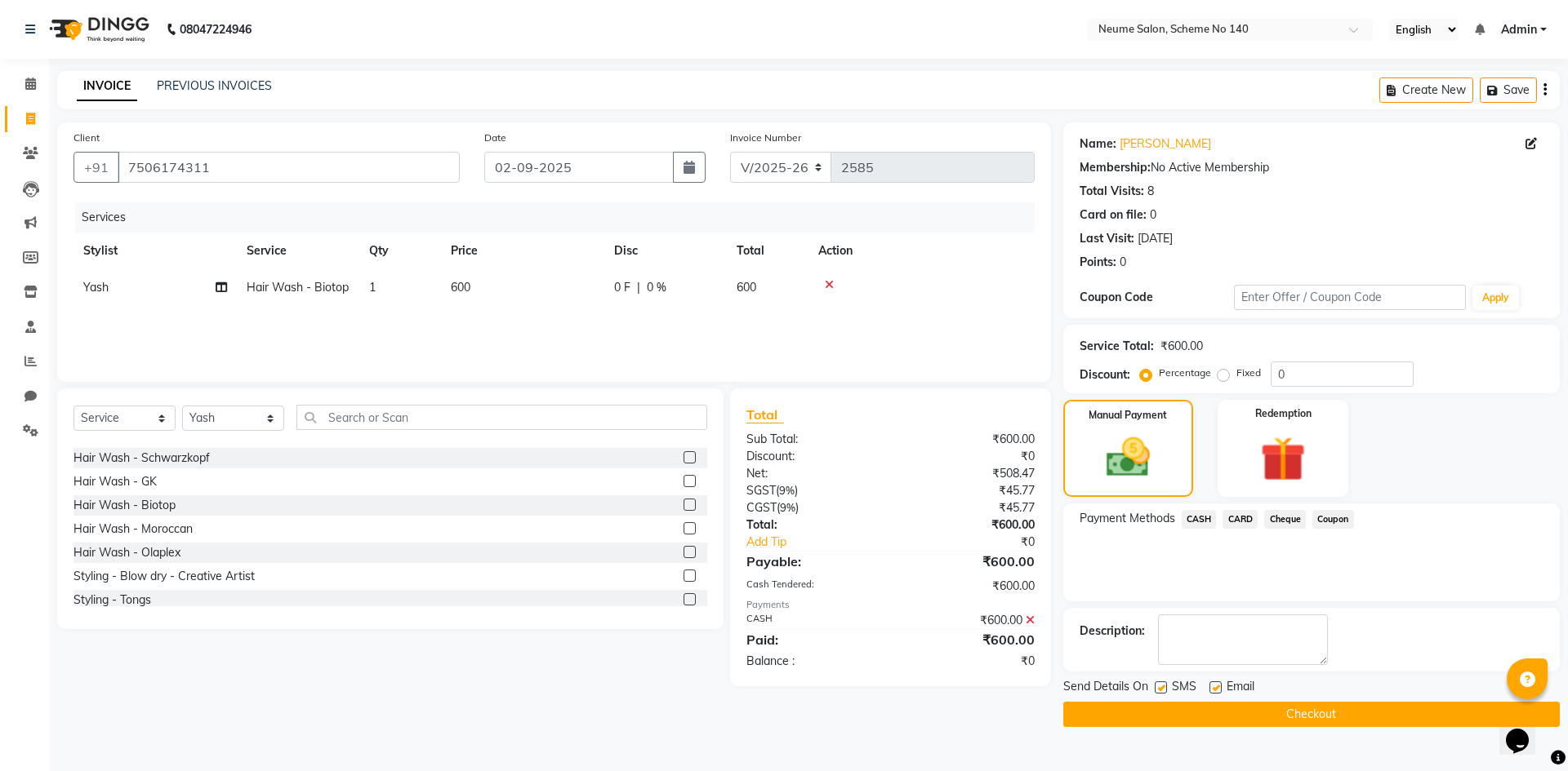
click at [1265, 715] on button "Checkout" at bounding box center [1311, 715] width 496 height 26
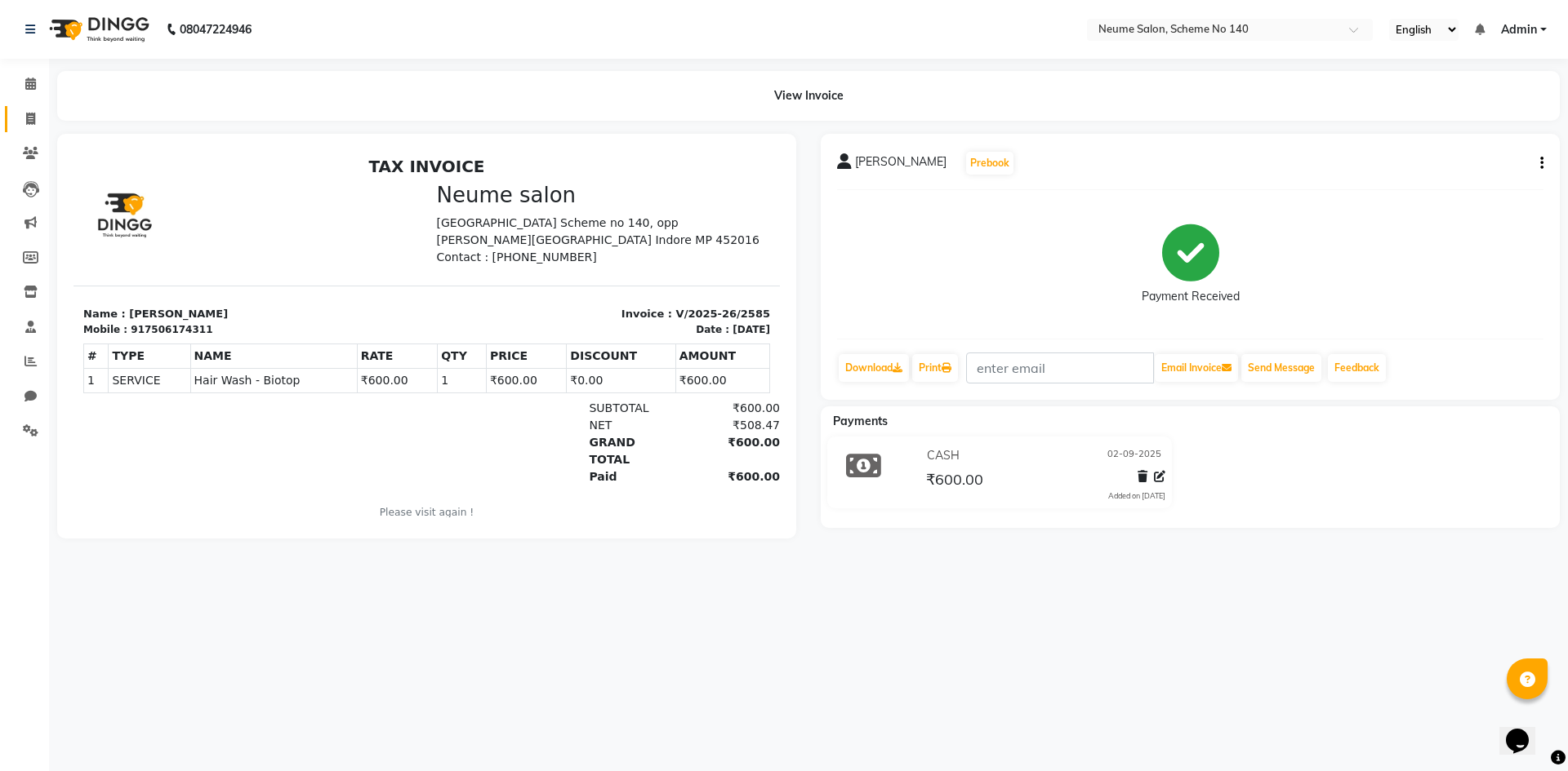
click at [26, 104] on li "Invoice" at bounding box center [24, 120] width 49 height 35
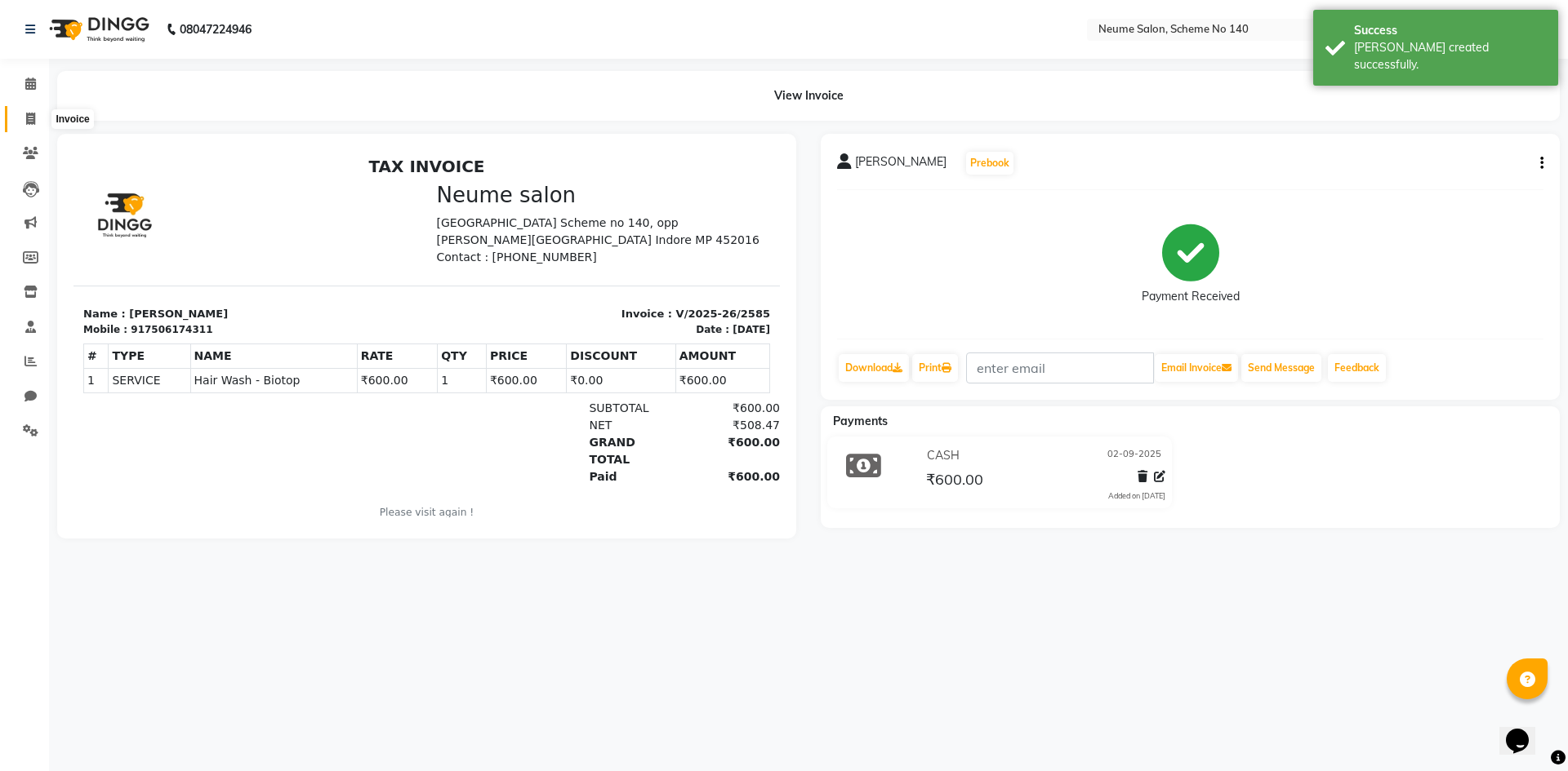
click at [32, 119] on icon at bounding box center [31, 119] width 9 height 12
select select "service"
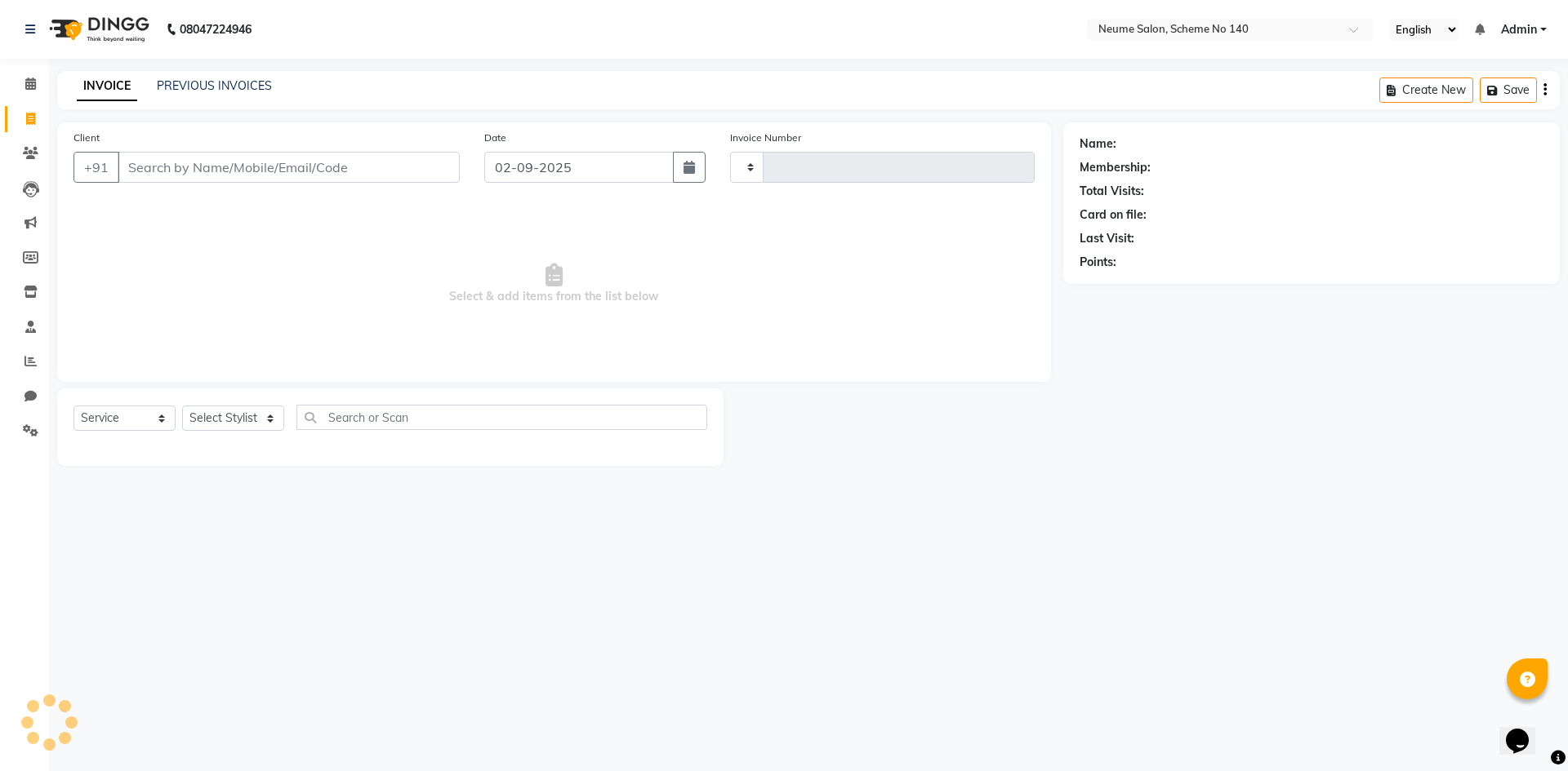
type input "2586"
select select "8098"
click at [181, 169] on input "Client" at bounding box center [289, 167] width 342 height 31
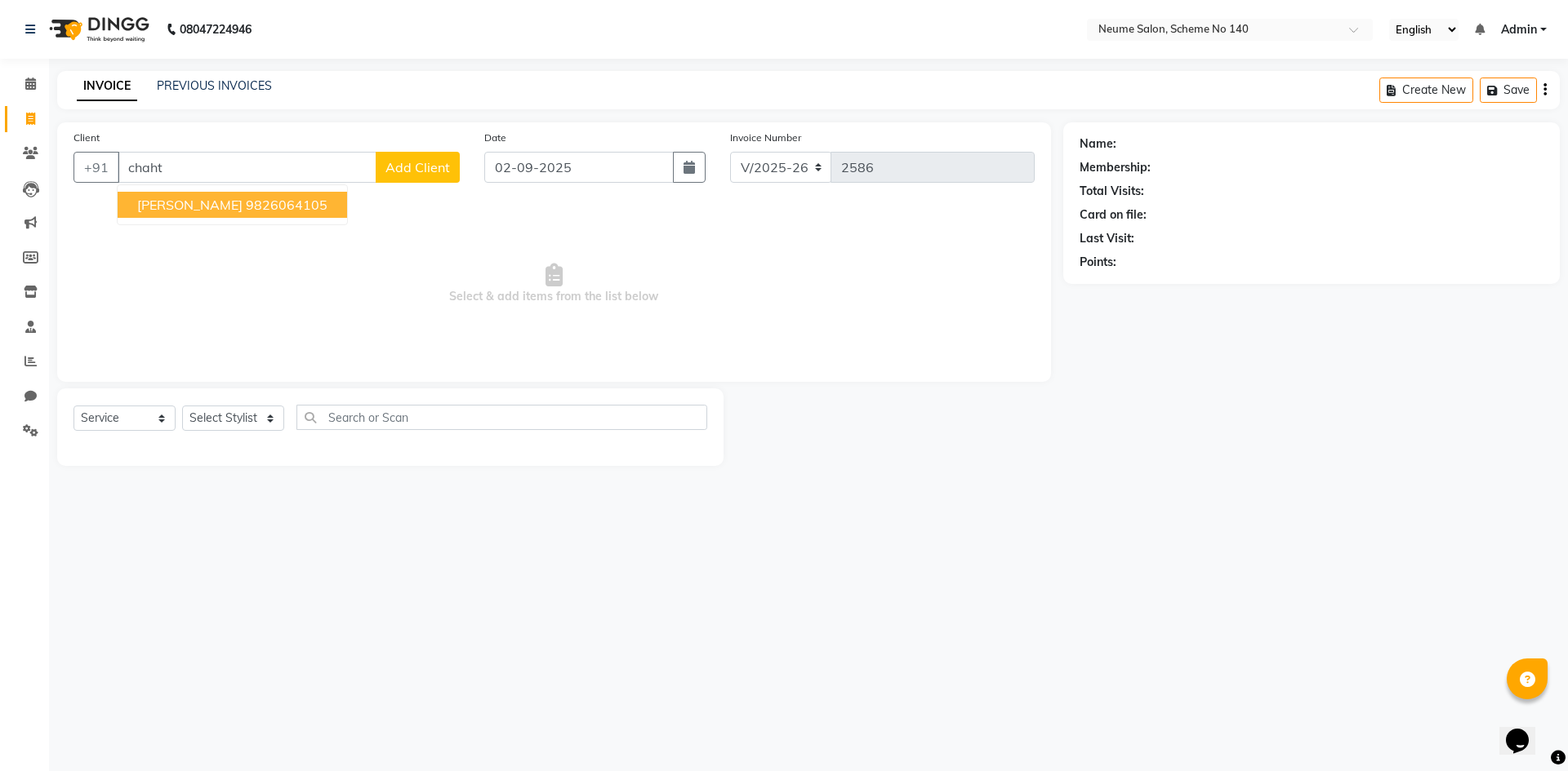
click at [201, 206] on span "[PERSON_NAME]" at bounding box center [190, 204] width 105 height 16
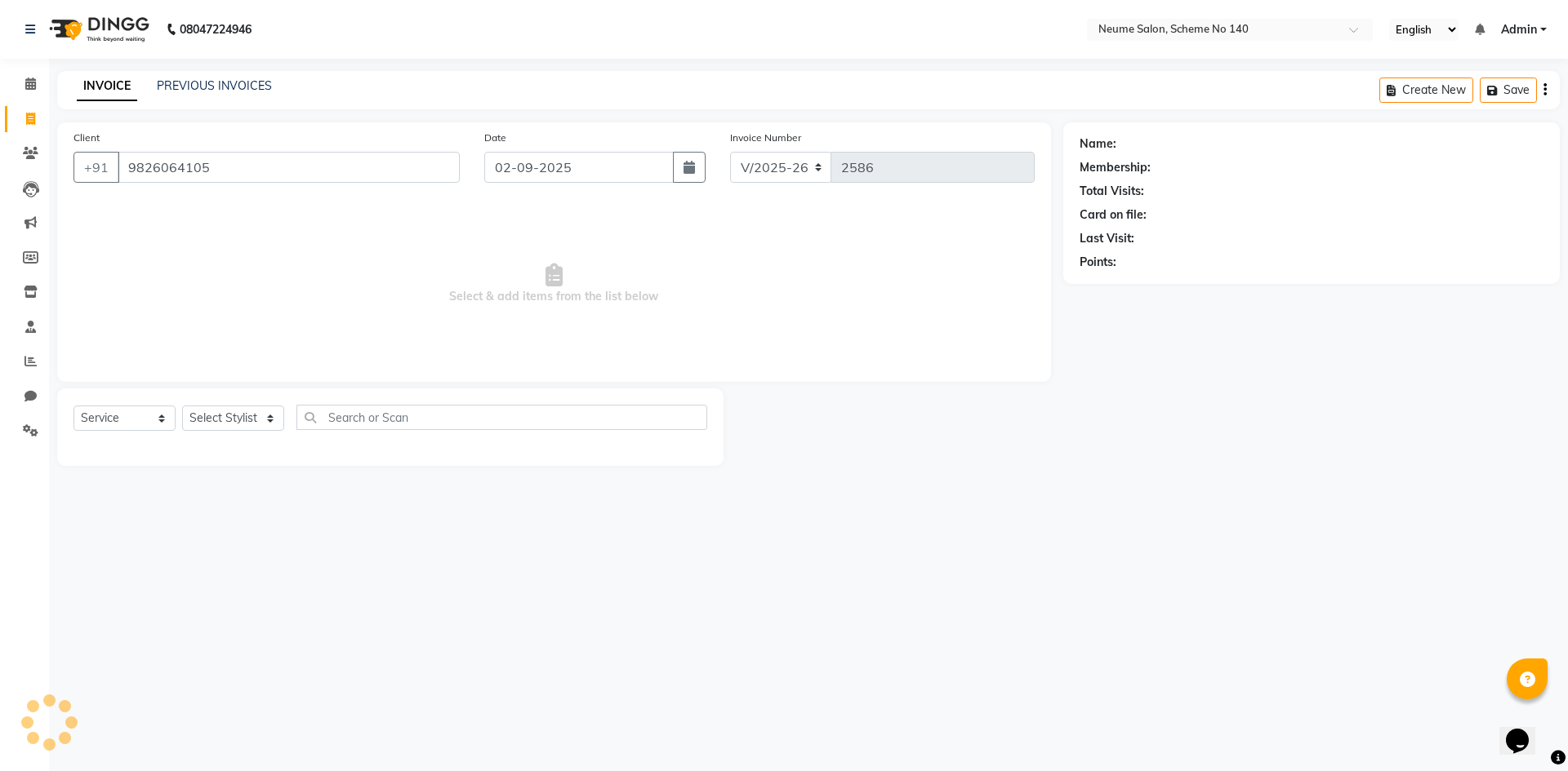
type input "9826064105"
drag, startPoint x: 236, startPoint y: 412, endPoint x: 243, endPoint y: 419, distance: 9.9
click at [236, 413] on select "Select Stylist [PERSON_NAME] [PERSON_NAME] [DATE][PERSON_NAME] Mahi [PERSON_NAM…" at bounding box center [233, 418] width 102 height 26
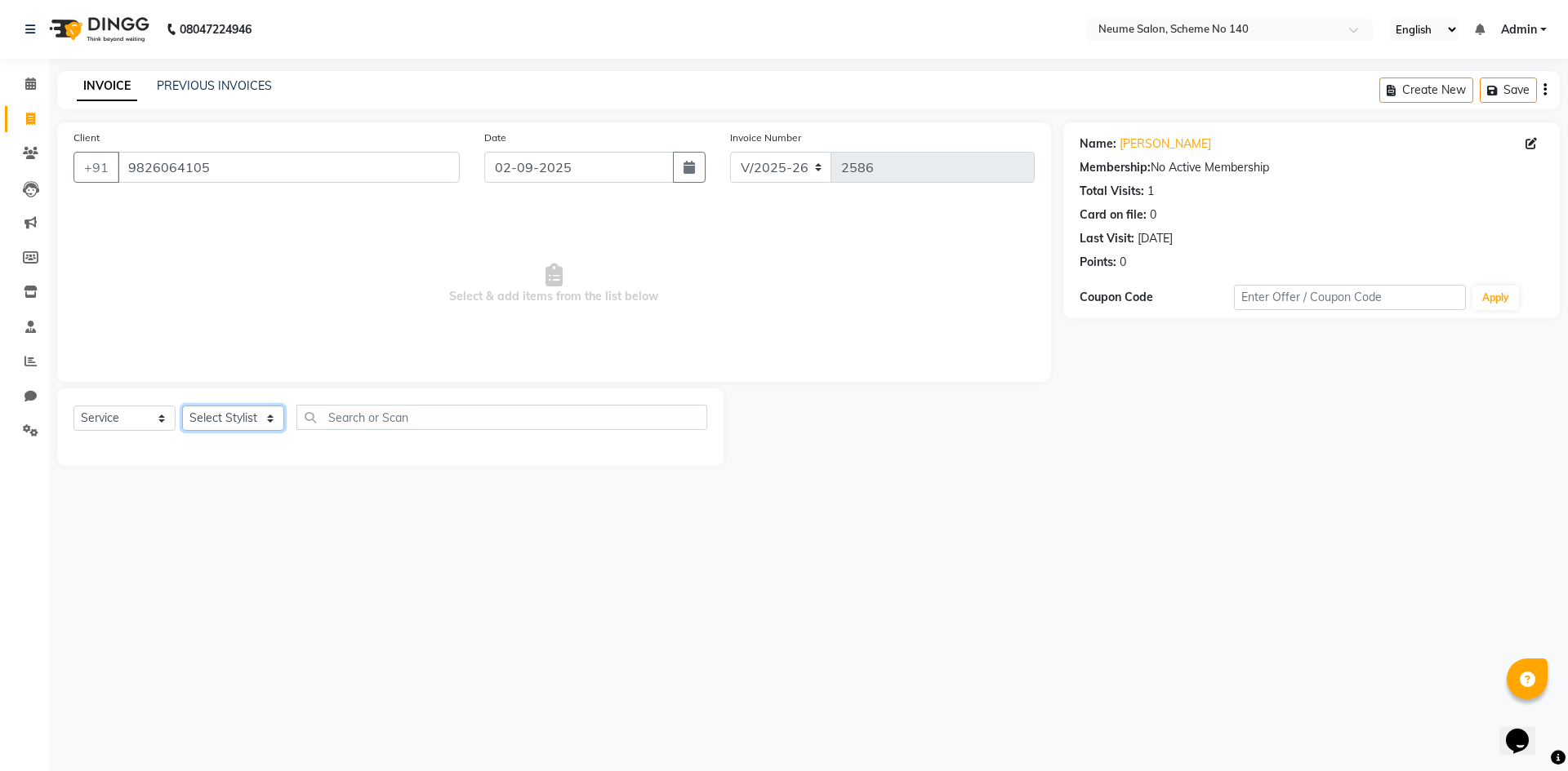
select select "75326"
click at [182, 406] on select "Select Stylist [PERSON_NAME] [PERSON_NAME] [DATE][PERSON_NAME] Mahi [PERSON_NAM…" at bounding box center [233, 418] width 102 height 26
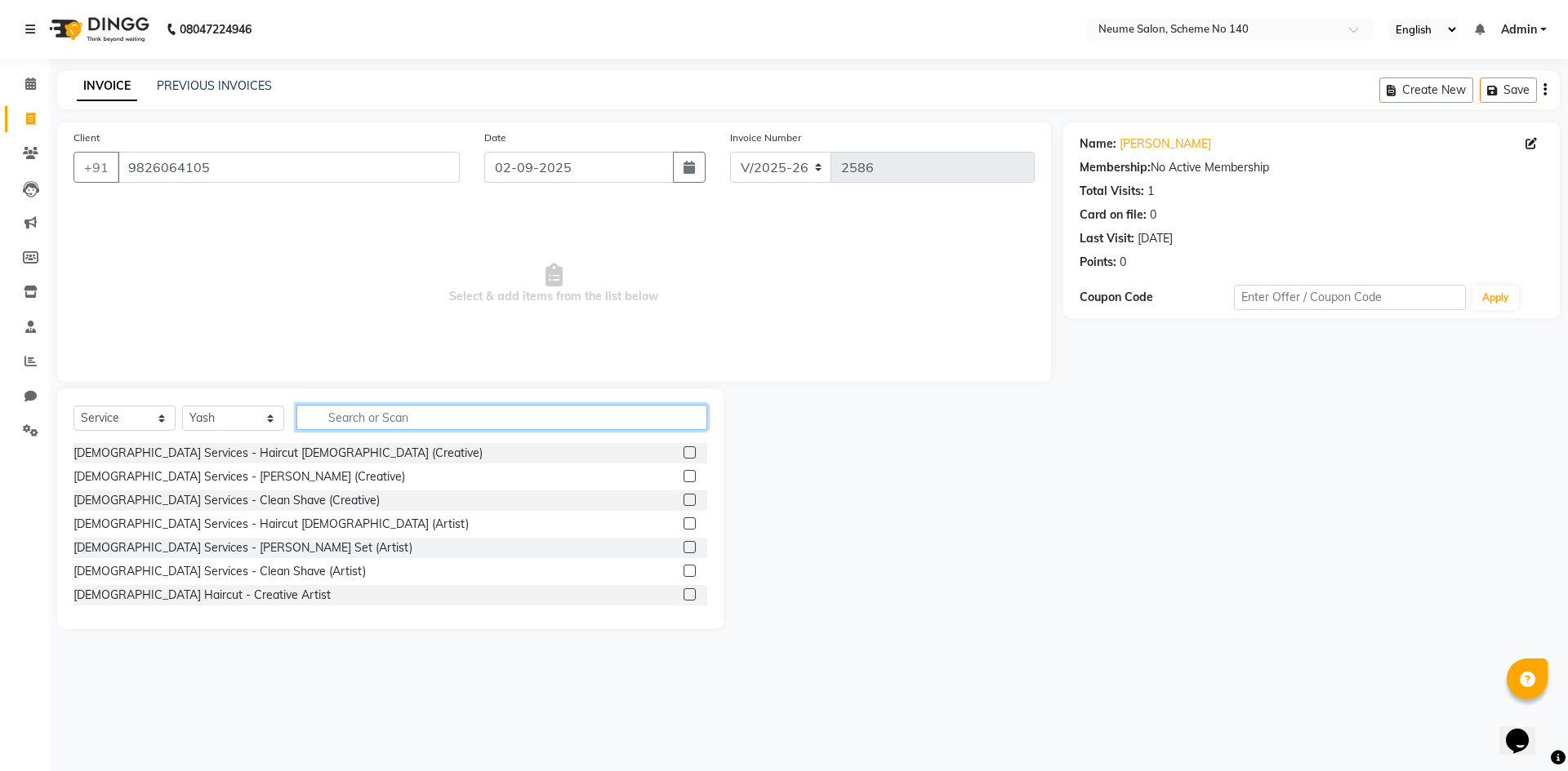
click at [351, 415] on input "text" at bounding box center [501, 418] width 411 height 26
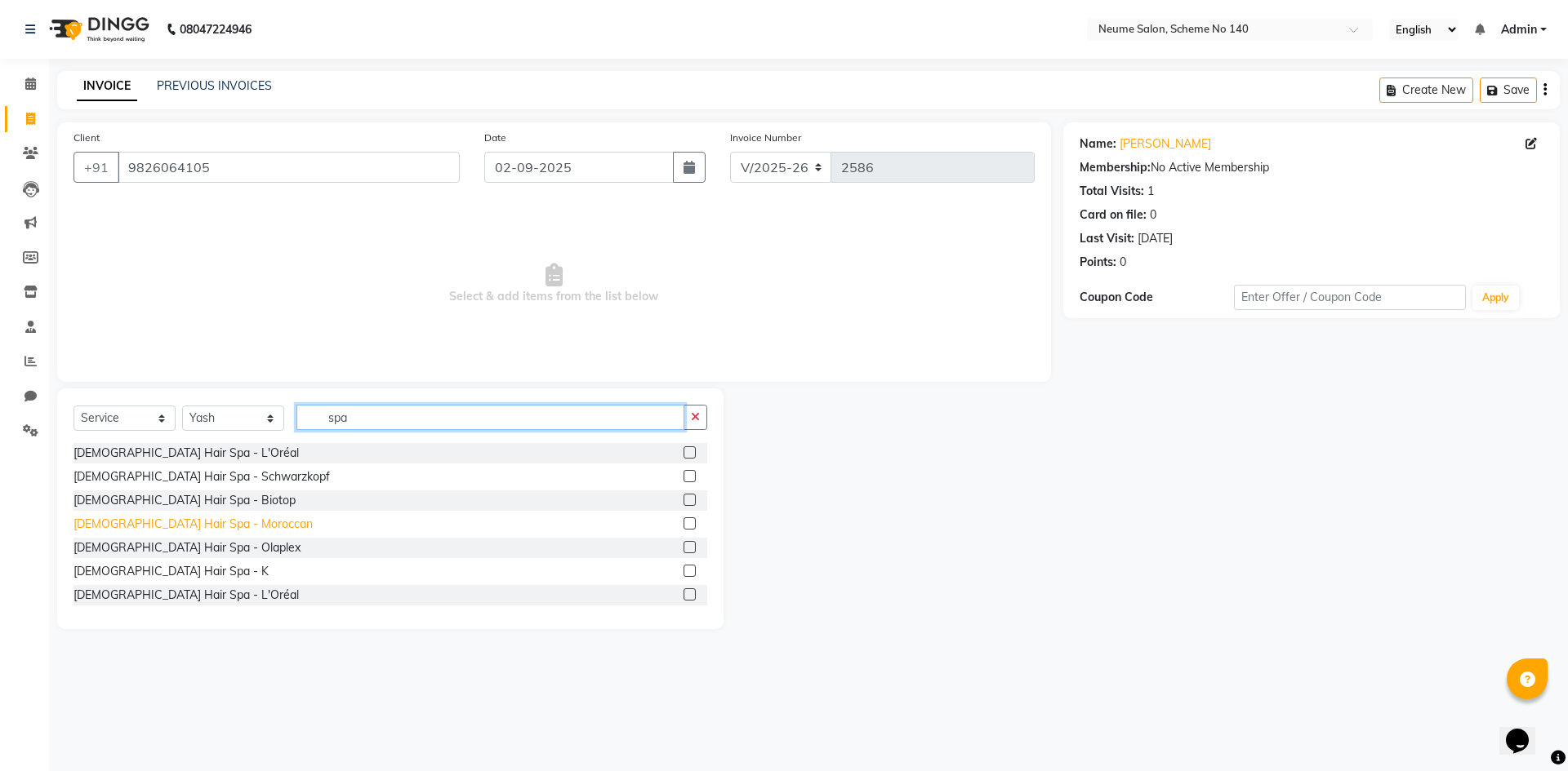
type input "spa"
click at [188, 523] on div "[DEMOGRAPHIC_DATA] Hair Spa - Moroccan" at bounding box center [193, 524] width 239 height 17
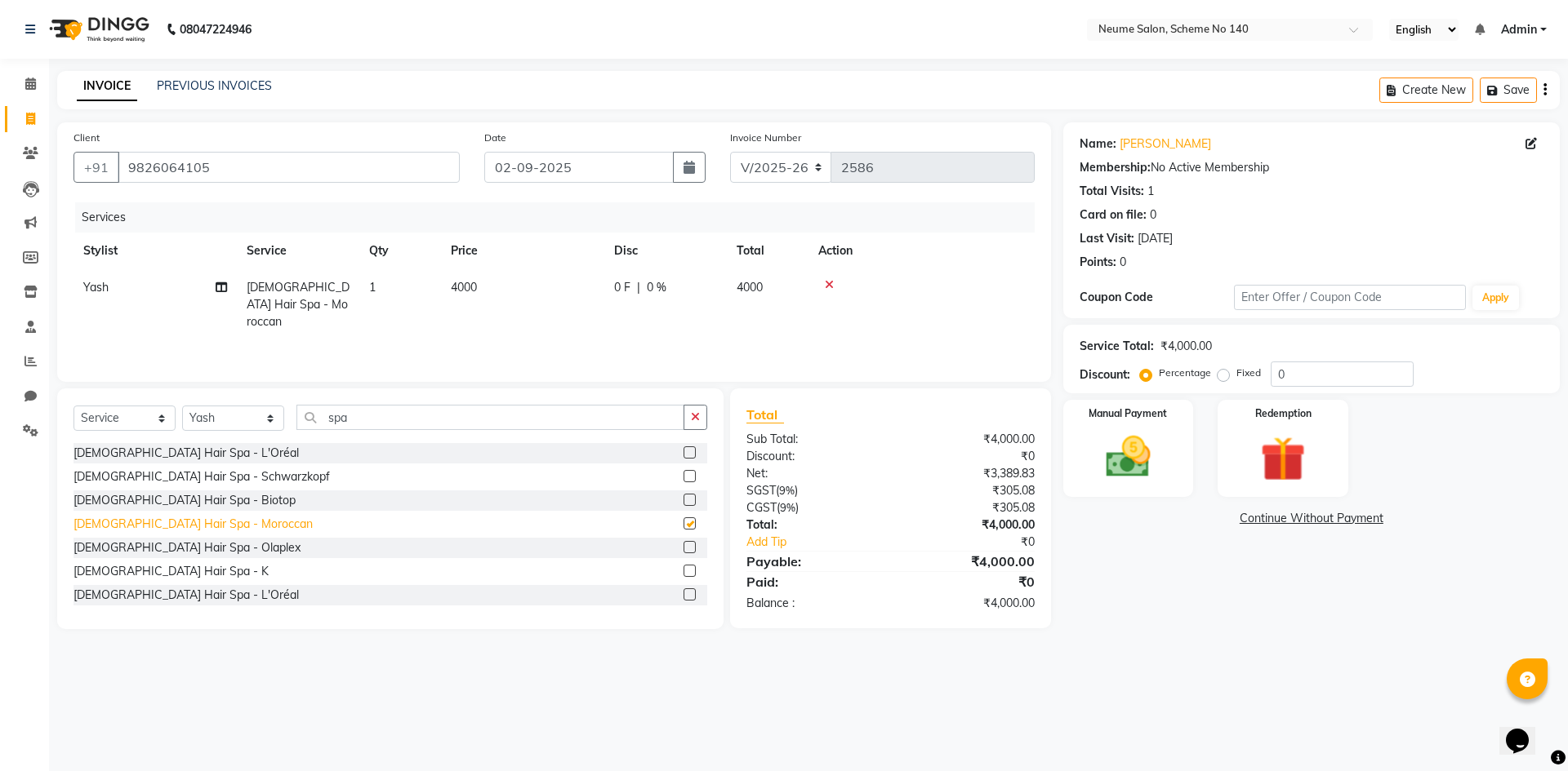
checkbox input "false"
click at [247, 425] on select "Select Stylist [PERSON_NAME] [PERSON_NAME] [DATE][PERSON_NAME] Mahi [PERSON_NAM…" at bounding box center [233, 418] width 102 height 26
select select "81118"
click at [182, 406] on select "Select Stylist [PERSON_NAME] [PERSON_NAME] [DATE][PERSON_NAME] Mahi [PERSON_NAM…" at bounding box center [233, 418] width 102 height 26
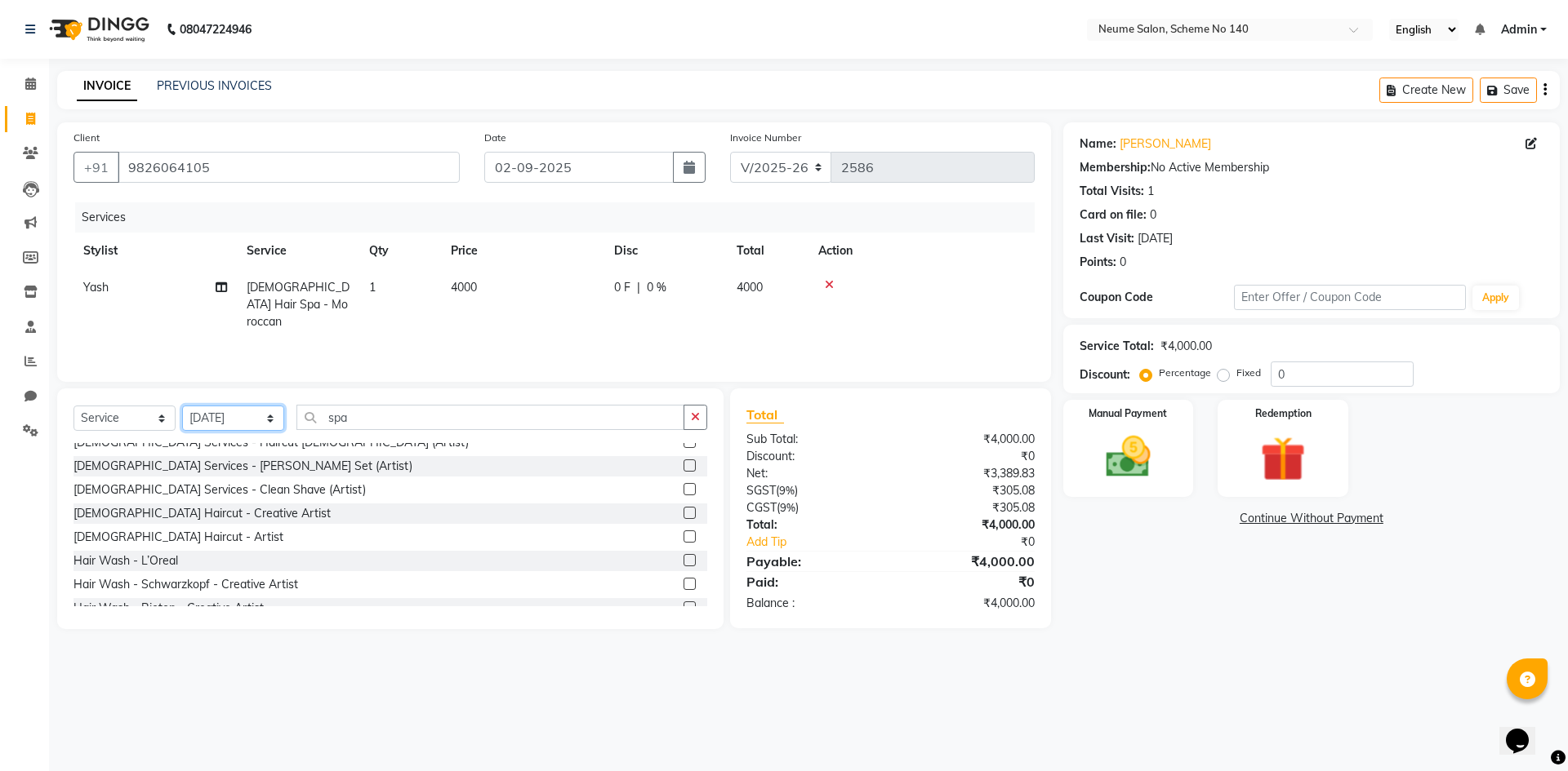
scroll to position [163, 0]
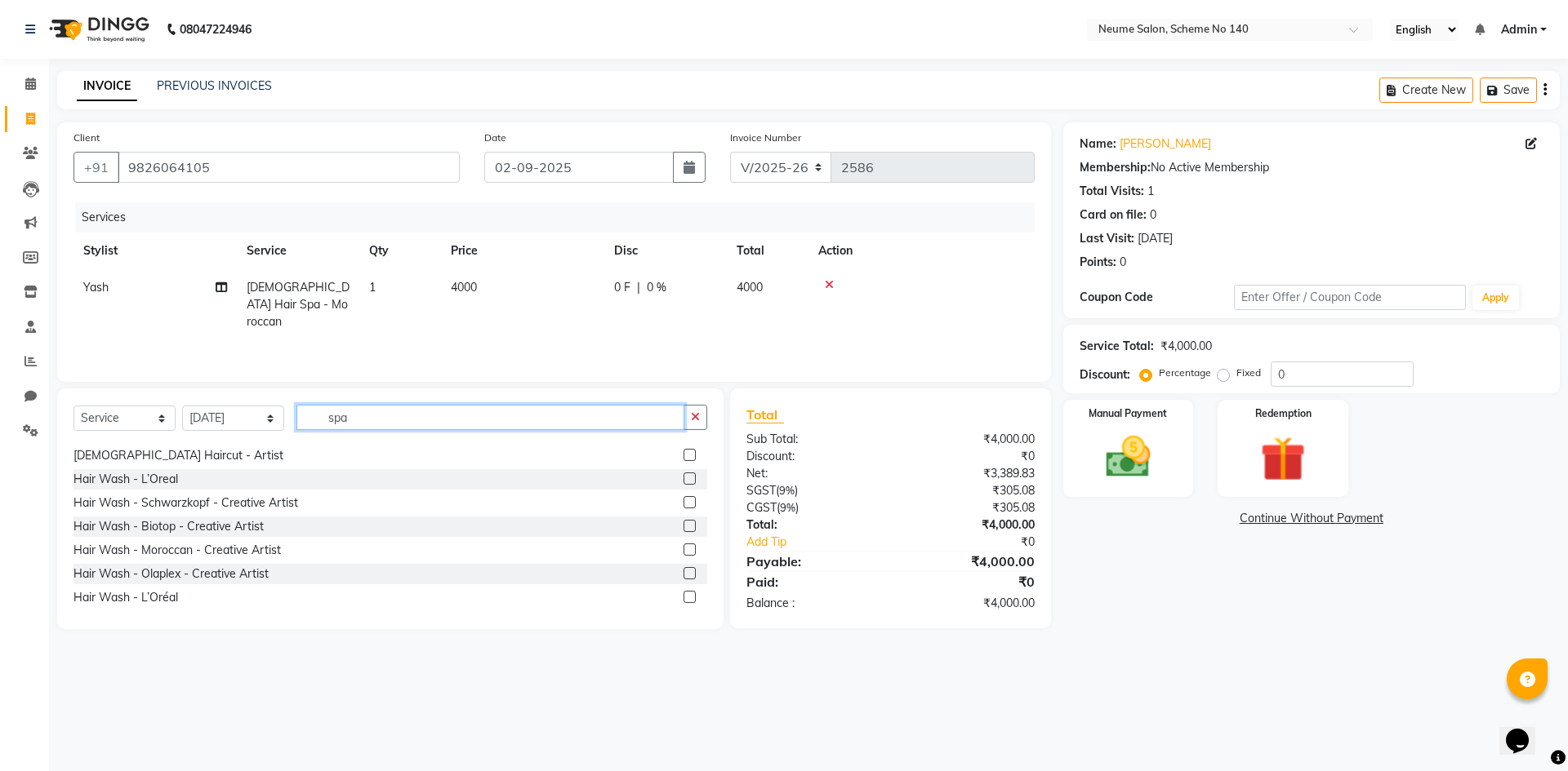
click at [350, 416] on input "spa" at bounding box center [490, 418] width 388 height 26
type input "s"
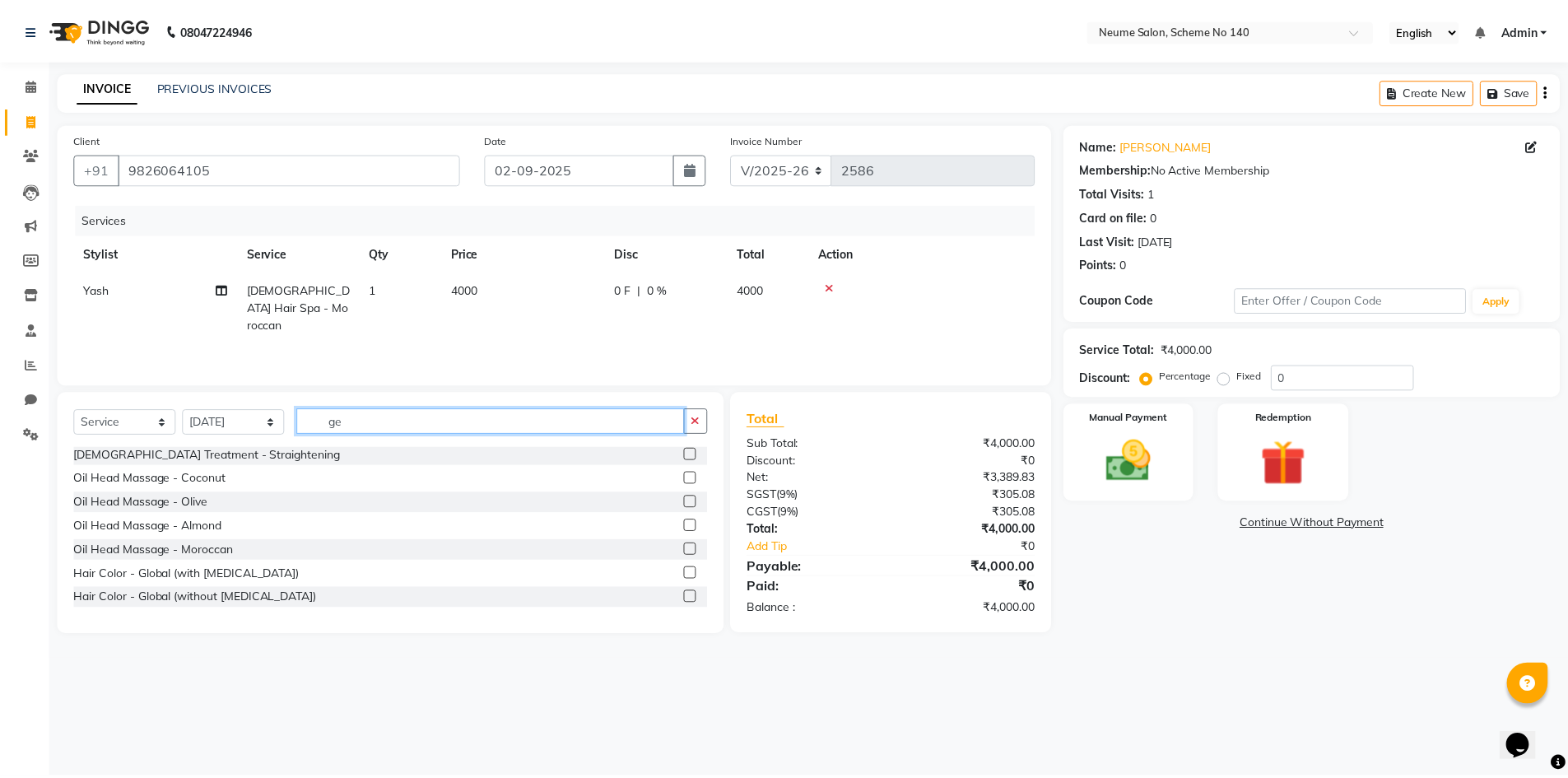
scroll to position [0, 0]
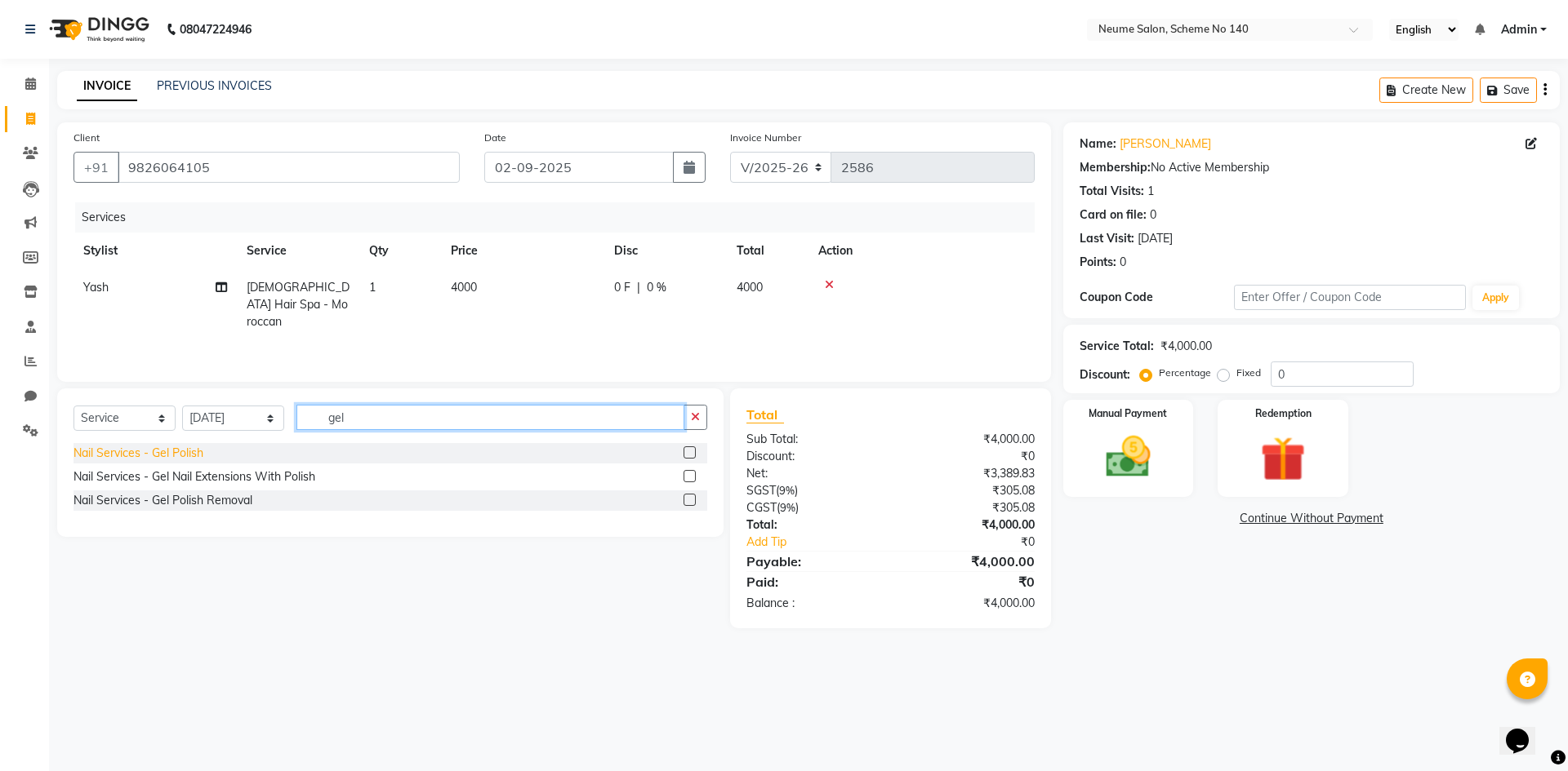
type input "gel"
click at [125, 452] on div "Nail Services - Gel Polish" at bounding box center [138, 453] width 130 height 17
checkbox input "false"
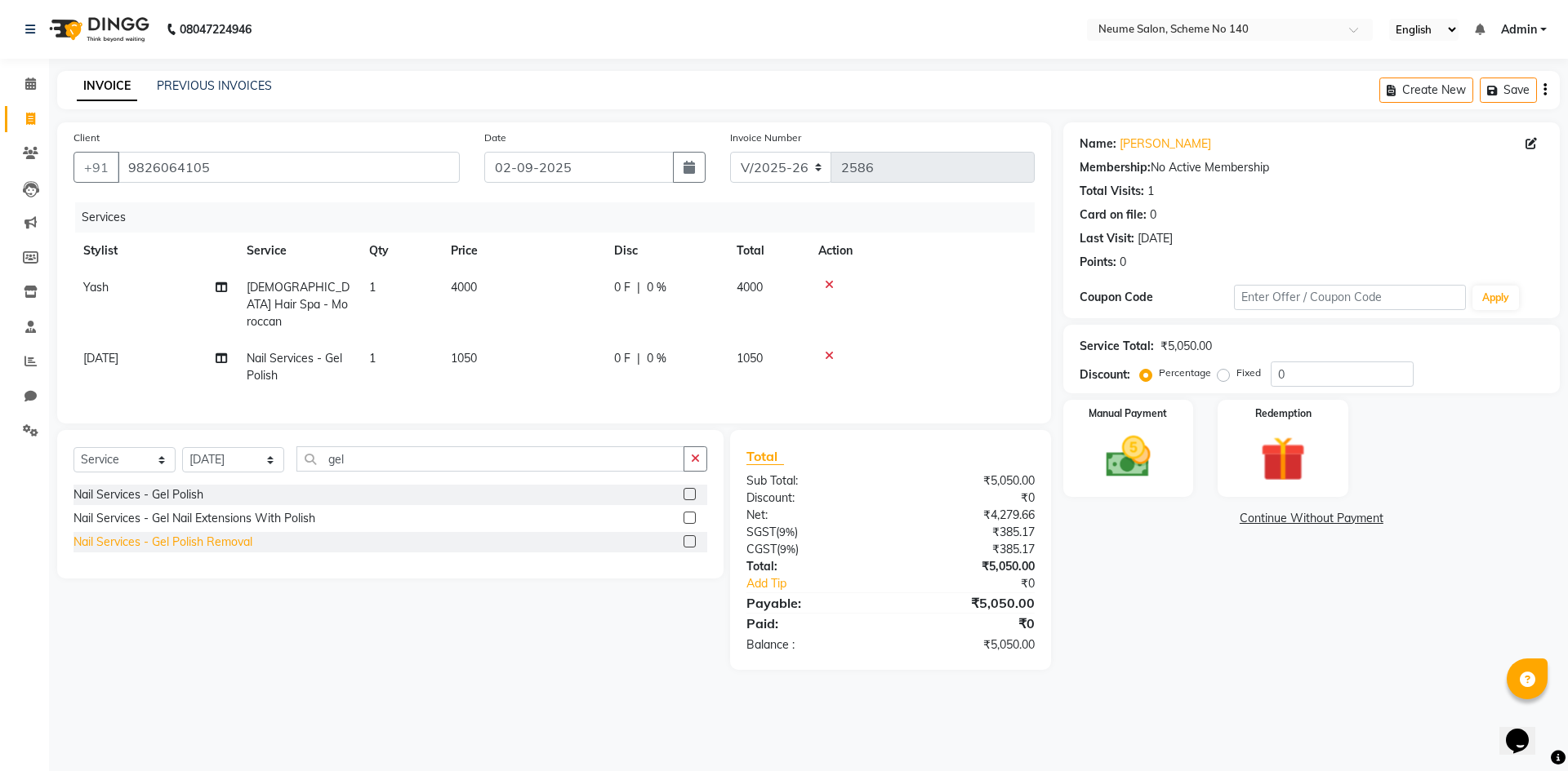
click at [175, 536] on div "Nail Services - Gel Polish Removal" at bounding box center [162, 542] width 178 height 17
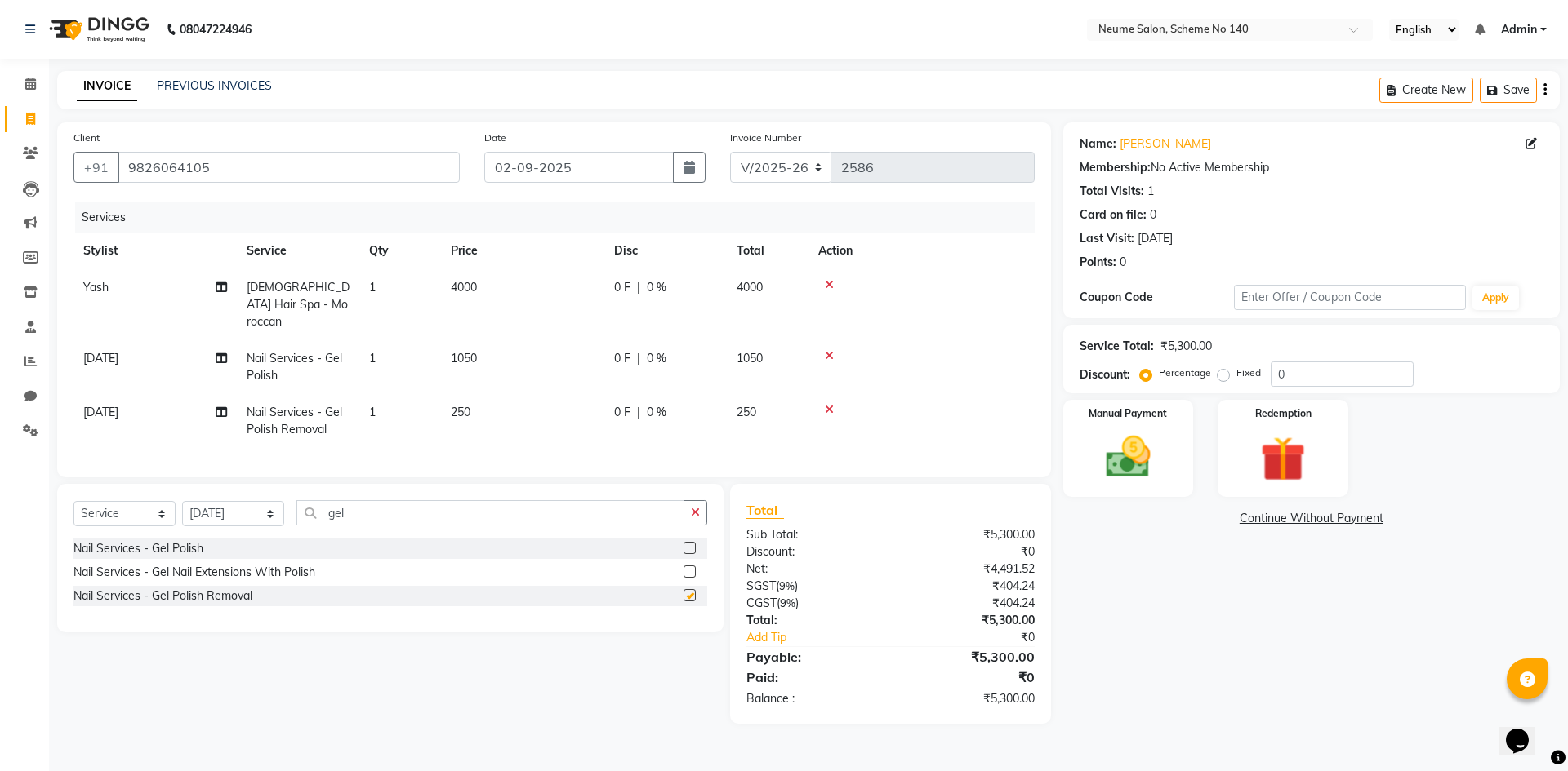
checkbox input "false"
click at [385, 500] on input "gel" at bounding box center [490, 513] width 388 height 26
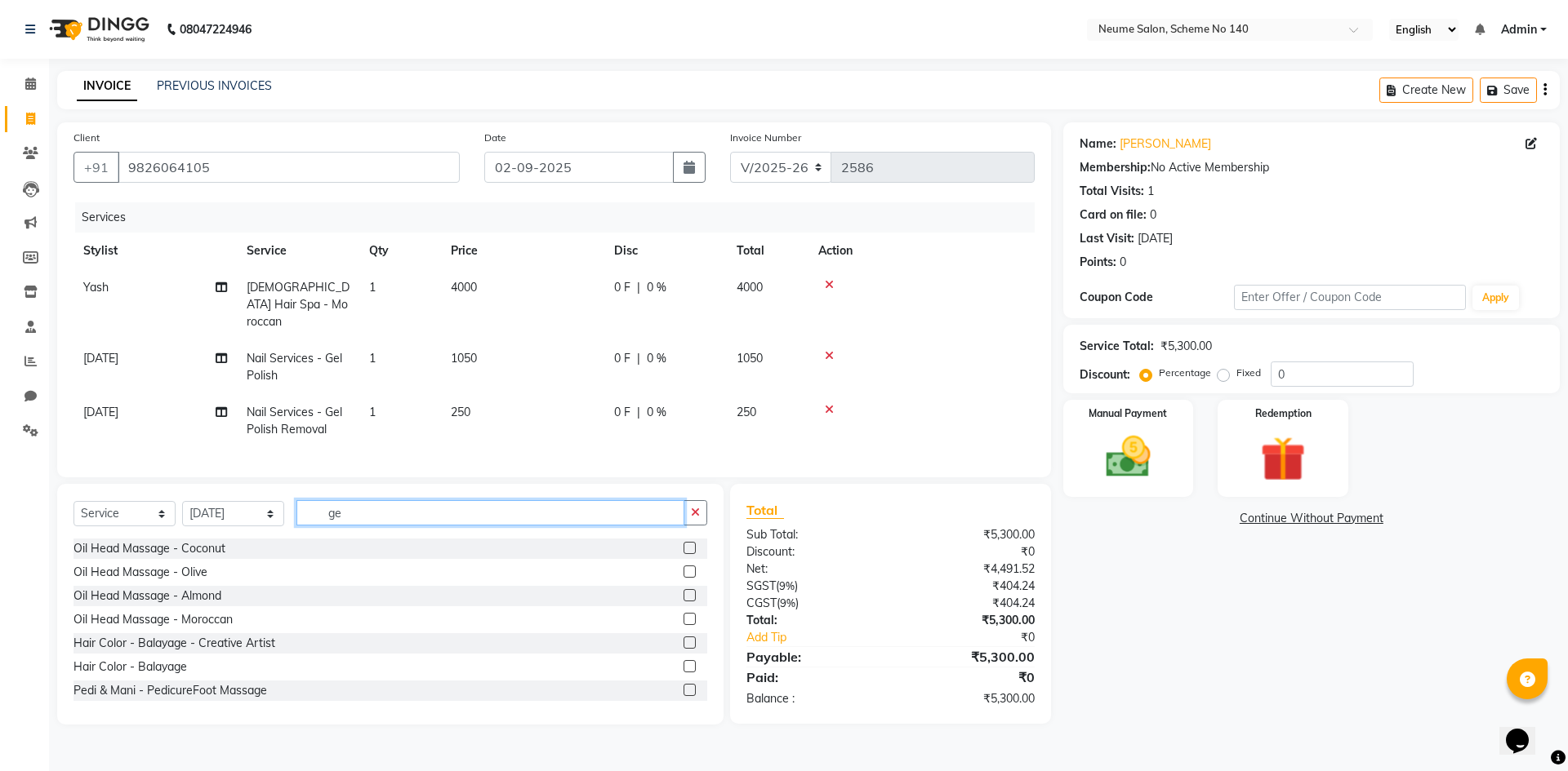
type input "g"
type input "ped"
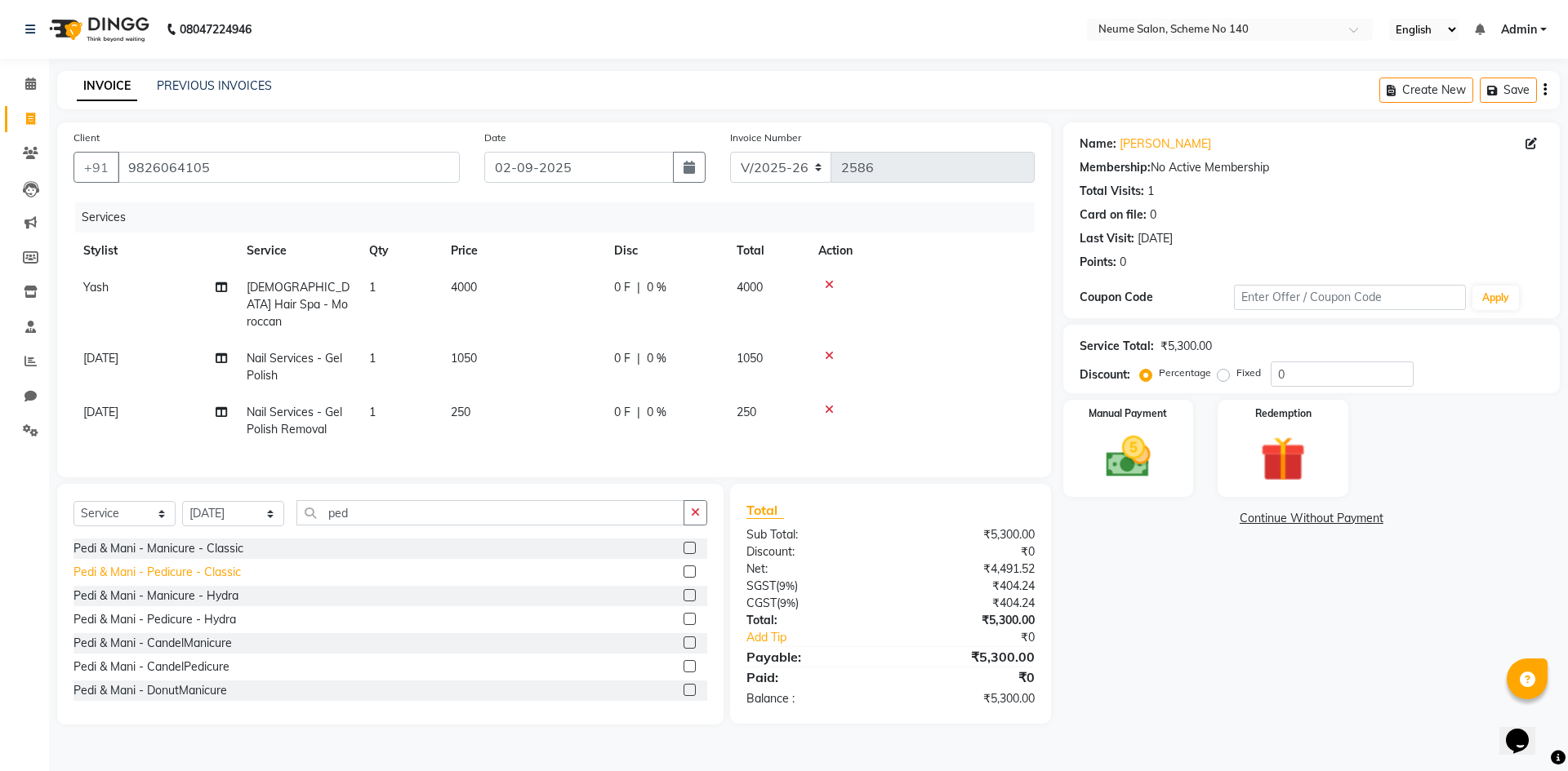
click at [236, 564] on div "Pedi & Mani - Pedicure - Classic" at bounding box center [157, 573] width 167 height 17
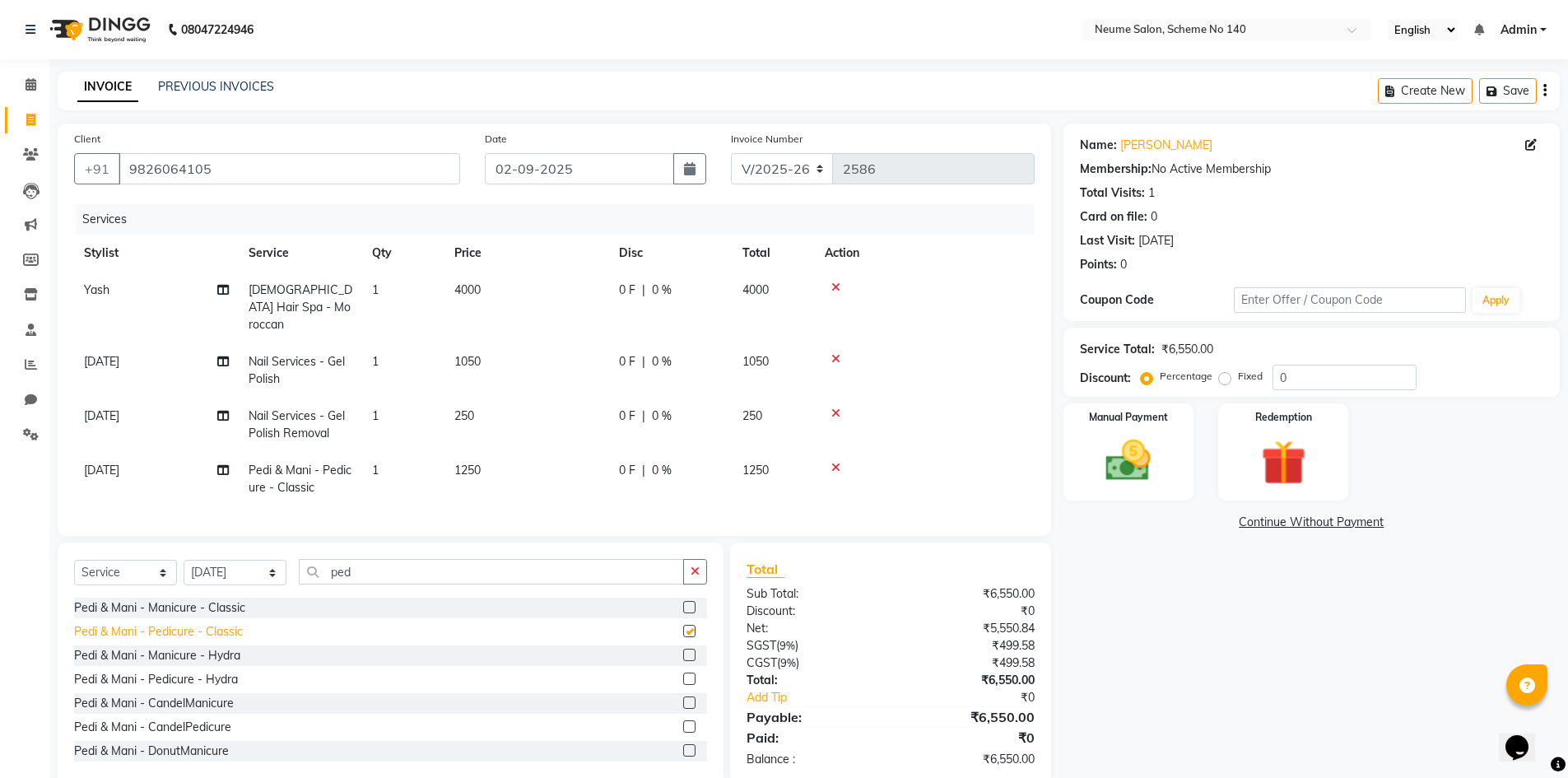
checkbox input "false"
click at [235, 565] on select "Select Stylist [PERSON_NAME] [PERSON_NAME] [DATE][PERSON_NAME] Mahi [PERSON_NAM…" at bounding box center [235, 573] width 103 height 26
select select "75331"
click at [183, 560] on select "Select Stylist [PERSON_NAME] [PERSON_NAME] [DATE][PERSON_NAME] Mahi [PERSON_NAM…" at bounding box center [235, 573] width 103 height 26
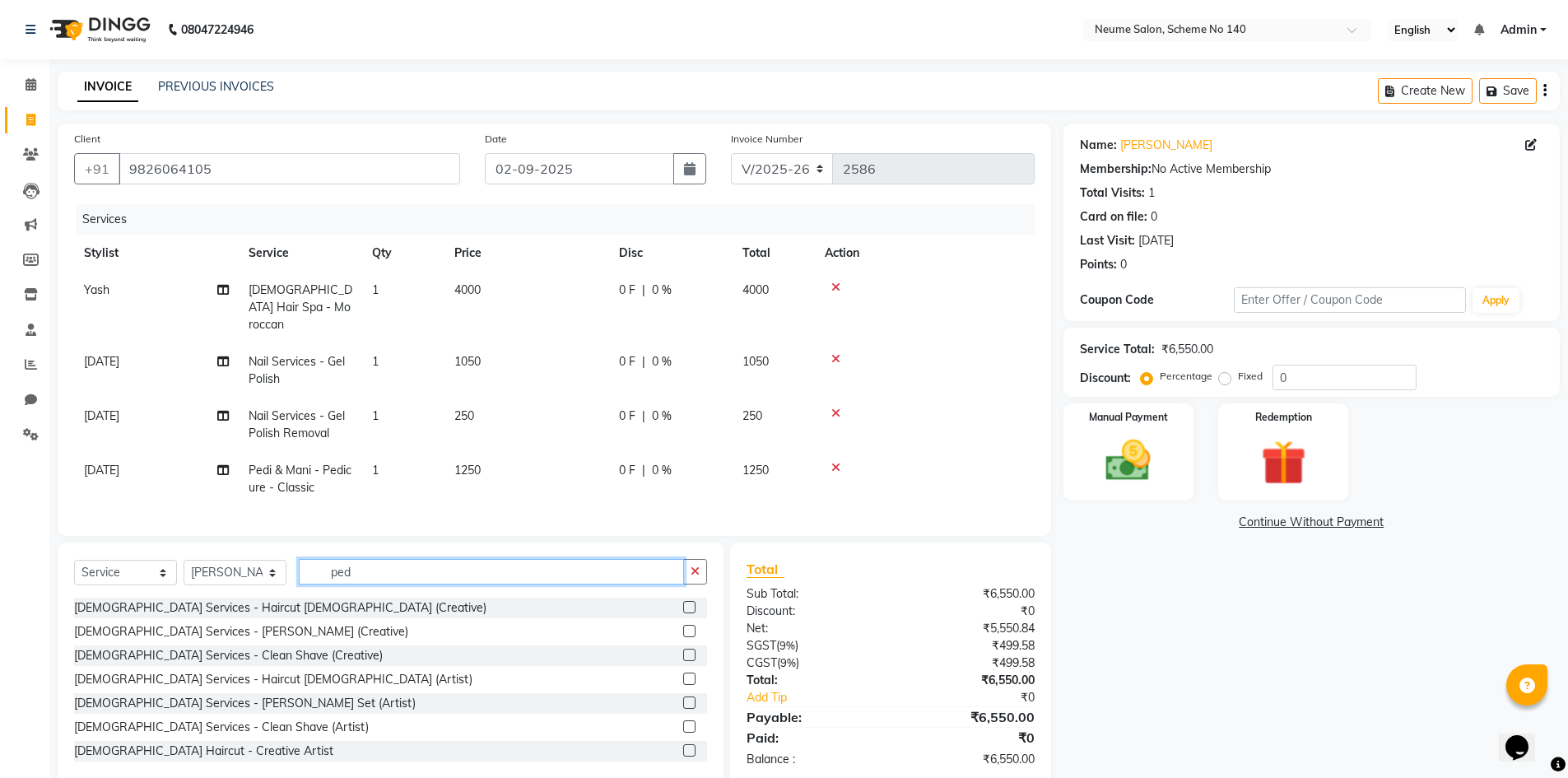
click at [387, 564] on input "ped" at bounding box center [491, 572] width 385 height 26
type input "p"
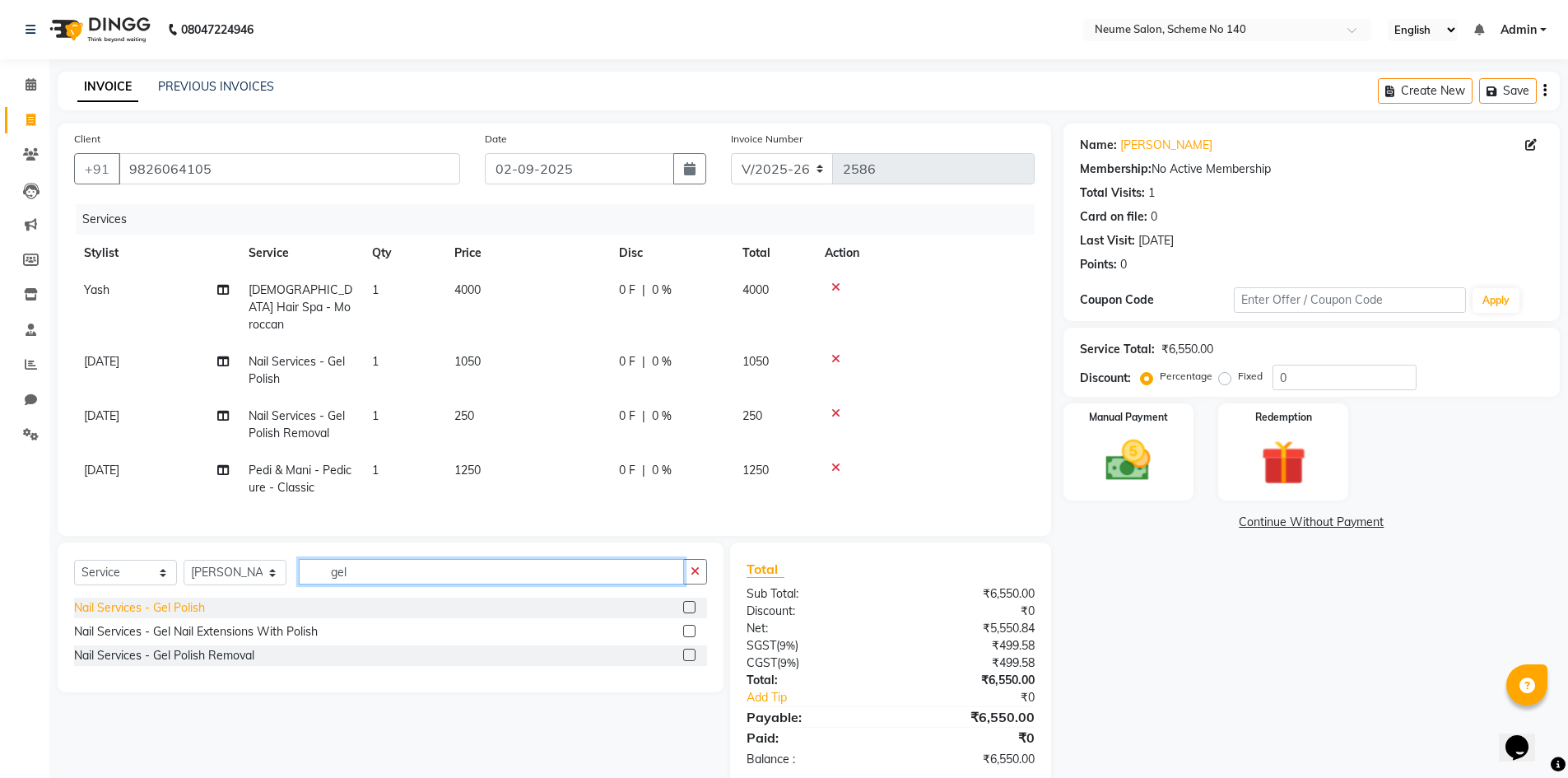
type input "gel"
click at [143, 606] on div "Nail Services - Gel Polish" at bounding box center [139, 608] width 131 height 17
checkbox input "false"
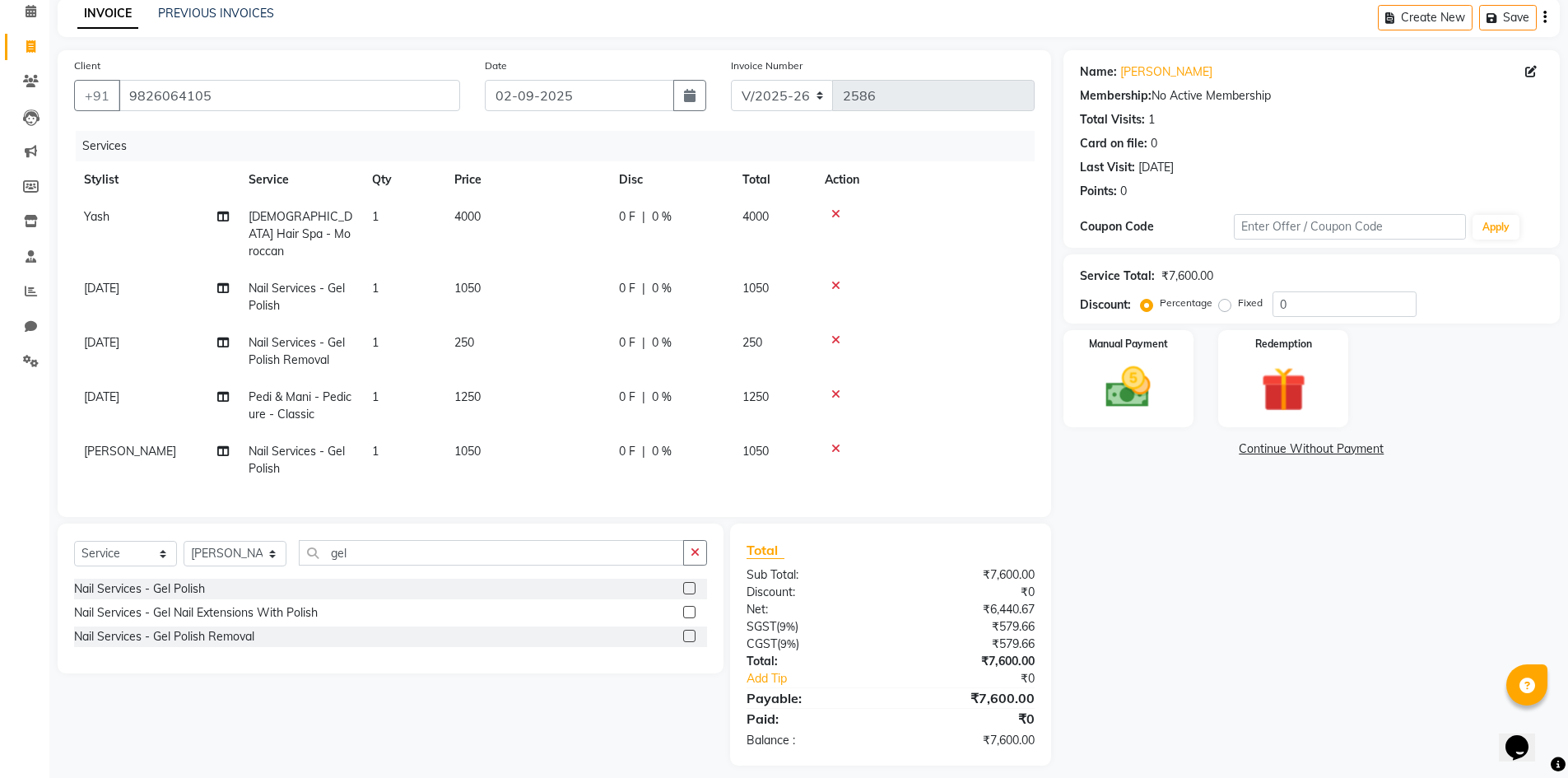
scroll to position [81, 0]
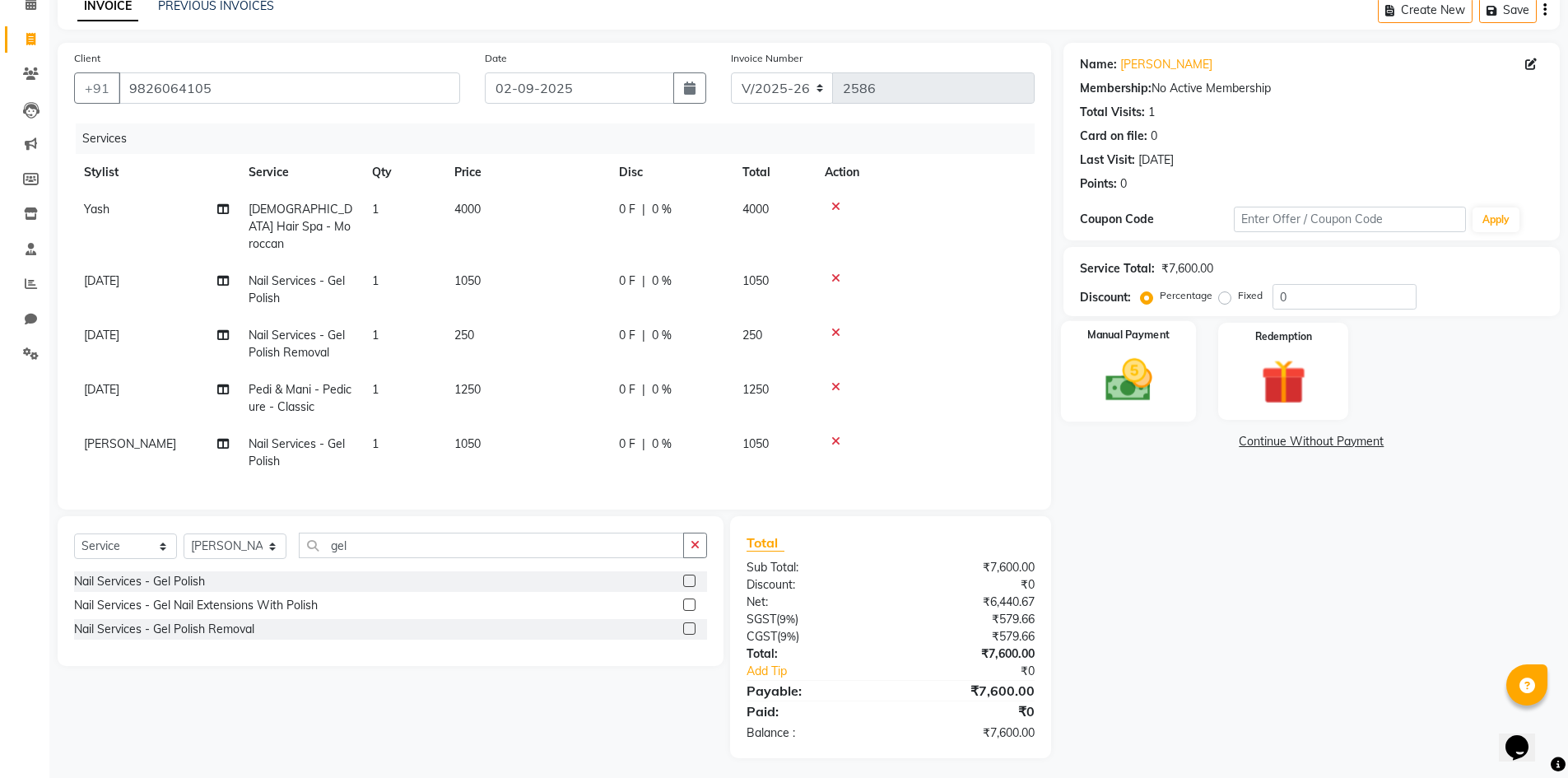
click at [1189, 397] on div "Manual Payment" at bounding box center [1128, 372] width 136 height 102
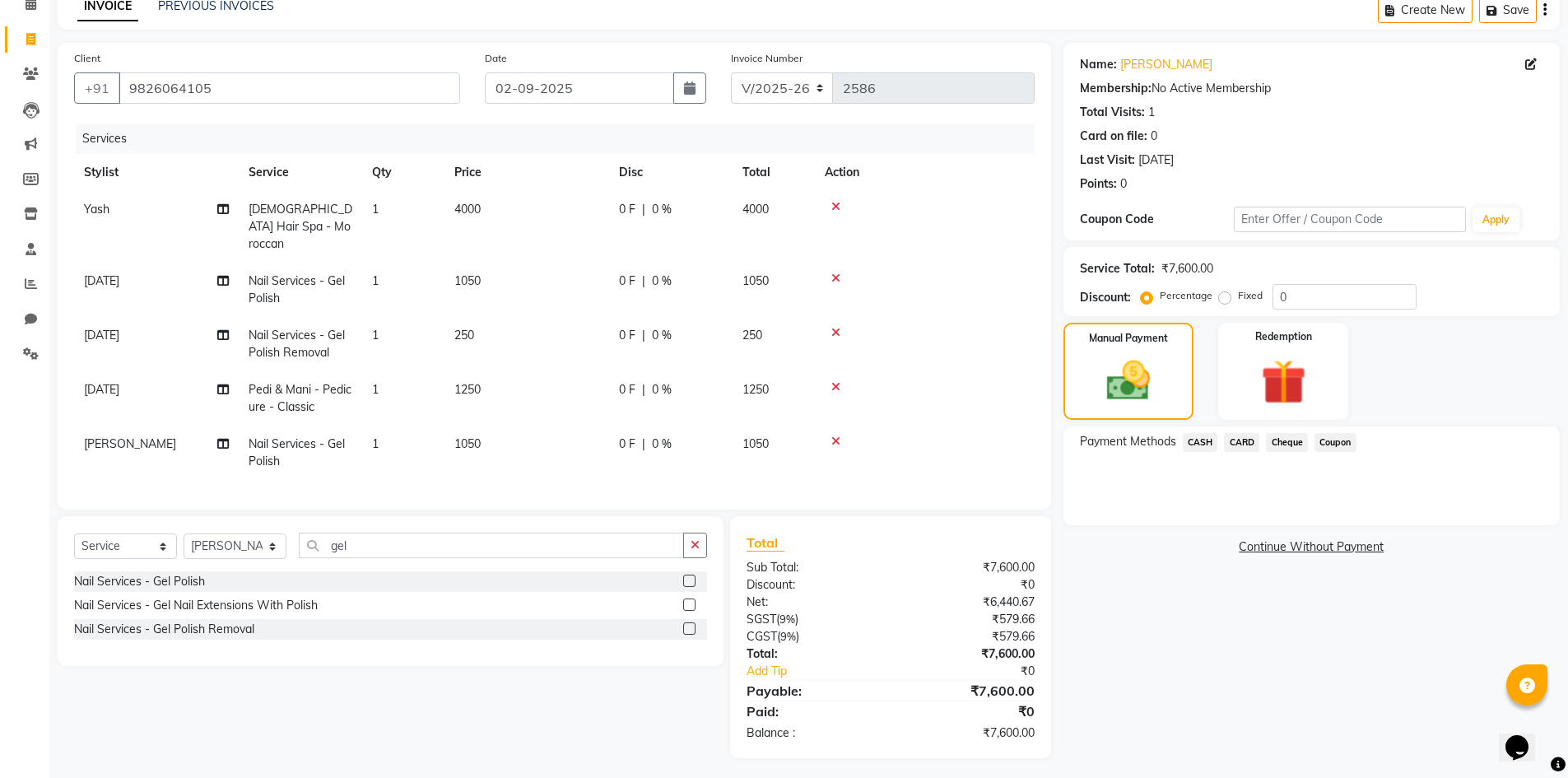
click at [1217, 439] on span "CASH" at bounding box center [1200, 443] width 35 height 19
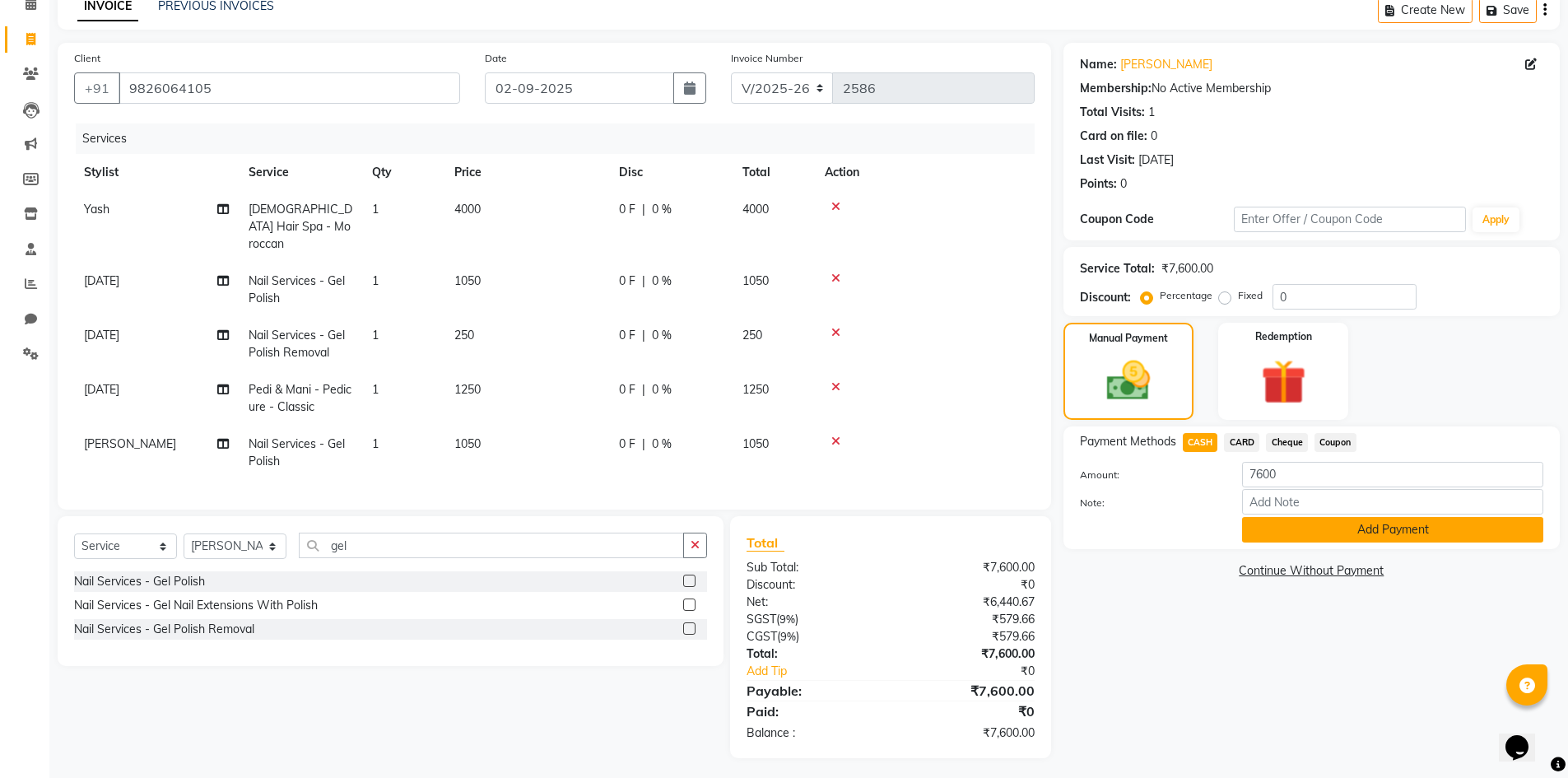
click at [1302, 538] on button "Add Payment" at bounding box center [1393, 530] width 301 height 26
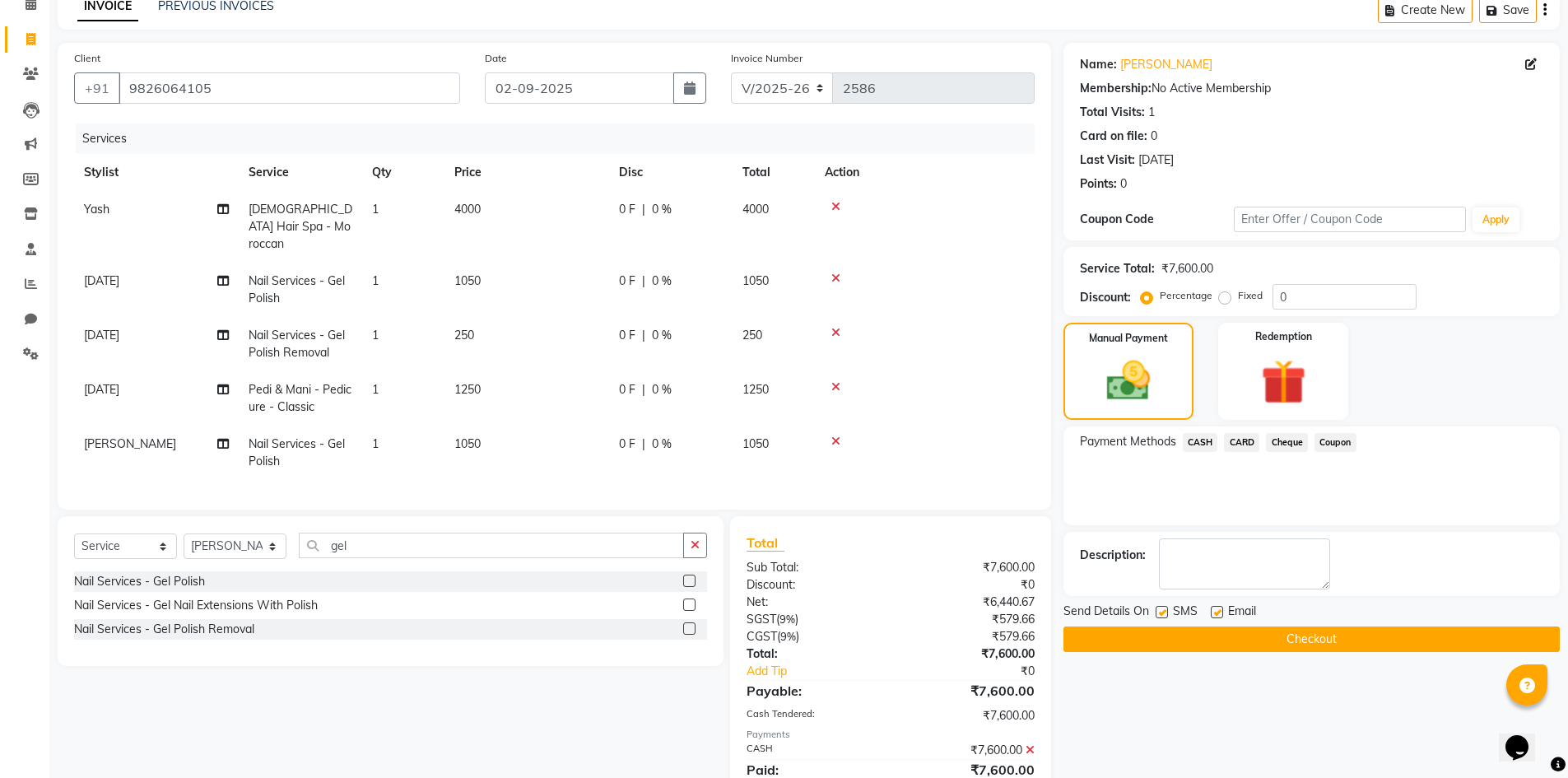
drag, startPoint x: 1306, startPoint y: 627, endPoint x: 1290, endPoint y: 632, distance: 16.8
click at [1305, 627] on button "Checkout" at bounding box center [1311, 640] width 496 height 26
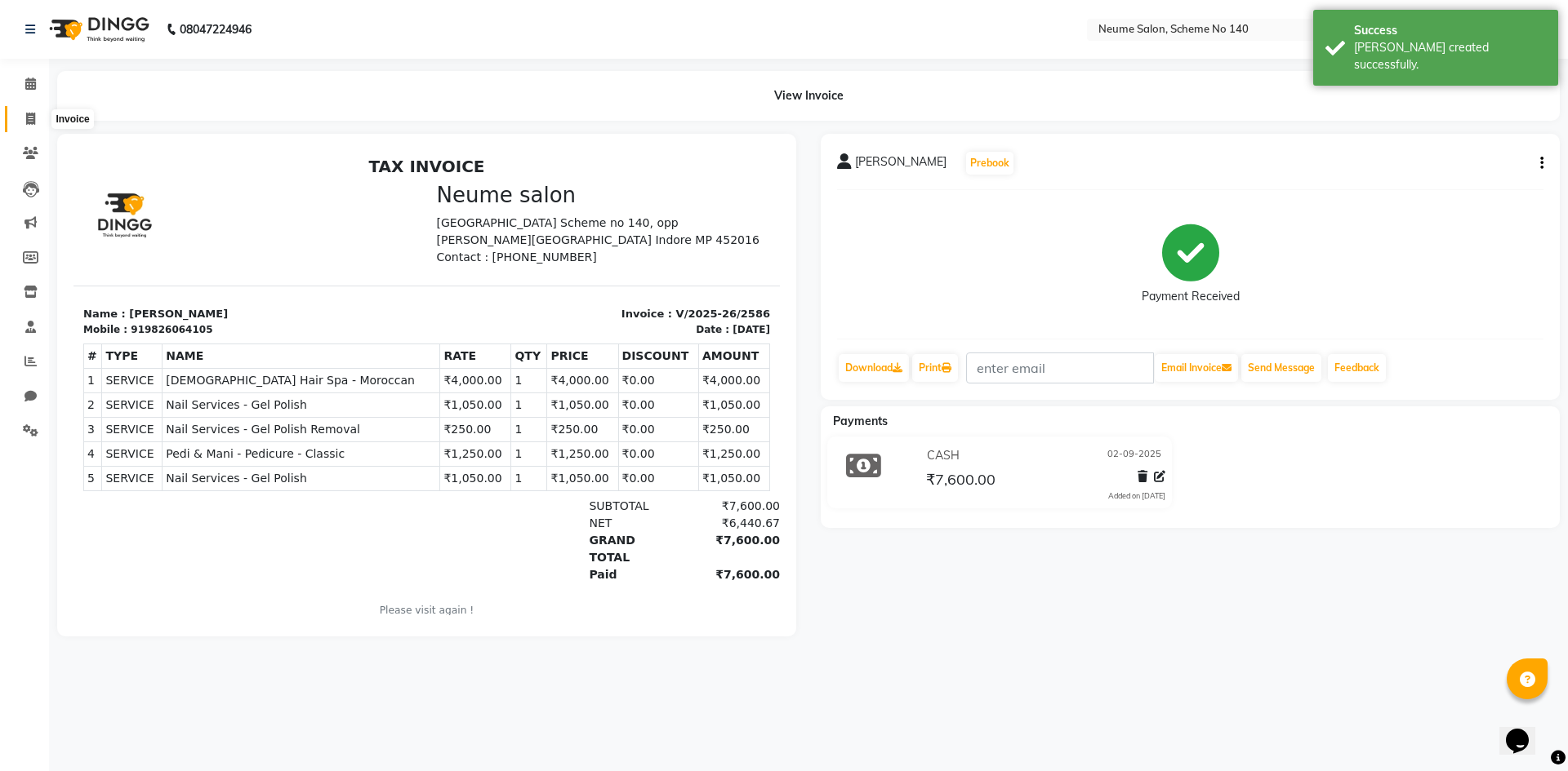
drag, startPoint x: 35, startPoint y: 119, endPoint x: 47, endPoint y: 118, distance: 12.0
click at [35, 119] on icon at bounding box center [31, 119] width 9 height 12
select select "8098"
select select "service"
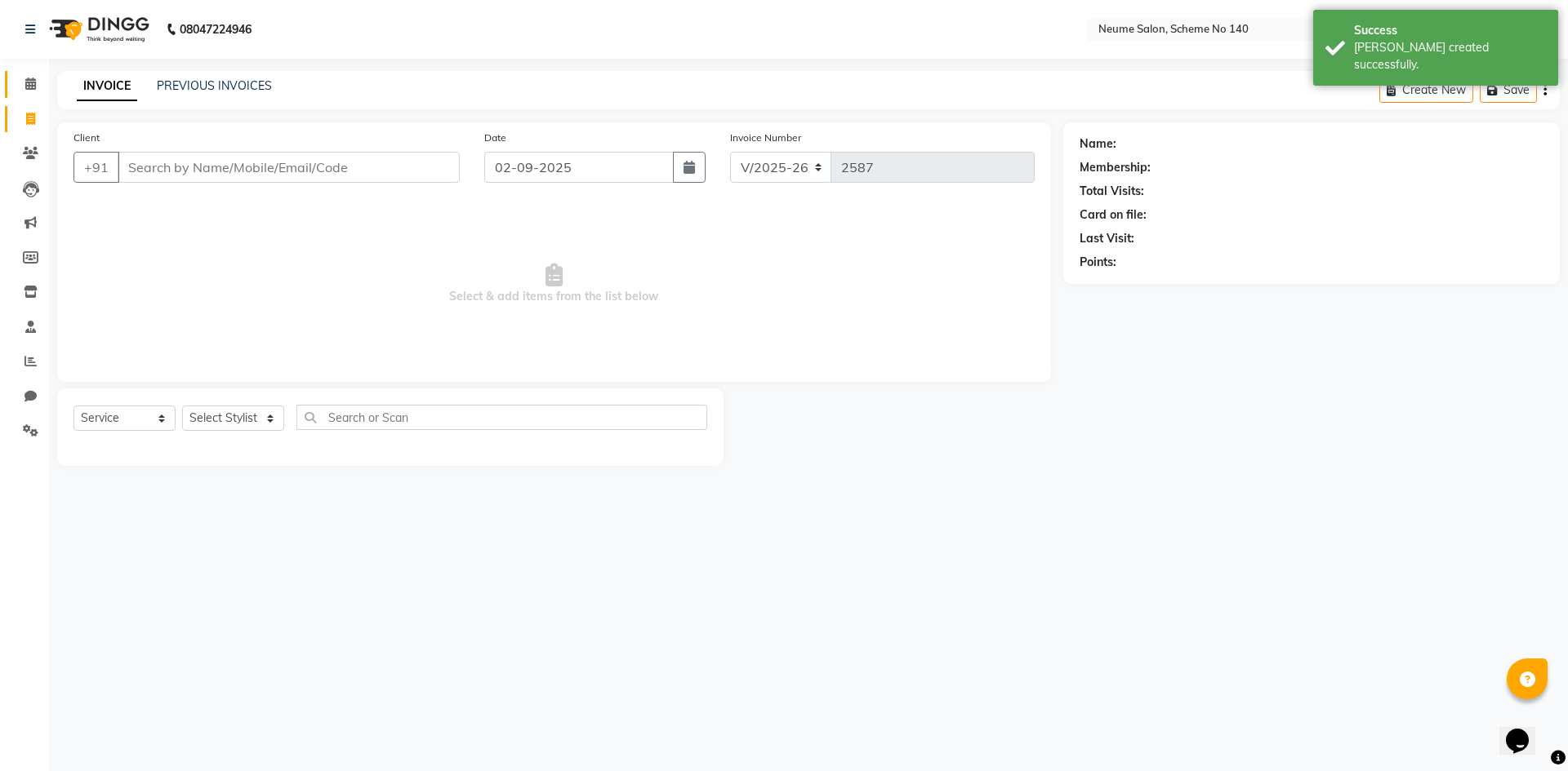
click at [18, 79] on span at bounding box center [30, 85] width 28 height 19
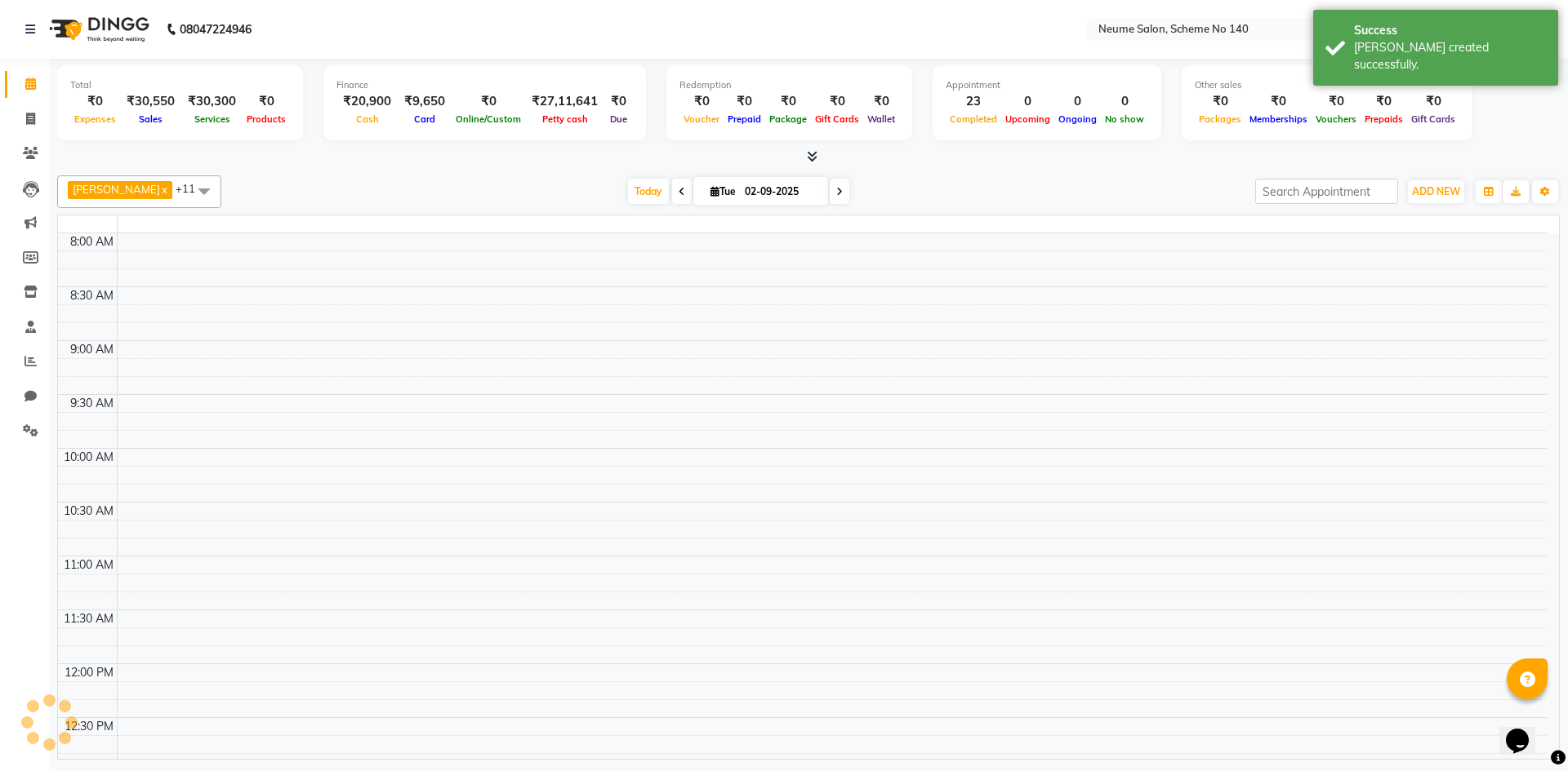
click at [31, 81] on icon at bounding box center [31, 84] width 10 height 12
